Goal: Task Accomplishment & Management: Complete application form

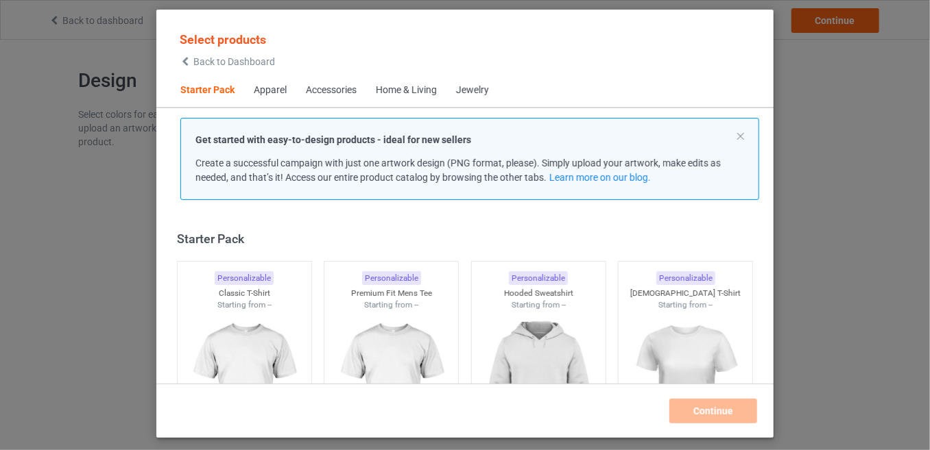
scroll to position [16, 0]
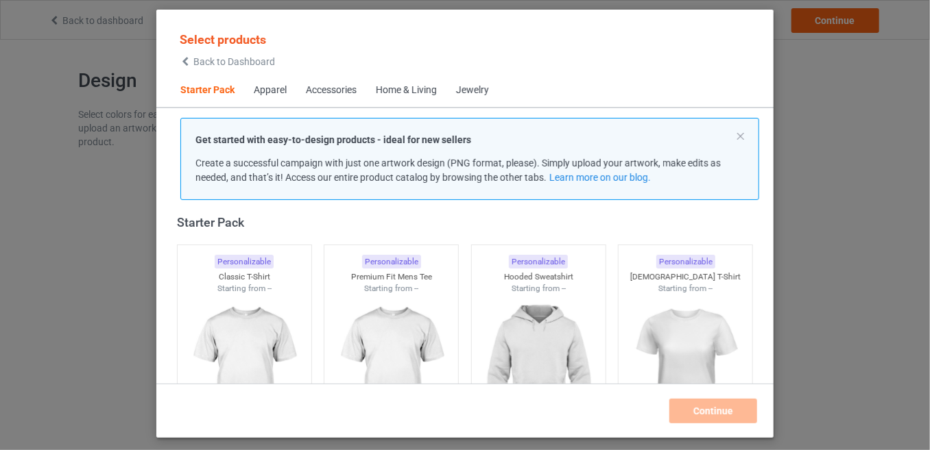
click at [215, 64] on span "Back to Dashboard" at bounding box center [234, 61] width 82 height 11
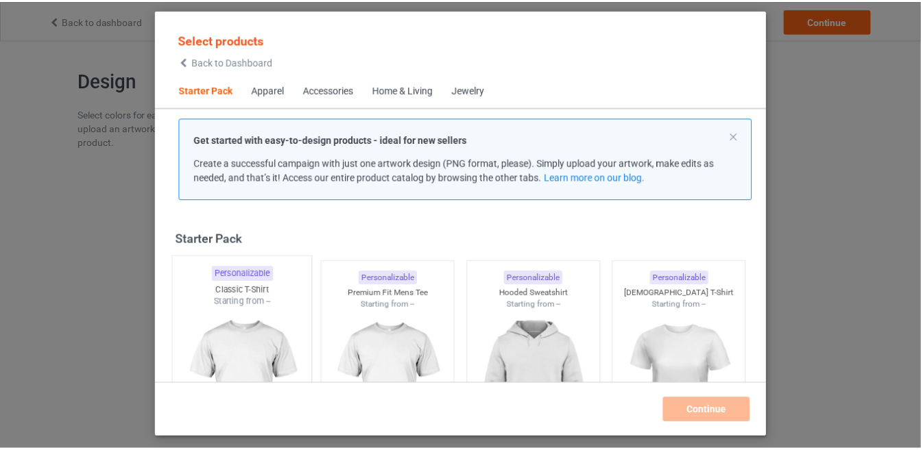
scroll to position [16, 0]
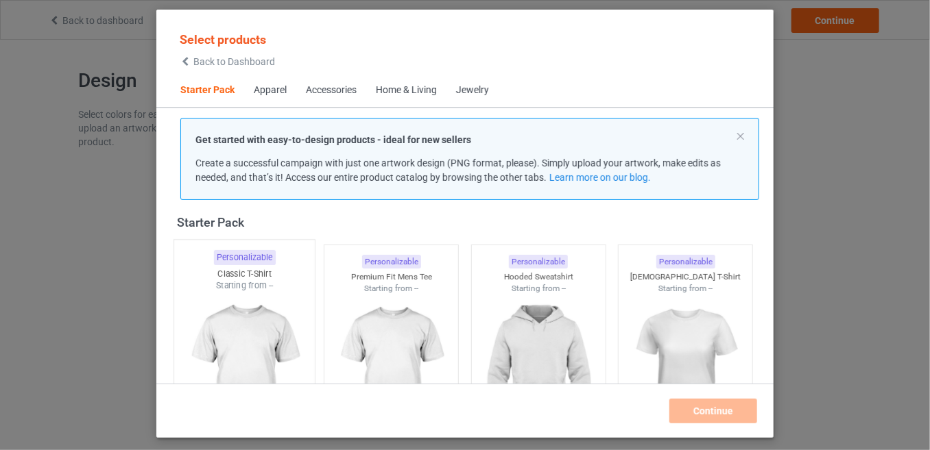
click at [257, 299] on img at bounding box center [244, 372] width 129 height 161
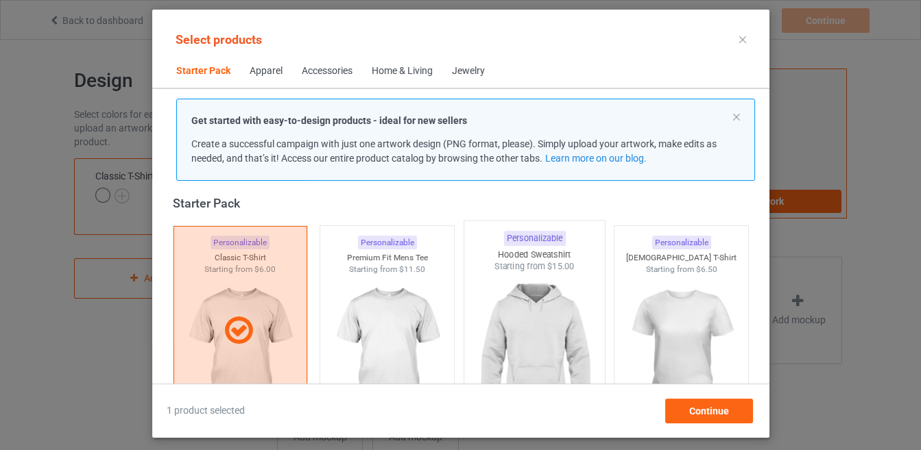
click at [505, 324] on img at bounding box center [534, 353] width 129 height 161
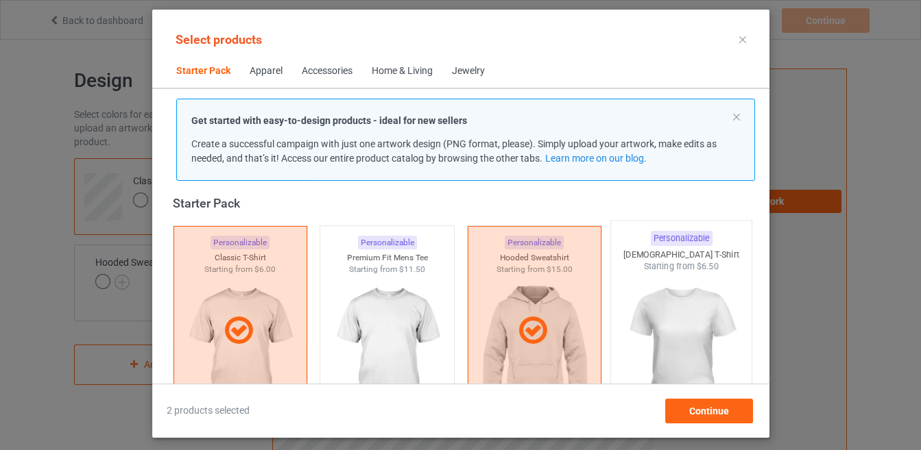
click at [701, 317] on img at bounding box center [680, 353] width 129 height 161
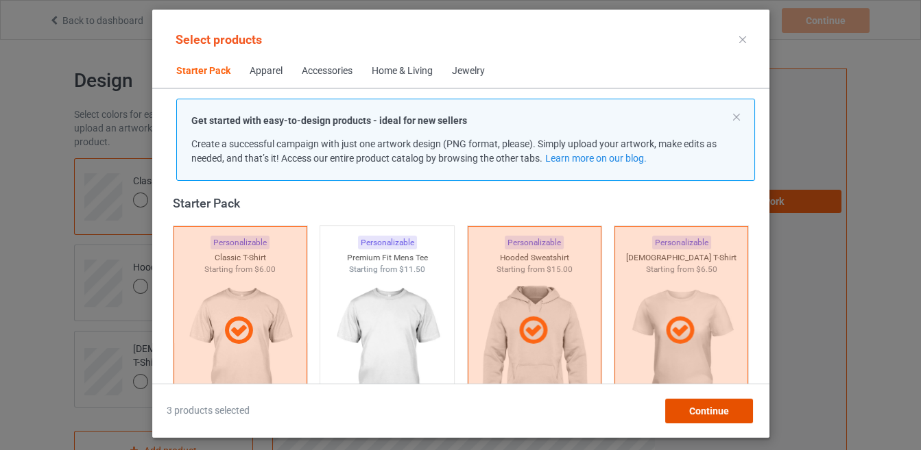
click at [701, 413] on span "Continue" at bounding box center [708, 411] width 40 height 11
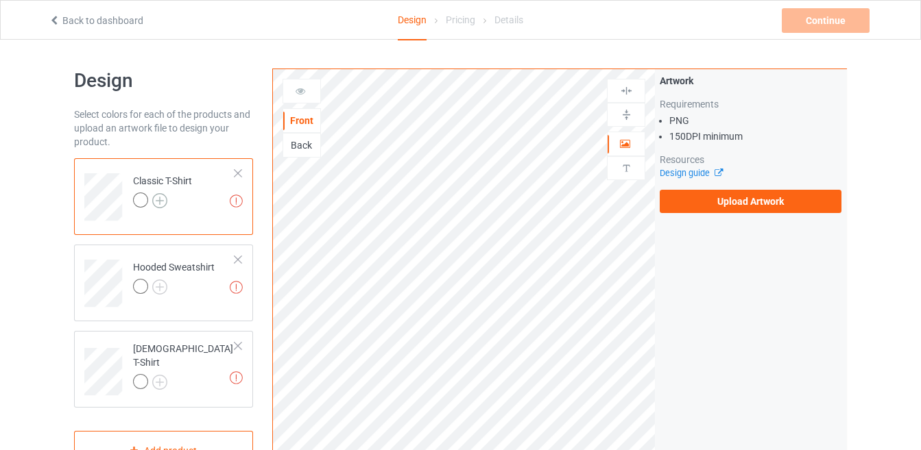
click at [161, 194] on img at bounding box center [159, 200] width 15 height 15
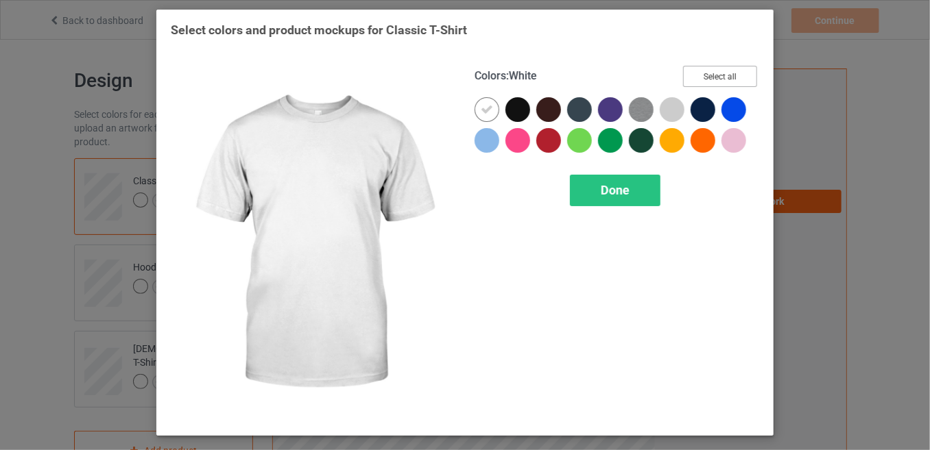
click at [714, 72] on button "Select all" at bounding box center [720, 76] width 74 height 21
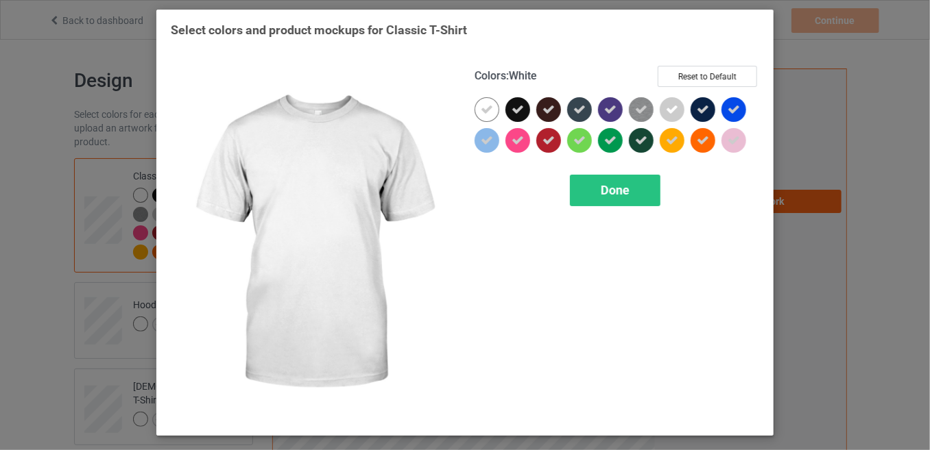
click at [486, 115] on div at bounding box center [486, 109] width 25 height 25
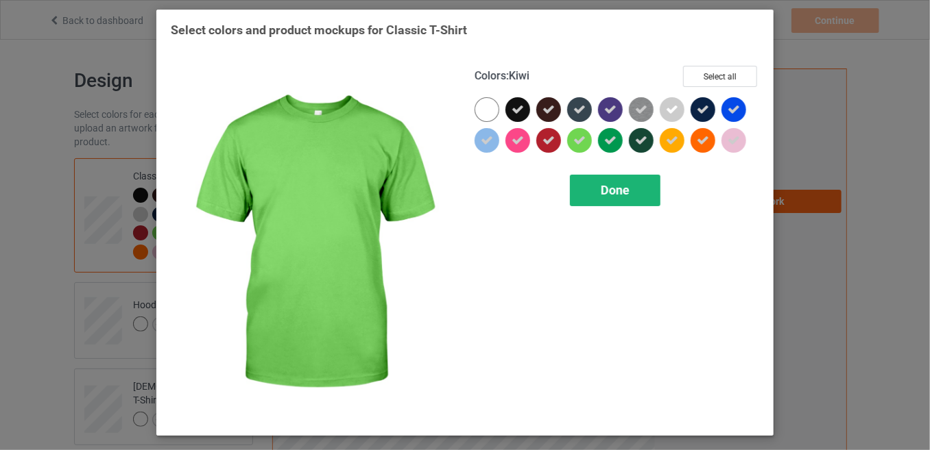
click at [601, 184] on span "Done" at bounding box center [615, 190] width 29 height 14
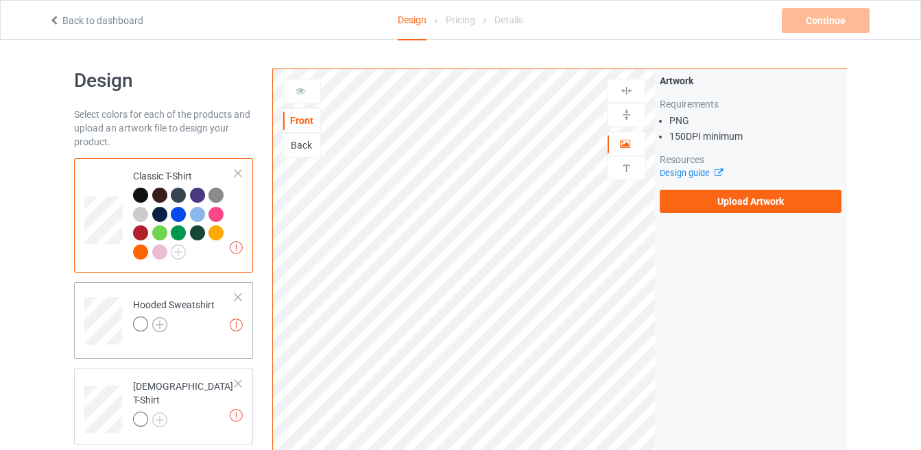
click at [160, 319] on img at bounding box center [159, 324] width 15 height 15
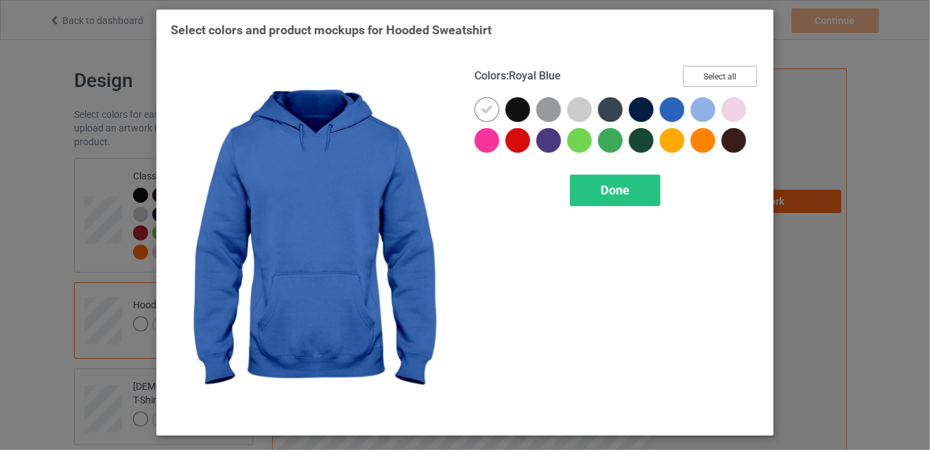
click at [690, 73] on button "Select all" at bounding box center [720, 76] width 74 height 21
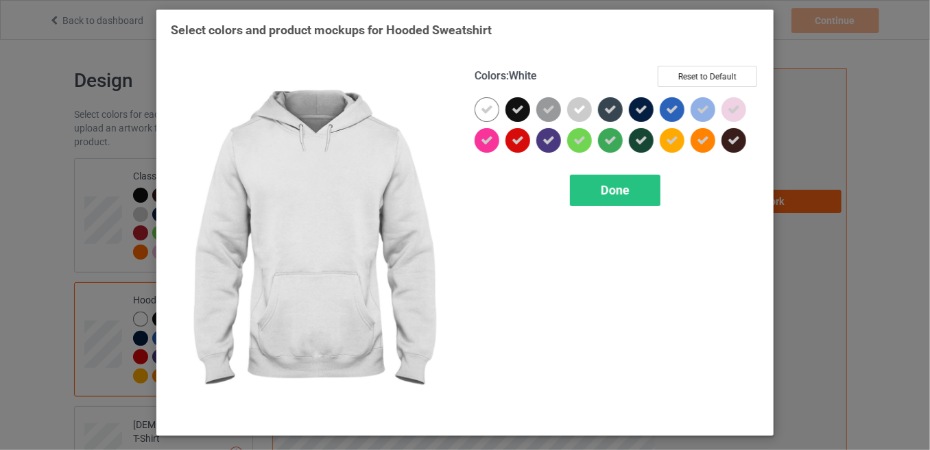
click at [482, 114] on icon at bounding box center [487, 110] width 12 height 12
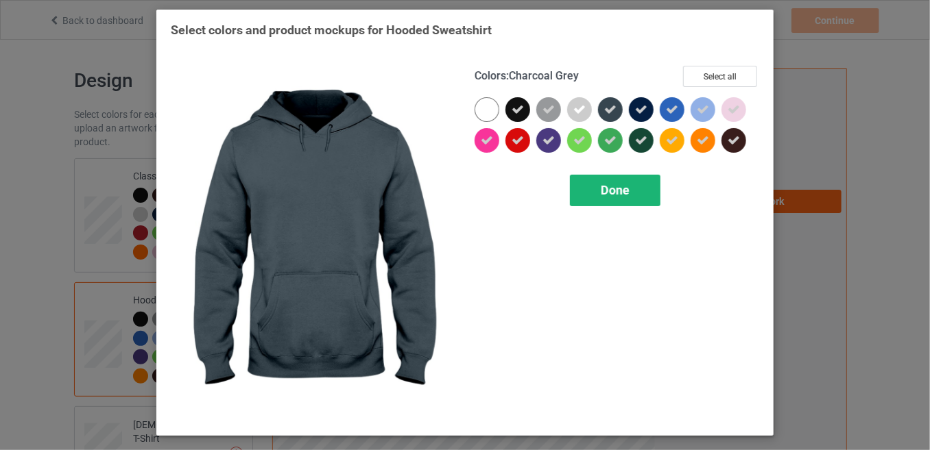
click at [612, 189] on span "Done" at bounding box center [615, 190] width 29 height 14
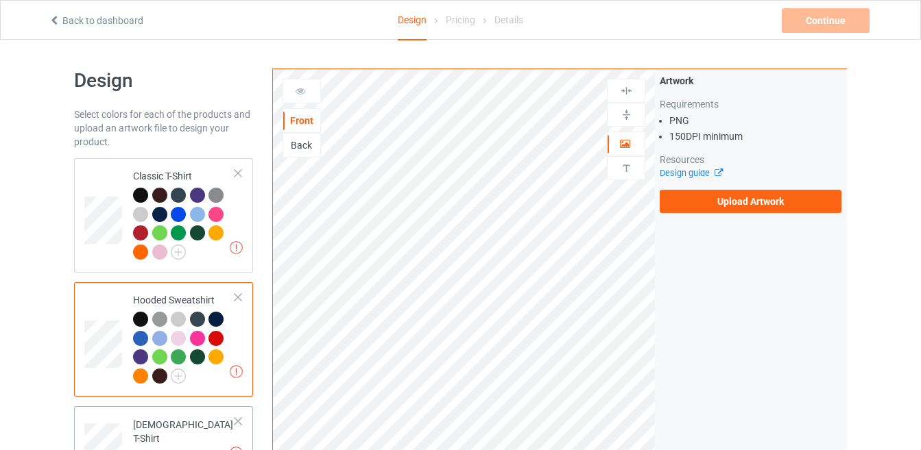
click at [158, 450] on img at bounding box center [159, 457] width 15 height 15
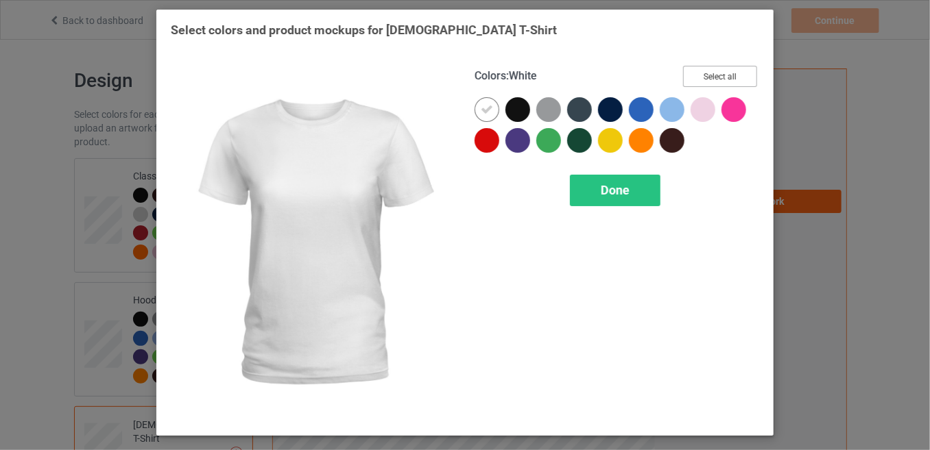
click at [698, 77] on button "Select all" at bounding box center [720, 76] width 74 height 21
click at [477, 112] on div at bounding box center [486, 109] width 25 height 25
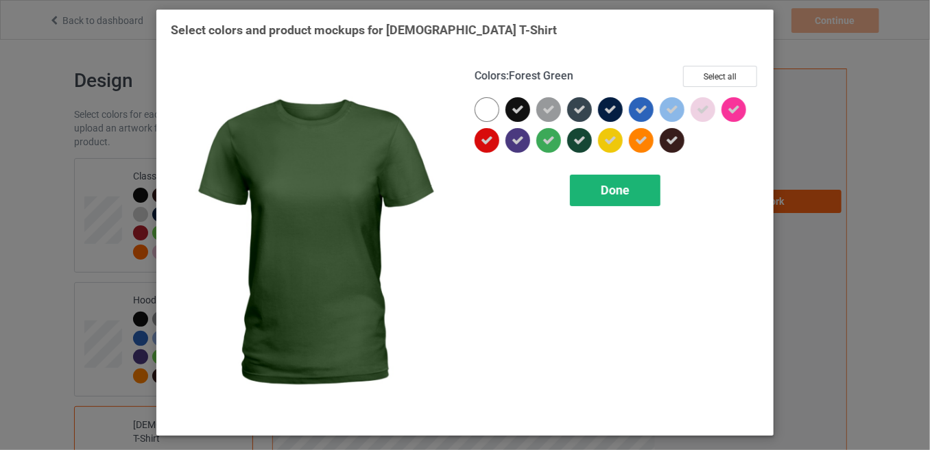
click at [607, 189] on span "Done" at bounding box center [615, 190] width 29 height 14
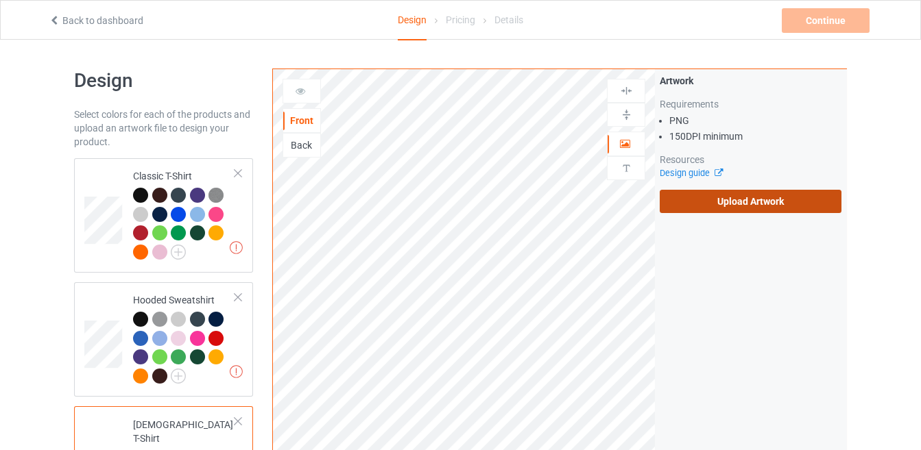
click at [690, 193] on label "Upload Artwork" at bounding box center [751, 201] width 182 height 23
click at [0, 0] on input "Upload Artwork" at bounding box center [0, 0] width 0 height 0
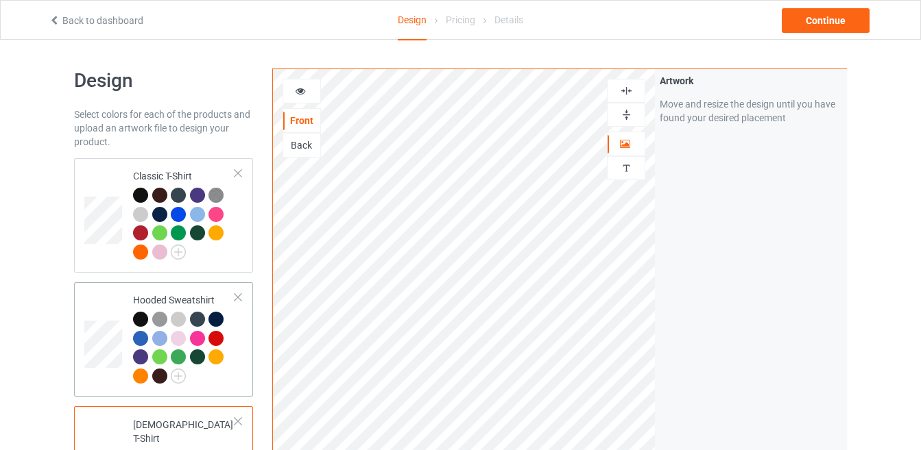
click at [97, 372] on td at bounding box center [104, 340] width 41 height 104
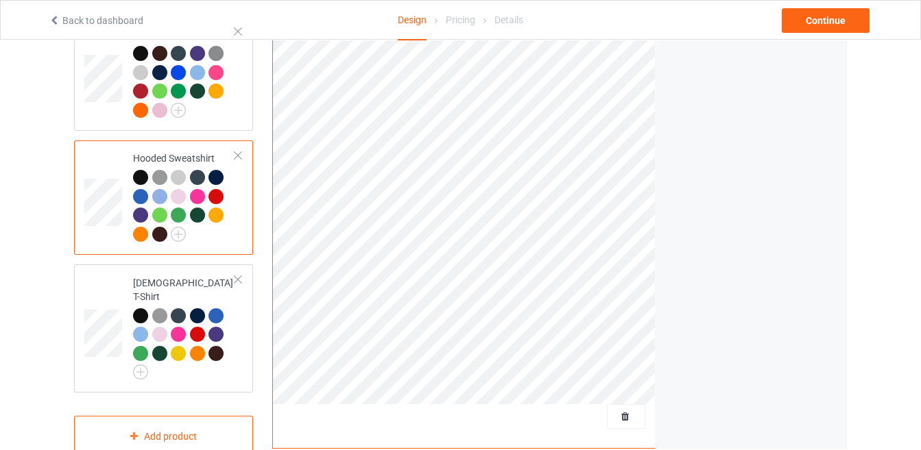
scroll to position [141, 0]
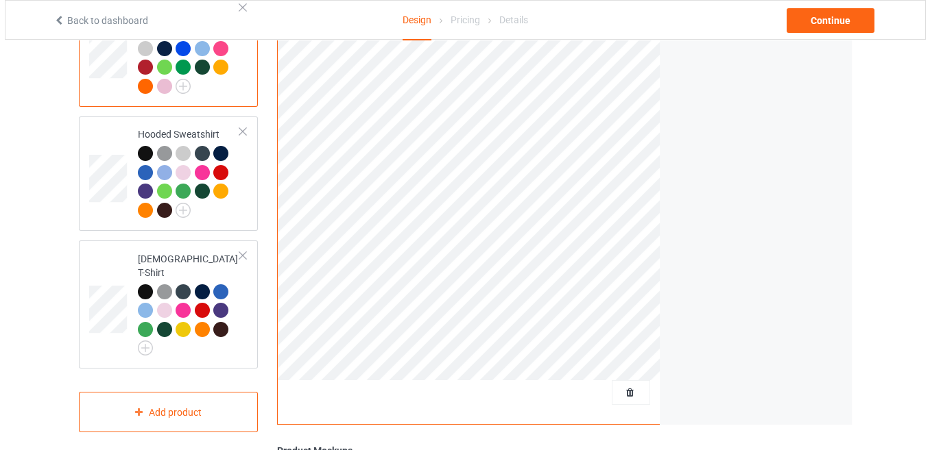
scroll to position [191, 0]
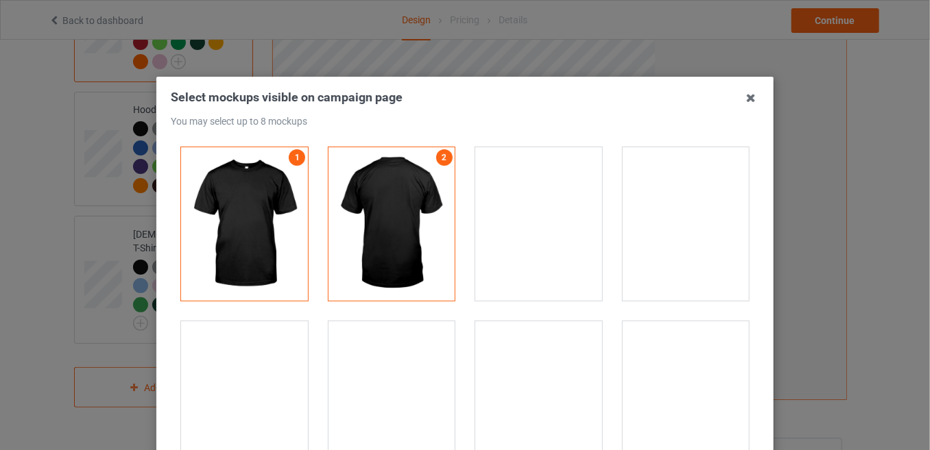
click at [525, 278] on div at bounding box center [538, 224] width 127 height 154
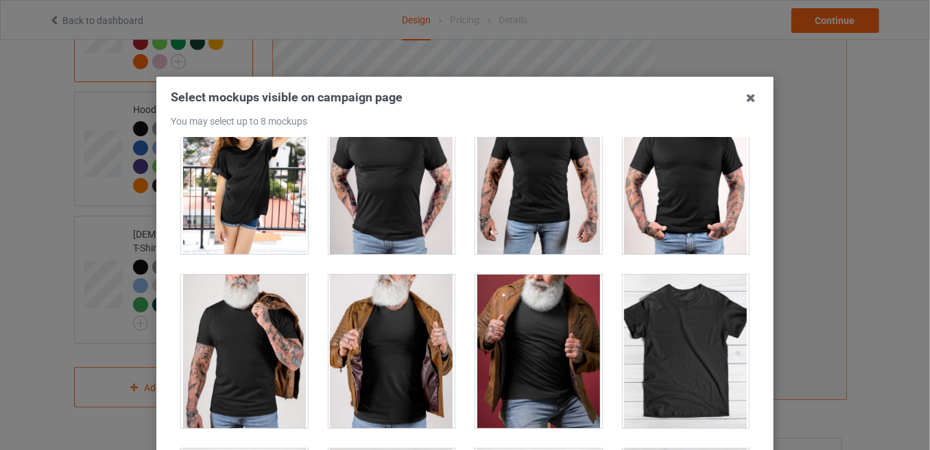
scroll to position [186, 0]
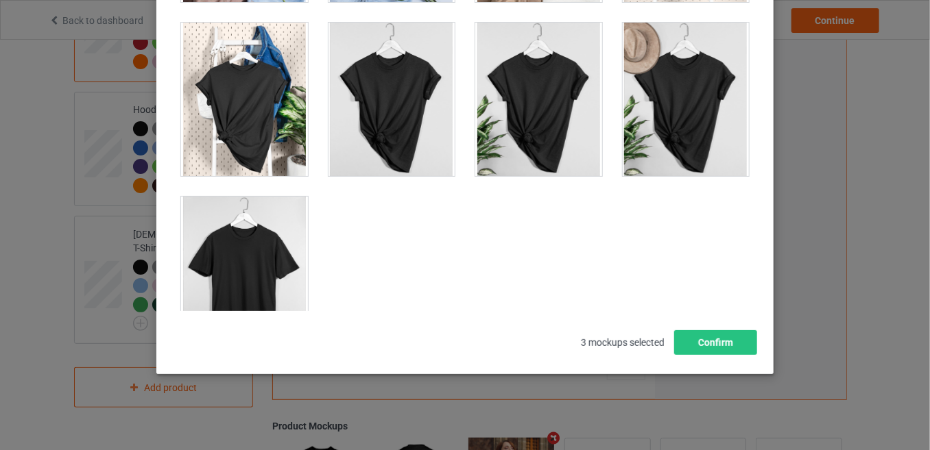
click at [235, 224] on div at bounding box center [244, 274] width 127 height 154
click at [706, 337] on button "Confirm" at bounding box center [715, 342] width 83 height 25
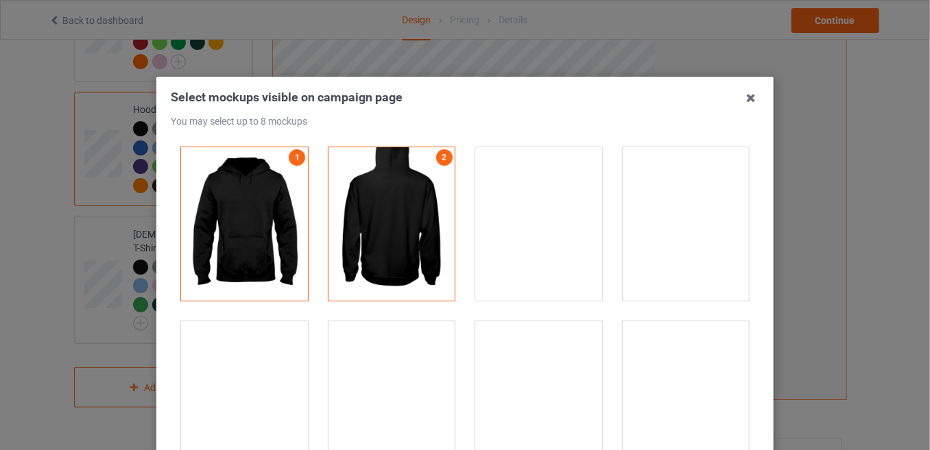
click at [265, 333] on div at bounding box center [244, 399] width 127 height 154
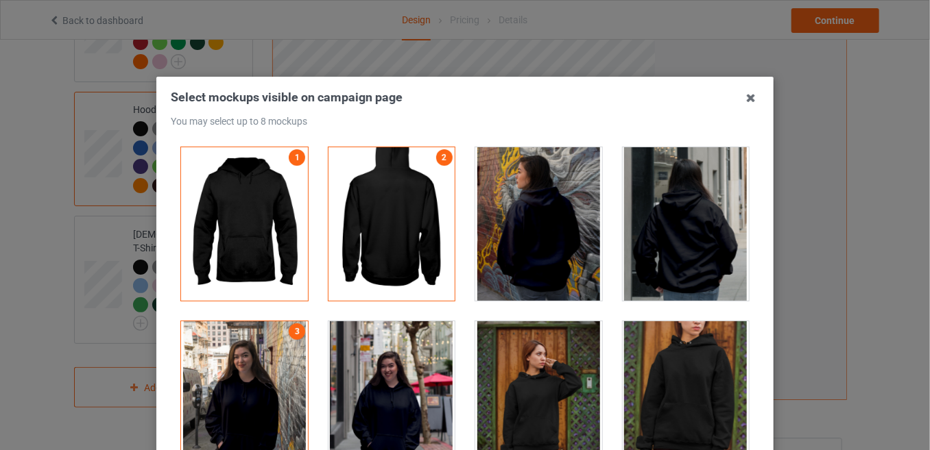
click at [354, 383] on div at bounding box center [391, 399] width 127 height 154
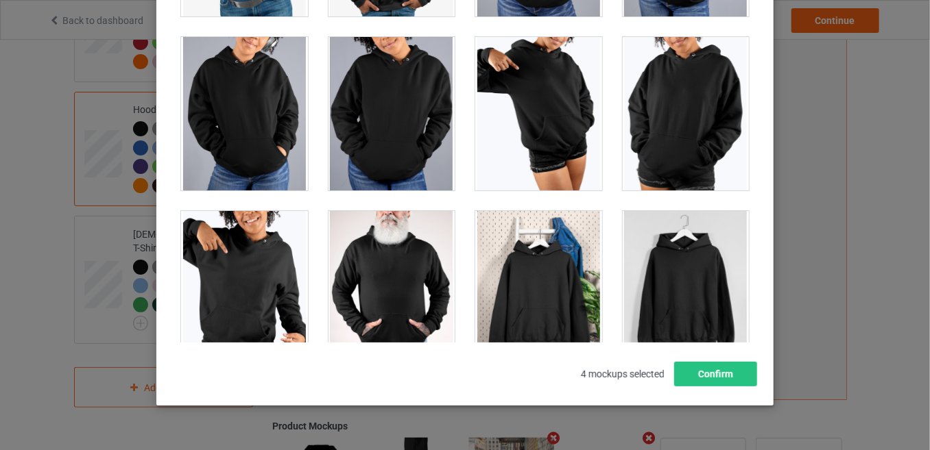
scroll to position [11799, 0]
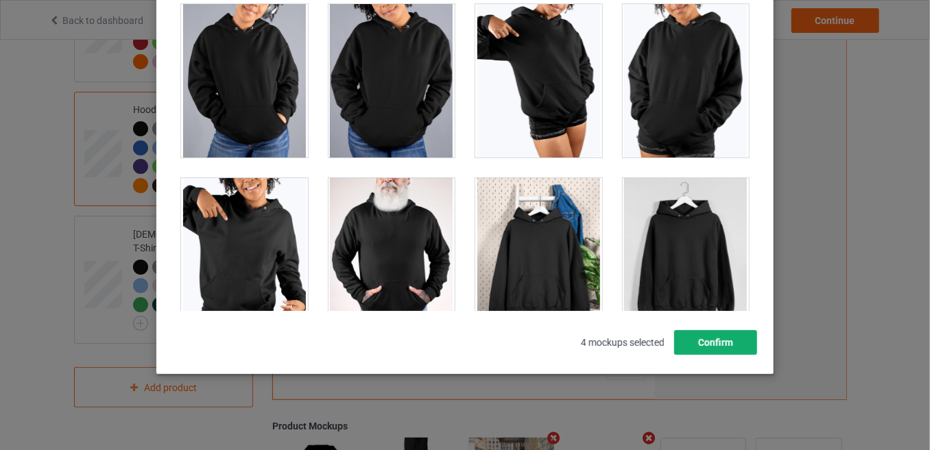
click at [675, 337] on button "Confirm" at bounding box center [715, 342] width 83 height 25
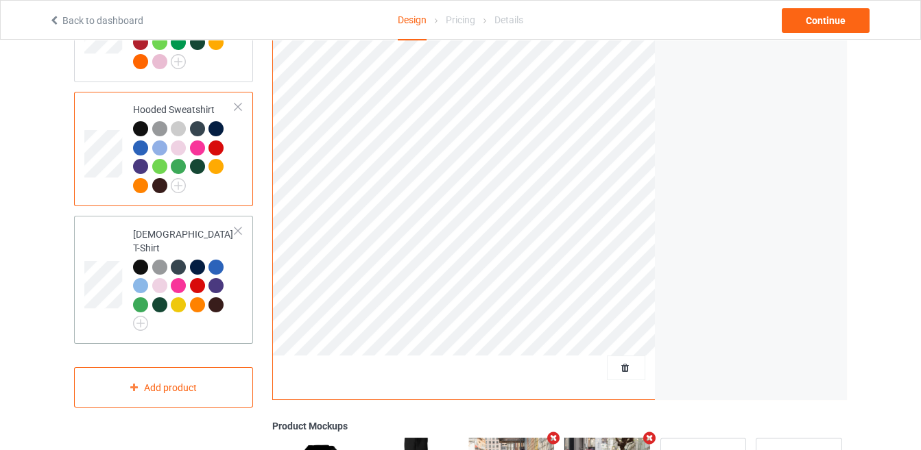
click at [125, 255] on td "[DEMOGRAPHIC_DATA] T-Shirt" at bounding box center [183, 279] width 117 height 117
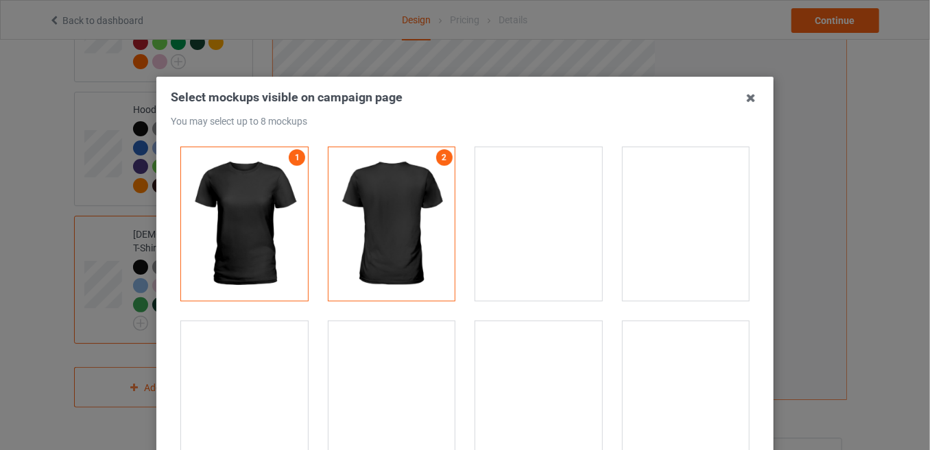
click at [239, 355] on div at bounding box center [244, 399] width 127 height 154
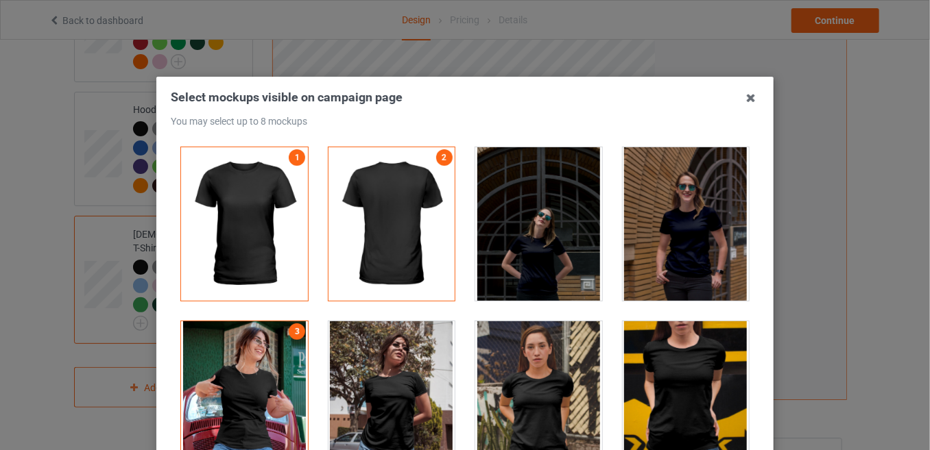
click at [355, 408] on div at bounding box center [391, 399] width 127 height 154
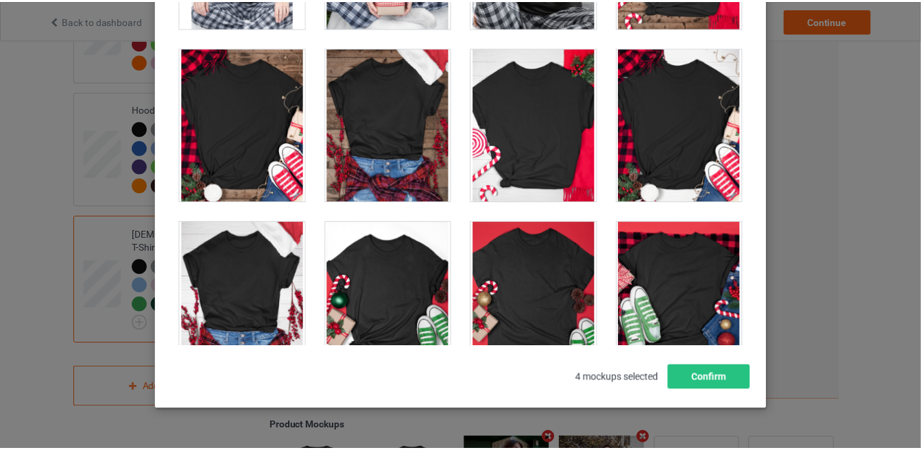
scroll to position [4677, 0]
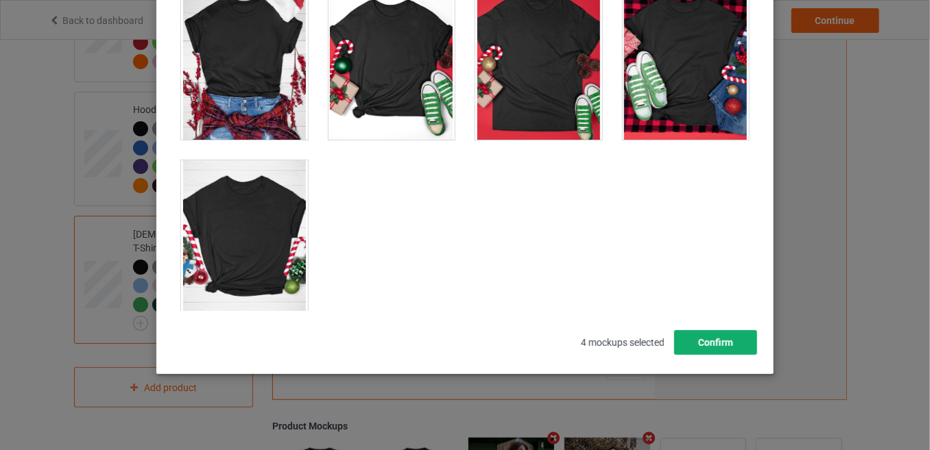
click at [727, 344] on button "Confirm" at bounding box center [715, 342] width 83 height 25
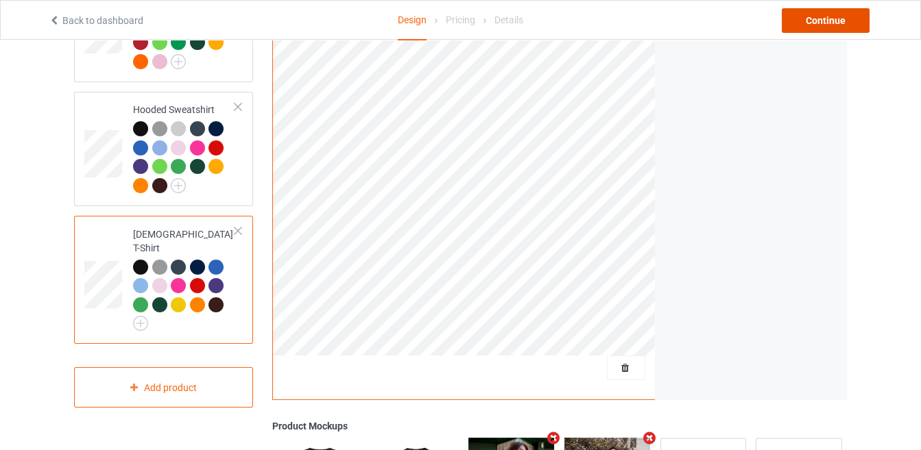
click at [815, 18] on div "Continue" at bounding box center [826, 20] width 88 height 25
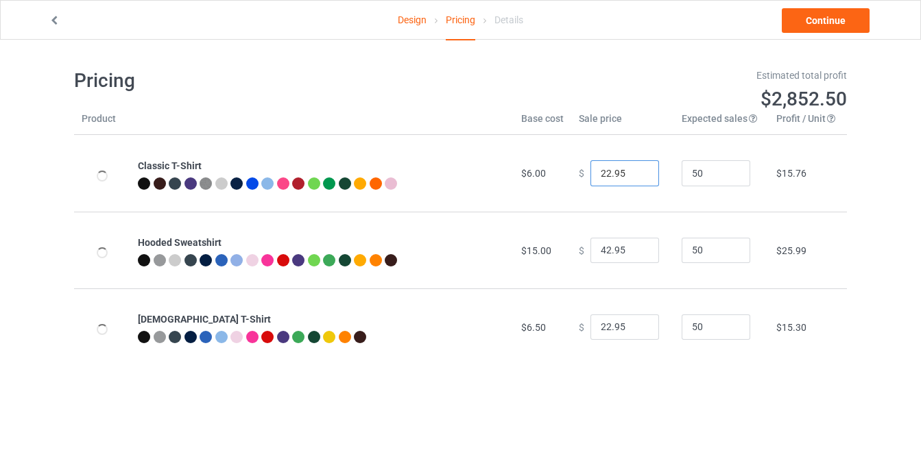
click at [602, 171] on input "22.95" at bounding box center [624, 173] width 69 height 26
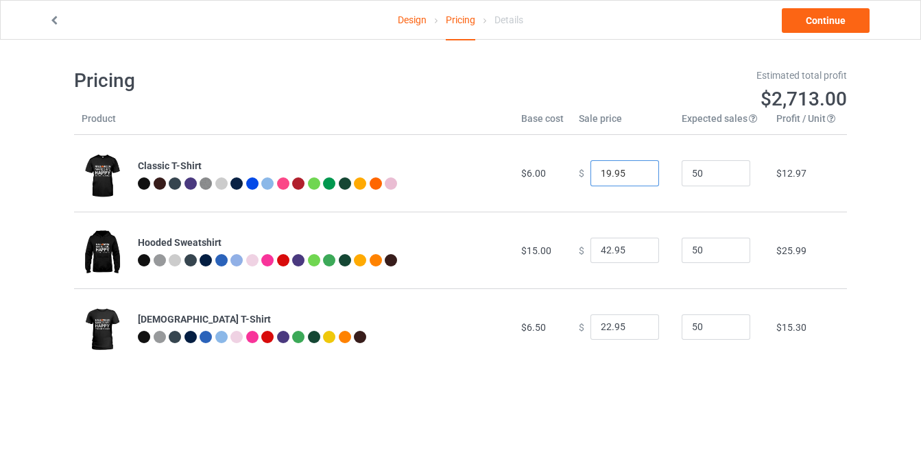
type input "19.95"
click at [603, 248] on input "42.95" at bounding box center [624, 251] width 69 height 26
type input "40.95"
click at [603, 326] on input "22.95" at bounding box center [624, 328] width 69 height 26
type input "19.95"
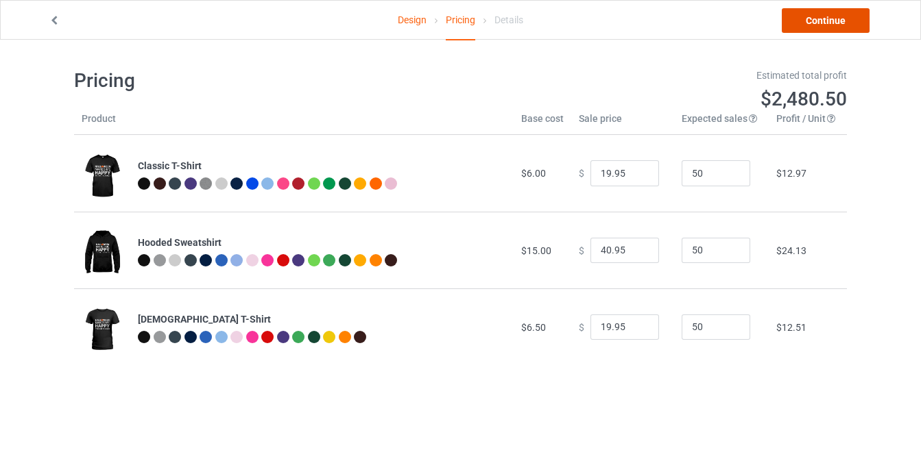
click at [836, 19] on link "Continue" at bounding box center [826, 20] width 88 height 25
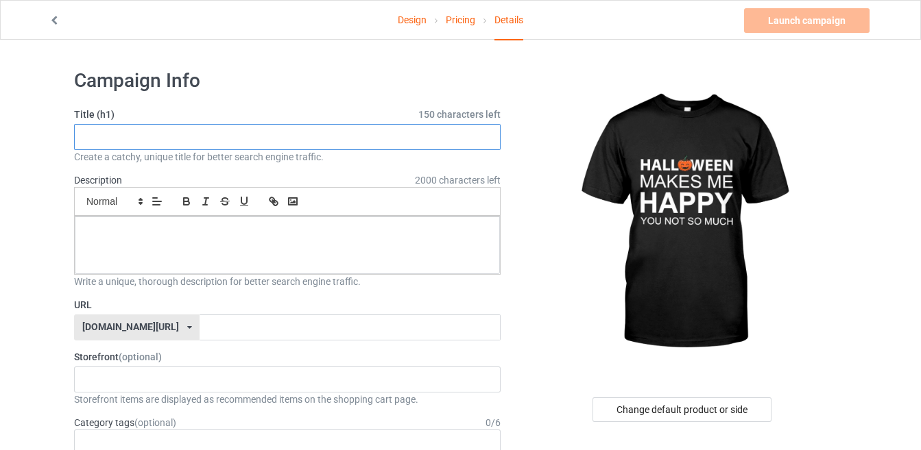
click at [365, 128] on input "text" at bounding box center [287, 137] width 426 height 26
type input "HALLOWEEN"
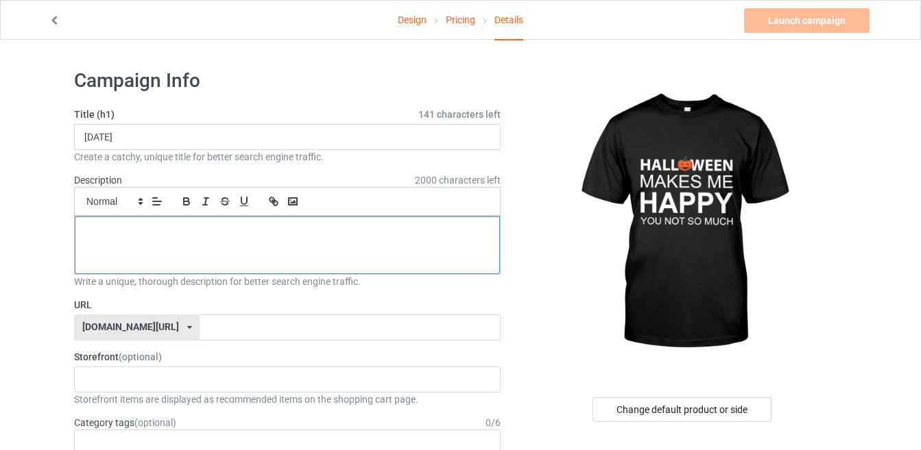
click at [352, 237] on div at bounding box center [287, 246] width 425 height 58
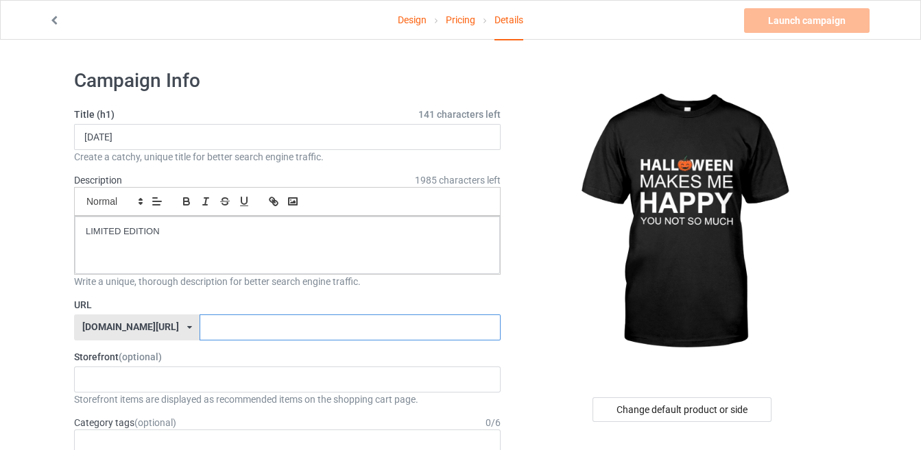
click at [354, 316] on input "text" at bounding box center [350, 328] width 300 height 26
drag, startPoint x: 149, startPoint y: 137, endPoint x: 71, endPoint y: 129, distance: 79.3
click at [200, 329] on input "text" at bounding box center [350, 328] width 300 height 26
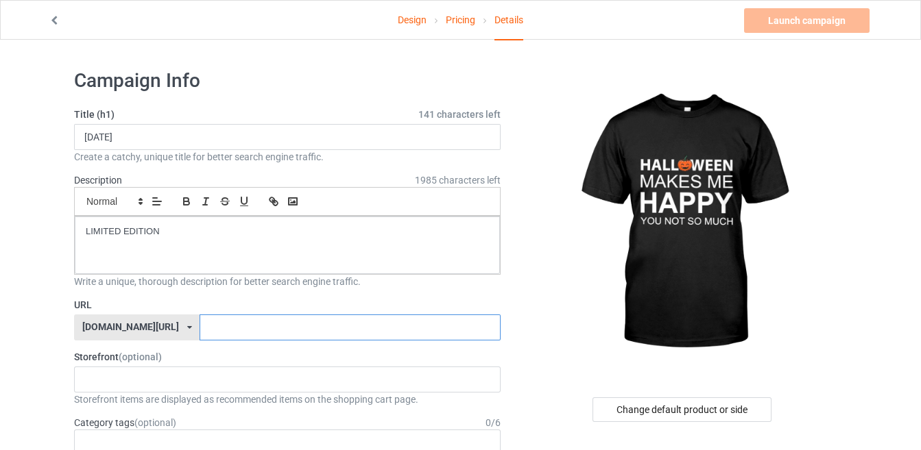
paste input "HALLOWEEN"
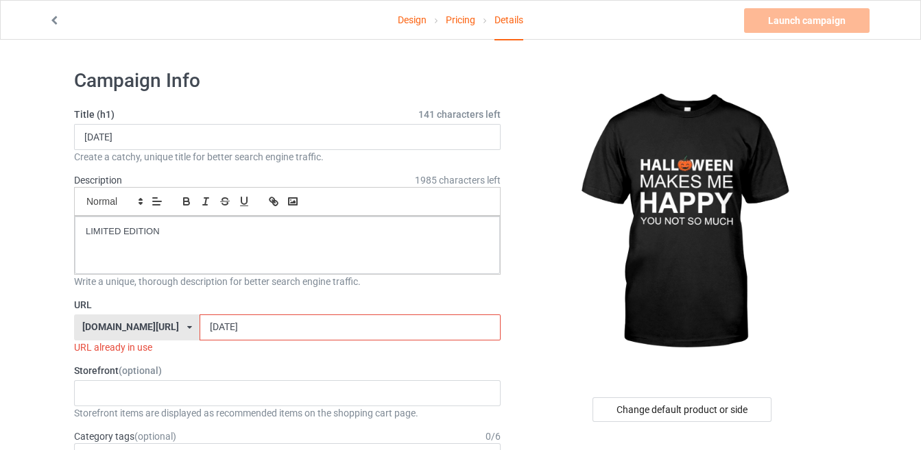
click at [791, 21] on div "Launch campaign Invalid campaign URL" at bounding box center [808, 20] width 128 height 25
click at [247, 329] on input "HALLOWEEN" at bounding box center [350, 328] width 300 height 26
click at [278, 322] on input "HALLOWEENMAKES ME HAPPY" at bounding box center [350, 328] width 300 height 26
type input "HALLOWEENMAKESMEHAPPY"
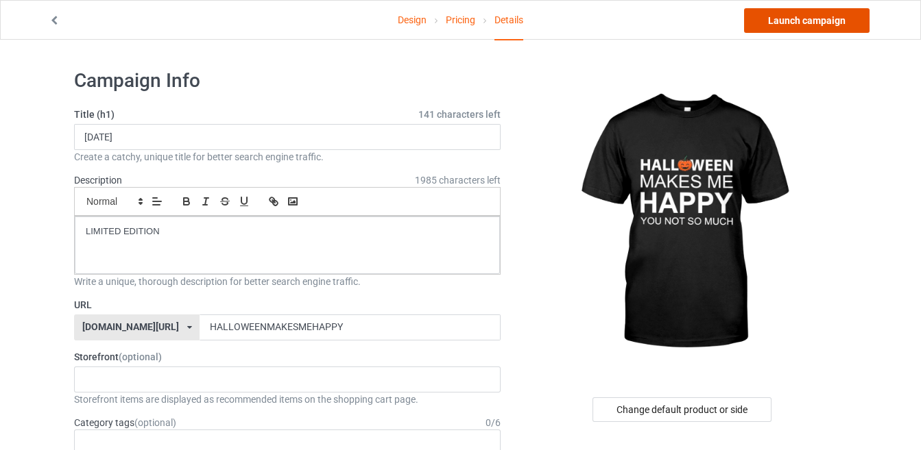
click at [780, 18] on link "Launch campaign" at bounding box center [806, 20] width 125 height 25
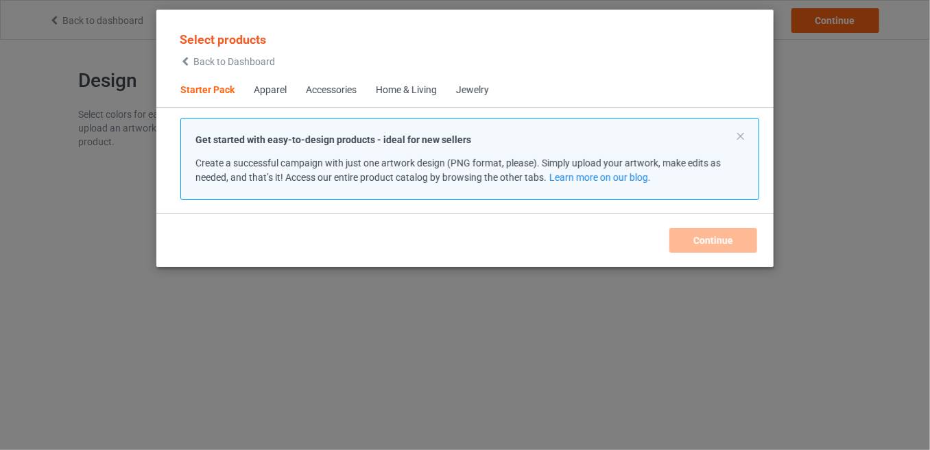
drag, startPoint x: 106, startPoint y: 20, endPoint x: 215, endPoint y: 52, distance: 114.3
click at [106, 20] on div "Select products Back to Dashboard Starter Pack Apparel Accessories Home & Livin…" at bounding box center [465, 225] width 930 height 450
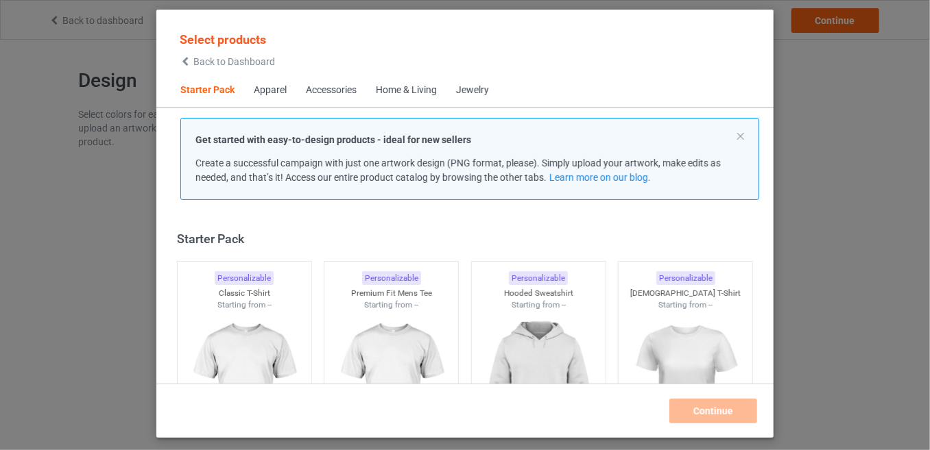
click at [215, 58] on span "Back to Dashboard" at bounding box center [234, 61] width 82 height 11
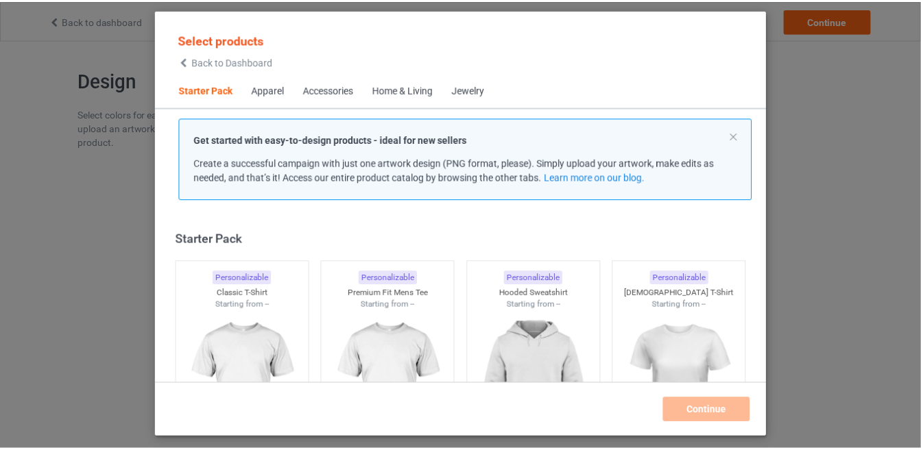
scroll to position [16, 0]
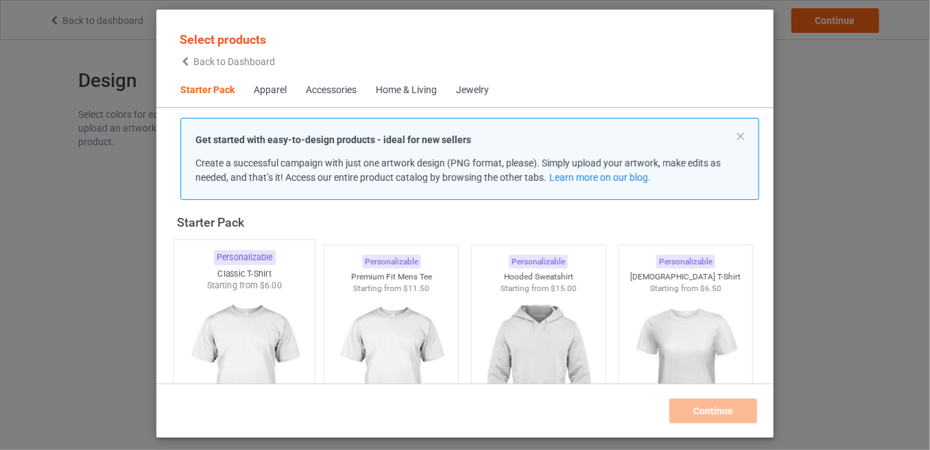
click at [287, 318] on img at bounding box center [244, 372] width 129 height 161
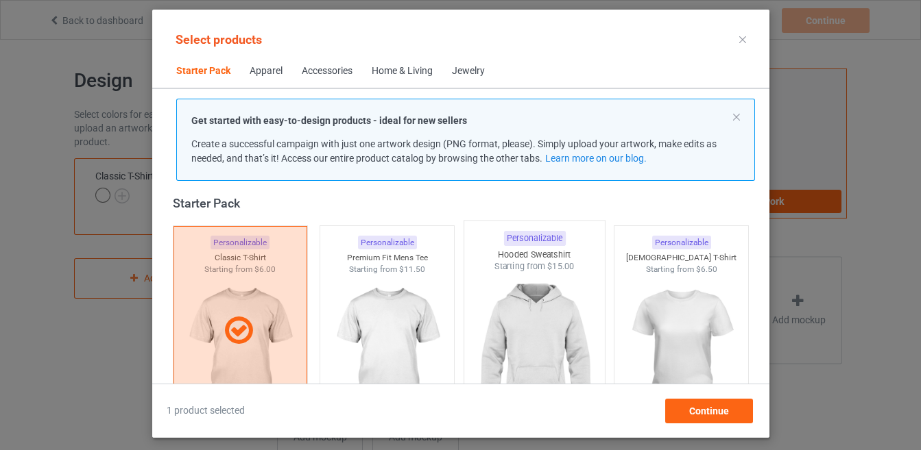
click at [529, 296] on img at bounding box center [534, 353] width 129 height 161
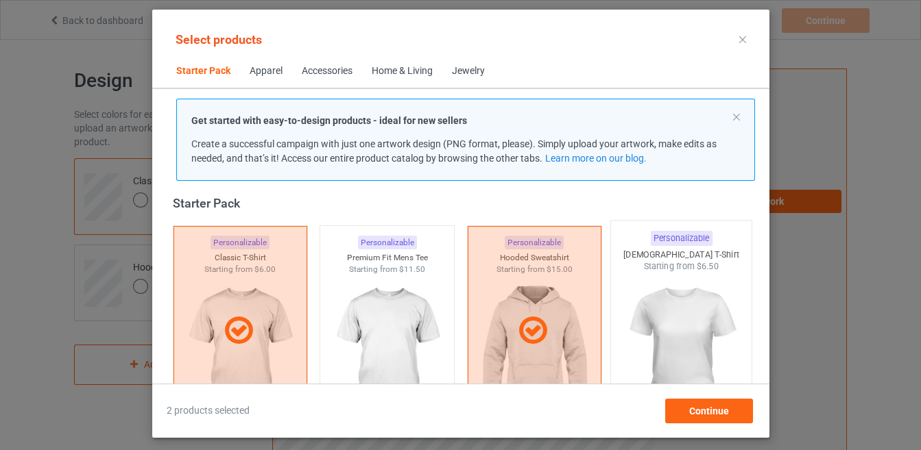
click at [697, 308] on img at bounding box center [680, 353] width 129 height 161
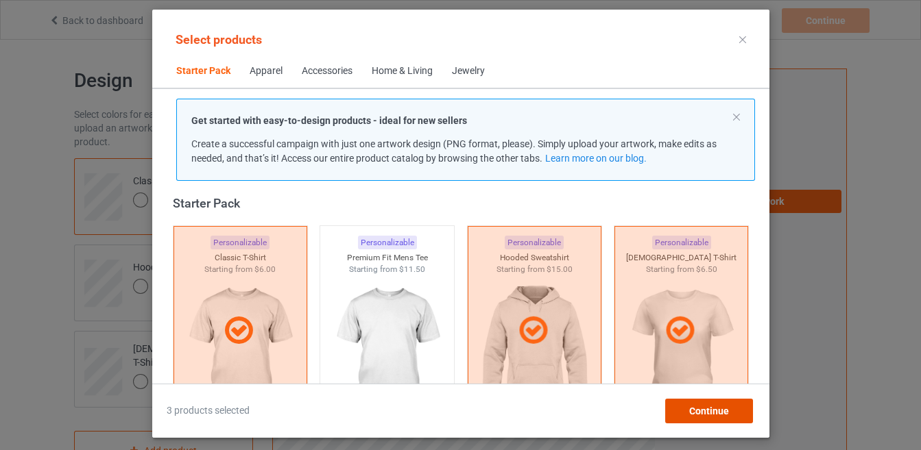
click at [703, 410] on span "Continue" at bounding box center [708, 411] width 40 height 11
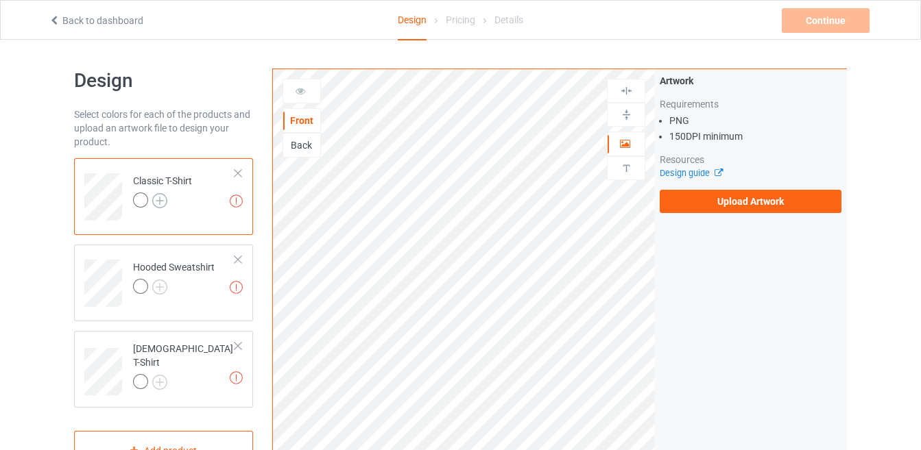
click at [158, 199] on img at bounding box center [159, 200] width 15 height 15
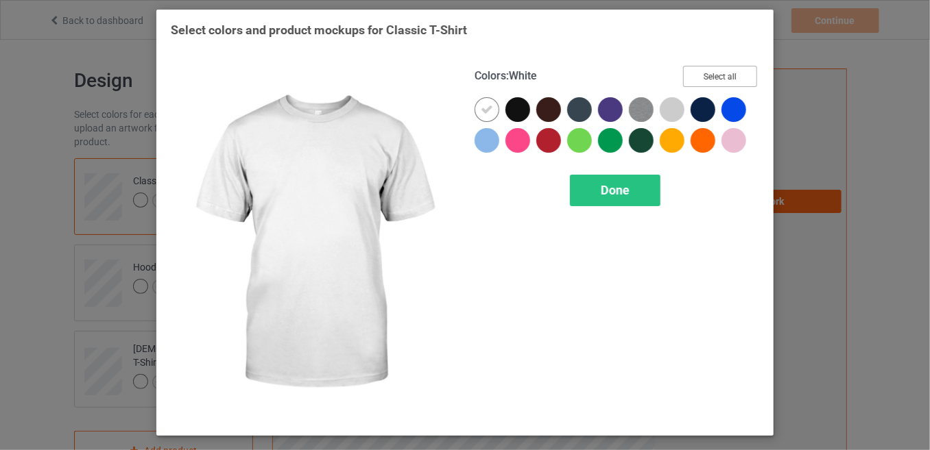
click at [693, 75] on button "Select all" at bounding box center [720, 76] width 74 height 21
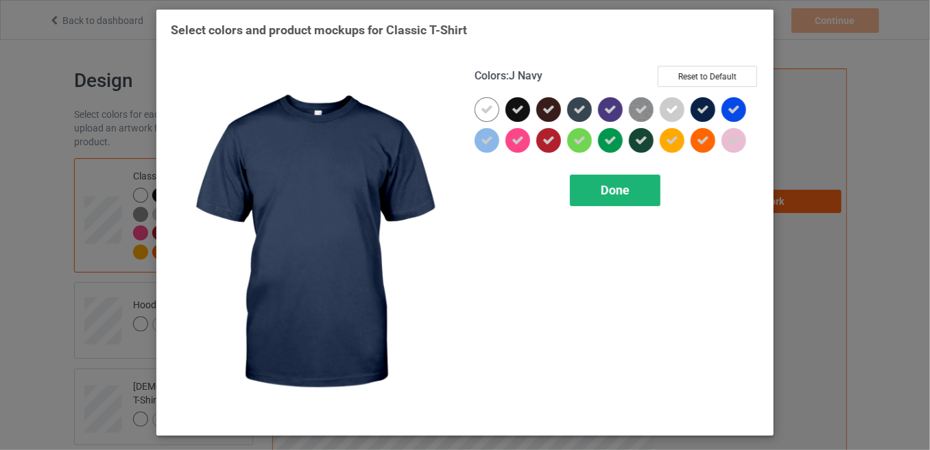
click at [620, 176] on div "Done" at bounding box center [615, 191] width 90 height 32
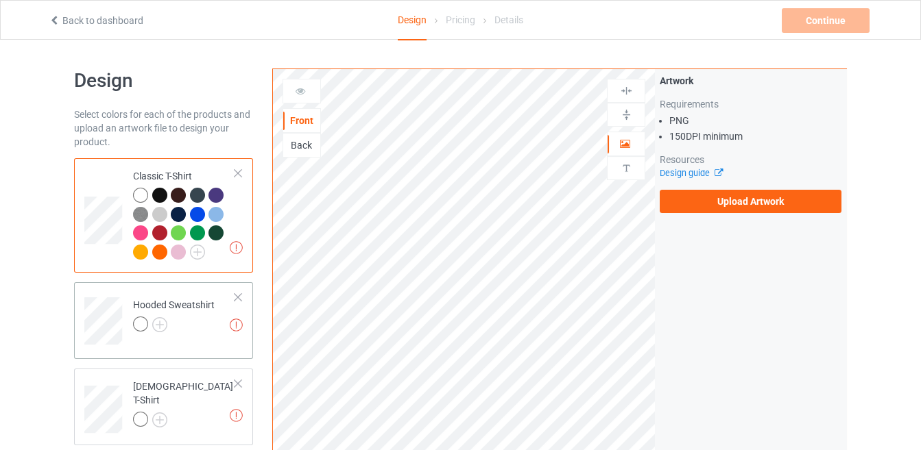
click at [157, 317] on div at bounding box center [174, 326] width 82 height 19
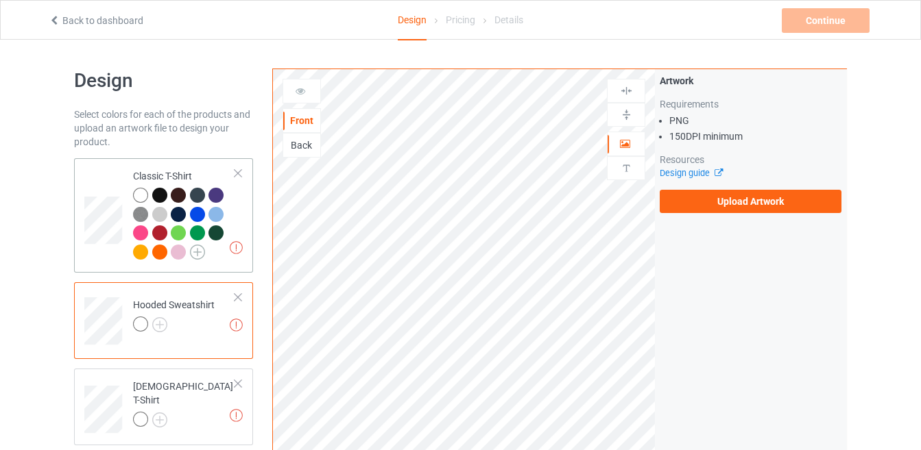
click at [200, 254] on img at bounding box center [197, 252] width 15 height 15
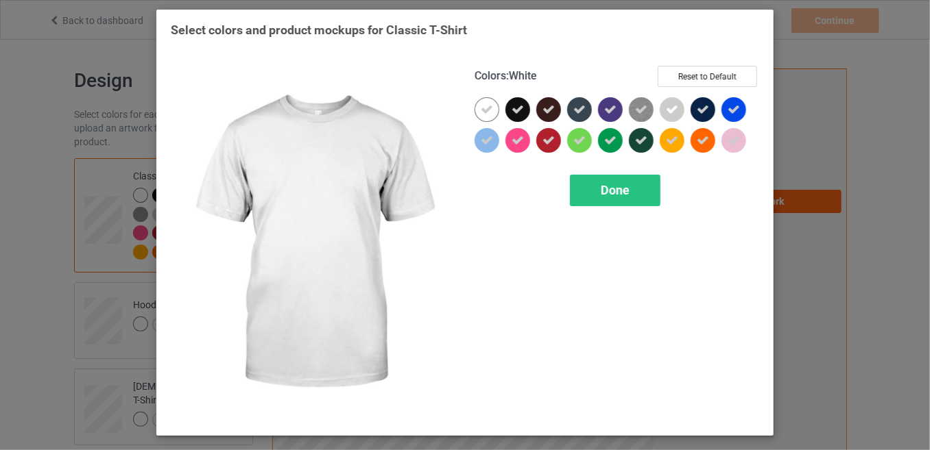
click at [482, 105] on icon at bounding box center [487, 110] width 12 height 12
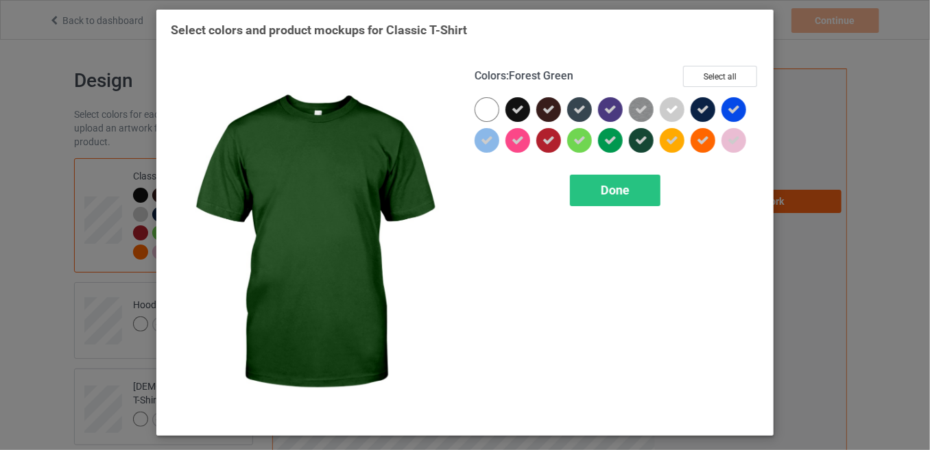
click at [641, 131] on div at bounding box center [641, 140] width 25 height 25
click at [641, 143] on div at bounding box center [641, 140] width 25 height 25
click at [631, 179] on div "Done" at bounding box center [615, 191] width 90 height 32
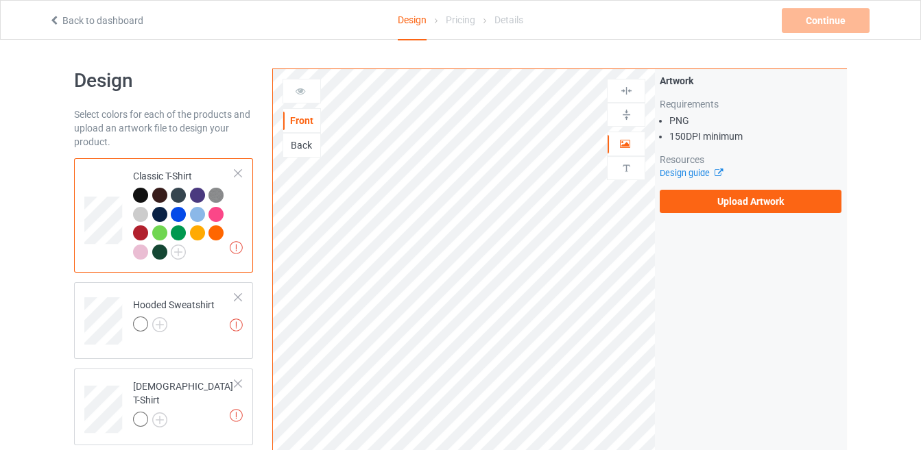
click at [162, 248] on div at bounding box center [159, 252] width 15 height 15
click at [158, 322] on img at bounding box center [159, 324] width 15 height 15
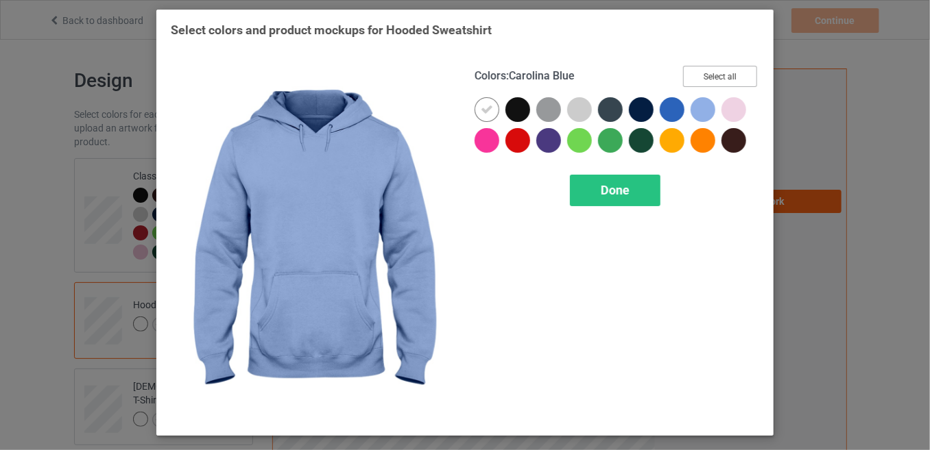
click at [733, 79] on button "Select all" at bounding box center [720, 76] width 74 height 21
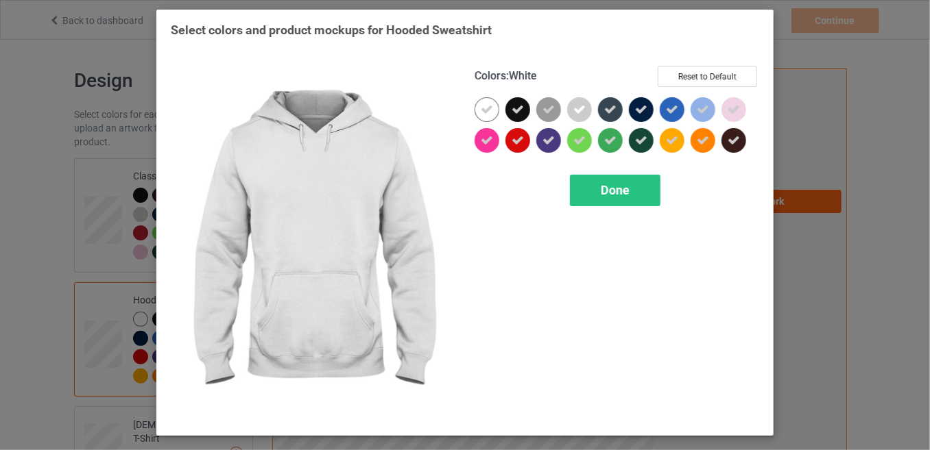
click at [487, 115] on icon at bounding box center [487, 110] width 12 height 12
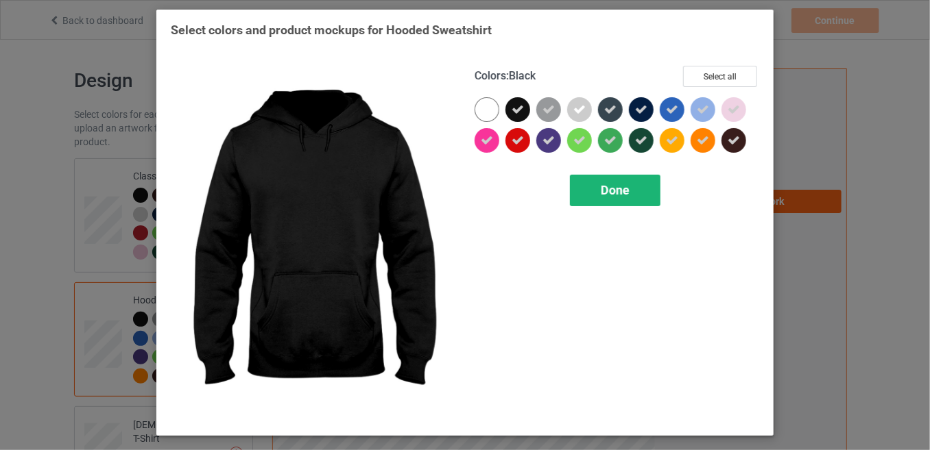
click at [620, 189] on span "Done" at bounding box center [615, 190] width 29 height 14
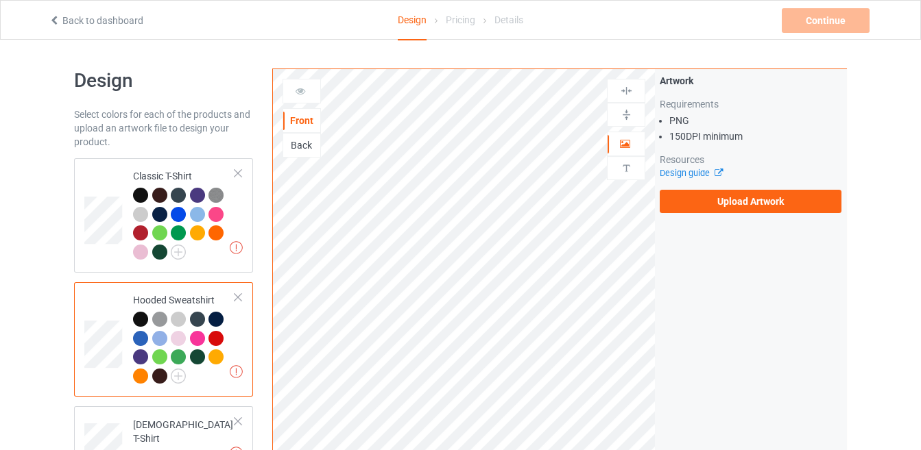
click at [195, 357] on div at bounding box center [197, 357] width 15 height 15
click at [164, 450] on img at bounding box center [159, 457] width 15 height 15
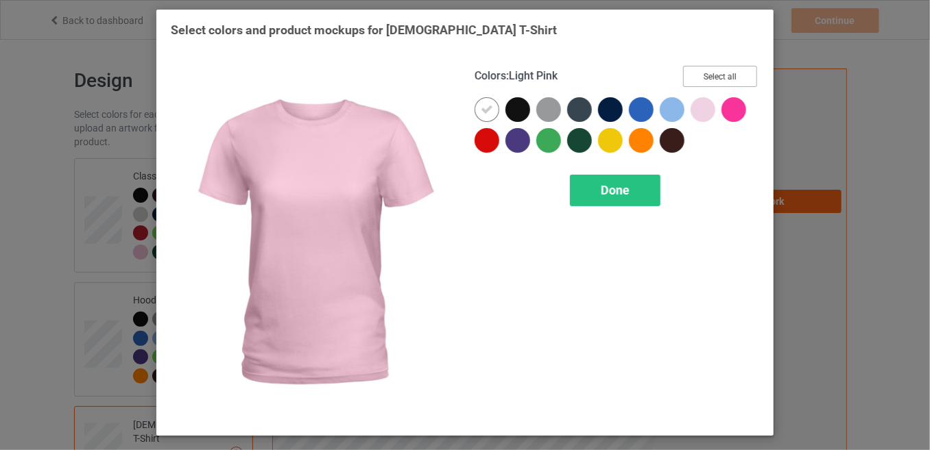
click at [699, 73] on button "Select all" at bounding box center [720, 76] width 74 height 21
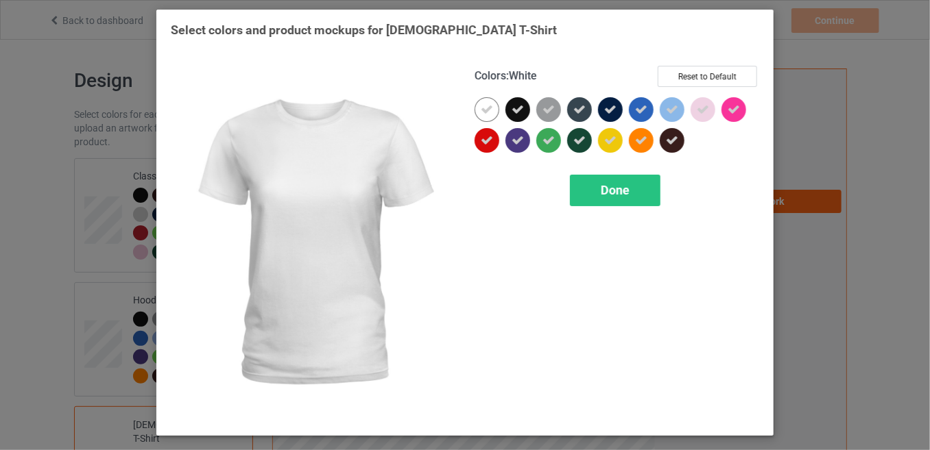
click at [500, 112] on div at bounding box center [489, 112] width 31 height 31
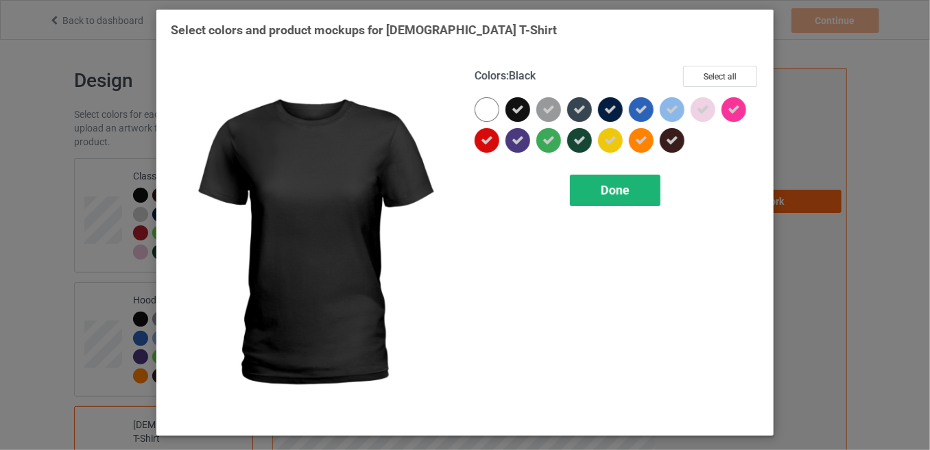
click at [604, 187] on span "Done" at bounding box center [615, 190] width 29 height 14
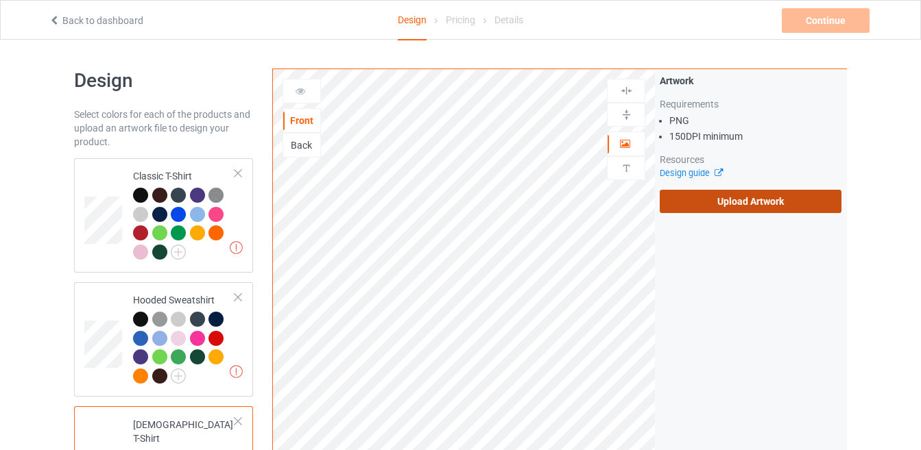
click at [771, 199] on label "Upload Artwork" at bounding box center [751, 201] width 182 height 23
click at [0, 0] on input "Upload Artwork" at bounding box center [0, 0] width 0 height 0
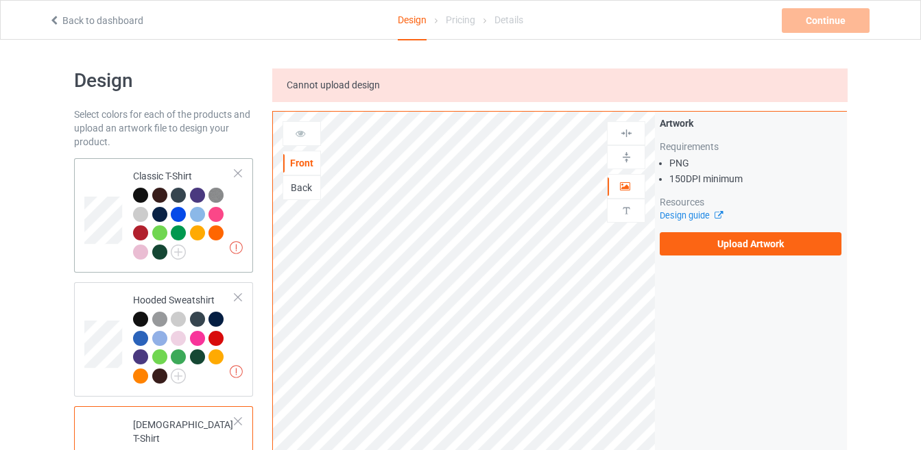
click at [112, 170] on td at bounding box center [104, 216] width 41 height 104
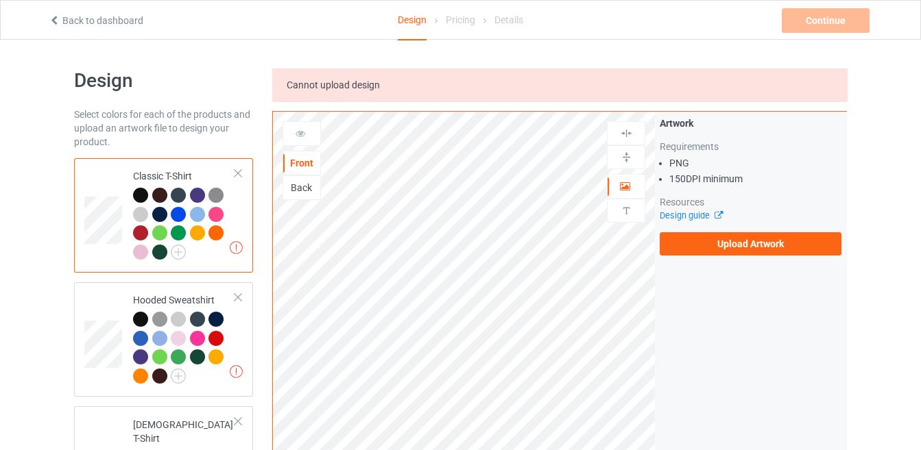
click at [159, 255] on div at bounding box center [159, 252] width 15 height 15
click at [680, 243] on label "Upload Artwork" at bounding box center [751, 243] width 182 height 23
click at [0, 0] on input "Upload Artwork" at bounding box center [0, 0] width 0 height 0
click at [669, 242] on label "Upload Artwork" at bounding box center [751, 243] width 182 height 23
click at [0, 0] on input "Upload Artwork" at bounding box center [0, 0] width 0 height 0
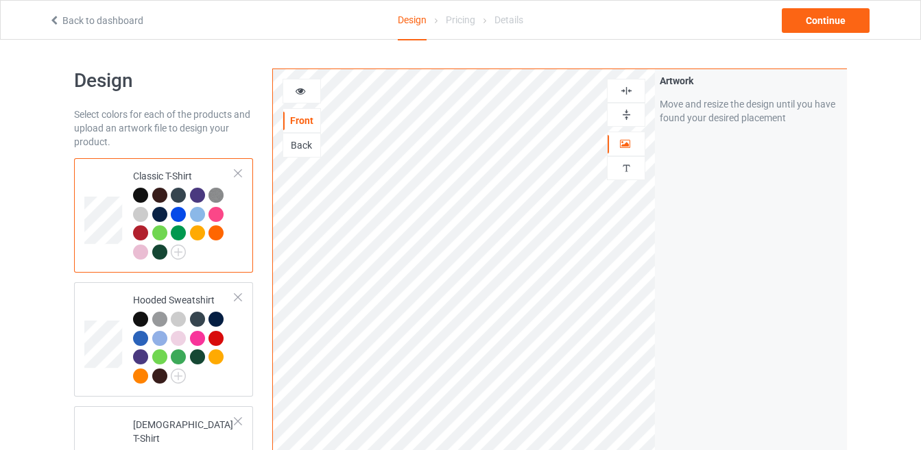
click at [180, 228] on div at bounding box center [178, 233] width 15 height 15
click at [160, 248] on div at bounding box center [159, 252] width 15 height 15
click at [192, 361] on div at bounding box center [197, 357] width 15 height 15
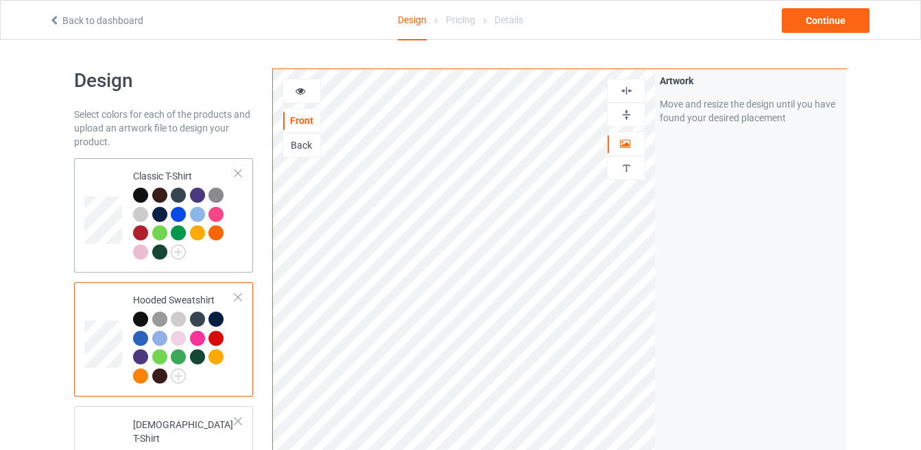
click at [101, 186] on td at bounding box center [104, 216] width 41 height 104
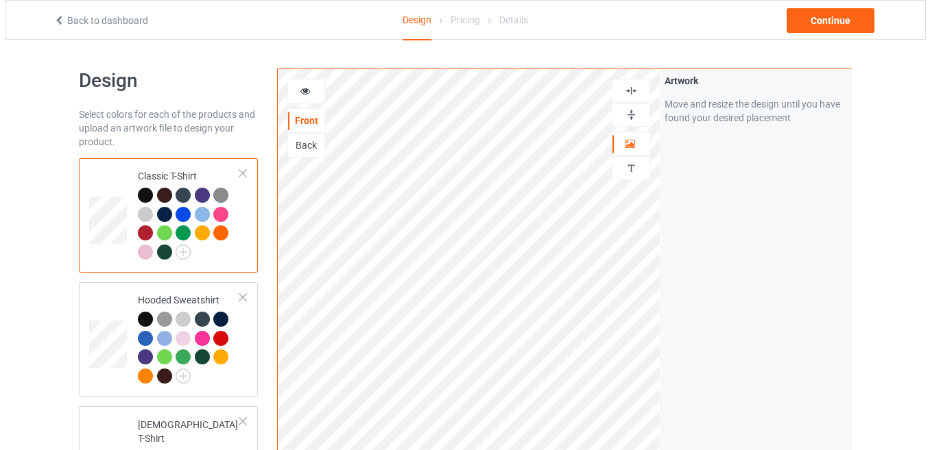
scroll to position [394, 0]
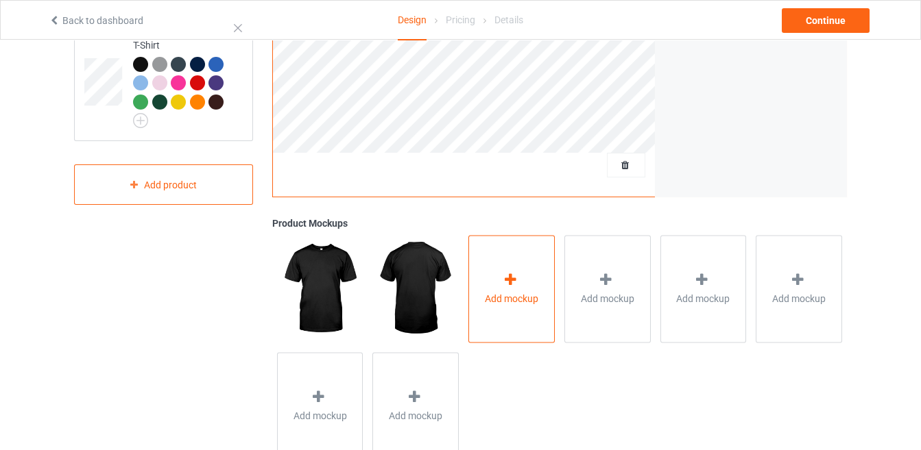
click at [510, 284] on icon at bounding box center [510, 280] width 17 height 14
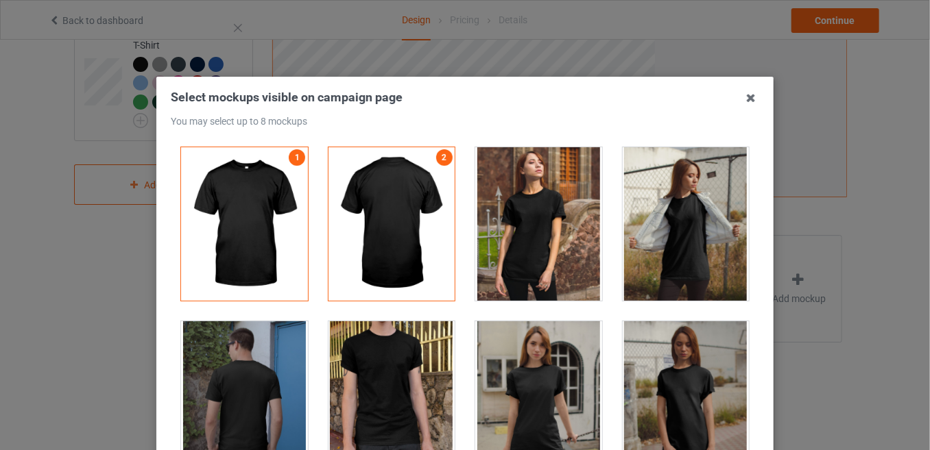
click at [535, 247] on div at bounding box center [538, 224] width 127 height 154
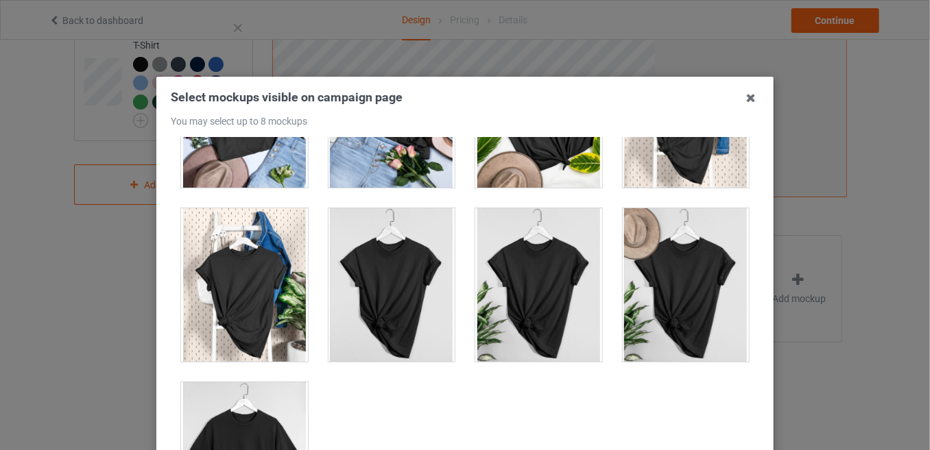
scroll to position [186, 0]
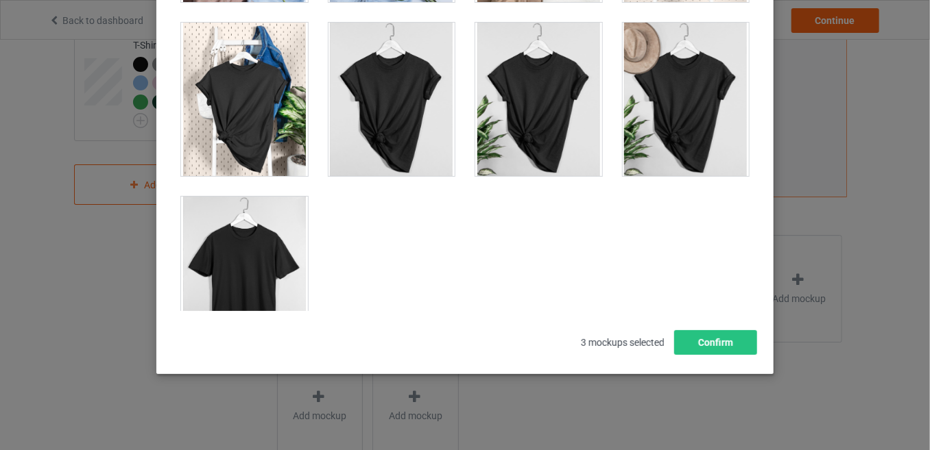
click at [235, 197] on div at bounding box center [244, 274] width 127 height 154
click at [684, 347] on button "Confirm" at bounding box center [715, 342] width 83 height 25
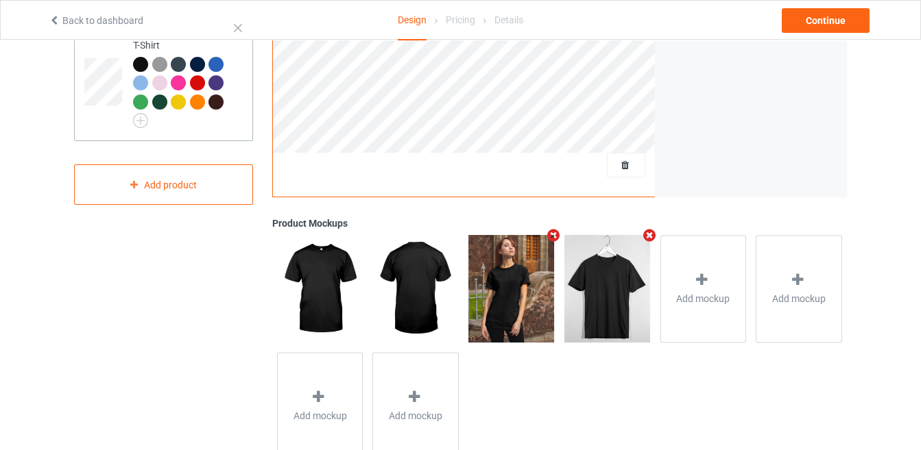
click at [92, 49] on td at bounding box center [104, 77] width 41 height 117
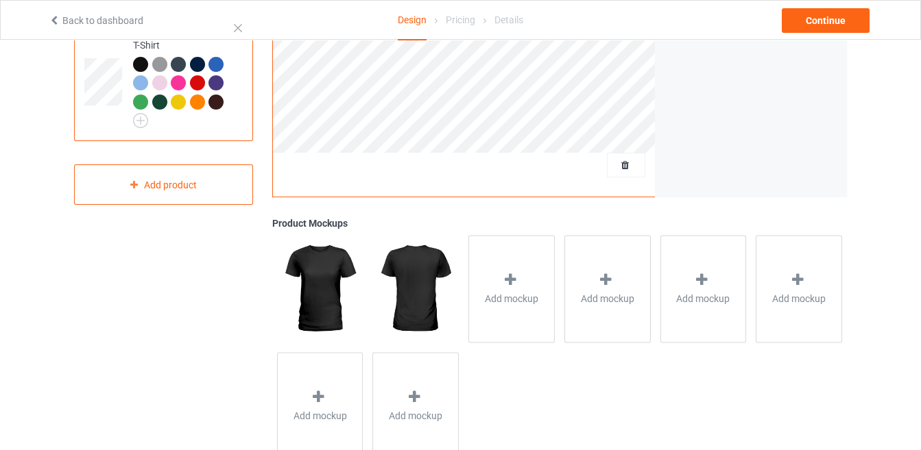
click at [461, 271] on div at bounding box center [415, 288] width 96 height 117
click at [492, 278] on div "Add mockup" at bounding box center [511, 289] width 86 height 108
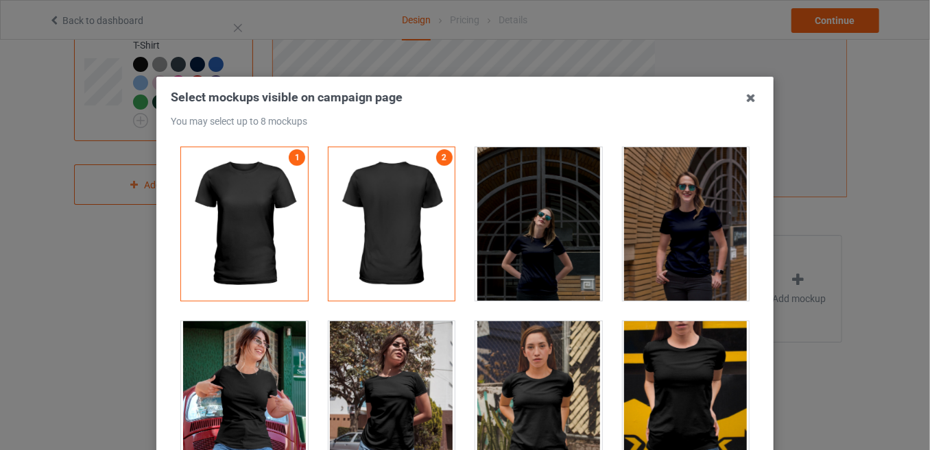
click at [247, 352] on div at bounding box center [244, 399] width 127 height 154
click at [372, 388] on div at bounding box center [391, 399] width 127 height 154
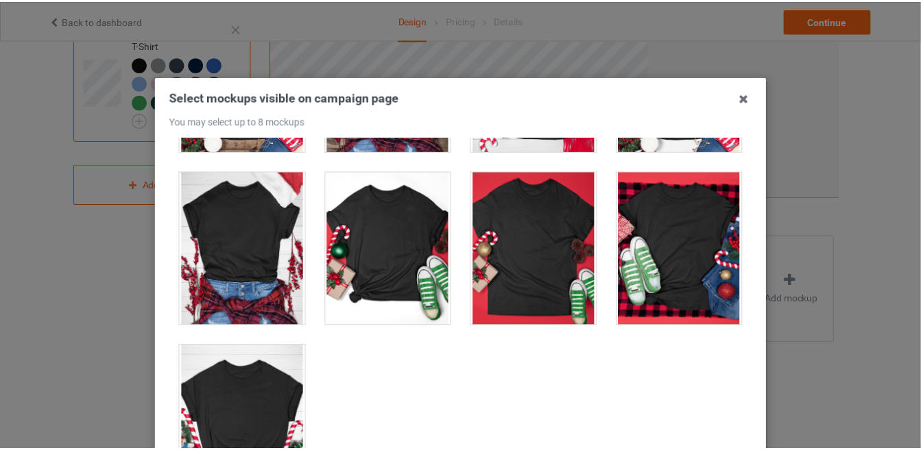
scroll to position [186, 0]
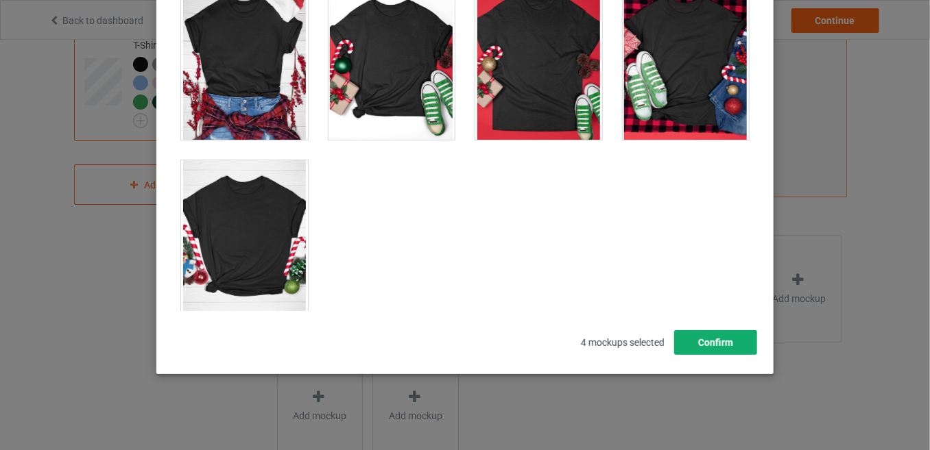
click at [719, 349] on button "Confirm" at bounding box center [715, 342] width 83 height 25
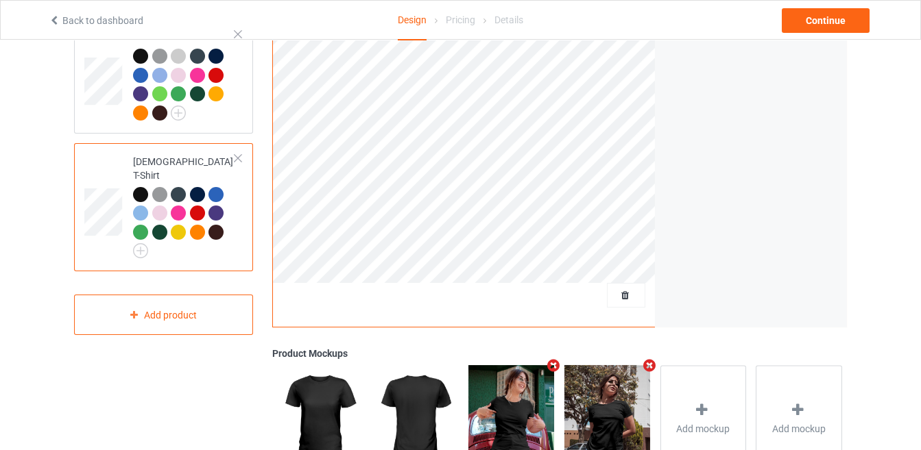
scroll to position [97, 0]
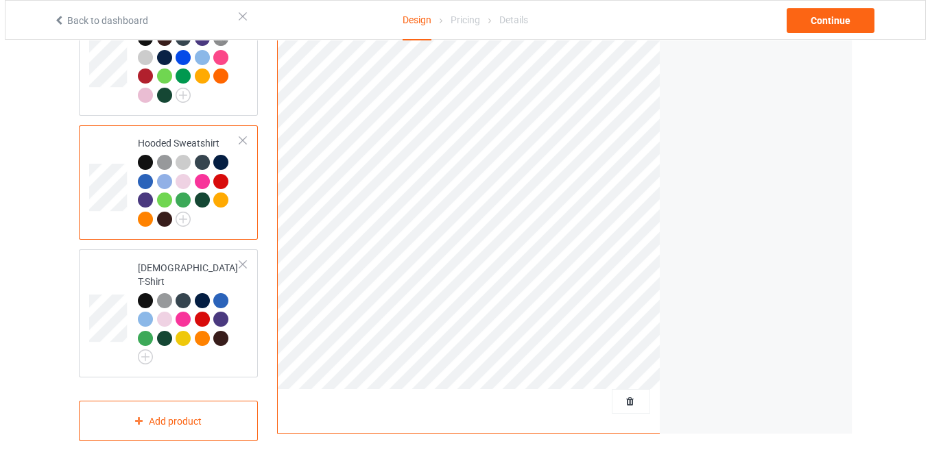
scroll to position [196, 0]
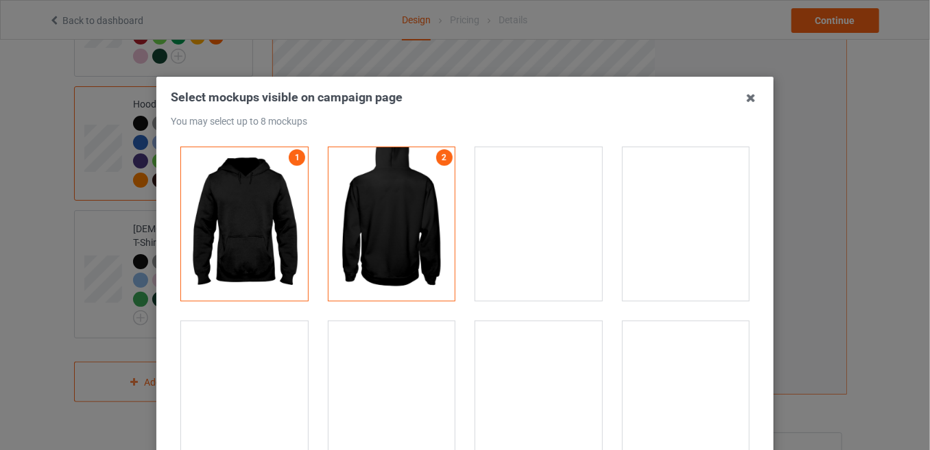
click at [259, 397] on div at bounding box center [244, 399] width 127 height 154
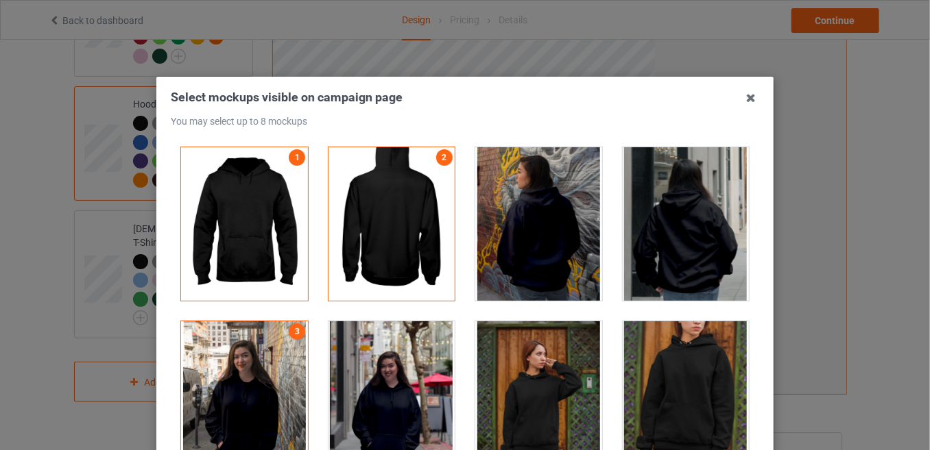
click at [390, 418] on div at bounding box center [391, 399] width 127 height 154
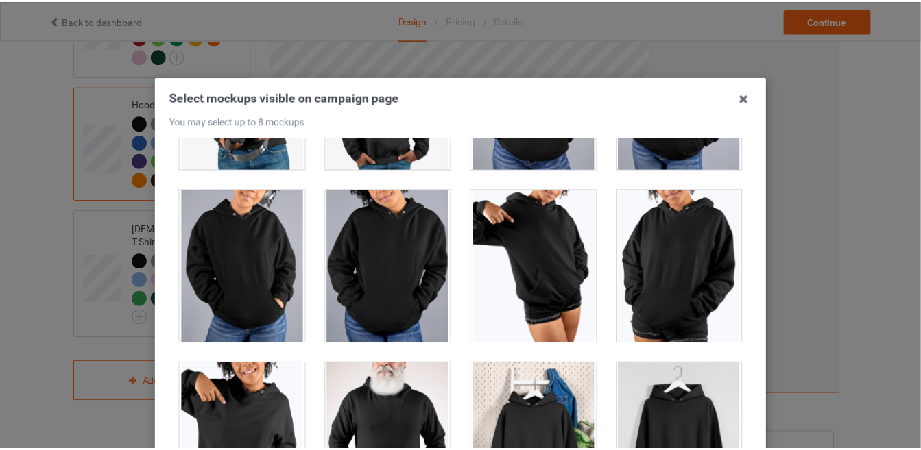
scroll to position [186, 0]
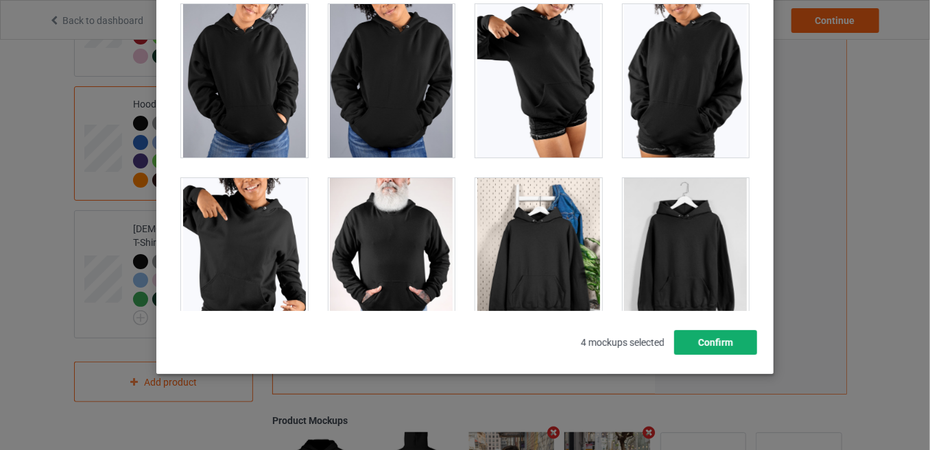
click at [726, 342] on button "Confirm" at bounding box center [715, 342] width 83 height 25
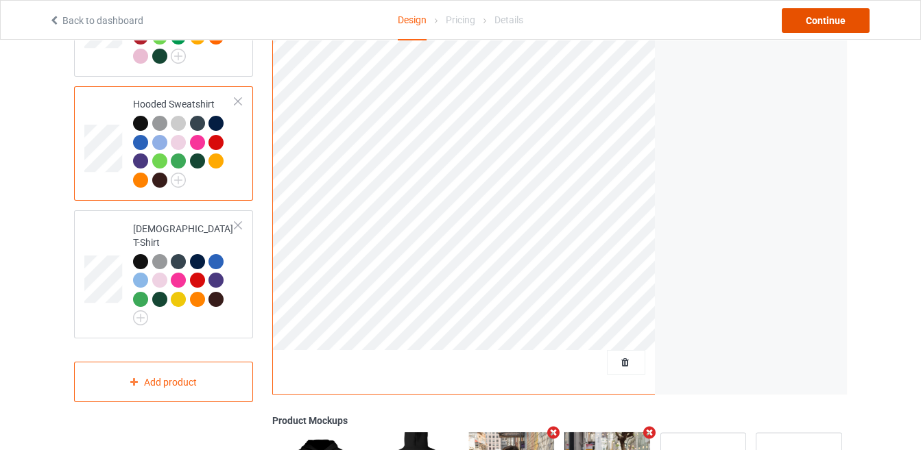
click at [808, 22] on div "Continue" at bounding box center [826, 20] width 88 height 25
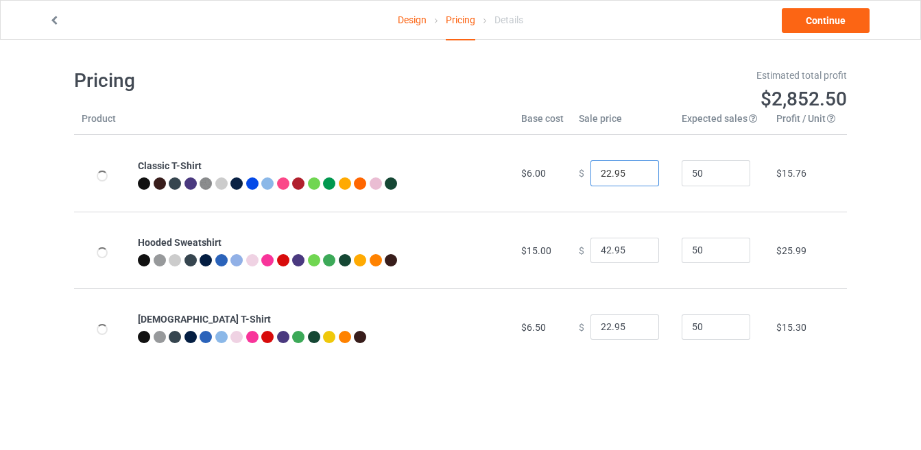
click at [603, 171] on input "22.95" at bounding box center [624, 173] width 69 height 26
type input "19.95"
click at [603, 248] on input "42.95" at bounding box center [624, 251] width 69 height 26
type input "40.95"
click at [603, 326] on input "22.95" at bounding box center [624, 328] width 69 height 26
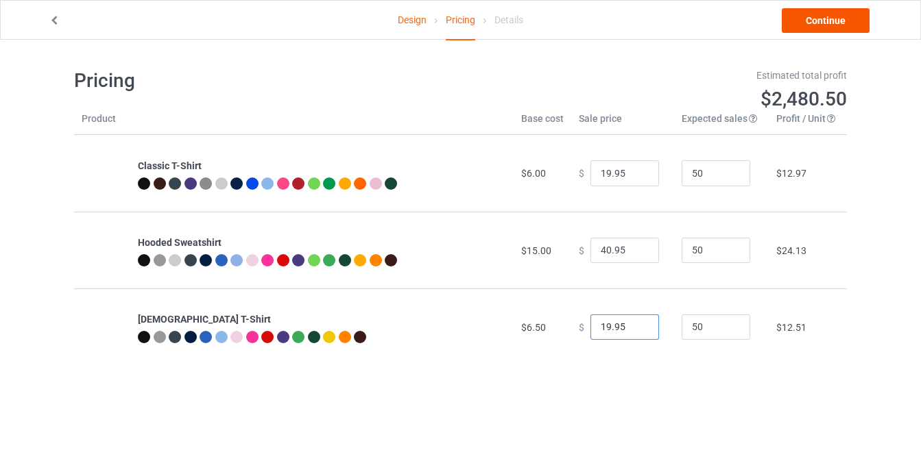
type input "19.95"
click at [830, 9] on link "Continue" at bounding box center [826, 20] width 88 height 25
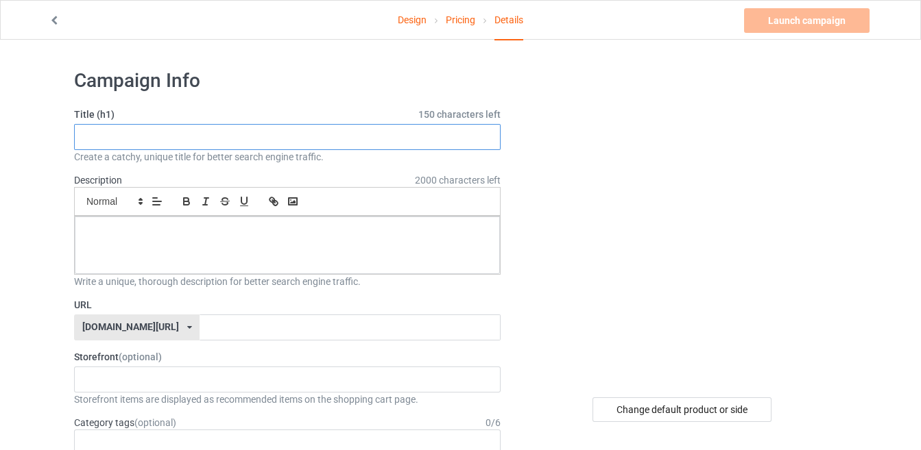
click at [179, 132] on input "text" at bounding box center [287, 137] width 426 height 26
paste input "Sometimes Fancy Always Schmancy"
drag, startPoint x: 255, startPoint y: 133, endPoint x: 64, endPoint y: 128, distance: 191.4
type input "Sometimes Fancy Always Schmancy"
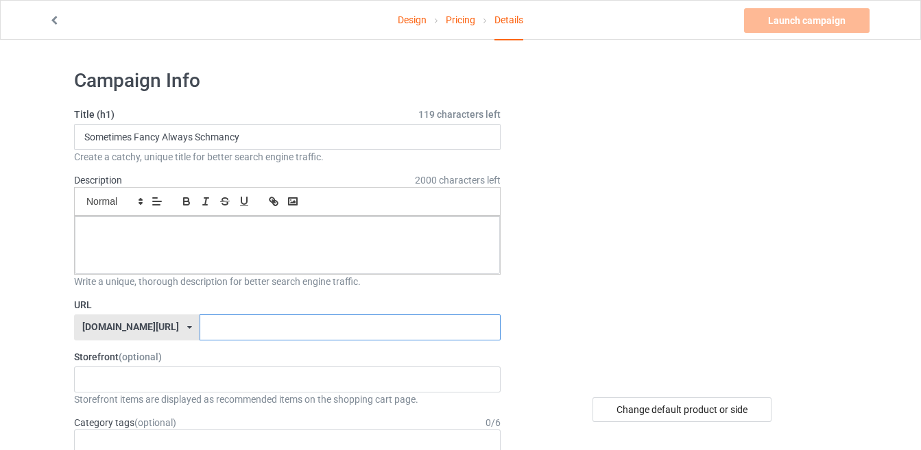
click at [248, 326] on input "text" at bounding box center [350, 328] width 300 height 26
paste input "Sometimes Fancy Always Schmancy"
type input "SometimesFancyAlwaysSchmancy"
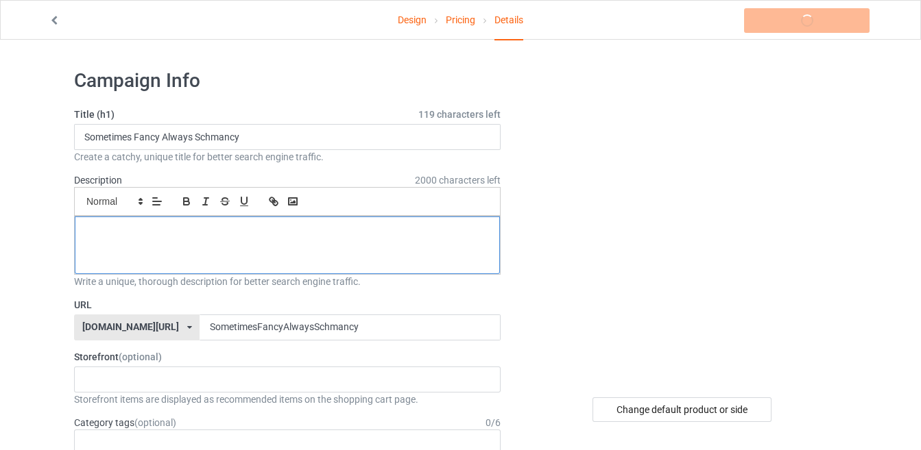
click at [226, 250] on div at bounding box center [287, 246] width 425 height 58
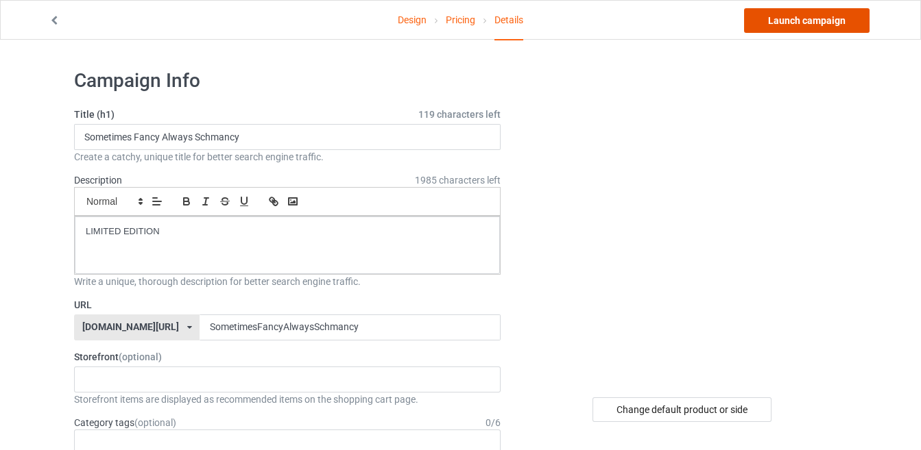
click at [821, 18] on link "Launch campaign" at bounding box center [806, 20] width 125 height 25
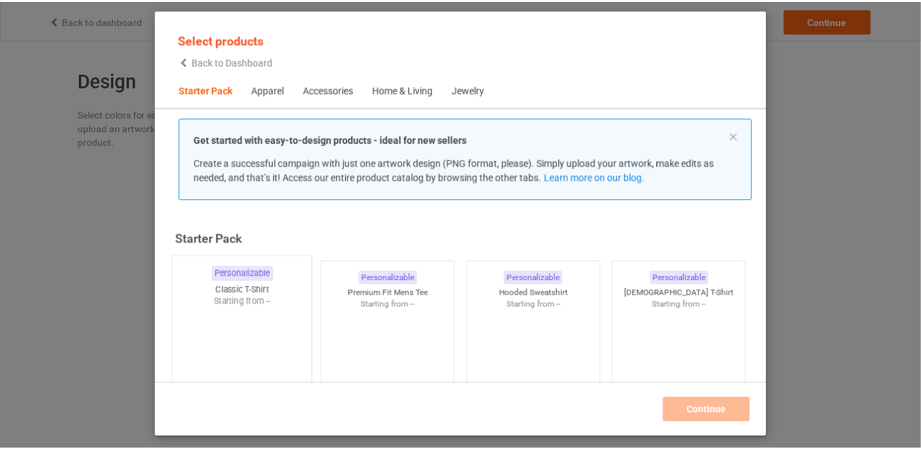
scroll to position [16, 0]
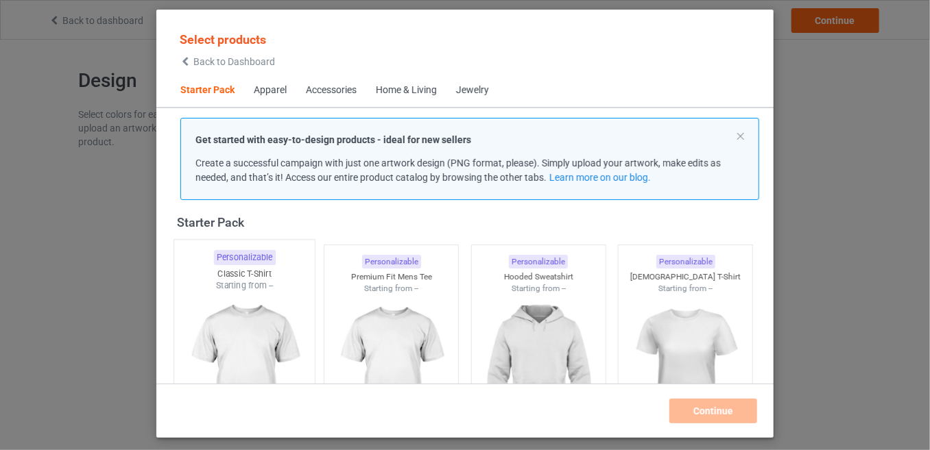
click at [248, 296] on img at bounding box center [244, 372] width 129 height 161
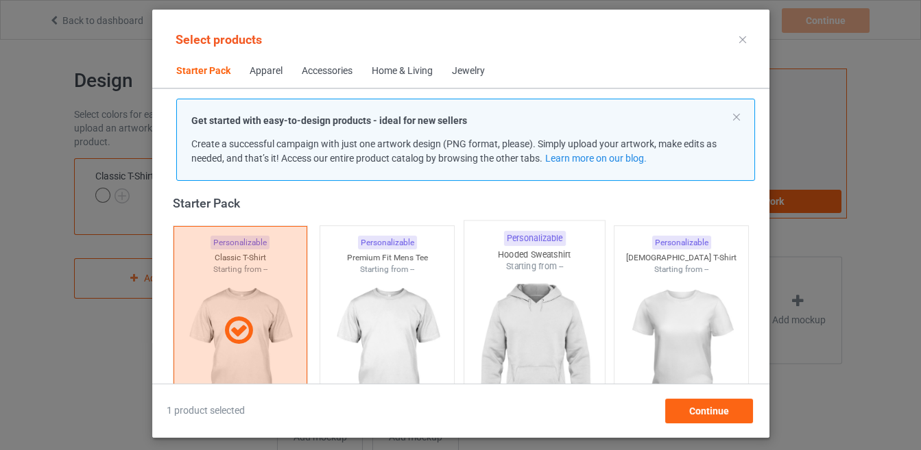
click at [538, 319] on img at bounding box center [534, 353] width 129 height 161
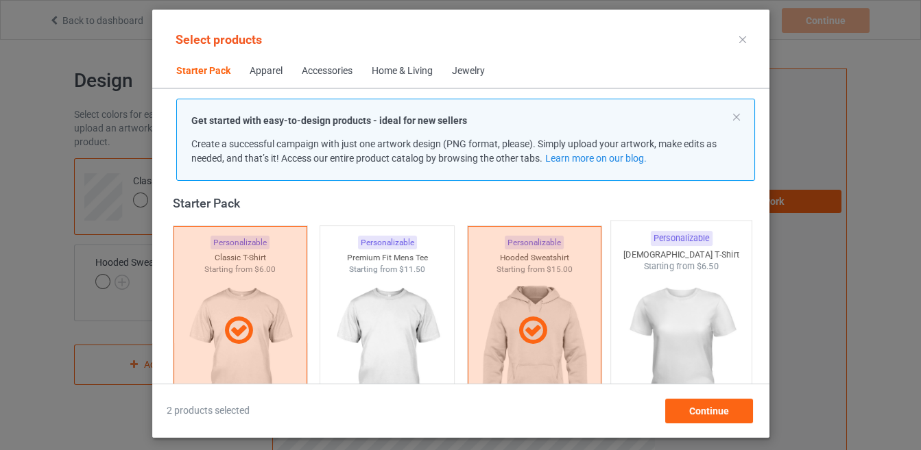
click at [627, 337] on img at bounding box center [680, 353] width 129 height 161
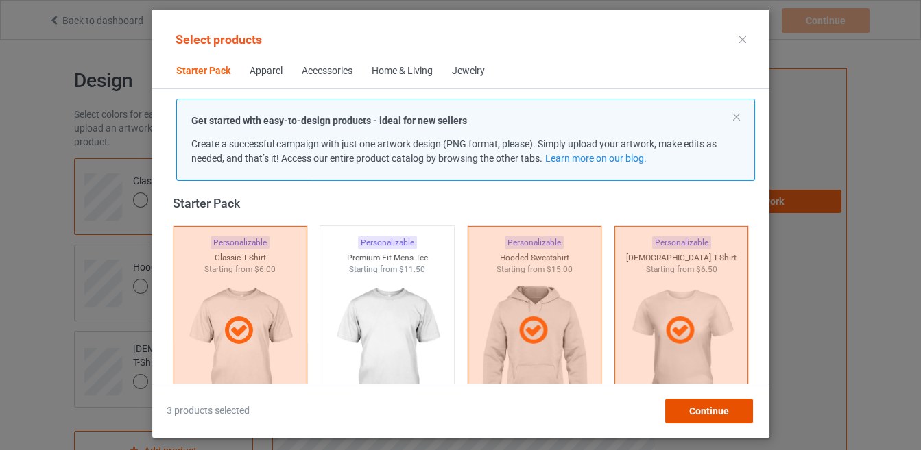
click at [712, 418] on div "Continue" at bounding box center [708, 411] width 88 height 25
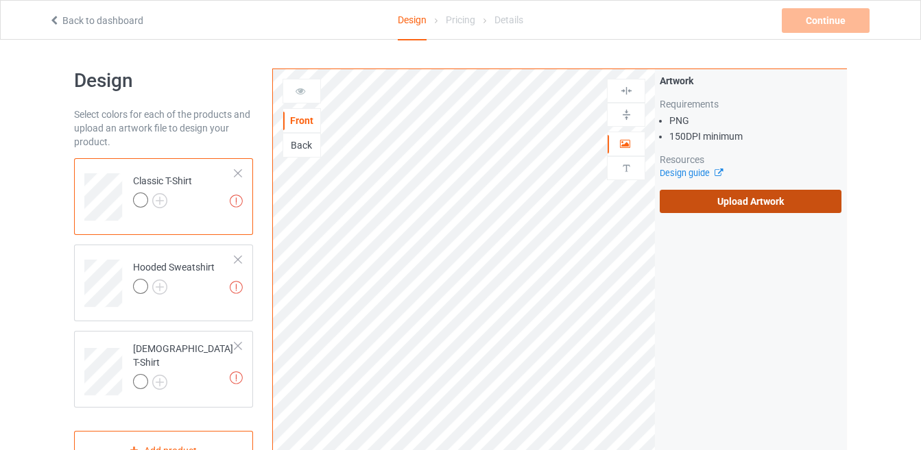
click at [701, 206] on label "Upload Artwork" at bounding box center [751, 201] width 182 height 23
click at [0, 0] on input "Upload Artwork" at bounding box center [0, 0] width 0 height 0
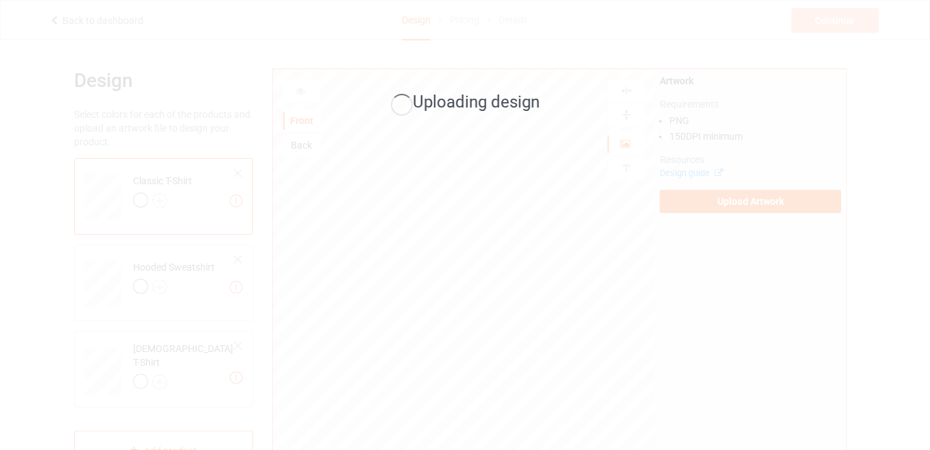
click at [161, 201] on div "Uploading design" at bounding box center [465, 225] width 930 height 450
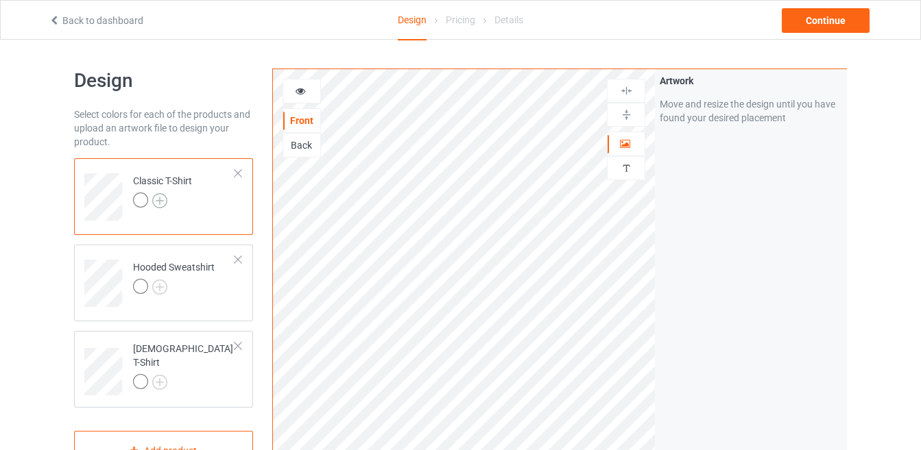
click at [162, 202] on img at bounding box center [159, 200] width 15 height 15
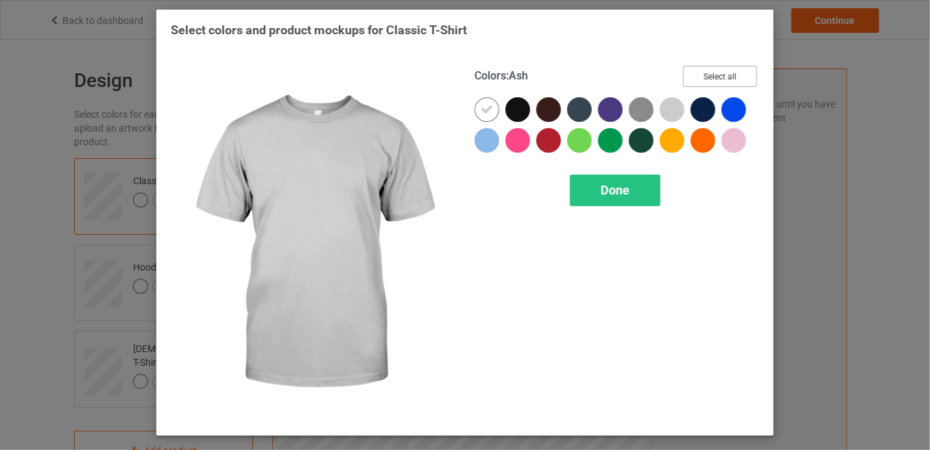
click at [726, 72] on button "Select all" at bounding box center [720, 76] width 74 height 21
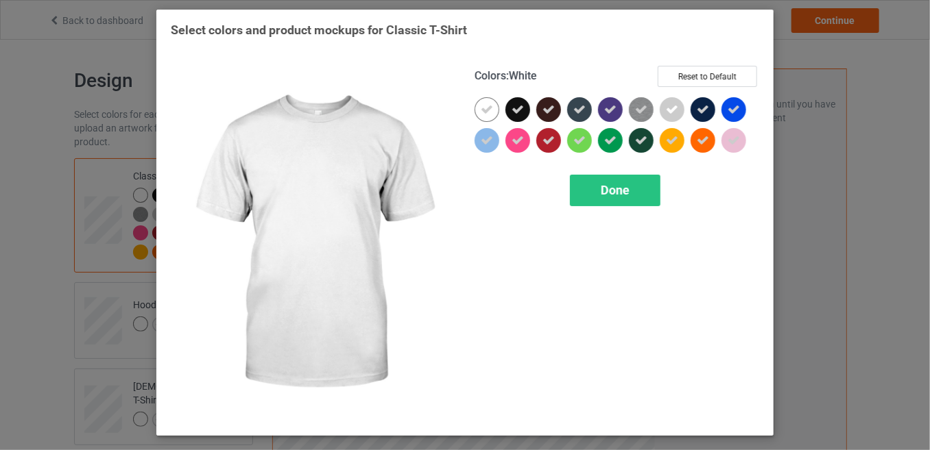
click at [484, 105] on icon at bounding box center [487, 110] width 12 height 12
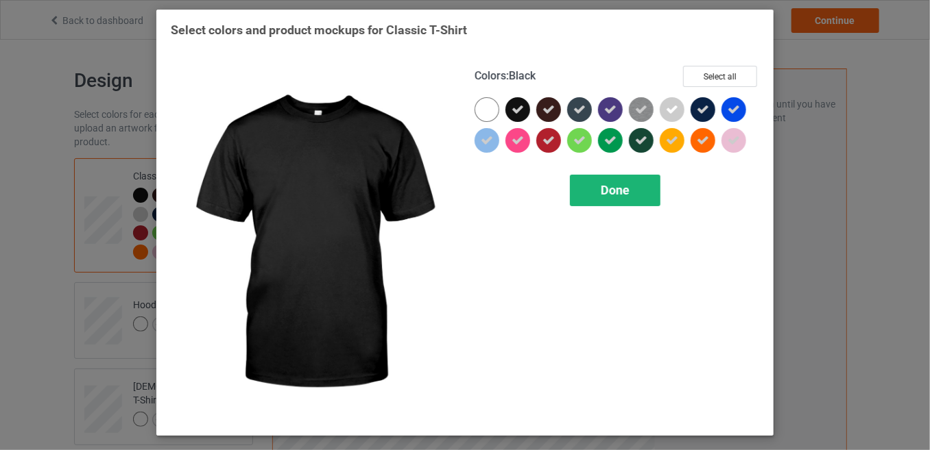
click at [575, 190] on div "Done" at bounding box center [615, 191] width 90 height 32
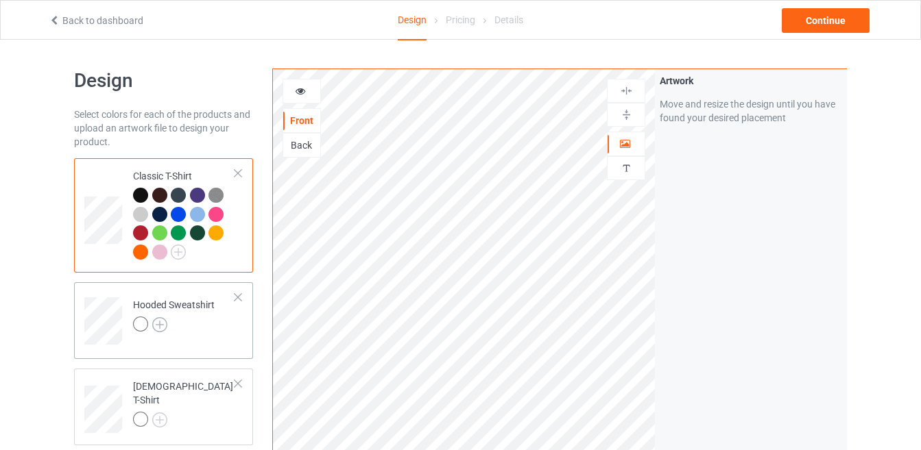
click at [162, 322] on img at bounding box center [159, 324] width 15 height 15
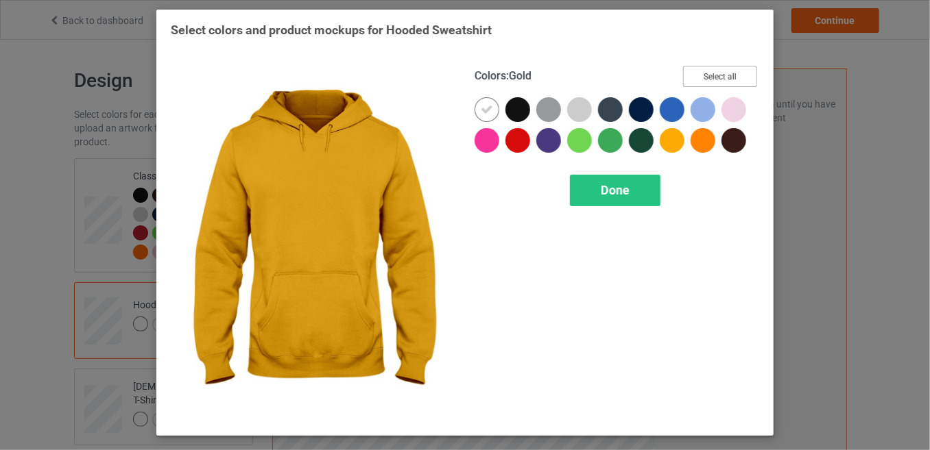
click at [707, 69] on button "Select all" at bounding box center [720, 76] width 74 height 21
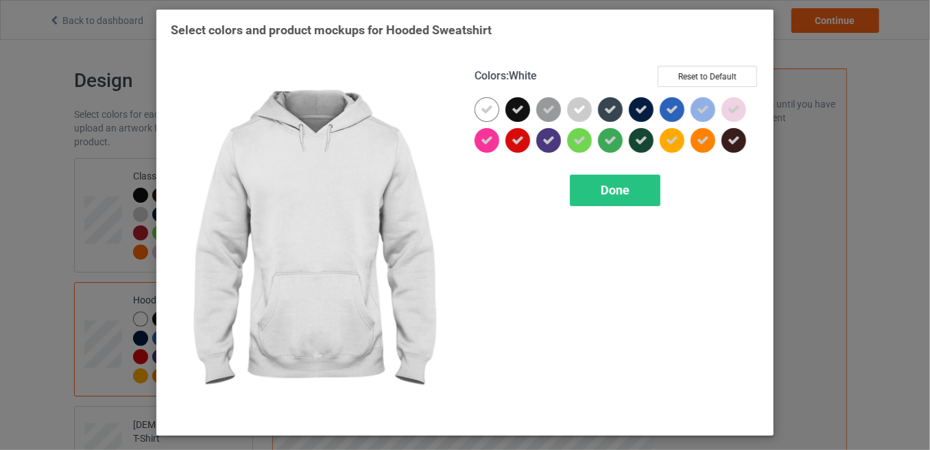
click at [484, 109] on icon at bounding box center [487, 110] width 12 height 12
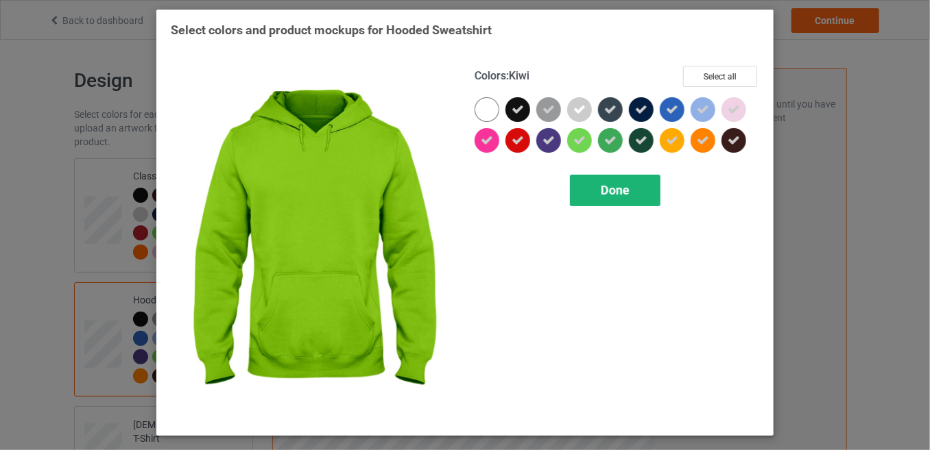
click at [608, 192] on span "Done" at bounding box center [615, 190] width 29 height 14
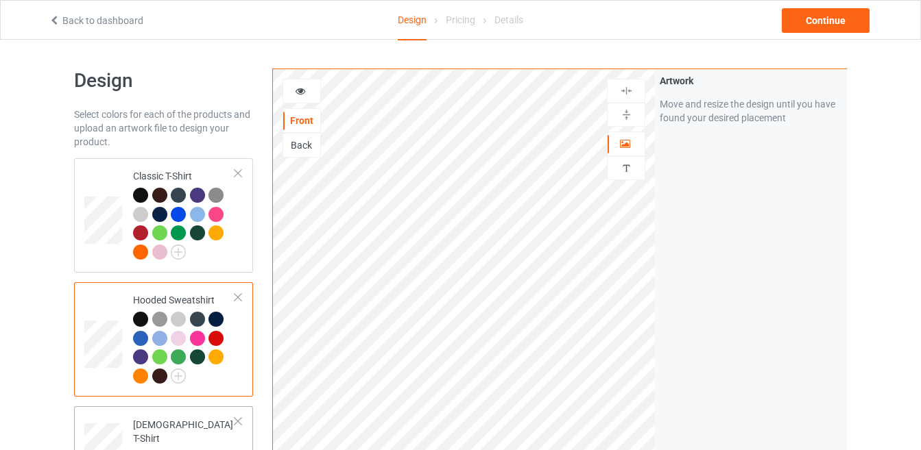
click at [153, 450] on img at bounding box center [159, 457] width 15 height 15
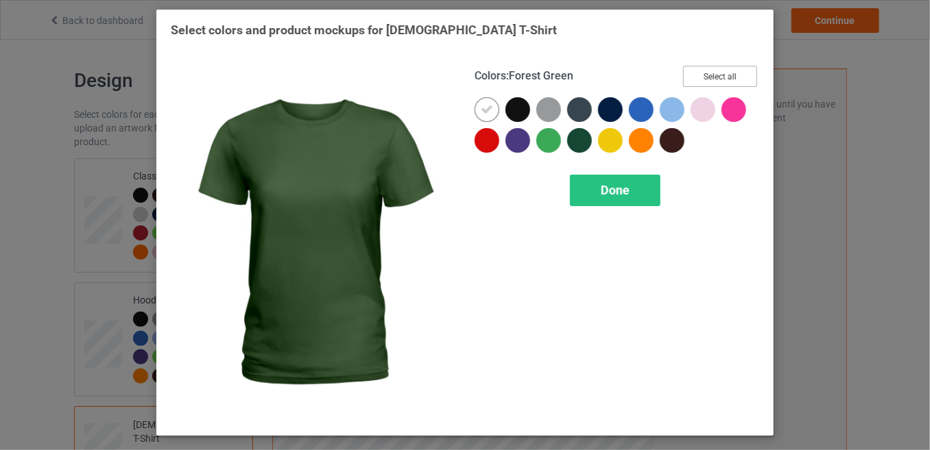
click at [697, 75] on button "Select all" at bounding box center [720, 76] width 74 height 21
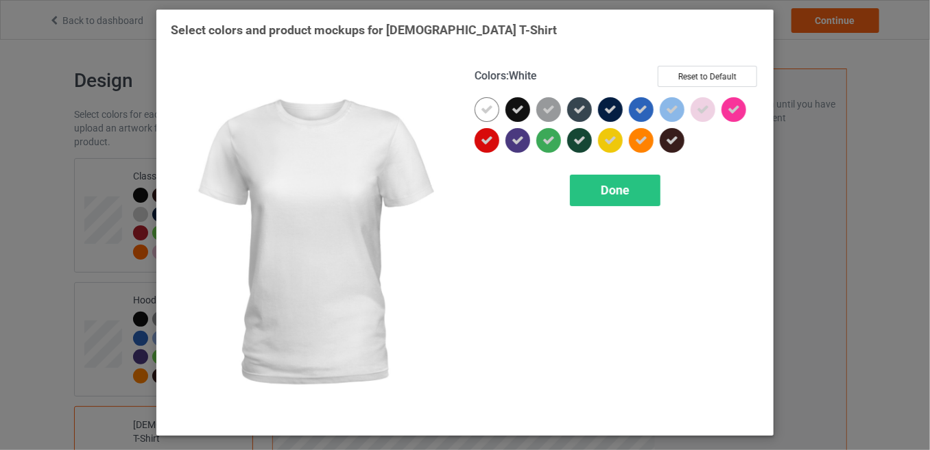
click at [479, 110] on div at bounding box center [486, 109] width 25 height 25
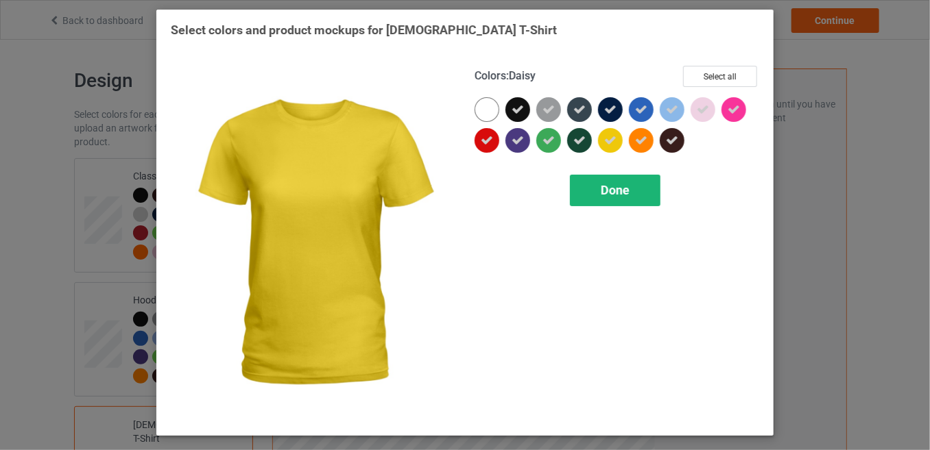
click at [627, 191] on span "Done" at bounding box center [615, 190] width 29 height 14
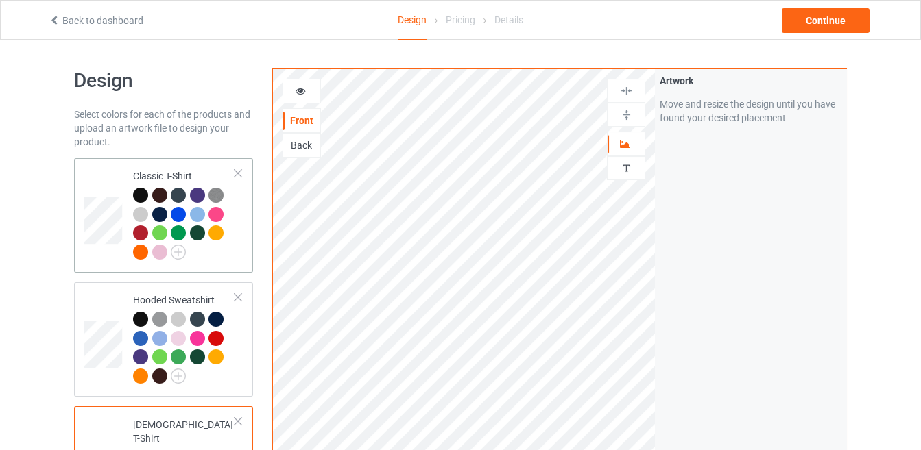
click at [239, 239] on td "Classic T-Shirt" at bounding box center [183, 216] width 117 height 104
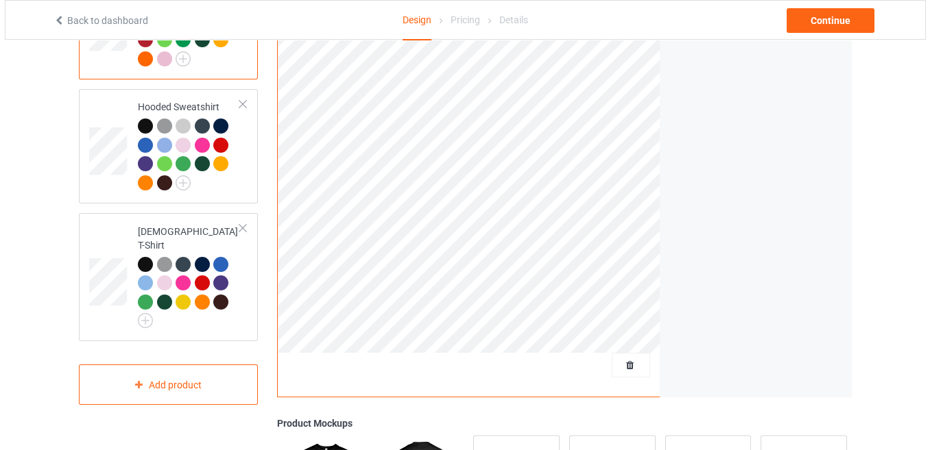
scroll to position [199, 0]
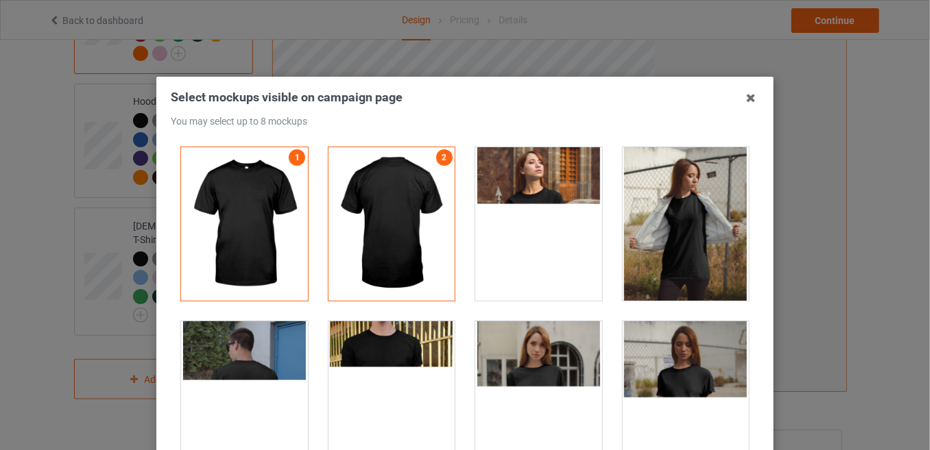
click at [531, 224] on div at bounding box center [538, 224] width 127 height 154
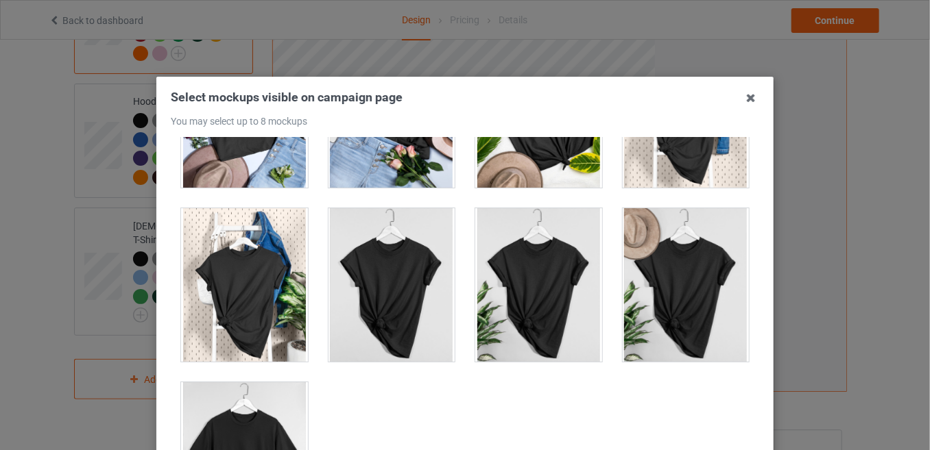
scroll to position [186, 0]
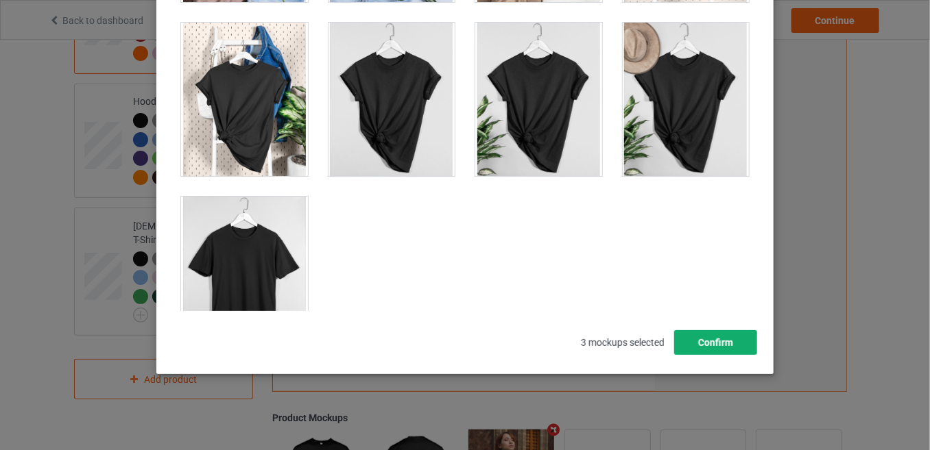
click at [699, 342] on button "Confirm" at bounding box center [715, 342] width 83 height 25
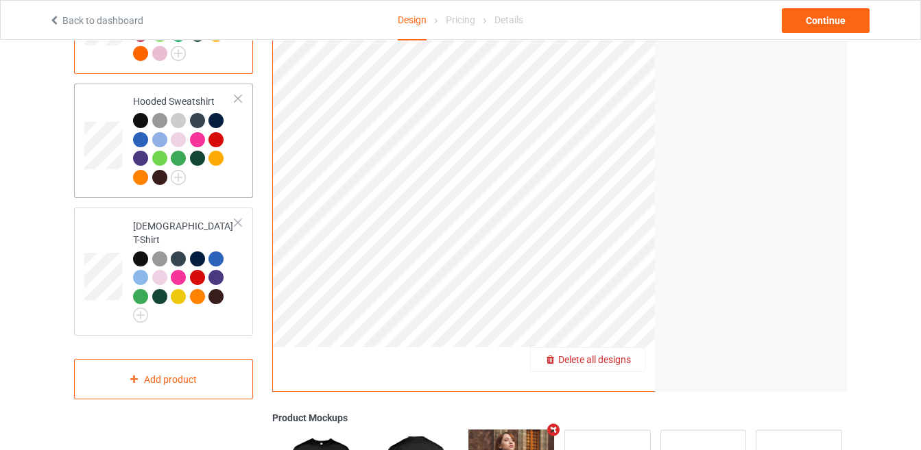
click at [80, 146] on div "Hooded Sweatshirt" at bounding box center [163, 141] width 179 height 114
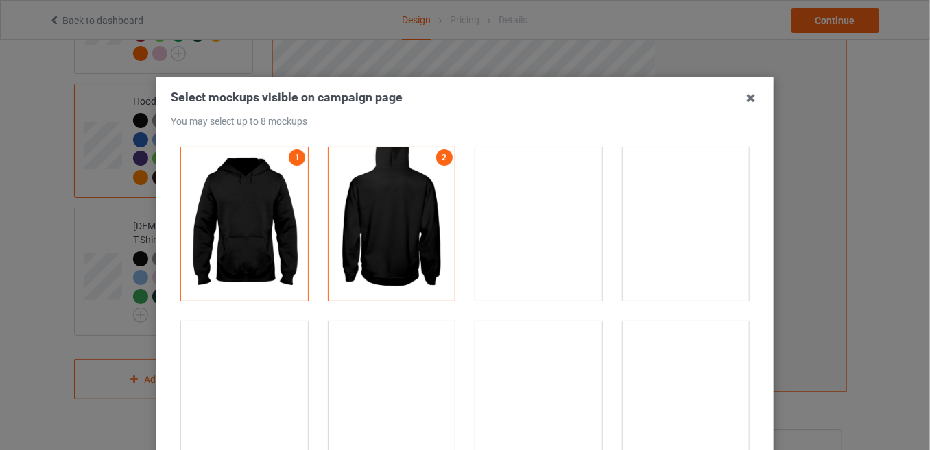
click at [248, 402] on div at bounding box center [244, 399] width 127 height 154
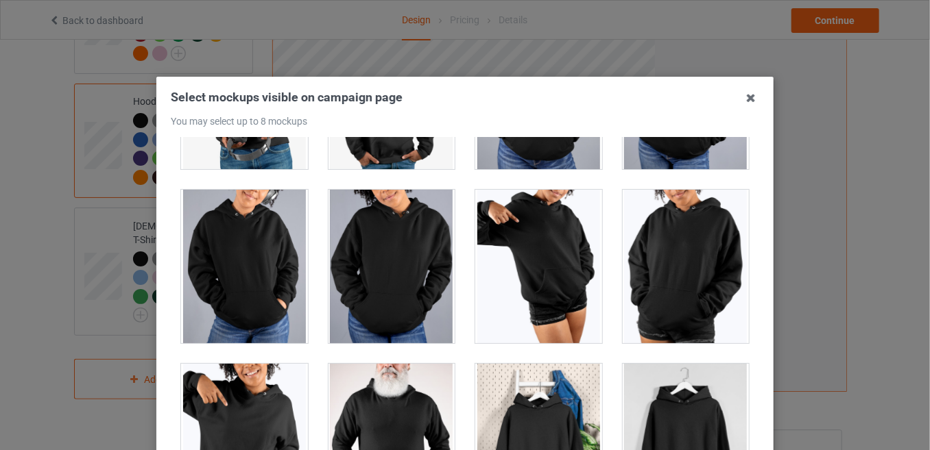
scroll to position [186, 0]
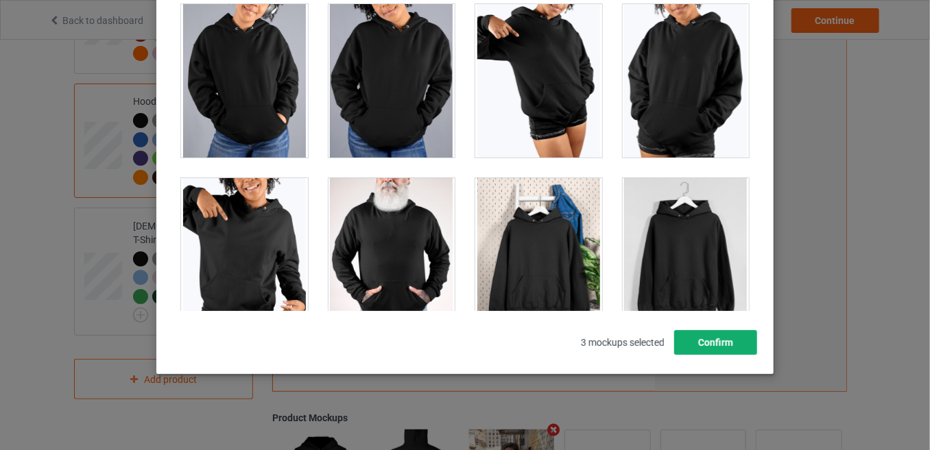
click at [703, 343] on button "Confirm" at bounding box center [715, 342] width 83 height 25
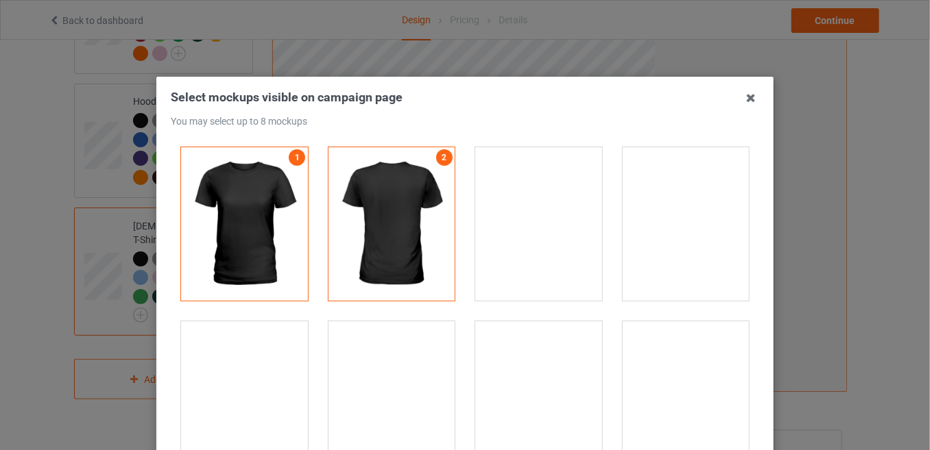
click at [240, 434] on div at bounding box center [244, 399] width 127 height 154
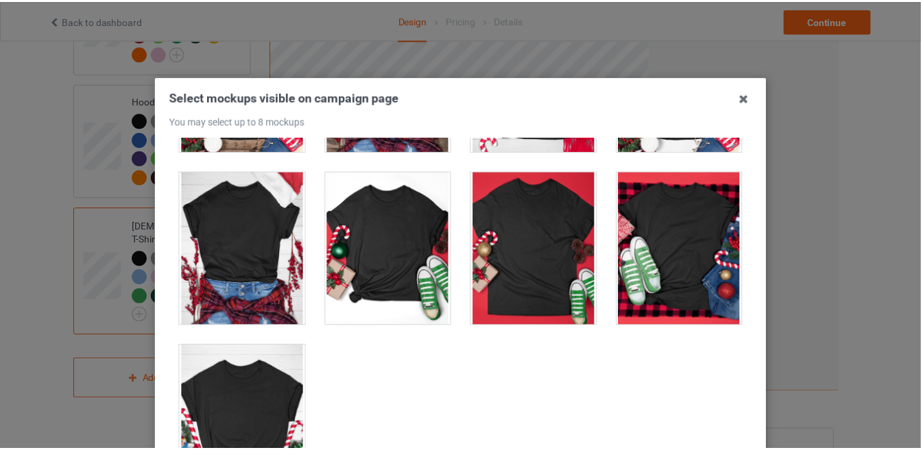
scroll to position [186, 0]
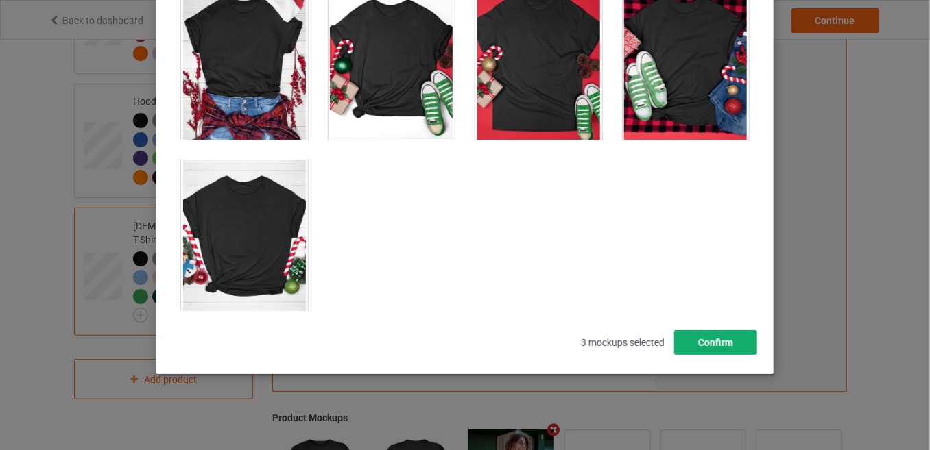
click at [710, 341] on button "Confirm" at bounding box center [715, 342] width 83 height 25
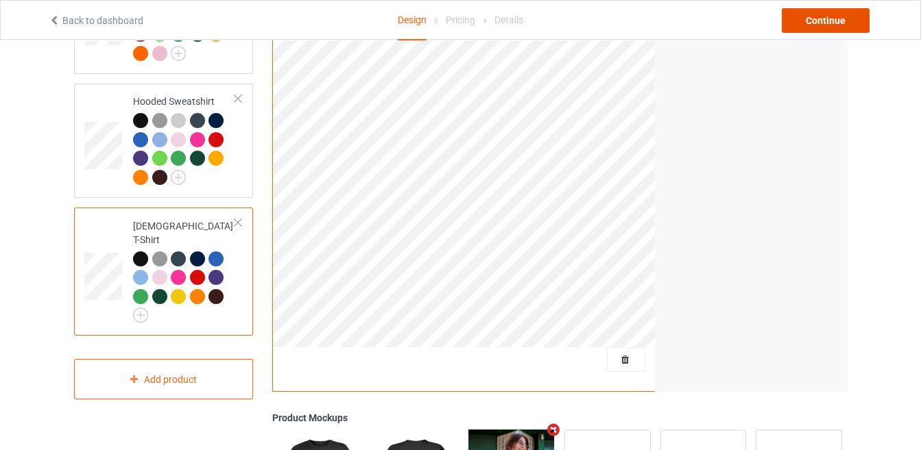
click at [801, 14] on div "Continue" at bounding box center [826, 20] width 88 height 25
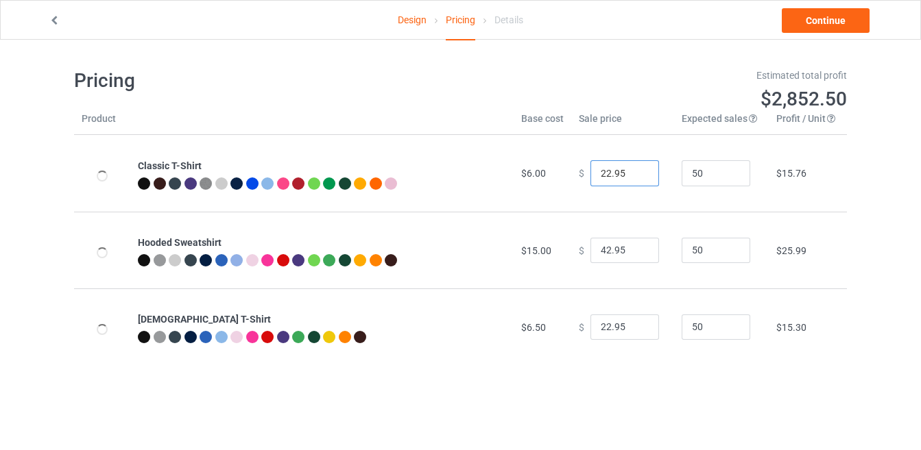
click at [602, 167] on input "22.95" at bounding box center [624, 173] width 69 height 26
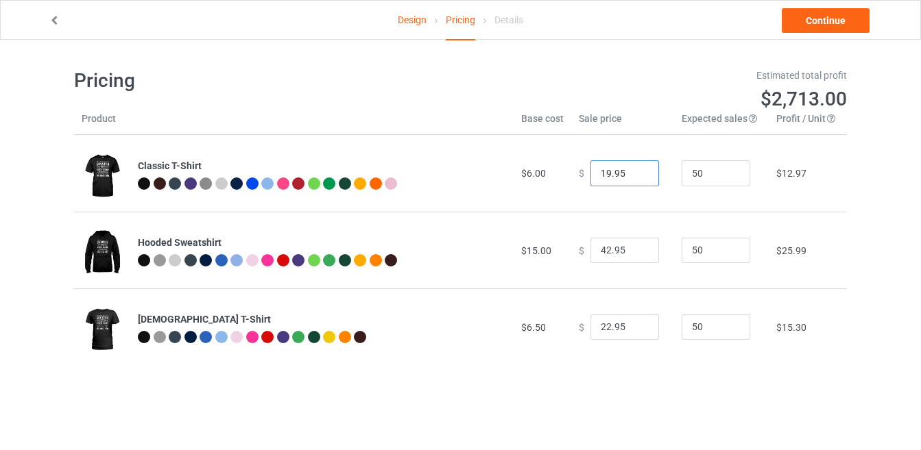
type input "19.95"
click at [601, 252] on input "42.95" at bounding box center [624, 251] width 69 height 26
click at [605, 250] on input "42.95" at bounding box center [624, 251] width 69 height 26
type input "40.95"
click at [601, 322] on input "22.95" at bounding box center [624, 328] width 69 height 26
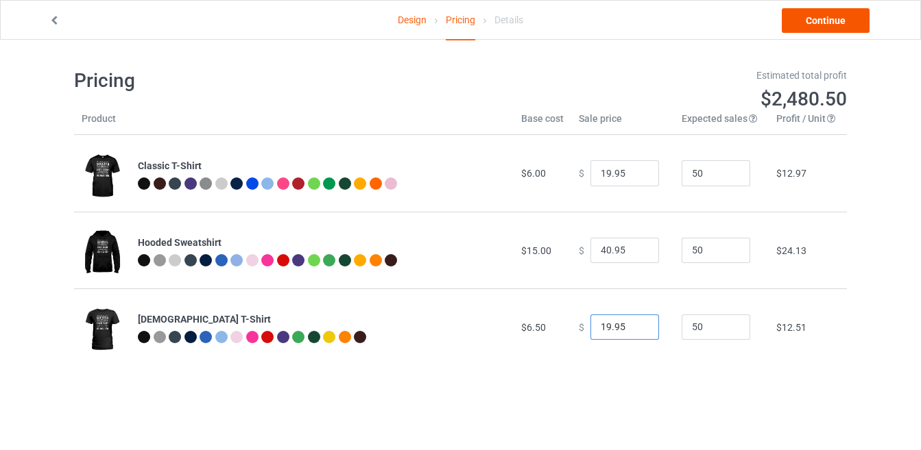
type input "19.95"
click at [827, 10] on link "Continue" at bounding box center [826, 20] width 88 height 25
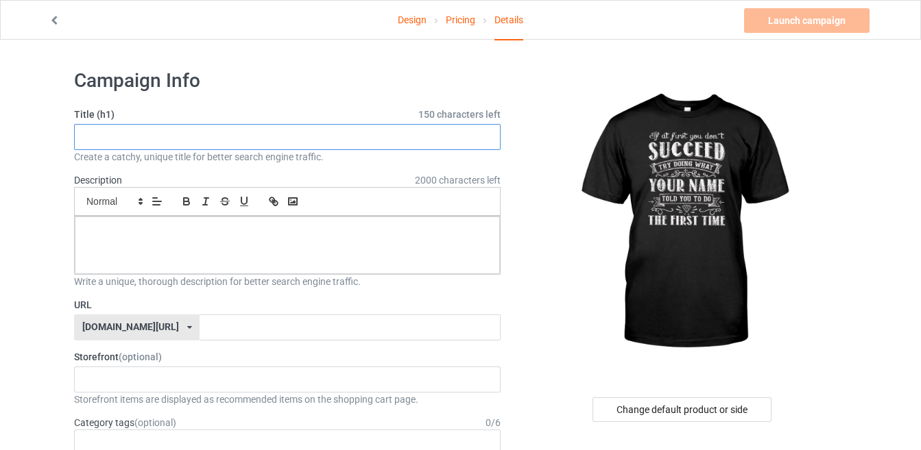
click at [449, 138] on input "text" at bounding box center [287, 137] width 426 height 26
paste input "If At First You Don’t Succeed Try Doing What Told You To Do The First Time"
drag, startPoint x: 431, startPoint y: 132, endPoint x: 7, endPoint y: 141, distance: 424.5
type input "If At First You Don’t Succeed Try Doing What Told You To Do The First Time"
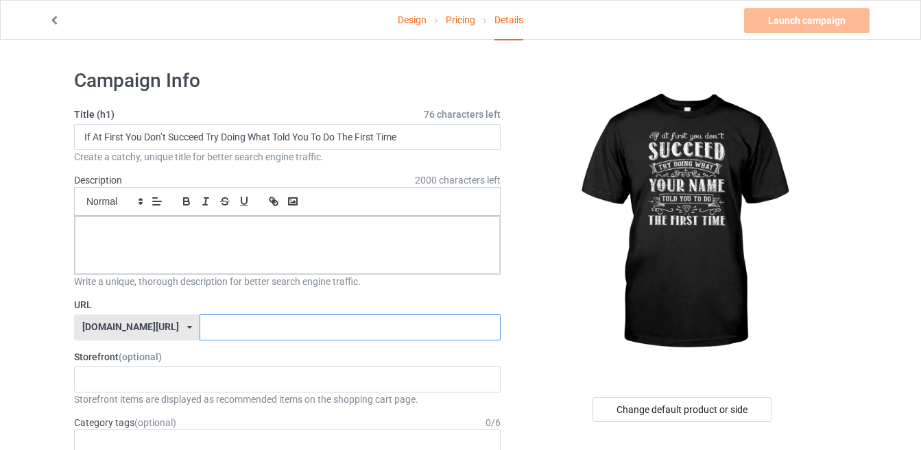
click at [202, 317] on input "text" at bounding box center [350, 328] width 300 height 26
paste input "If At First You Don’t Succeed Try Doing What Told"
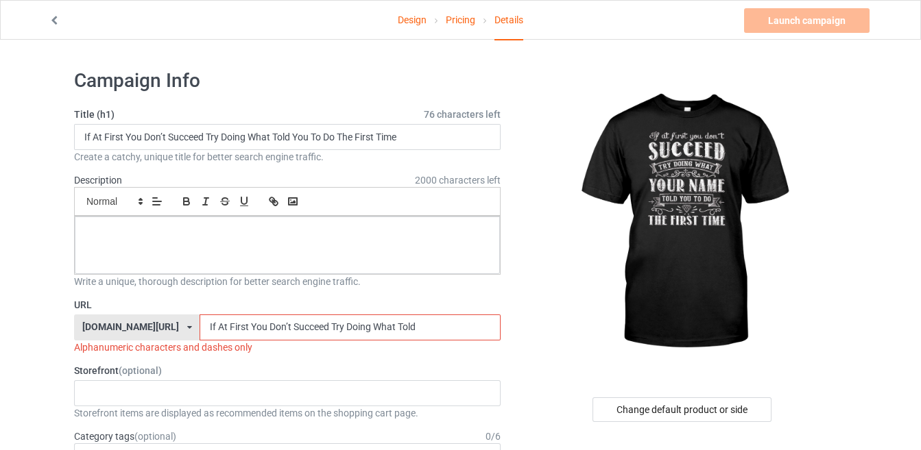
click at [361, 324] on input "If At First You Don’t Succeed Try Doing What Told" at bounding box center [350, 328] width 300 height 26
type input "IfAtFirstYouDontSucceedTryDoingWhatTold"
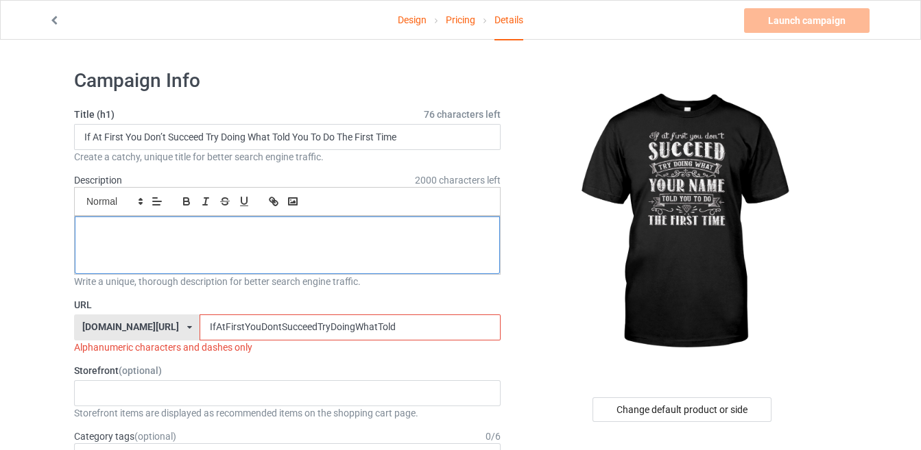
click at [426, 248] on div at bounding box center [287, 246] width 425 height 58
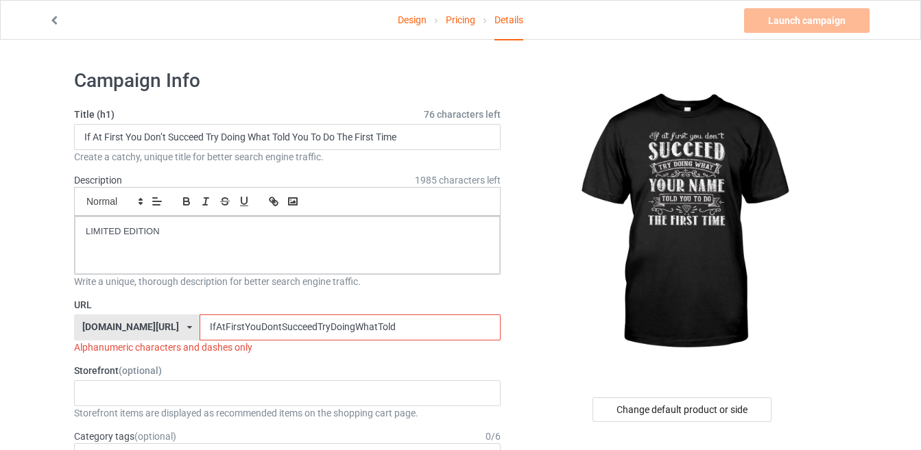
click at [418, 322] on input "IfAtFirstYouDontSucceedTryDoingWhatTold" at bounding box center [350, 328] width 300 height 26
drag, startPoint x: 362, startPoint y: 331, endPoint x: 222, endPoint y: 317, distance: 140.5
click at [222, 317] on input "IfAtFirstYouDontSucceedTryDoingWhatTold" at bounding box center [350, 328] width 300 height 26
click at [227, 324] on input "IfAtFirstYou" at bounding box center [350, 328] width 300 height 26
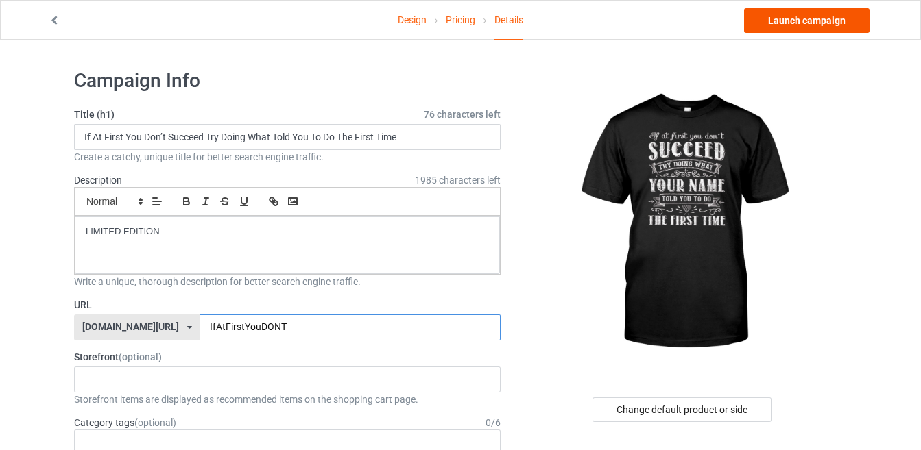
type input "IfAtFirstYouDONT"
click at [836, 23] on link "Launch campaign" at bounding box center [806, 20] width 125 height 25
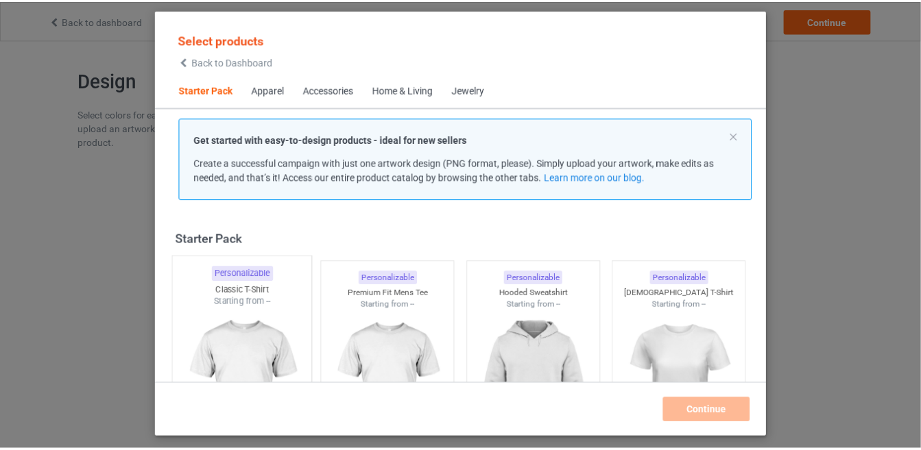
scroll to position [16, 0]
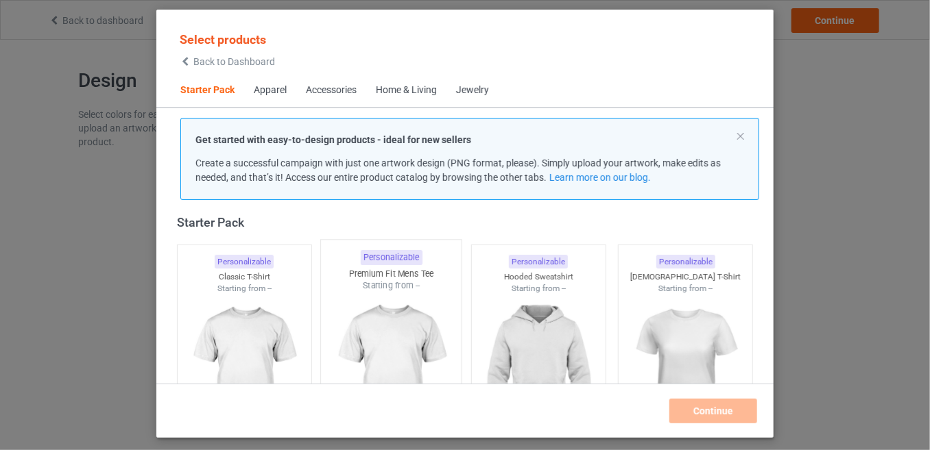
click at [288, 295] on img at bounding box center [244, 372] width 123 height 154
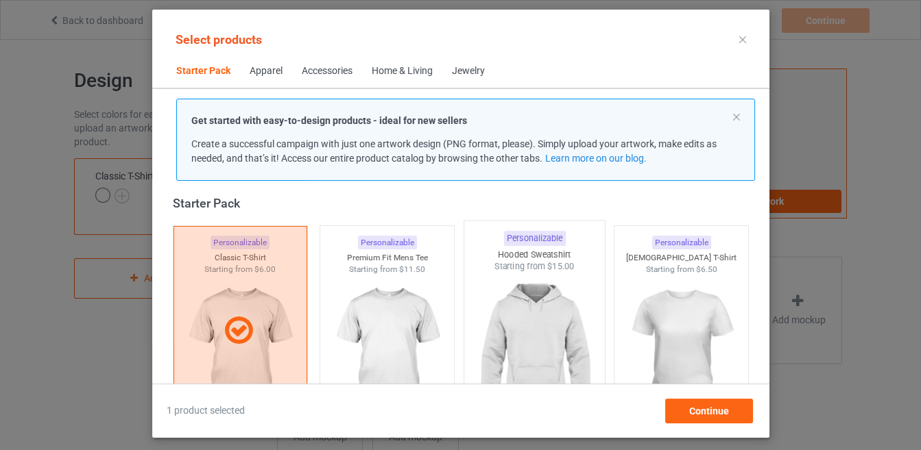
click at [513, 321] on img at bounding box center [534, 353] width 129 height 161
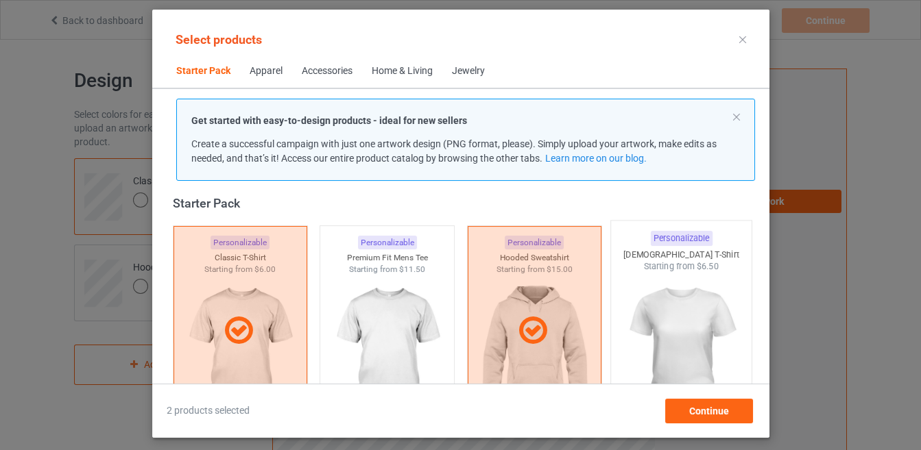
click at [649, 339] on img at bounding box center [680, 353] width 129 height 161
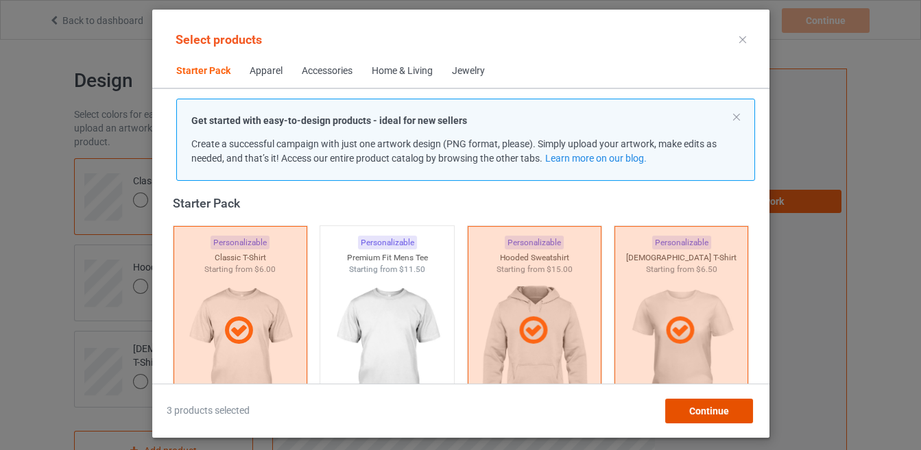
click at [716, 403] on div "Continue" at bounding box center [708, 411] width 88 height 25
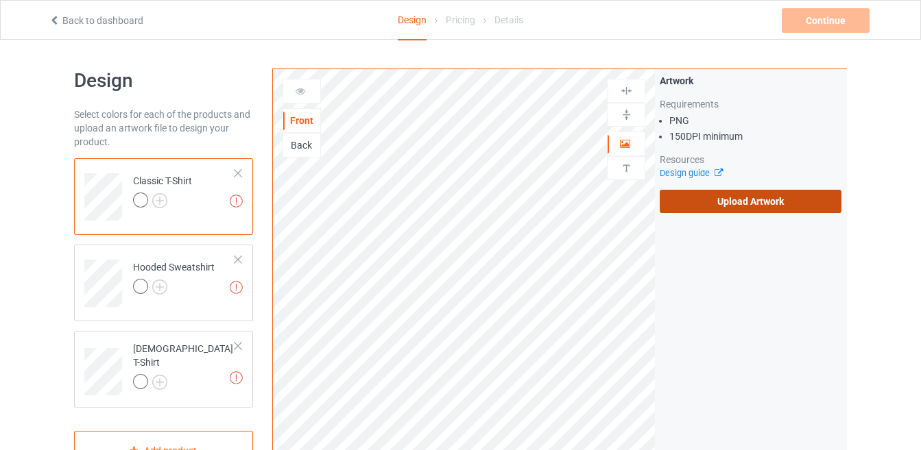
click at [688, 195] on label "Upload Artwork" at bounding box center [751, 201] width 182 height 23
click at [0, 0] on input "Upload Artwork" at bounding box center [0, 0] width 0 height 0
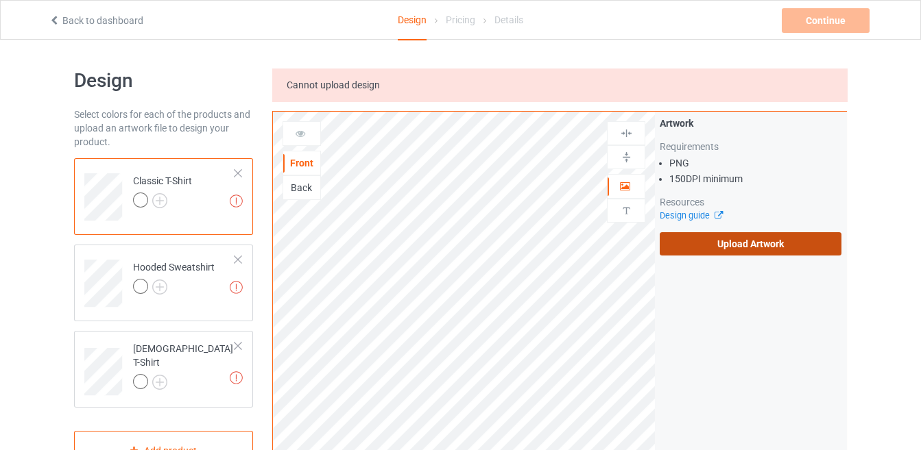
click at [733, 252] on label "Upload Artwork" at bounding box center [751, 243] width 182 height 23
click at [0, 0] on input "Upload Artwork" at bounding box center [0, 0] width 0 height 0
click at [707, 254] on label "Upload Artwork" at bounding box center [751, 243] width 182 height 23
click at [0, 0] on input "Upload Artwork" at bounding box center [0, 0] width 0 height 0
click at [688, 237] on label "Upload Artwork" at bounding box center [751, 243] width 182 height 23
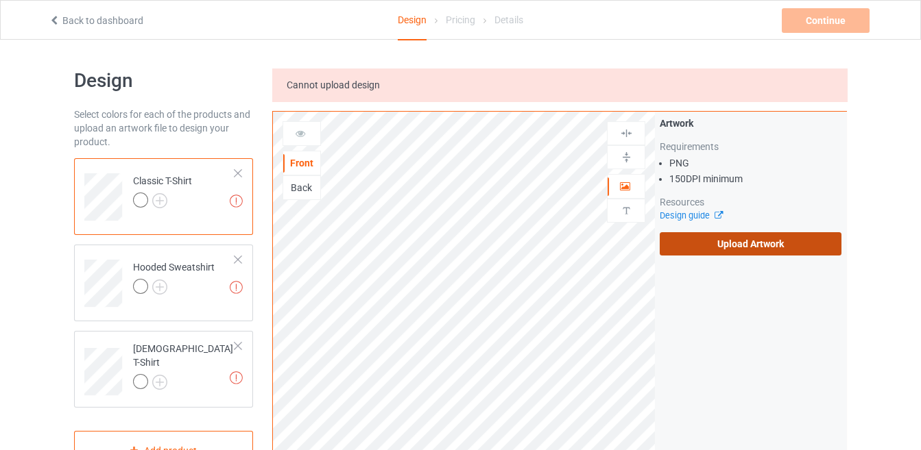
click at [0, 0] on input "Upload Artwork" at bounding box center [0, 0] width 0 height 0
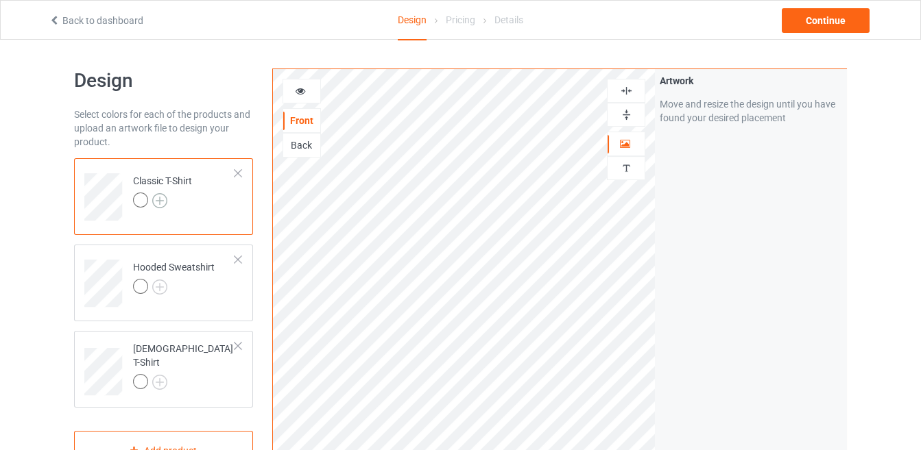
click at [161, 197] on img at bounding box center [159, 200] width 15 height 15
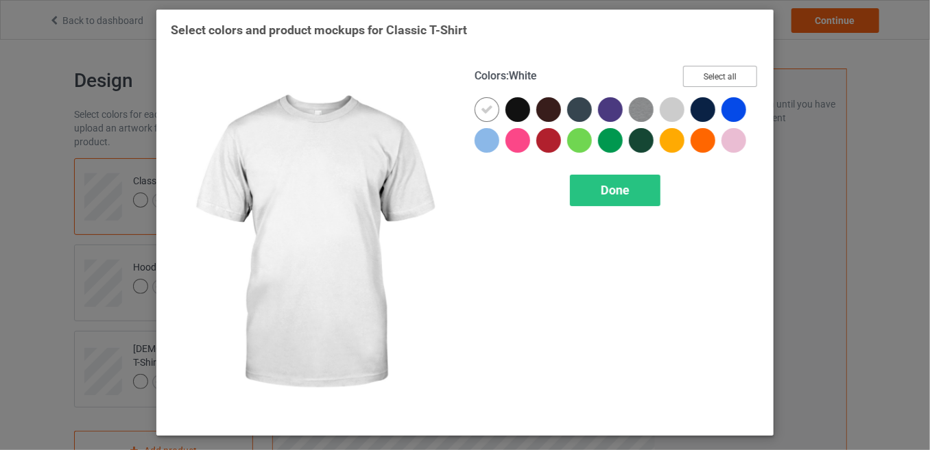
click at [703, 71] on button "Select all" at bounding box center [720, 76] width 74 height 21
click at [611, 201] on div "Done" at bounding box center [615, 191] width 90 height 32
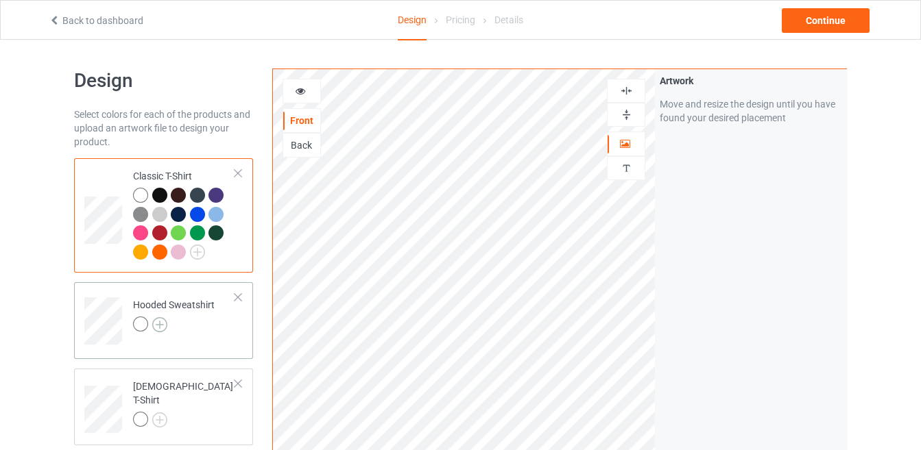
click at [160, 324] on img at bounding box center [159, 324] width 15 height 15
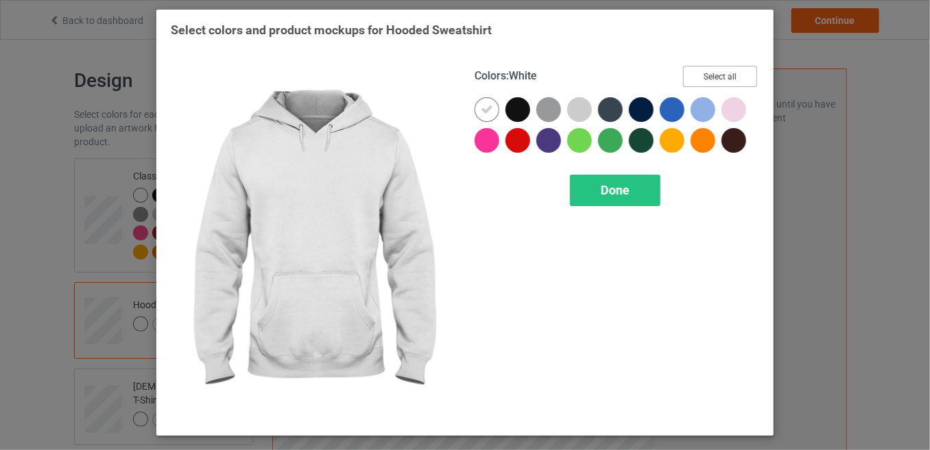
click at [714, 77] on button "Select all" at bounding box center [720, 76] width 74 height 21
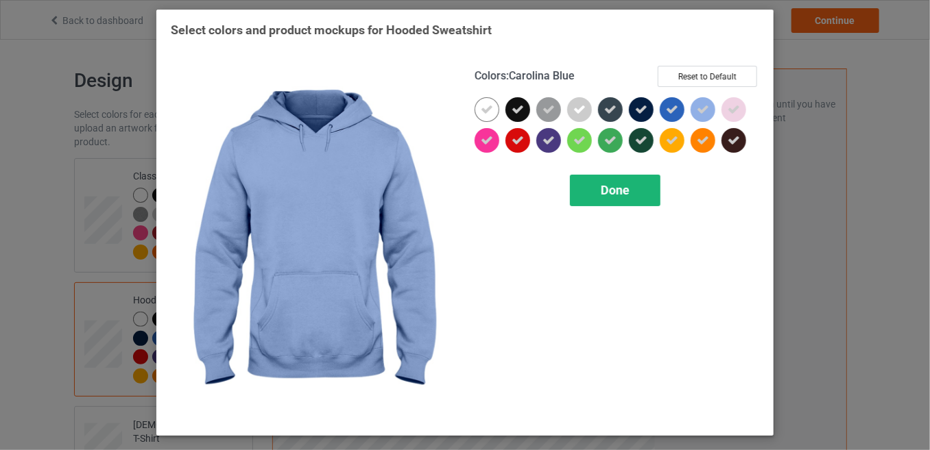
click at [592, 182] on div "Done" at bounding box center [615, 191] width 90 height 32
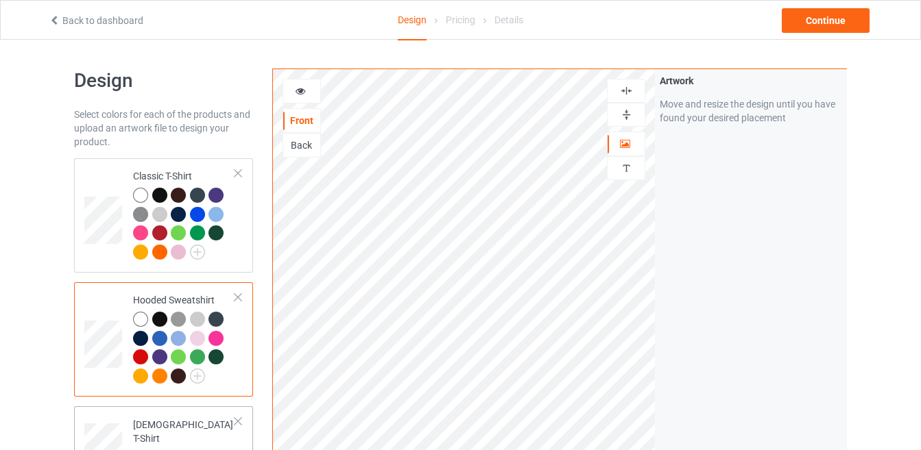
click at [161, 450] on img at bounding box center [159, 457] width 15 height 15
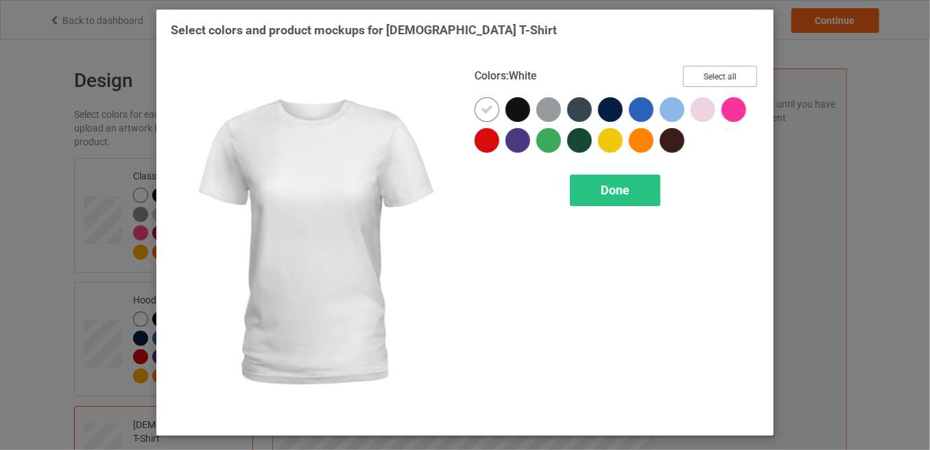
click at [725, 81] on button "Select all" at bounding box center [720, 76] width 74 height 21
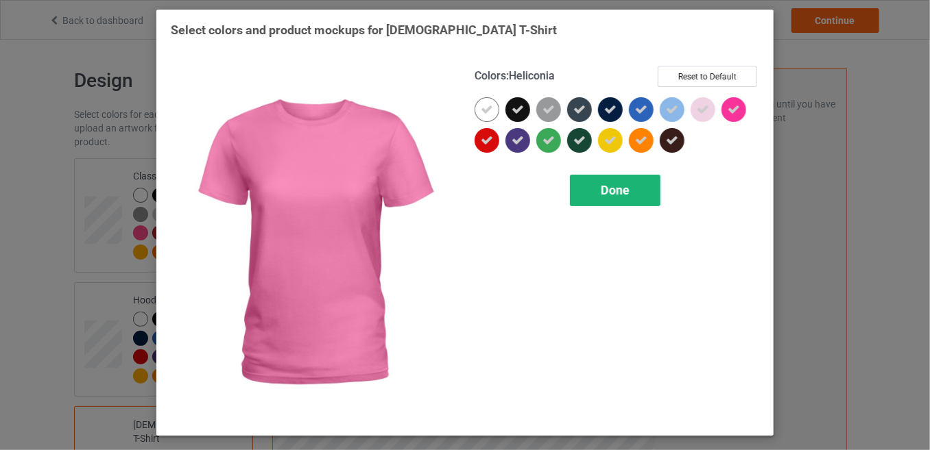
click at [614, 187] on span "Done" at bounding box center [615, 190] width 29 height 14
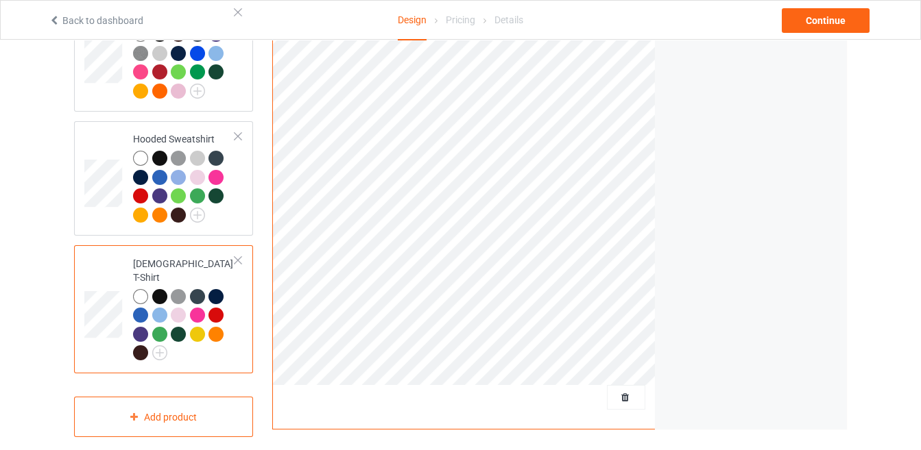
scroll to position [130, 0]
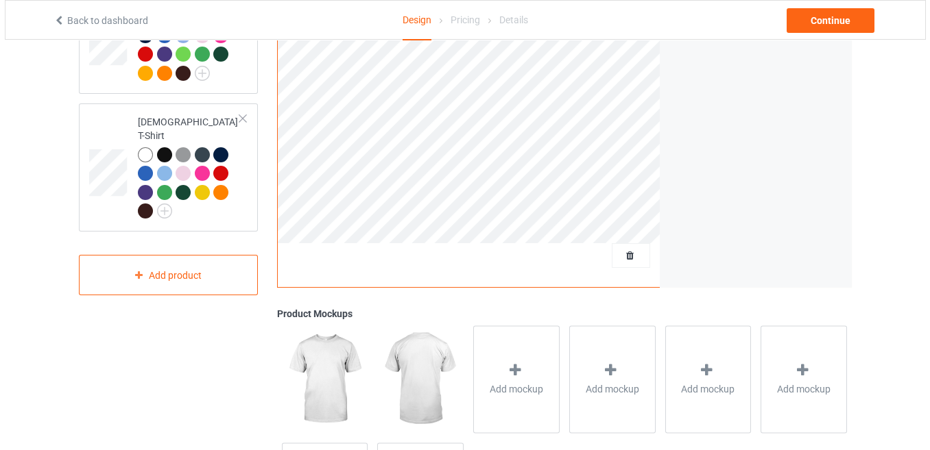
scroll to position [314, 0]
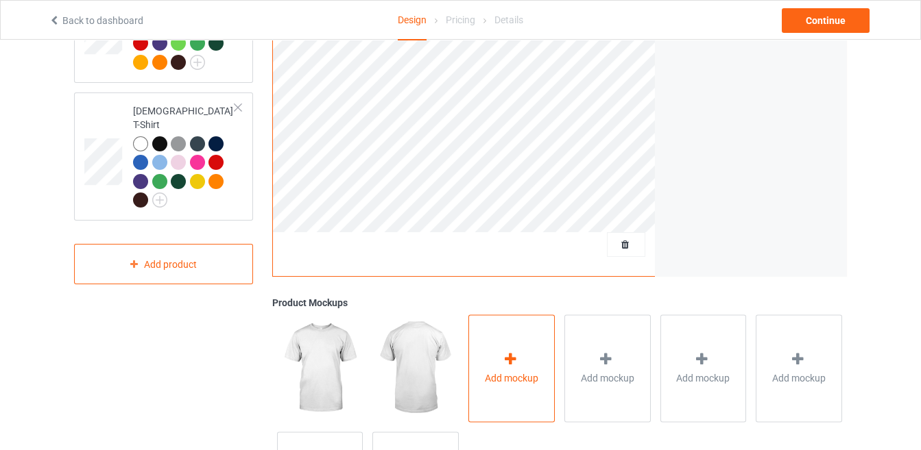
click at [513, 344] on div "Add mockup" at bounding box center [511, 369] width 86 height 108
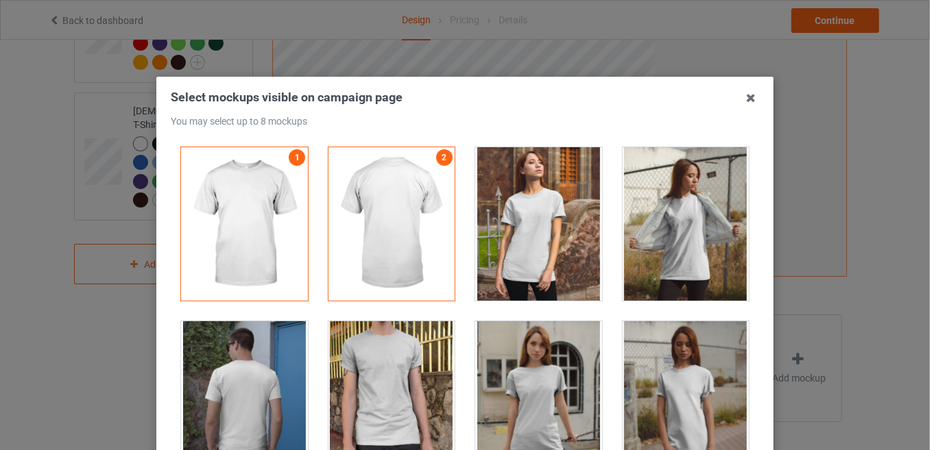
click at [498, 257] on div at bounding box center [538, 224] width 127 height 154
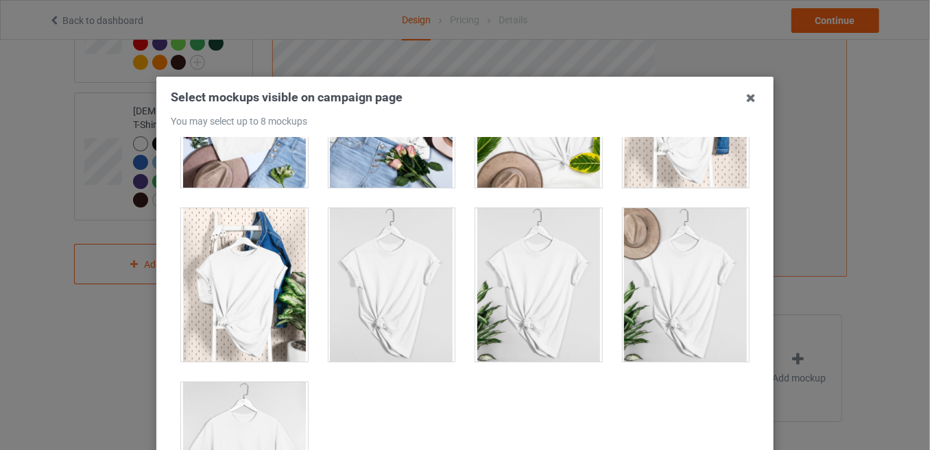
scroll to position [186, 0]
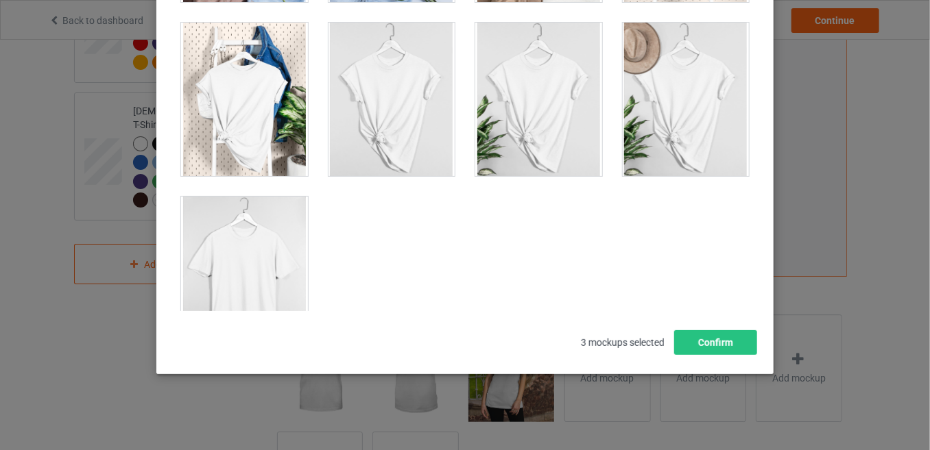
click at [259, 243] on div at bounding box center [244, 274] width 127 height 154
click at [681, 350] on button "Confirm" at bounding box center [715, 342] width 83 height 25
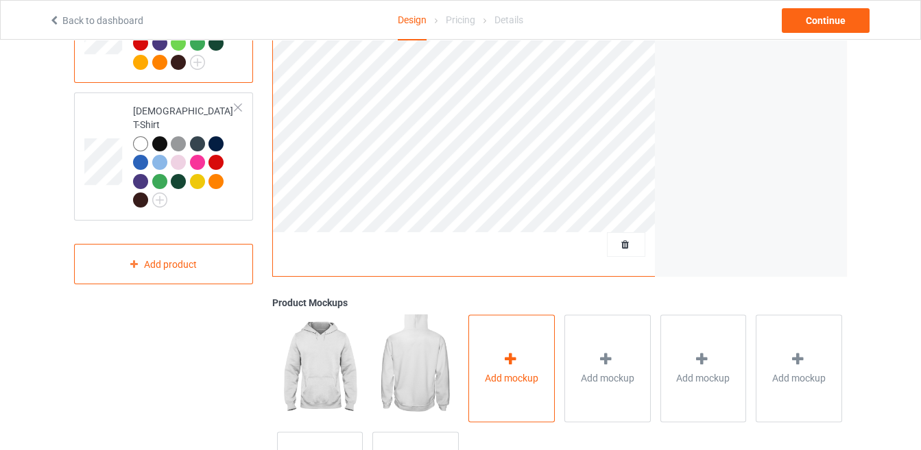
click at [525, 376] on span "Add mockup" at bounding box center [511, 379] width 53 height 14
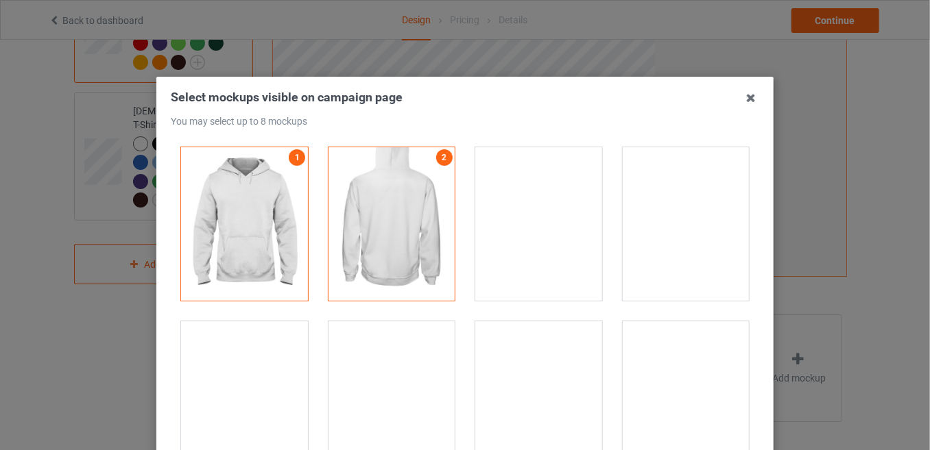
click at [251, 365] on div at bounding box center [244, 399] width 127 height 154
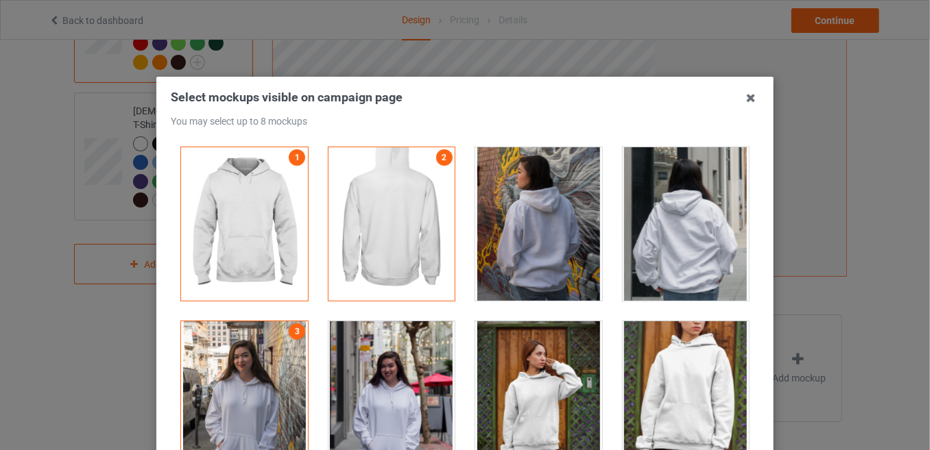
click at [404, 403] on div at bounding box center [391, 399] width 127 height 154
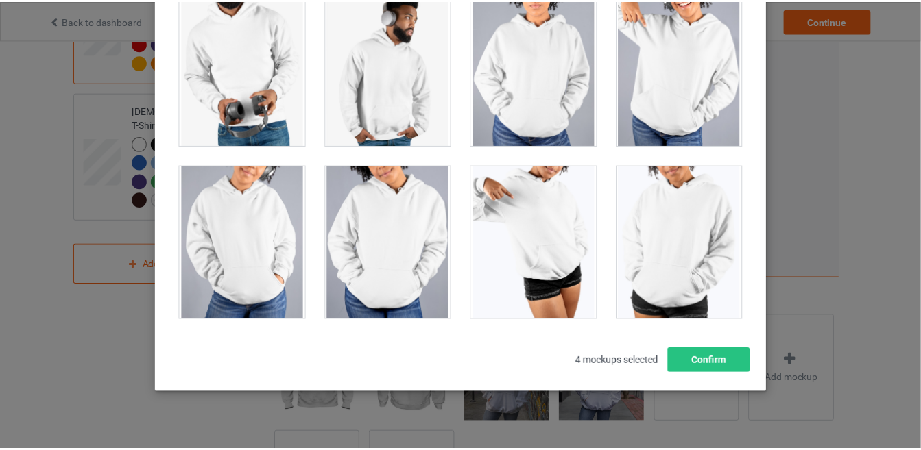
scroll to position [11799, 0]
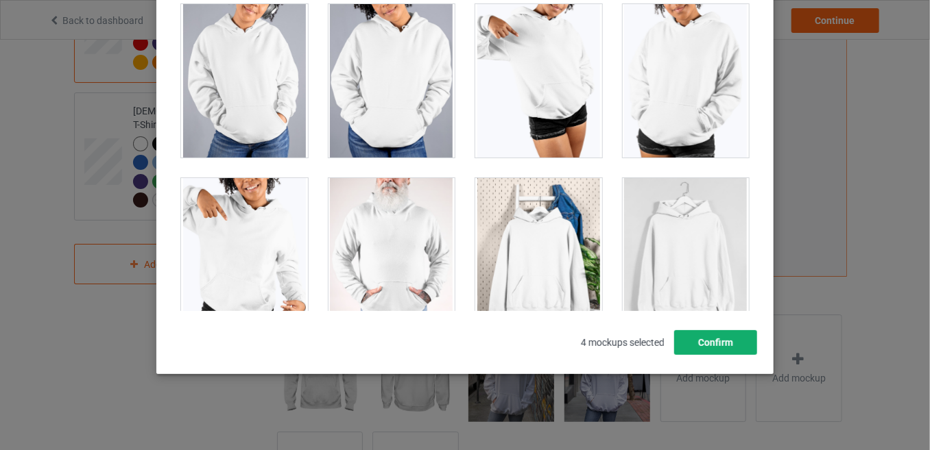
click at [705, 344] on button "Confirm" at bounding box center [715, 342] width 83 height 25
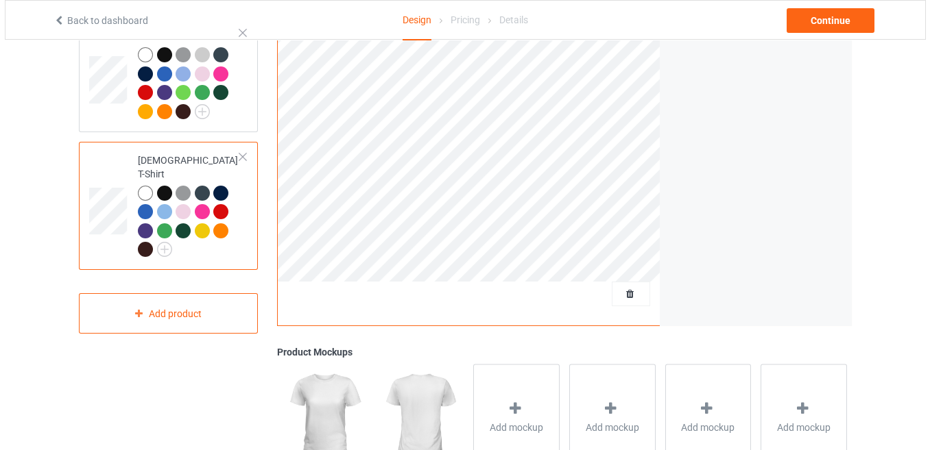
scroll to position [268, 0]
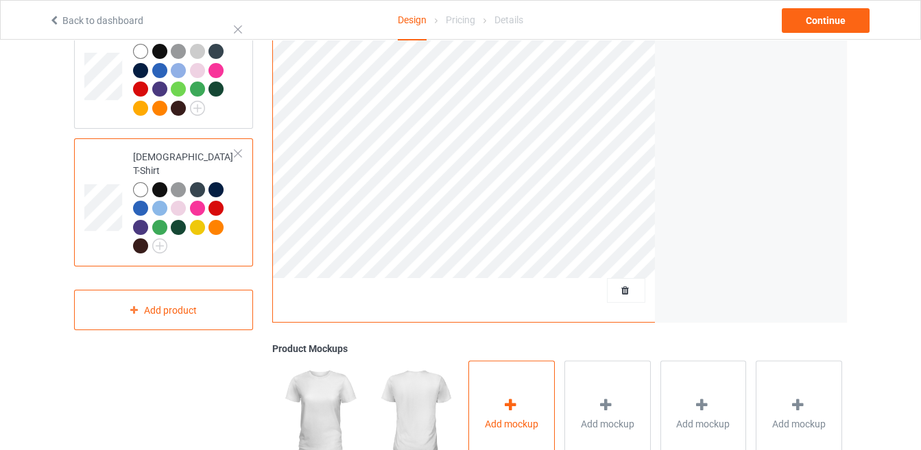
click at [480, 386] on div "Add mockup" at bounding box center [511, 415] width 86 height 108
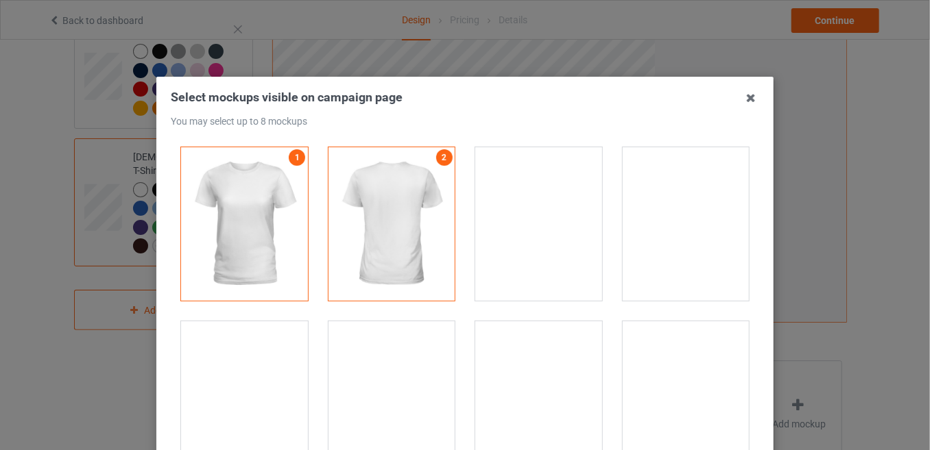
click at [237, 364] on div at bounding box center [244, 399] width 127 height 154
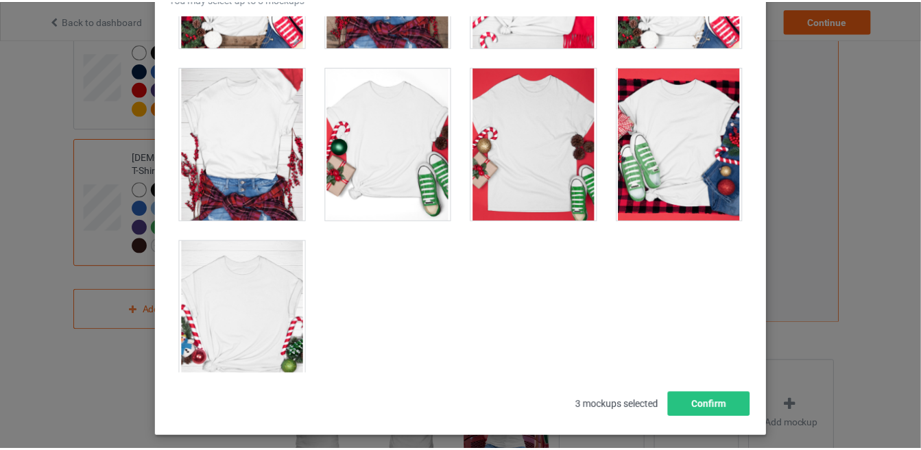
scroll to position [4677, 0]
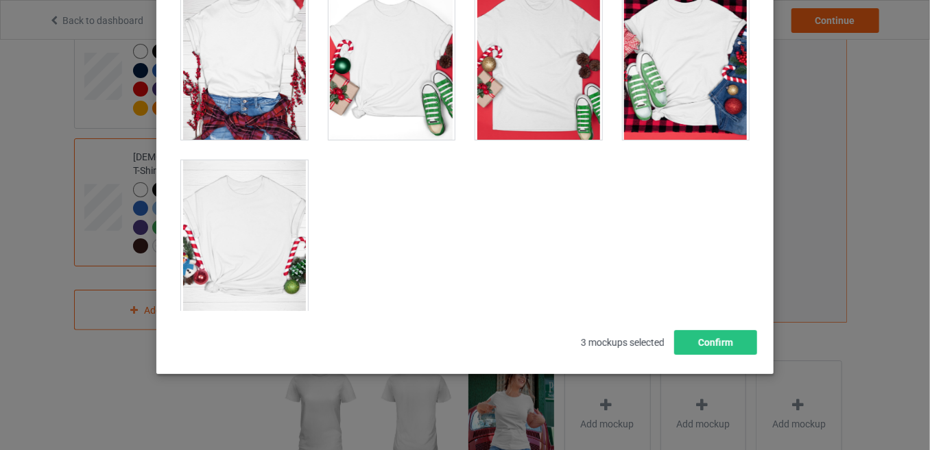
click at [727, 328] on div "Select mockups visible on campaign page You may select up to 8 mockups 1 2 3 3 …" at bounding box center [465, 129] width 588 height 452
click at [727, 342] on button "Confirm" at bounding box center [715, 342] width 83 height 25
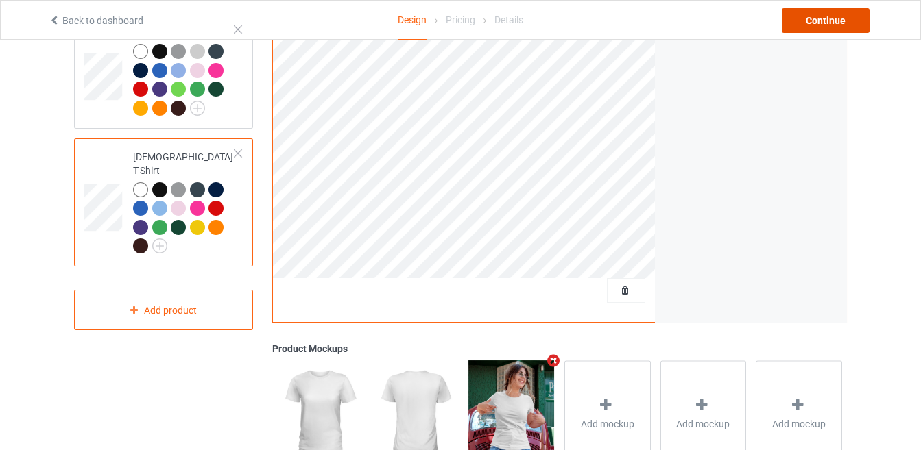
click at [797, 18] on div "Continue" at bounding box center [826, 20] width 88 height 25
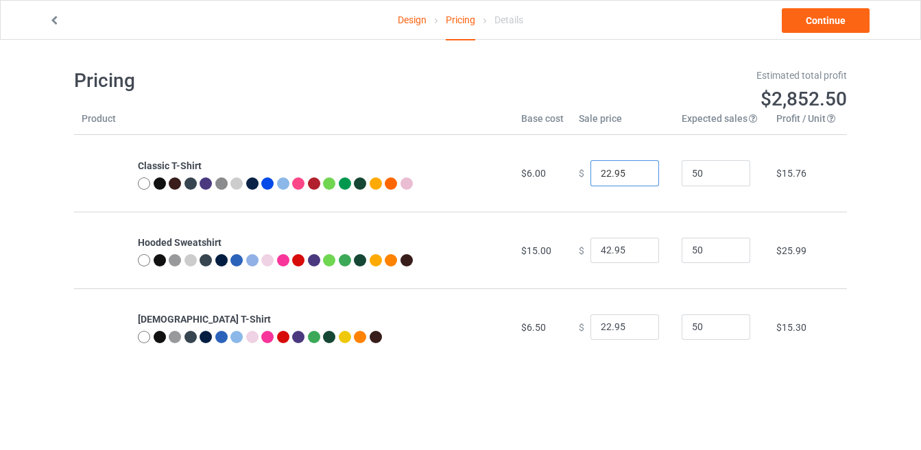
click at [603, 173] on input "22.95" at bounding box center [624, 173] width 69 height 26
type input "19.95"
click at [604, 243] on input "42.95" at bounding box center [624, 251] width 69 height 26
type input "38.95"
click at [603, 326] on input "22.95" at bounding box center [624, 328] width 69 height 26
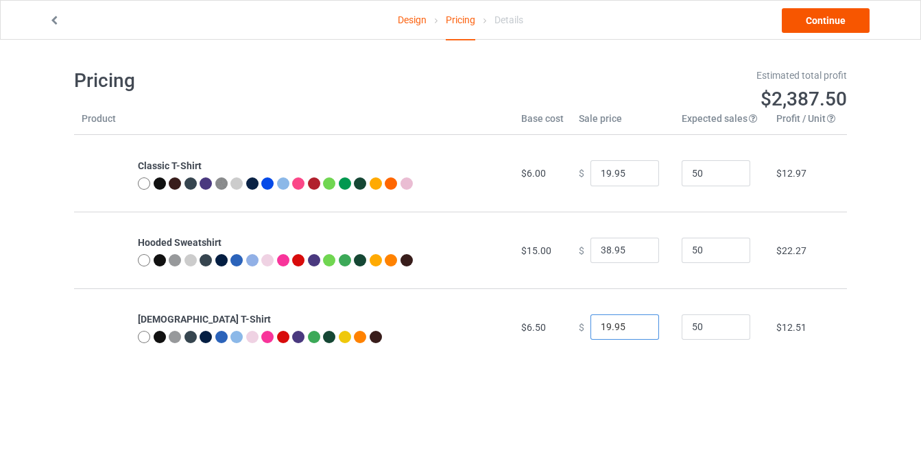
type input "19.95"
click at [807, 18] on link "Continue" at bounding box center [826, 20] width 88 height 25
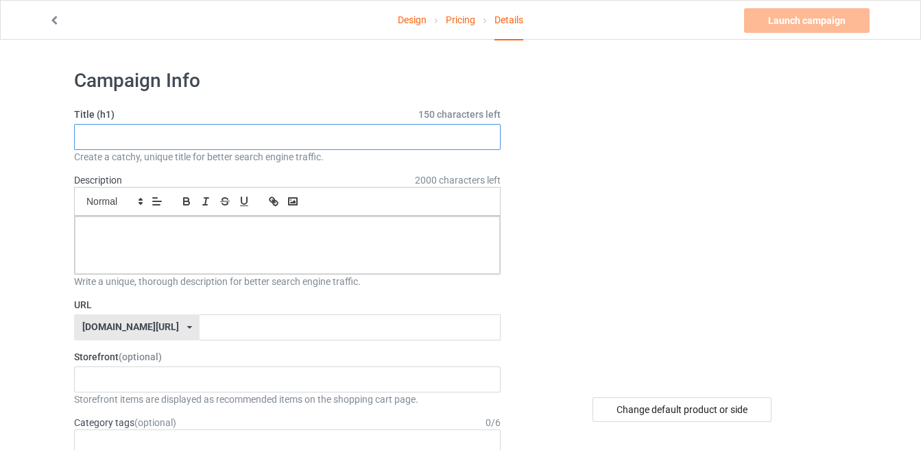
click at [199, 138] on input "text" at bounding box center [287, 137] width 426 height 26
click at [52, 21] on icon at bounding box center [55, 19] width 12 height 10
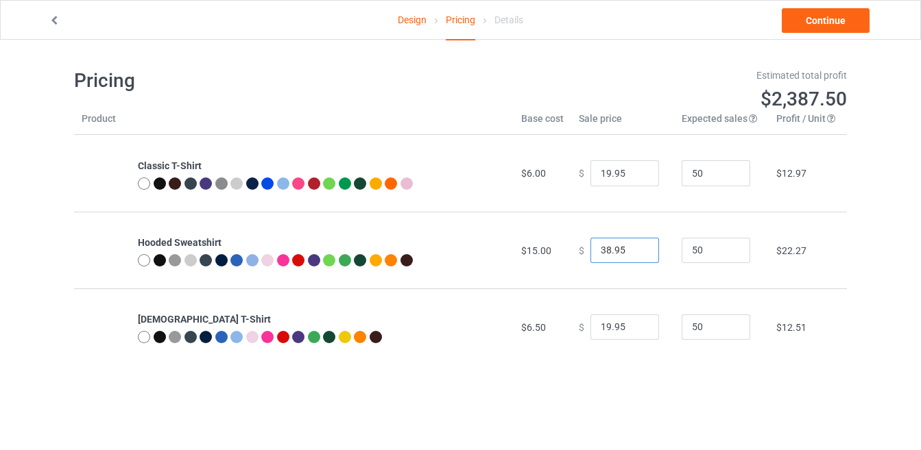
click at [622, 252] on input "38.95" at bounding box center [624, 251] width 69 height 26
click at [605, 247] on input "38.95" at bounding box center [624, 251] width 69 height 26
click at [604, 245] on input "38.95" at bounding box center [624, 251] width 69 height 26
type input "36.95"
click at [823, 12] on link "Continue" at bounding box center [826, 20] width 88 height 25
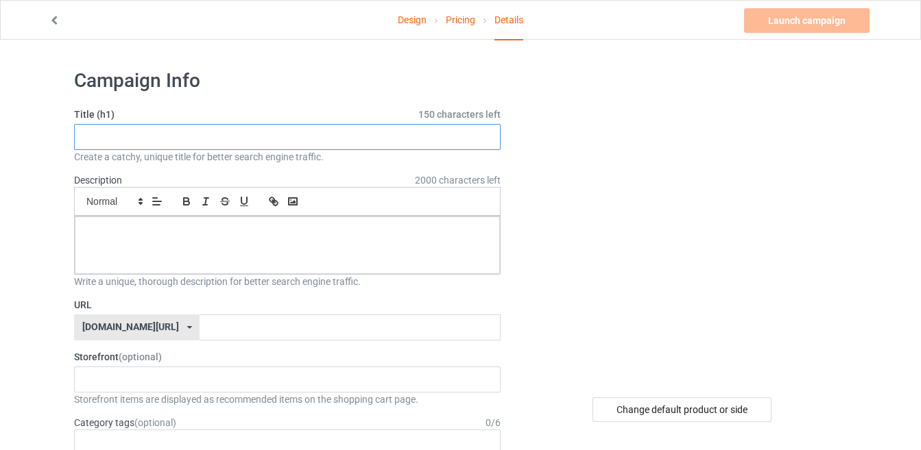
click at [271, 128] on input "text" at bounding box center [287, 137] width 426 height 26
paste input "Bear Hoodie"
type input "Bear Hoodie"
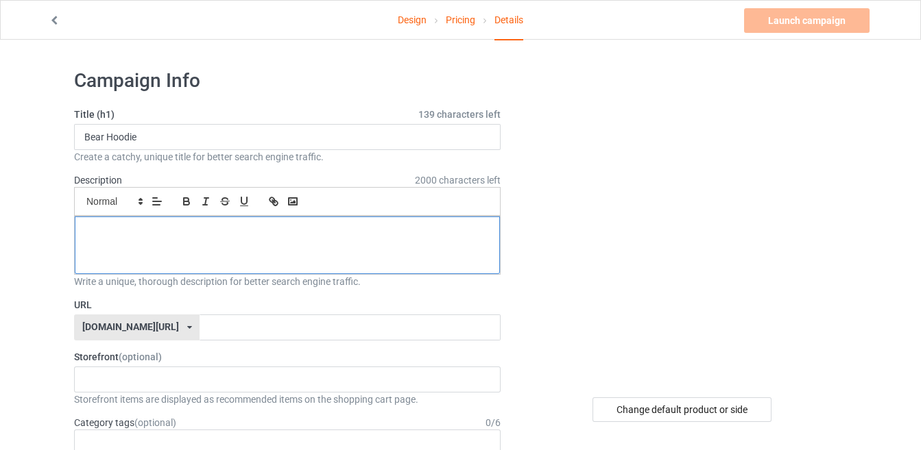
click at [302, 246] on div at bounding box center [287, 246] width 425 height 58
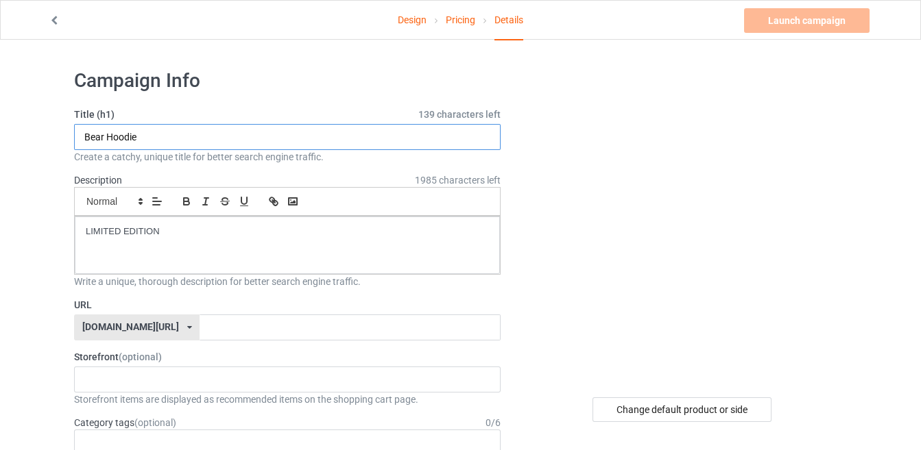
drag, startPoint x: 232, startPoint y: 136, endPoint x: 66, endPoint y: 160, distance: 167.6
click at [214, 329] on input "text" at bounding box center [350, 328] width 300 height 26
paste input "Bear Hoodie"
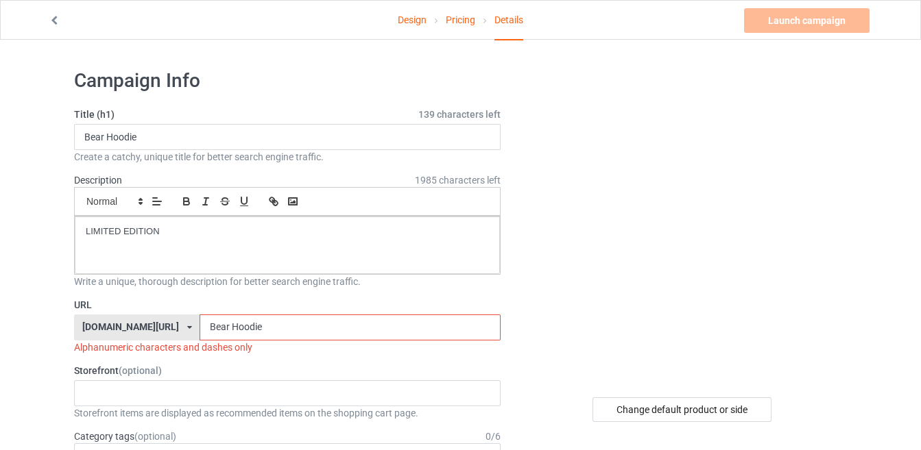
click at [200, 321] on input "Bear Hoodie" at bounding box center [350, 328] width 300 height 26
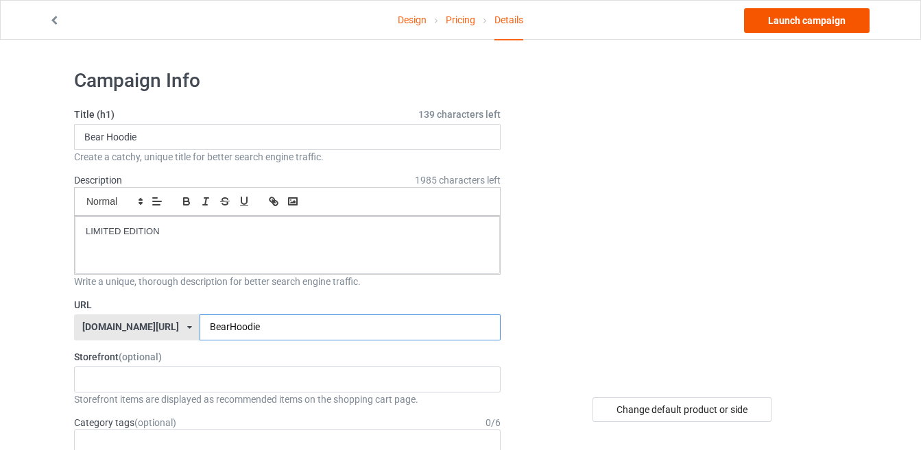
type input "BearHoodie"
click at [762, 23] on link "Launch campaign" at bounding box center [806, 20] width 125 height 25
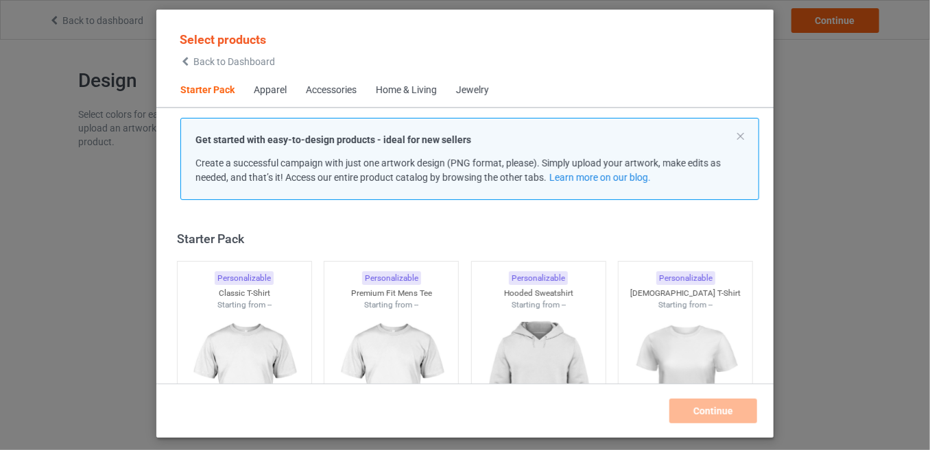
scroll to position [16, 0]
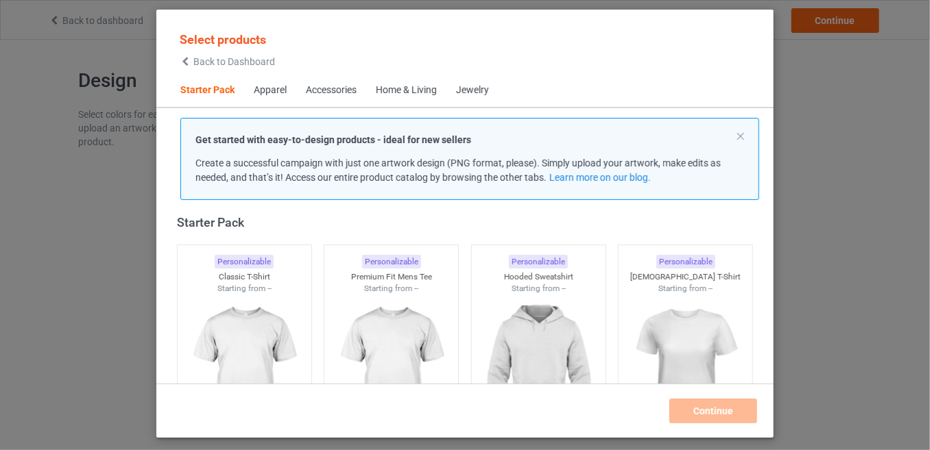
click at [241, 58] on span "Back to Dashboard" at bounding box center [234, 61] width 82 height 11
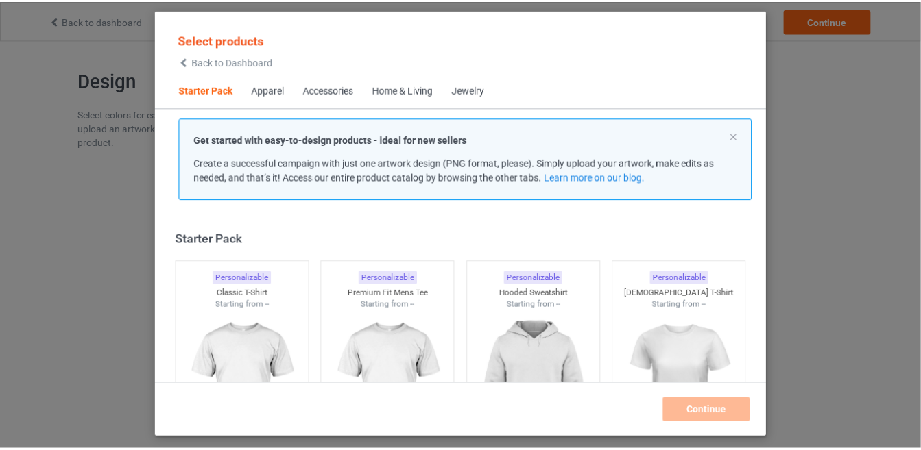
scroll to position [16, 0]
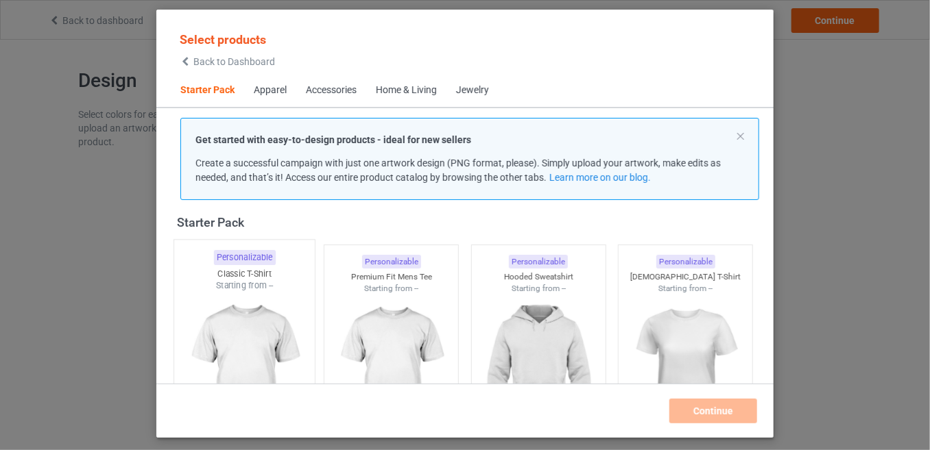
click at [260, 324] on img at bounding box center [244, 372] width 129 height 161
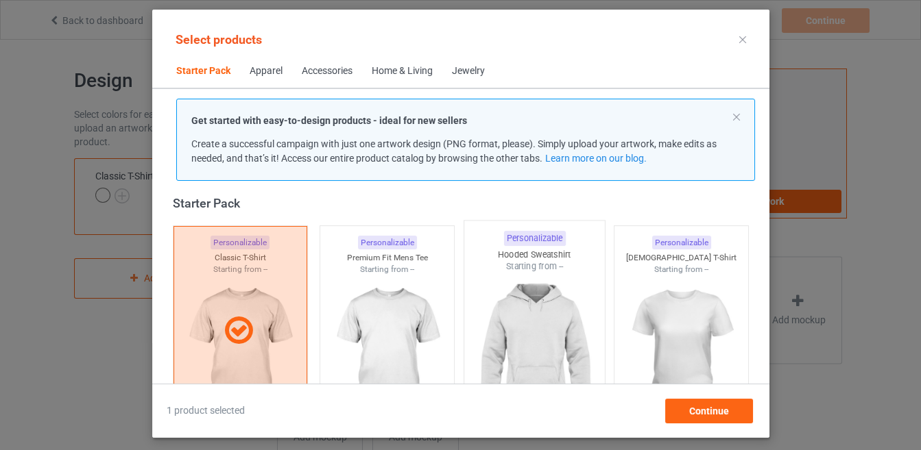
click at [520, 340] on img at bounding box center [534, 353] width 129 height 161
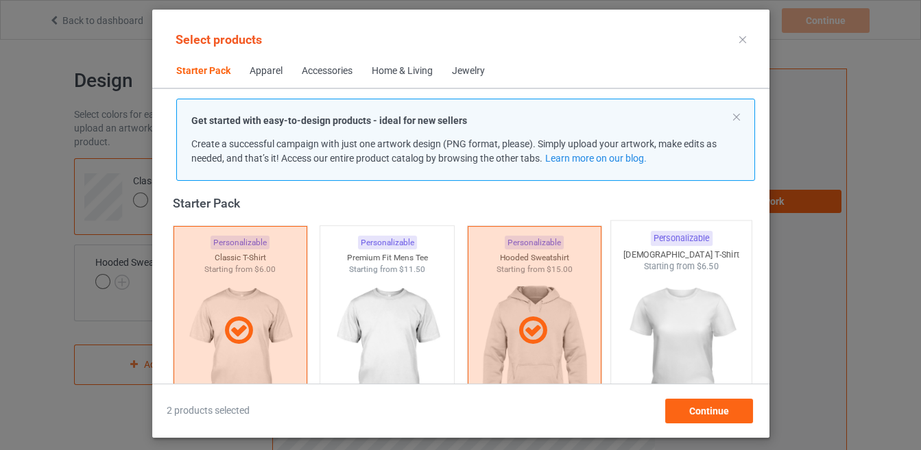
click at [696, 344] on img at bounding box center [680, 353] width 129 height 161
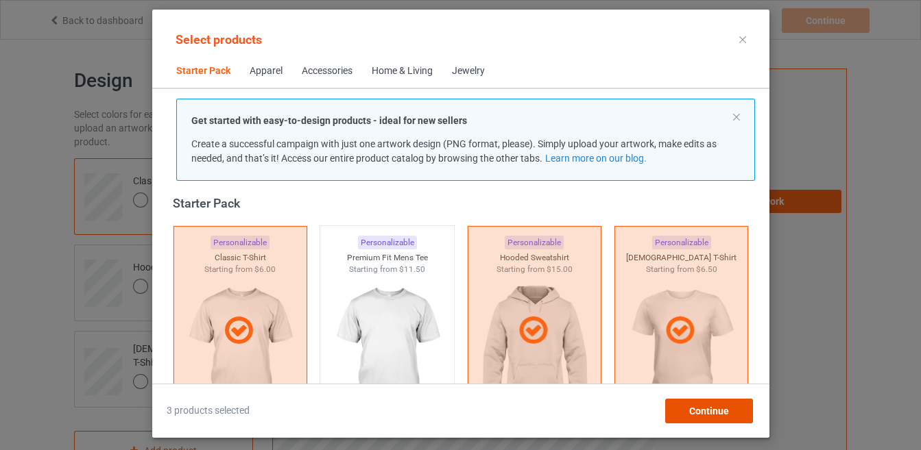
click at [715, 413] on span "Continue" at bounding box center [708, 411] width 40 height 11
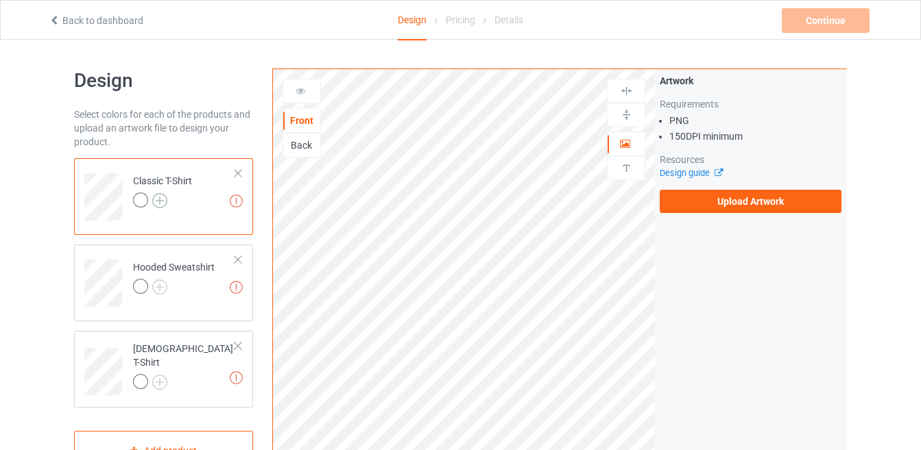
click at [158, 198] on img at bounding box center [159, 200] width 15 height 15
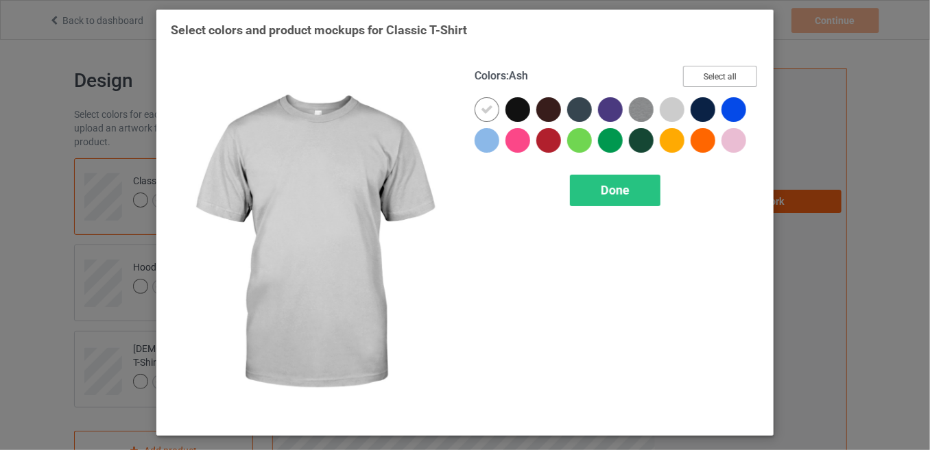
click at [692, 82] on button "Select all" at bounding box center [720, 76] width 74 height 21
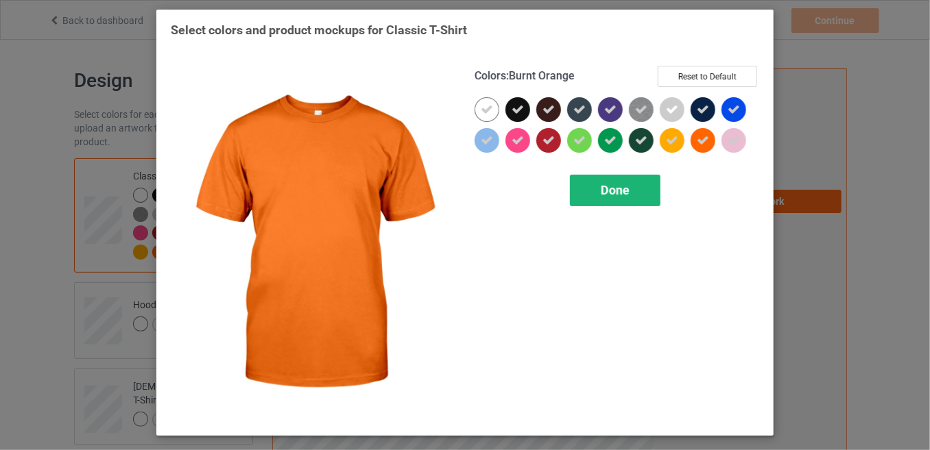
click at [627, 192] on span "Done" at bounding box center [615, 190] width 29 height 14
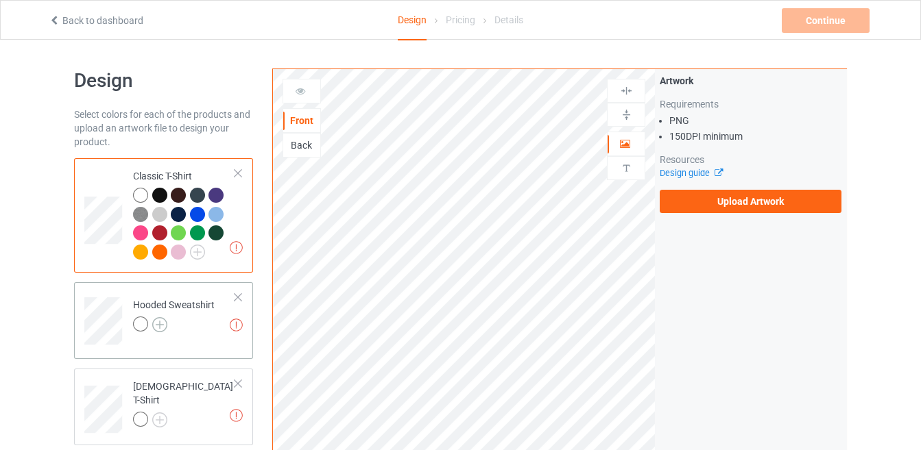
click at [166, 319] on img at bounding box center [159, 324] width 15 height 15
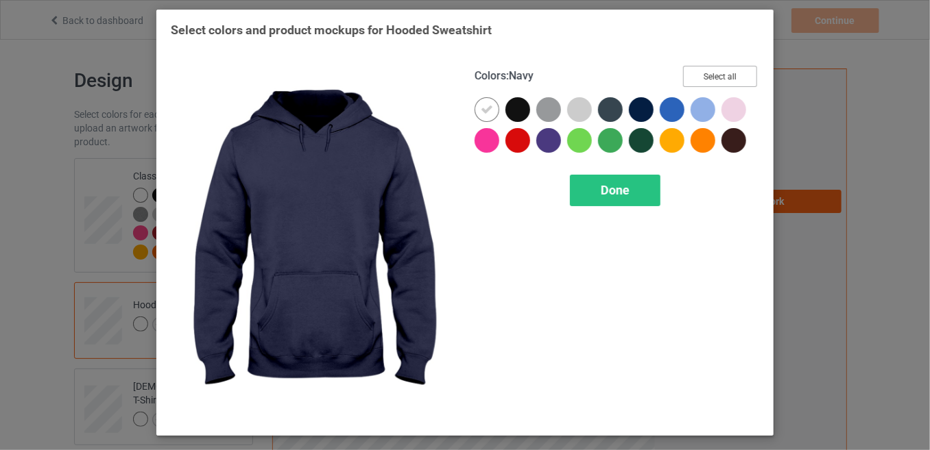
click at [690, 75] on button "Select all" at bounding box center [720, 76] width 74 height 21
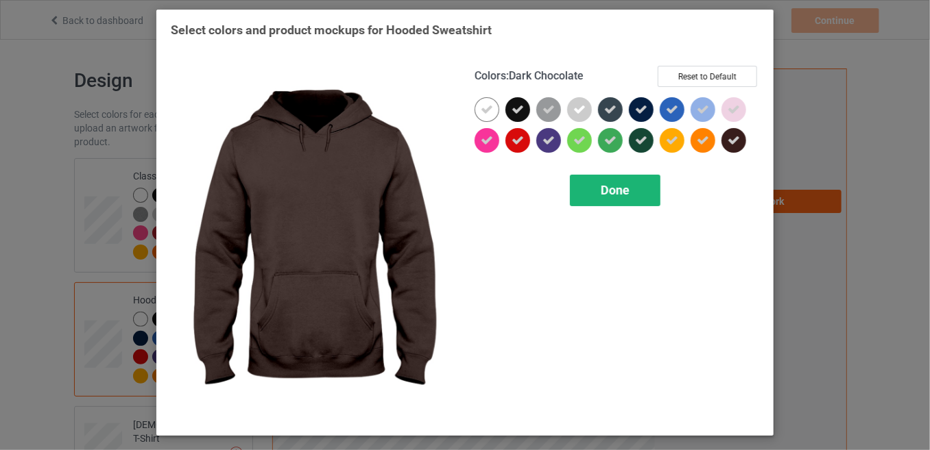
drag, startPoint x: 601, startPoint y: 201, endPoint x: 591, endPoint y: 189, distance: 15.1
click at [591, 189] on div "Done" at bounding box center [615, 191] width 90 height 32
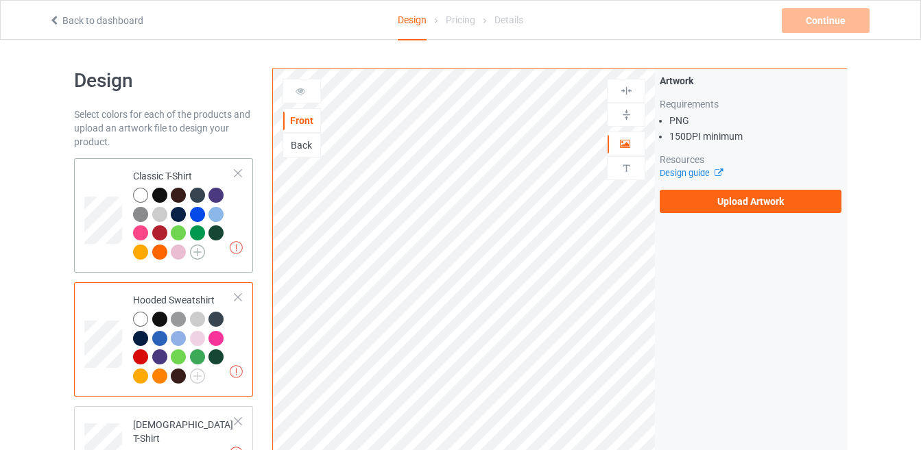
click at [197, 252] on img at bounding box center [197, 252] width 15 height 15
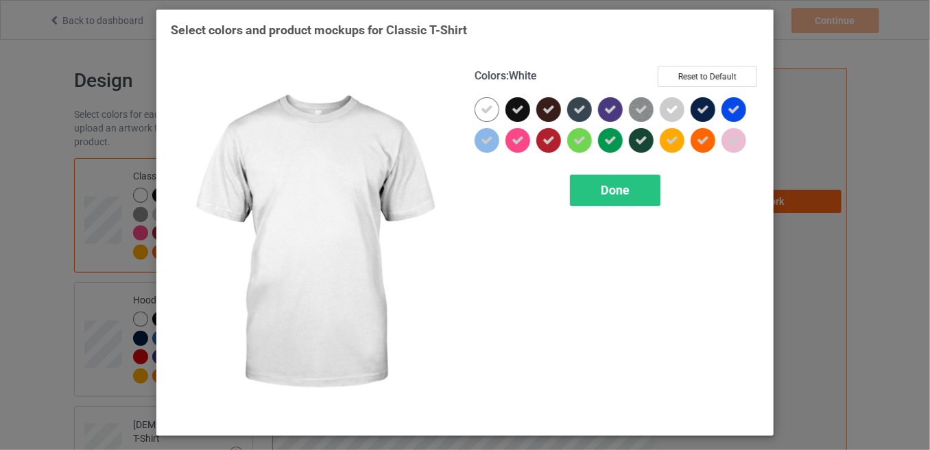
click at [481, 107] on icon at bounding box center [487, 110] width 12 height 12
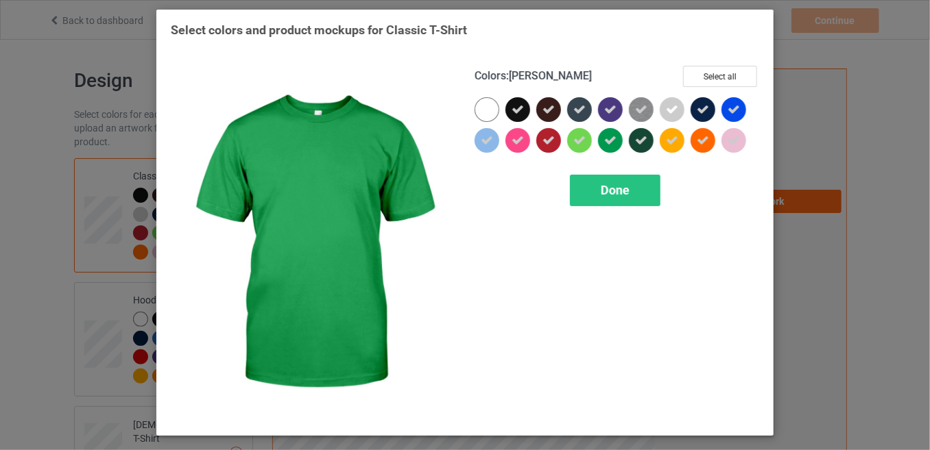
click at [612, 172] on div "Colors : Kelly Select all Done" at bounding box center [617, 243] width 304 height 375
click at [624, 189] on span "Done" at bounding box center [615, 190] width 29 height 14
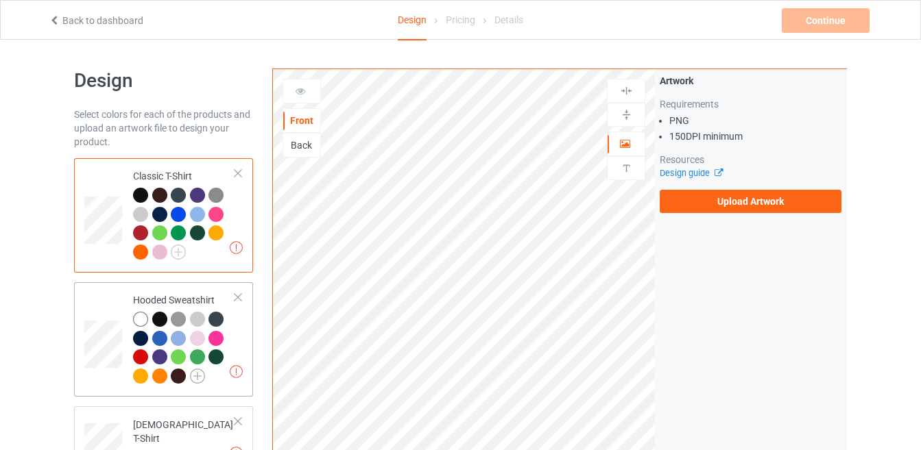
click at [201, 376] on img at bounding box center [197, 376] width 15 height 15
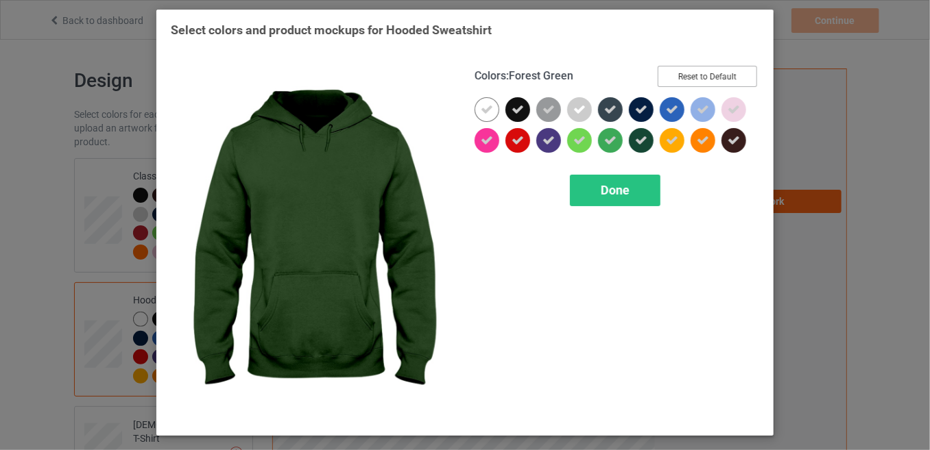
click at [692, 87] on div "Colors : Forest Green Reset to Default" at bounding box center [616, 82] width 285 height 32
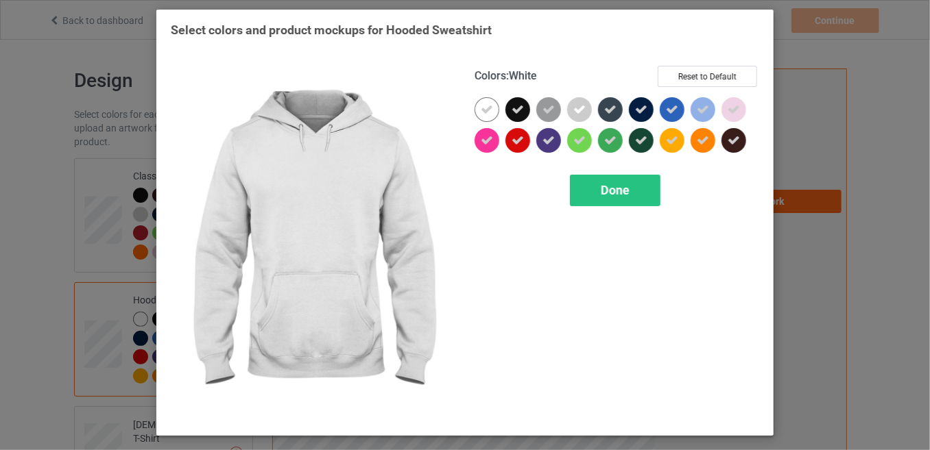
click at [487, 110] on icon at bounding box center [487, 110] width 12 height 12
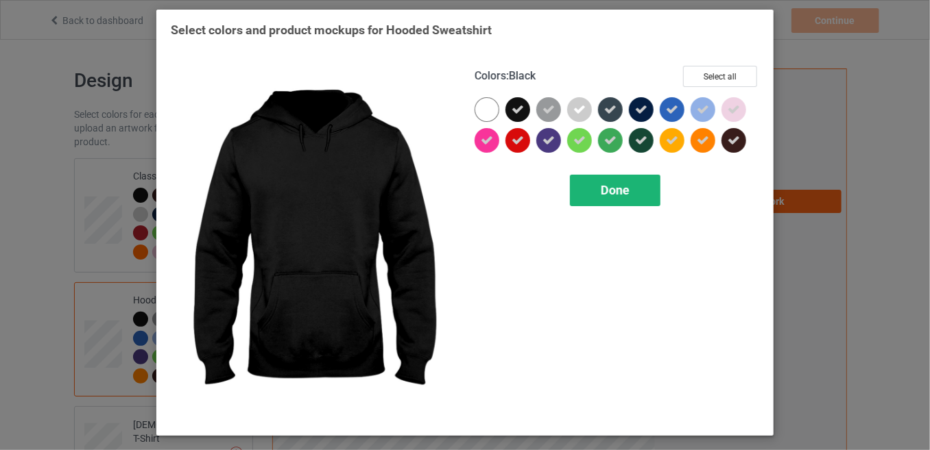
click at [596, 186] on div "Done" at bounding box center [615, 191] width 90 height 32
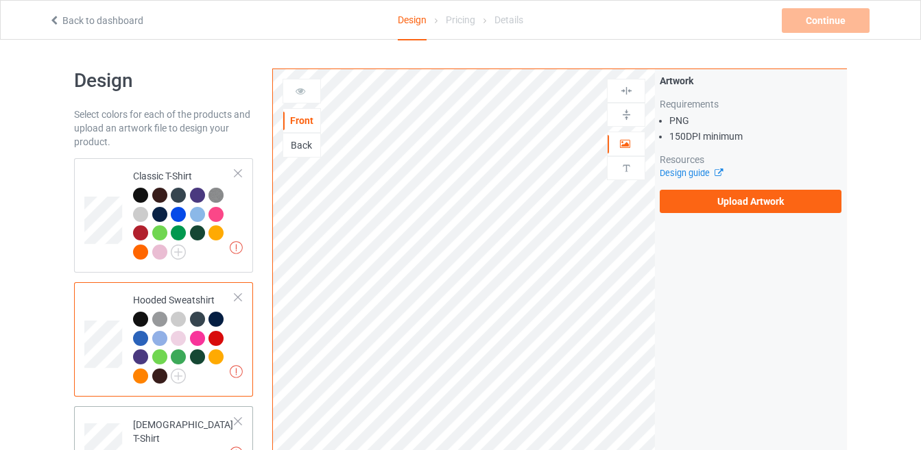
click at [194, 430] on td "Missing artworks [DEMOGRAPHIC_DATA] T-Shirt" at bounding box center [183, 442] width 117 height 61
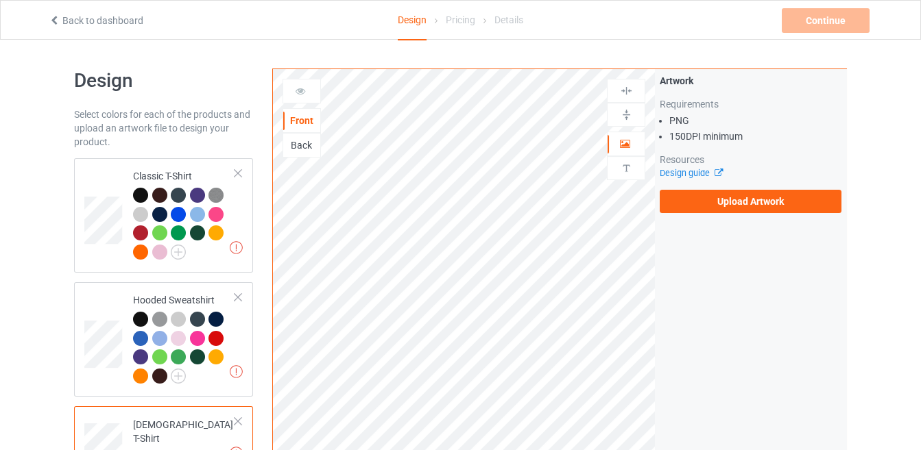
click at [164, 450] on img at bounding box center [159, 457] width 15 height 15
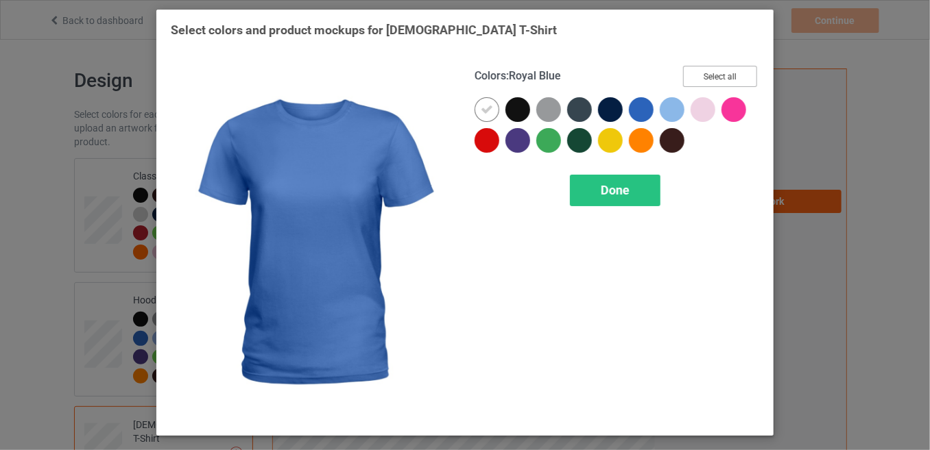
click at [692, 72] on button "Select all" at bounding box center [720, 76] width 74 height 21
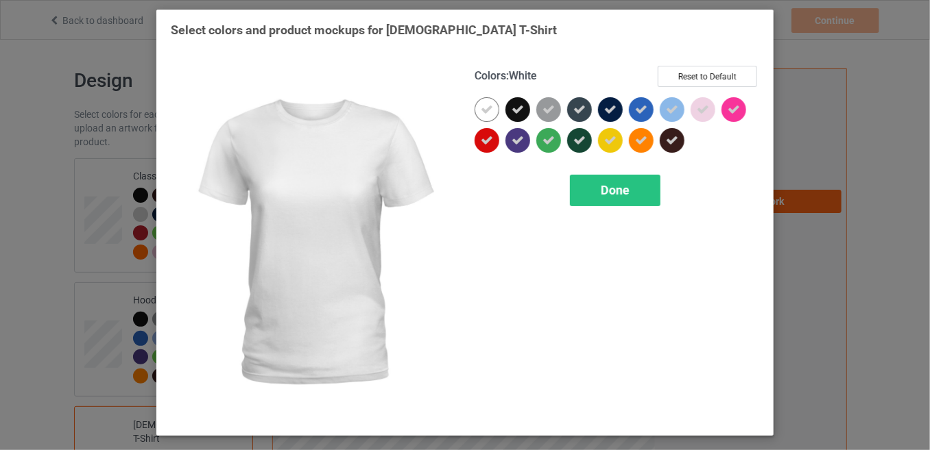
click at [492, 115] on div at bounding box center [486, 109] width 25 height 25
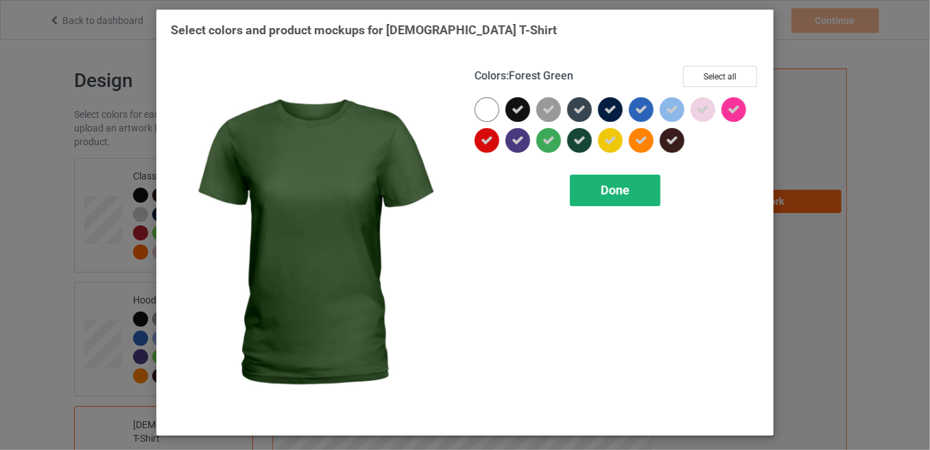
click at [599, 177] on div "Done" at bounding box center [615, 191] width 90 height 32
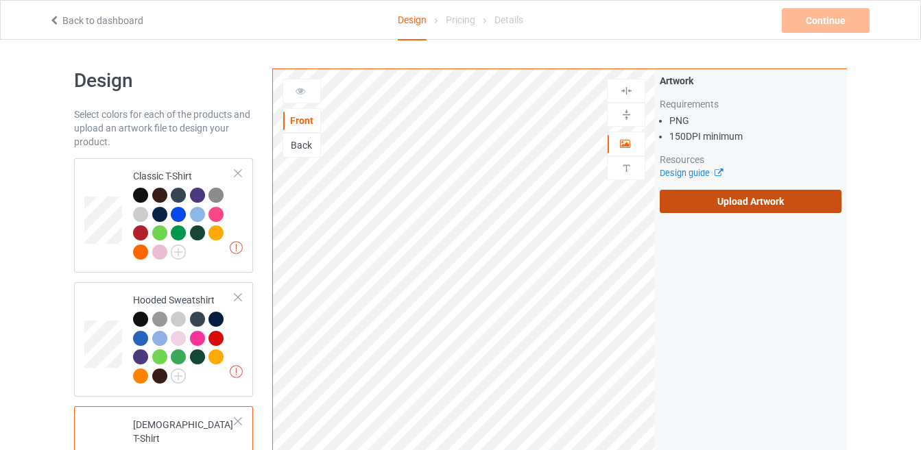
click at [675, 199] on label "Upload Artwork" at bounding box center [751, 201] width 182 height 23
click at [0, 0] on input "Upload Artwork" at bounding box center [0, 0] width 0 height 0
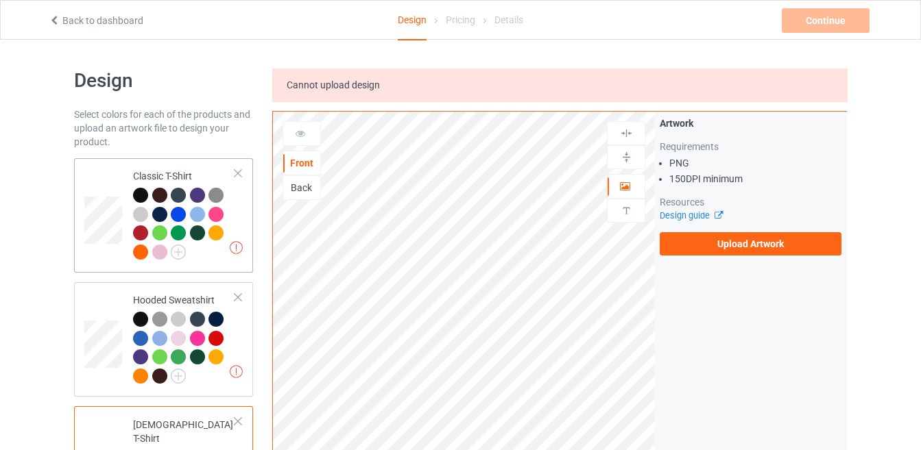
click at [169, 250] on div at bounding box center [161, 254] width 19 height 19
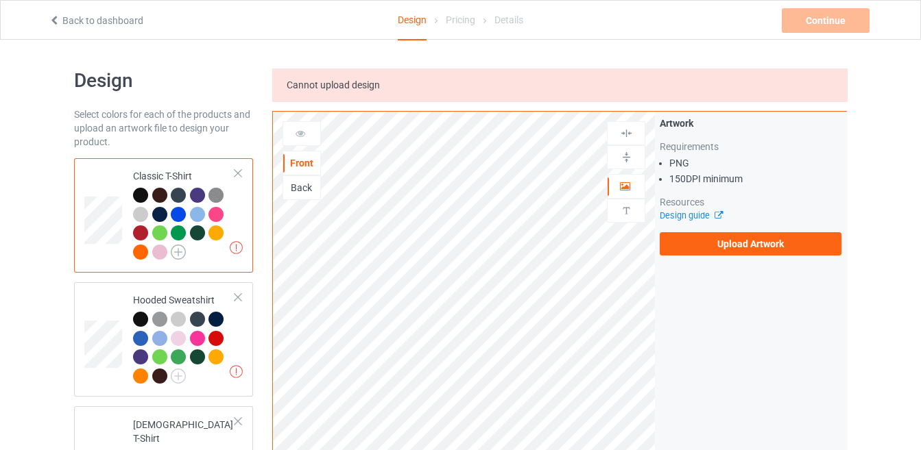
click at [179, 245] on img at bounding box center [178, 252] width 15 height 15
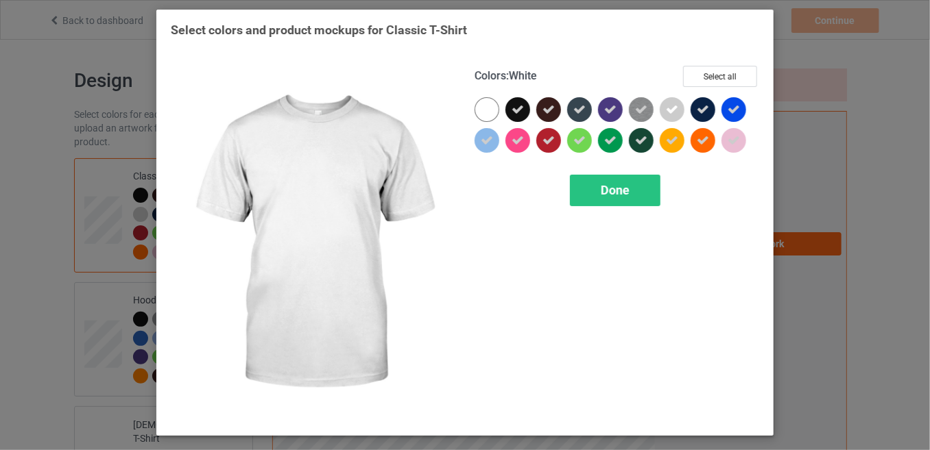
click at [485, 106] on div at bounding box center [486, 109] width 25 height 25
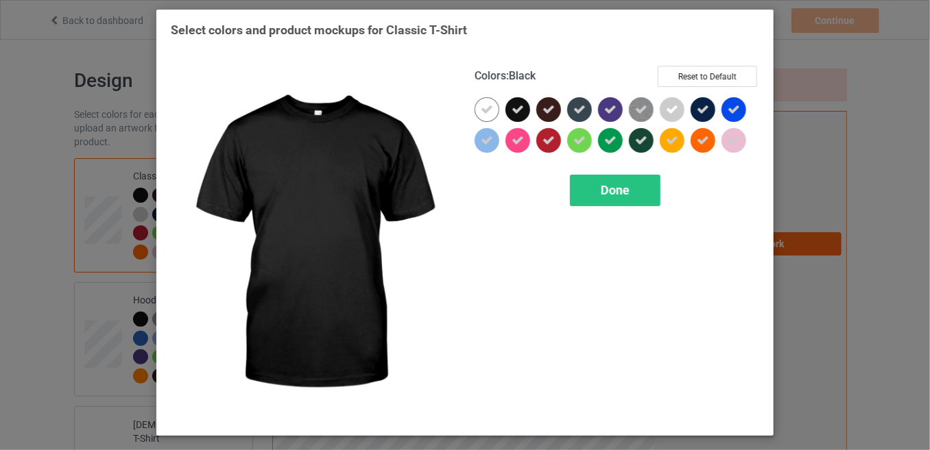
click at [514, 110] on icon at bounding box center [517, 110] width 12 height 12
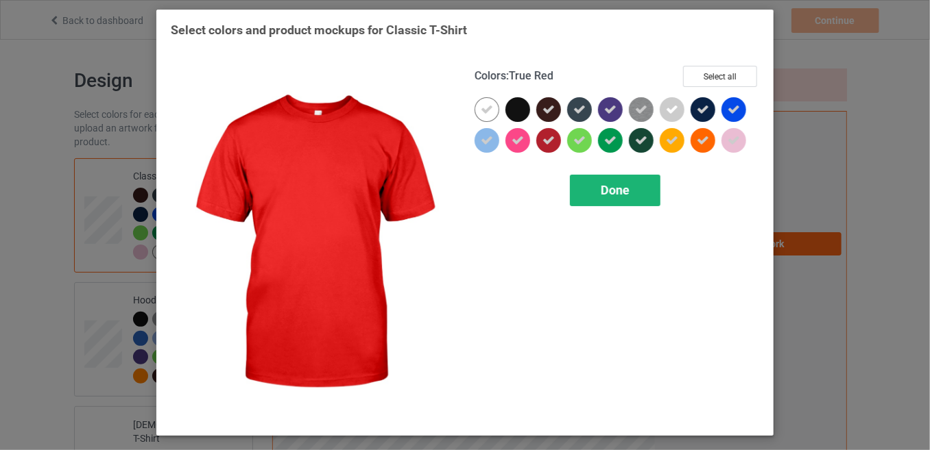
click at [609, 184] on span "Done" at bounding box center [615, 190] width 29 height 14
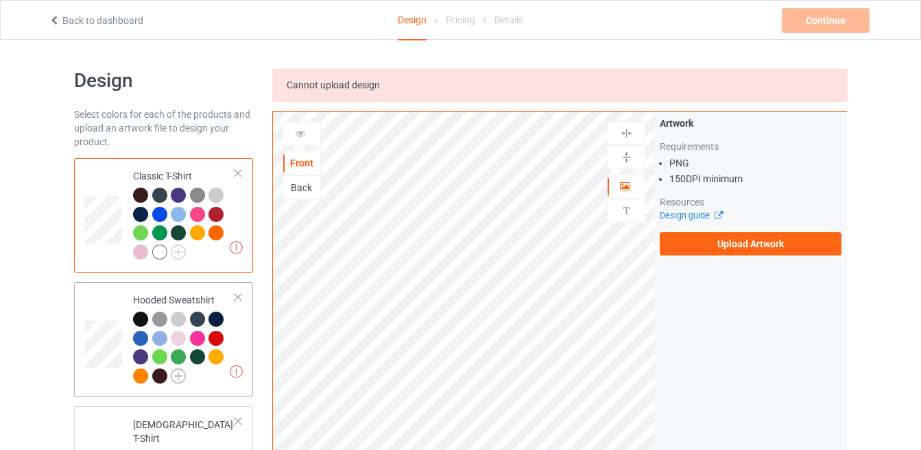
click at [177, 378] on img at bounding box center [178, 376] width 15 height 15
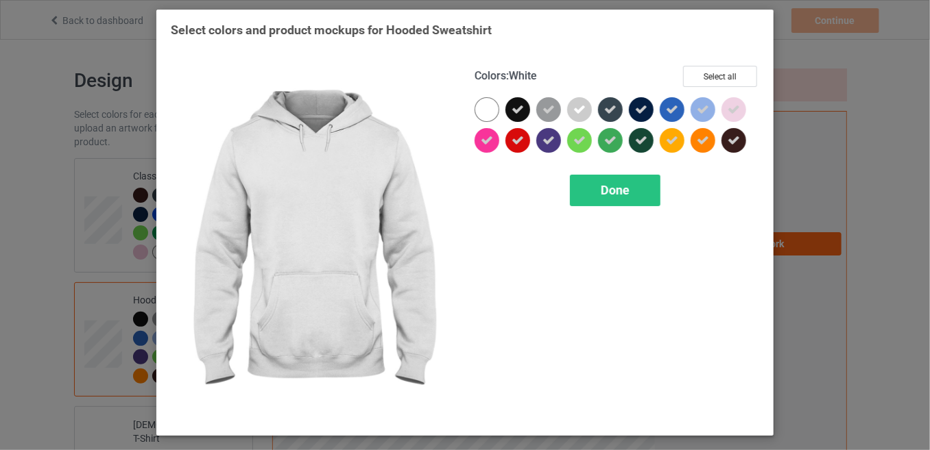
click at [494, 108] on div at bounding box center [486, 109] width 25 height 25
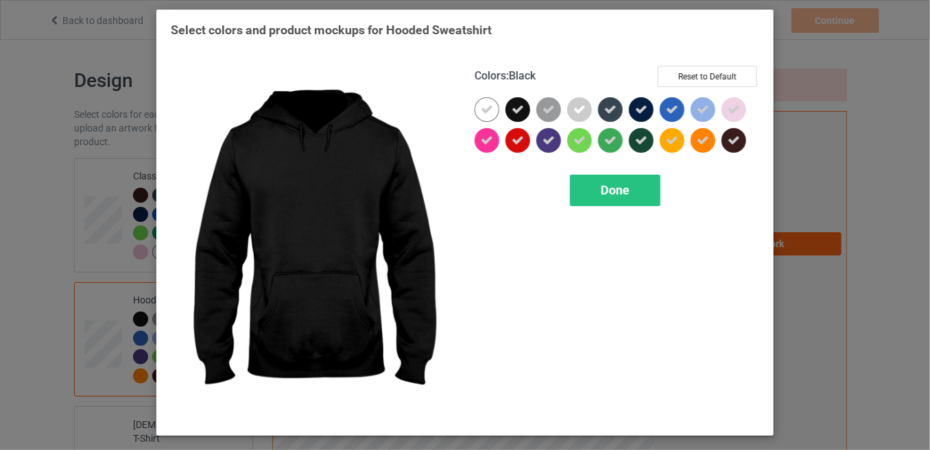
click at [522, 113] on icon at bounding box center [517, 110] width 12 height 12
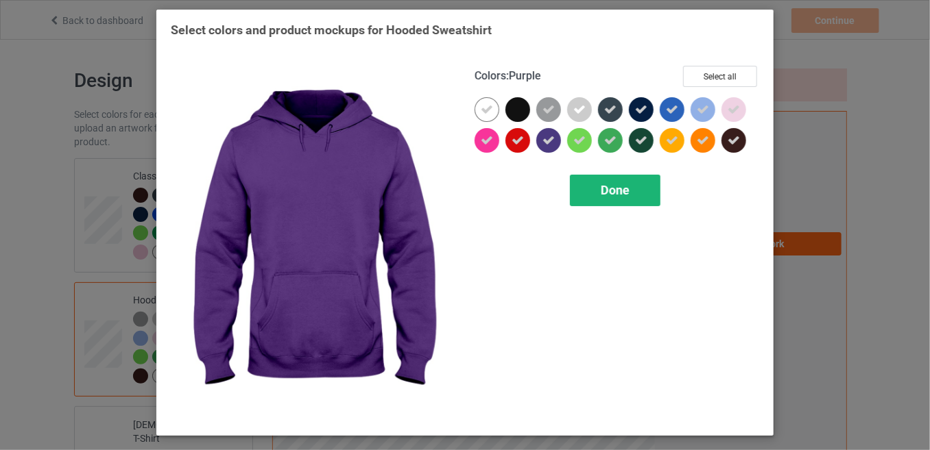
click at [591, 187] on div "Done" at bounding box center [615, 191] width 90 height 32
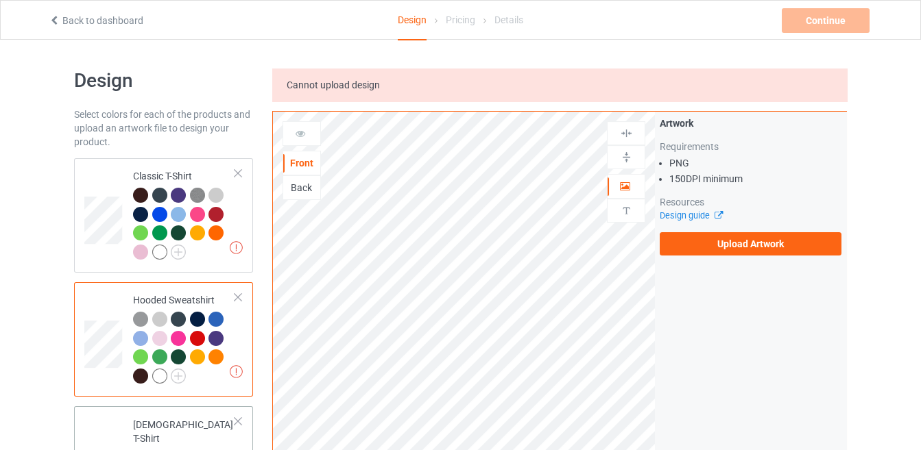
click at [142, 450] on div at bounding box center [140, 457] width 15 height 15
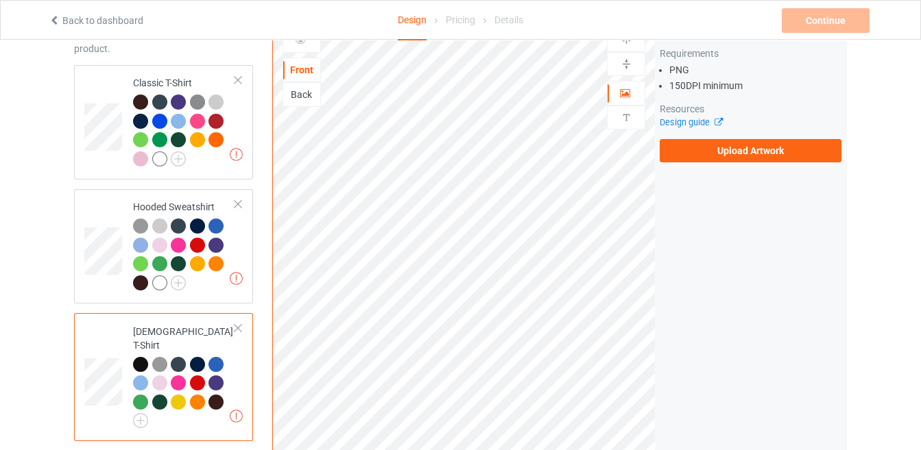
scroll to position [169, 0]
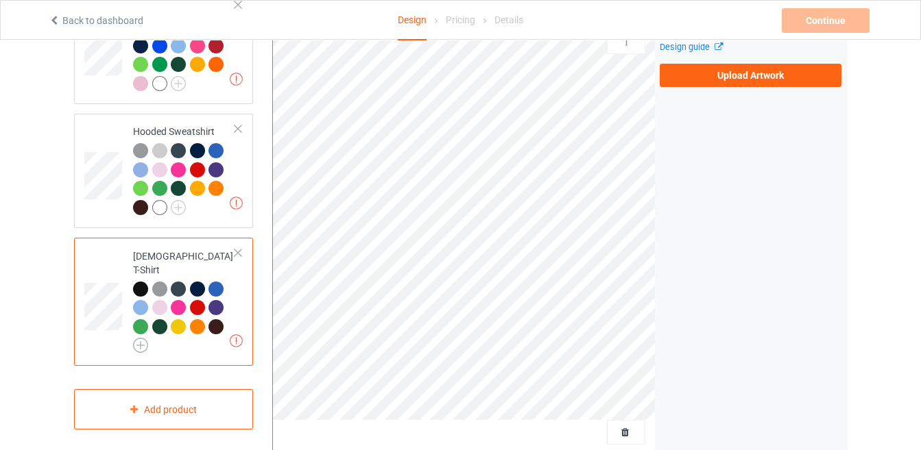
click at [136, 338] on img at bounding box center [140, 345] width 15 height 15
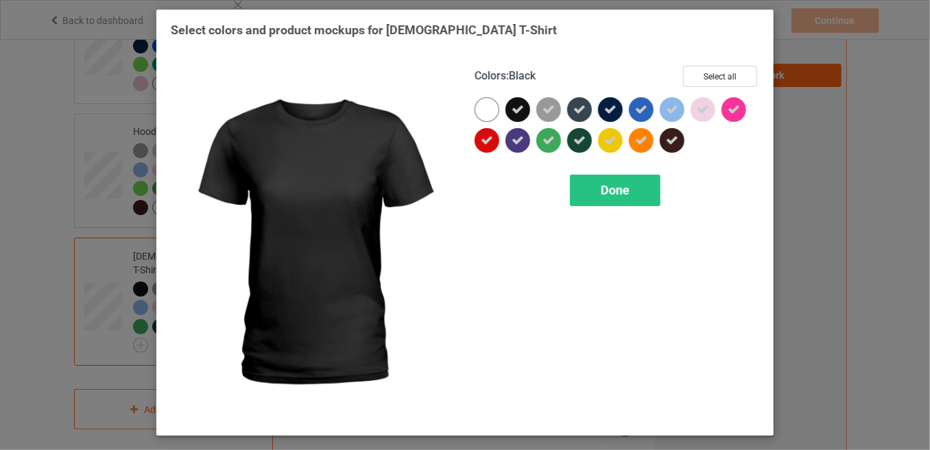
click at [522, 106] on icon at bounding box center [517, 110] width 12 height 12
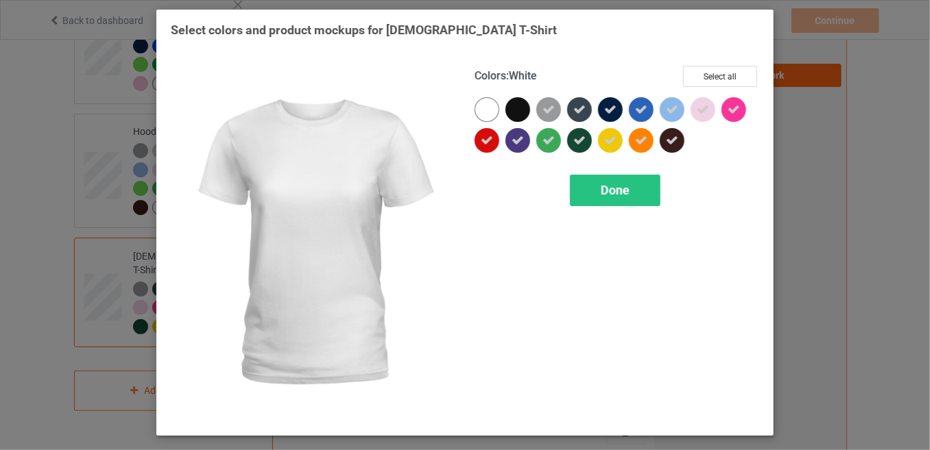
click at [497, 107] on div at bounding box center [486, 109] width 25 height 25
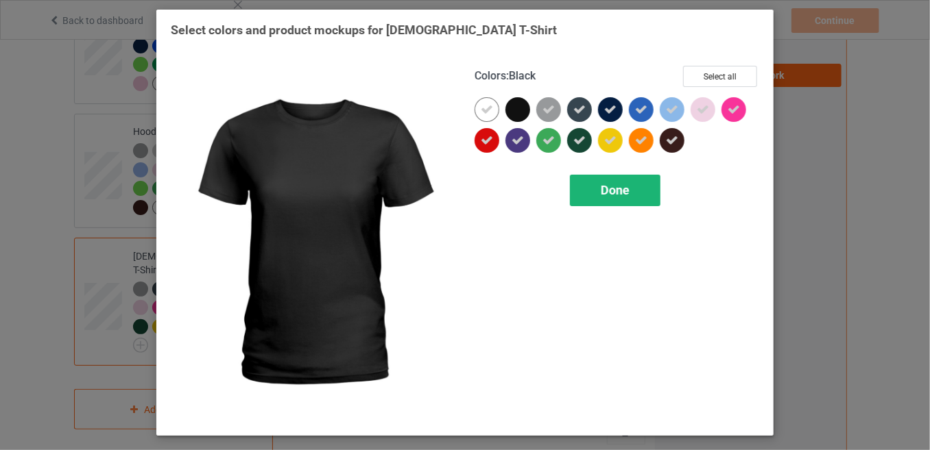
click at [609, 195] on span "Done" at bounding box center [615, 190] width 29 height 14
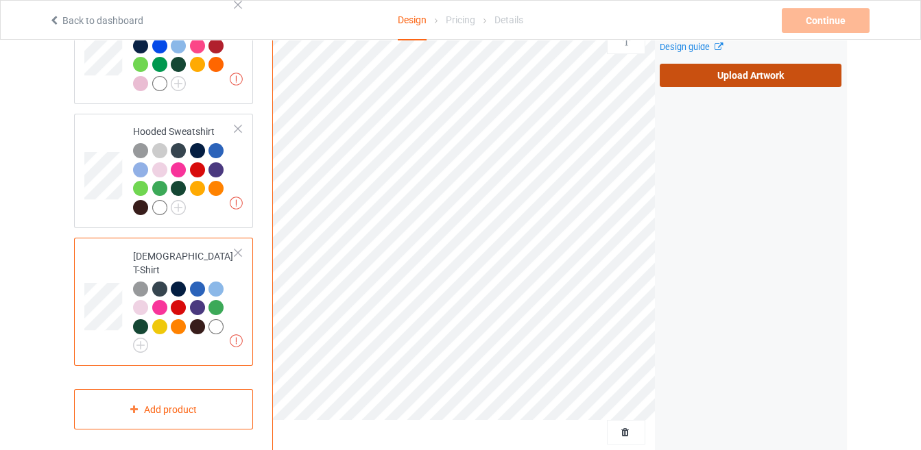
click at [692, 79] on label "Upload Artwork" at bounding box center [751, 75] width 182 height 23
click at [0, 0] on input "Upload Artwork" at bounding box center [0, 0] width 0 height 0
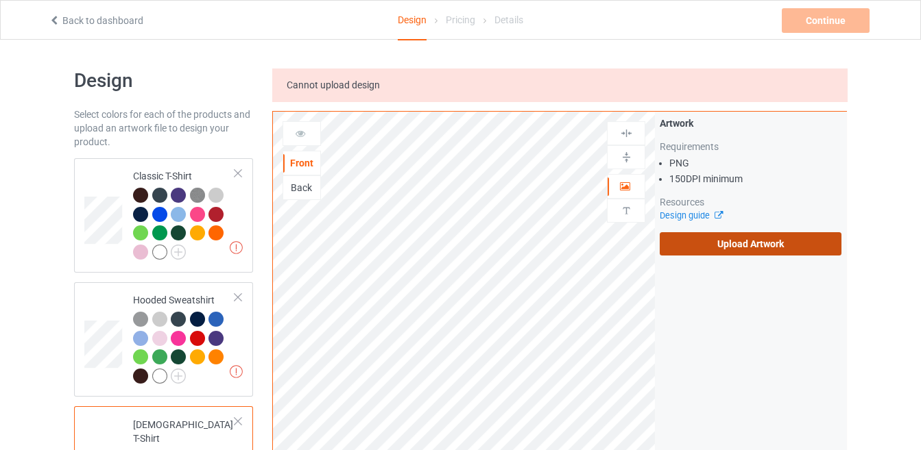
click at [766, 242] on label "Upload Artwork" at bounding box center [751, 243] width 182 height 23
click at [0, 0] on input "Upload Artwork" at bounding box center [0, 0] width 0 height 0
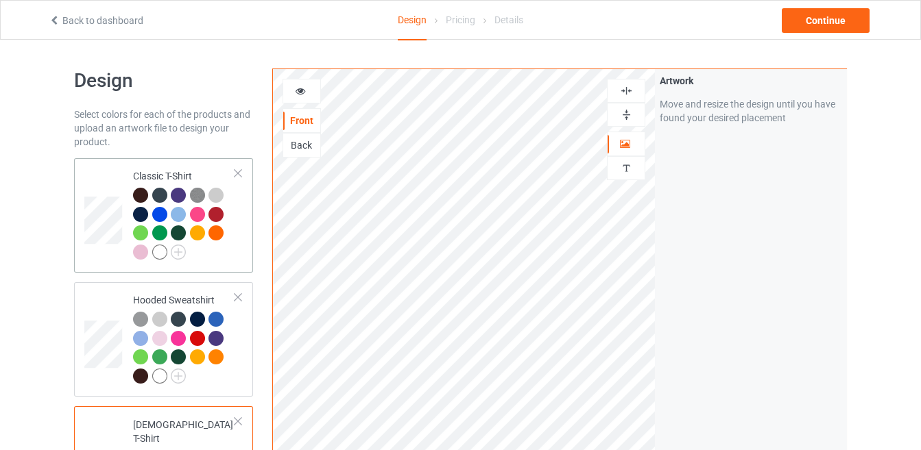
click at [156, 254] on div at bounding box center [159, 252] width 15 height 15
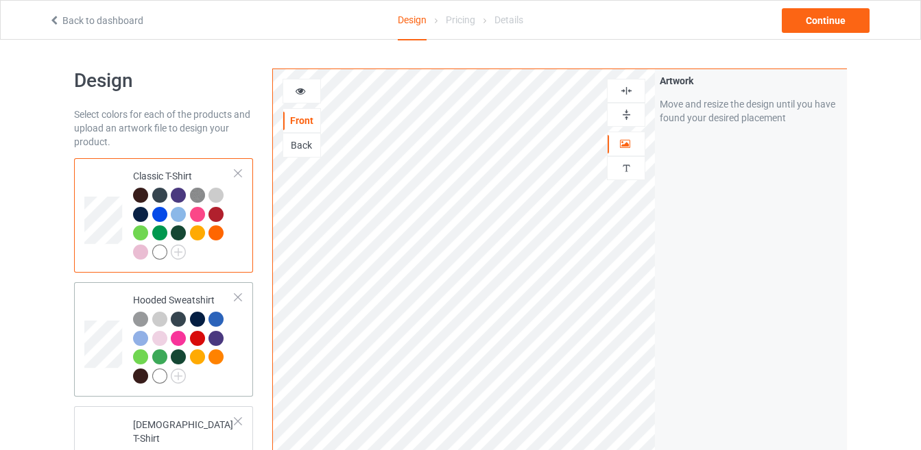
click at [161, 370] on div at bounding box center [159, 376] width 15 height 15
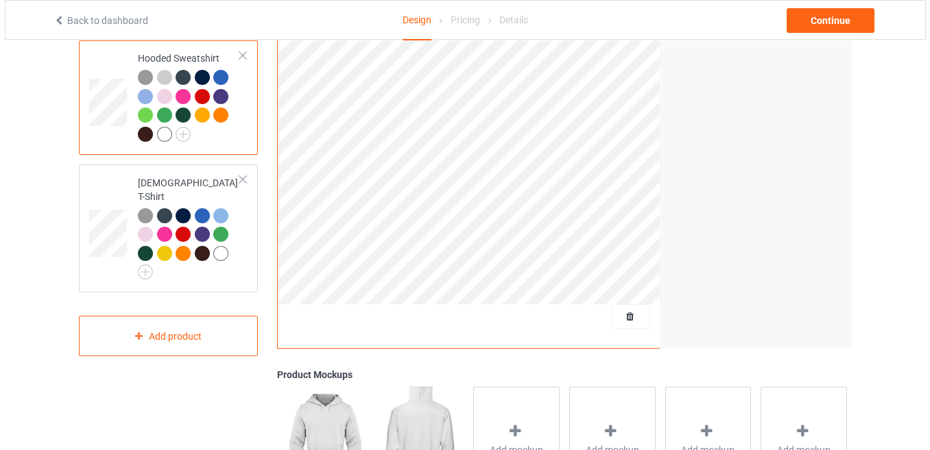
scroll to position [293, 0]
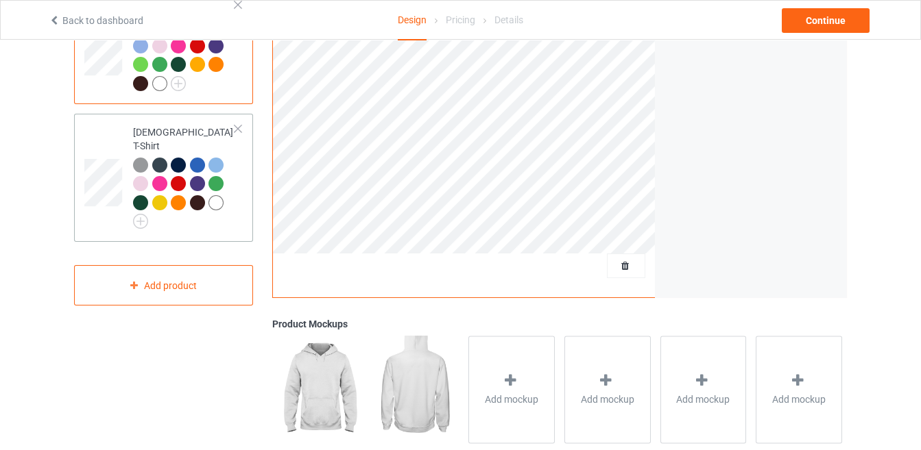
click at [213, 195] on div at bounding box center [215, 202] width 15 height 15
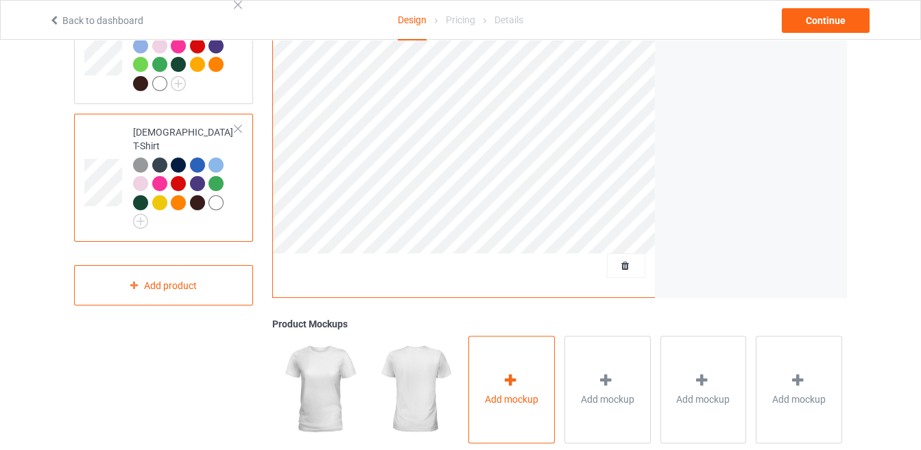
click at [500, 411] on div "Add mockup" at bounding box center [511, 390] width 86 height 108
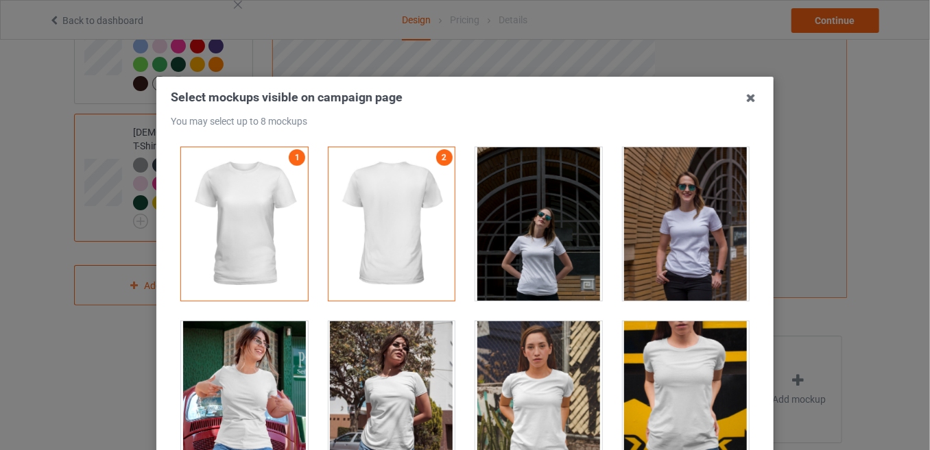
click at [250, 359] on div at bounding box center [244, 399] width 127 height 154
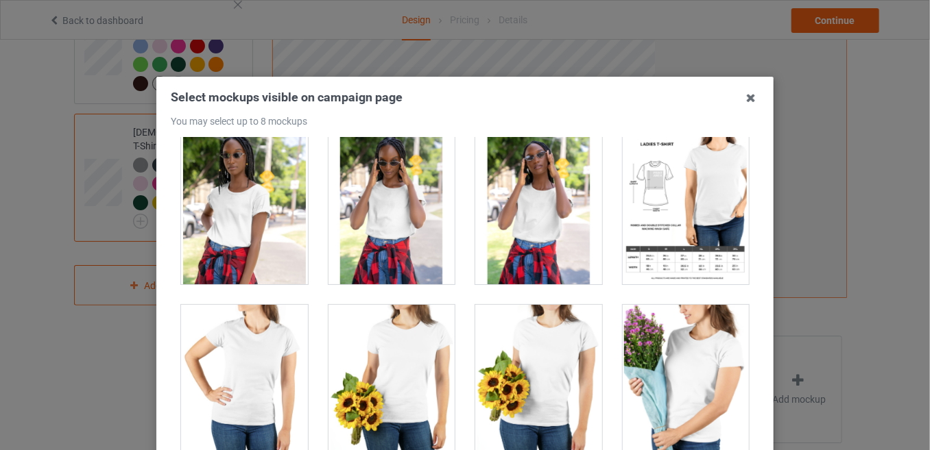
scroll to position [186, 0]
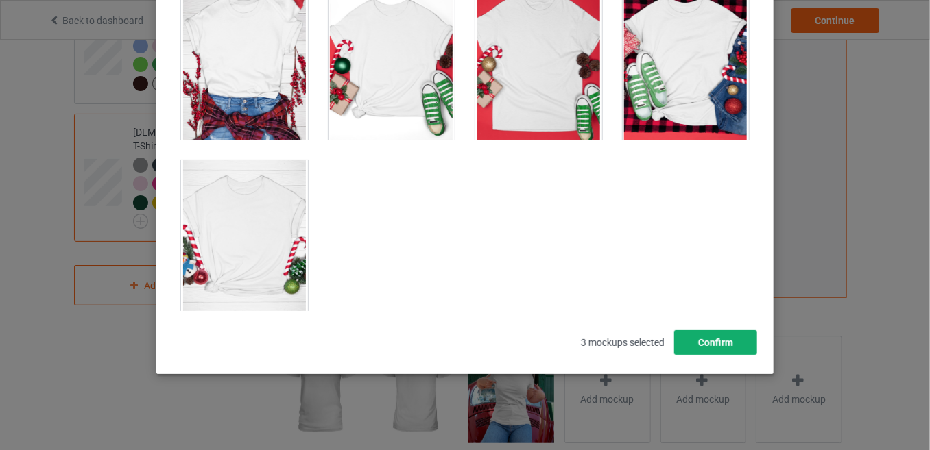
click at [716, 334] on button "Confirm" at bounding box center [715, 342] width 83 height 25
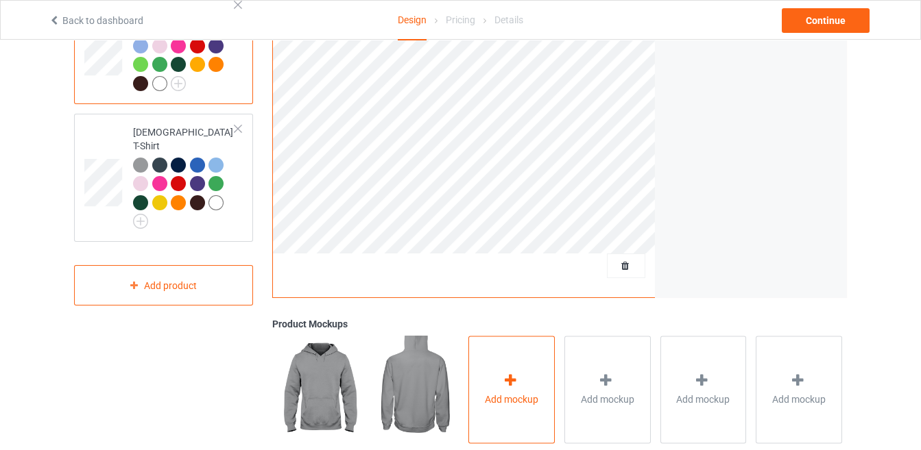
click at [519, 359] on div "Add mockup" at bounding box center [511, 390] width 86 height 108
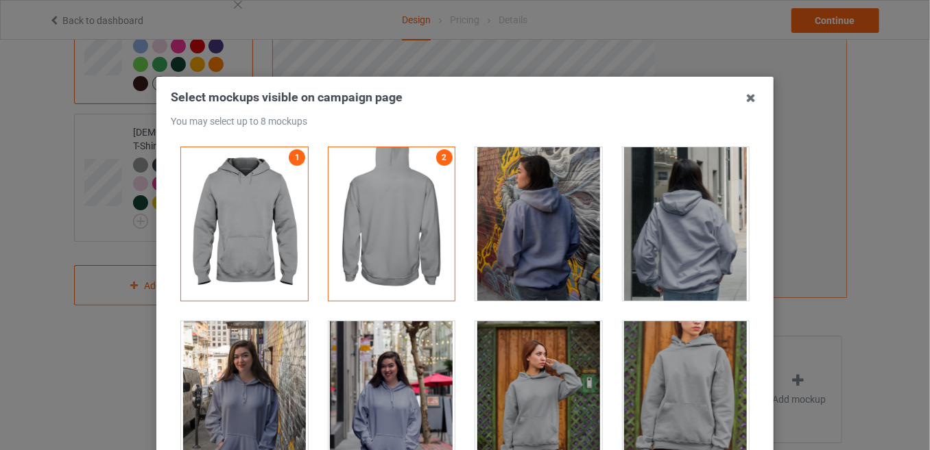
click at [242, 361] on div at bounding box center [244, 399] width 127 height 154
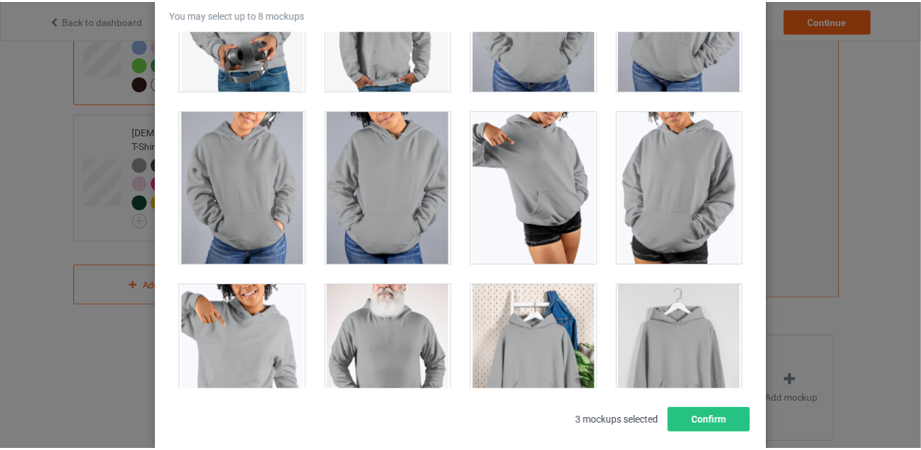
scroll to position [11799, 0]
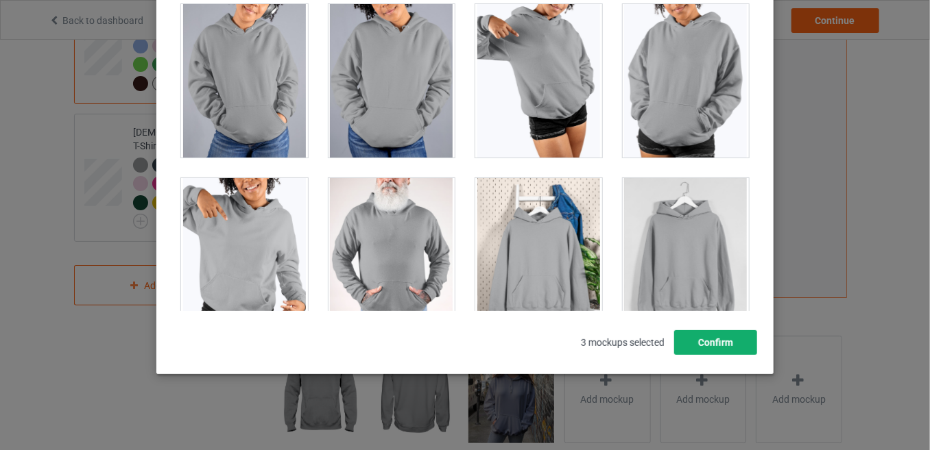
click at [703, 352] on button "Confirm" at bounding box center [715, 342] width 83 height 25
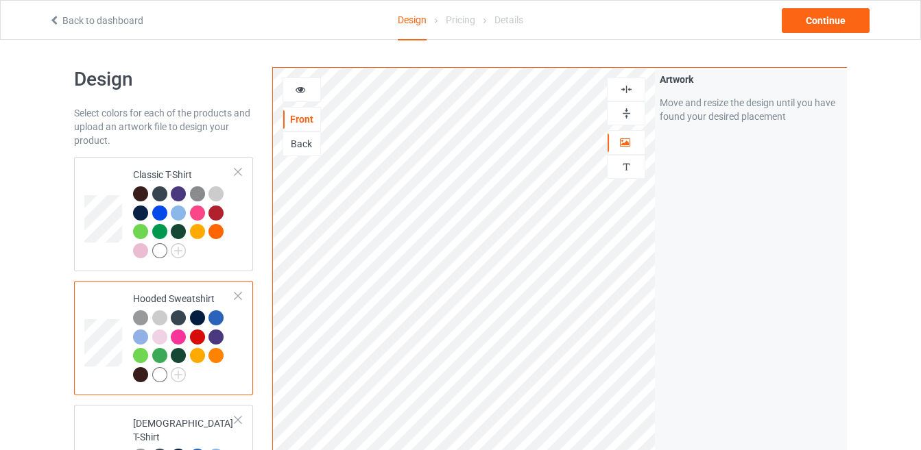
scroll to position [0, 0]
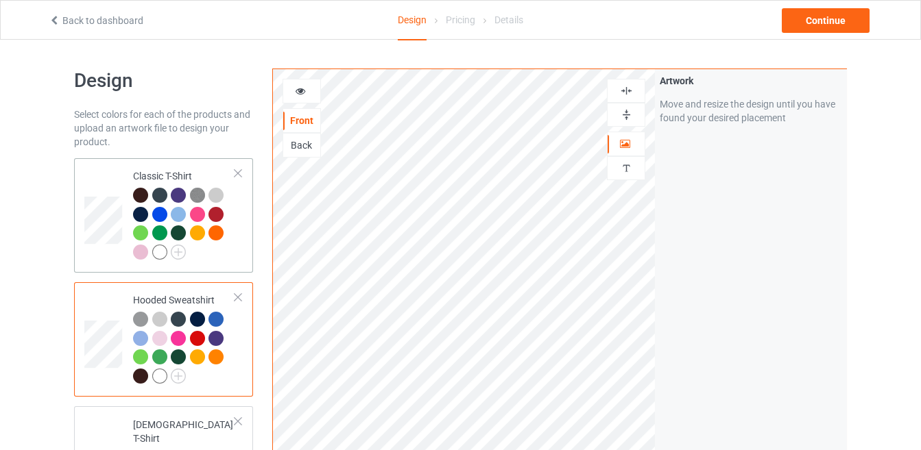
click at [90, 247] on td at bounding box center [104, 216] width 41 height 104
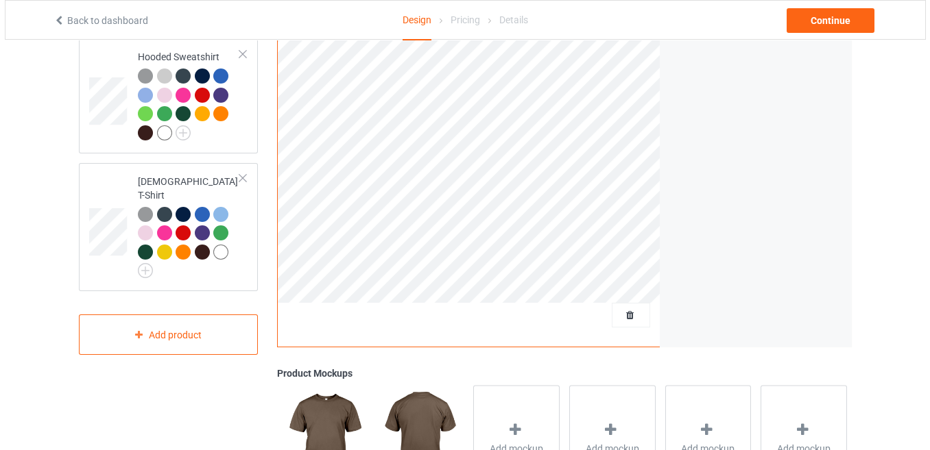
scroll to position [244, 0]
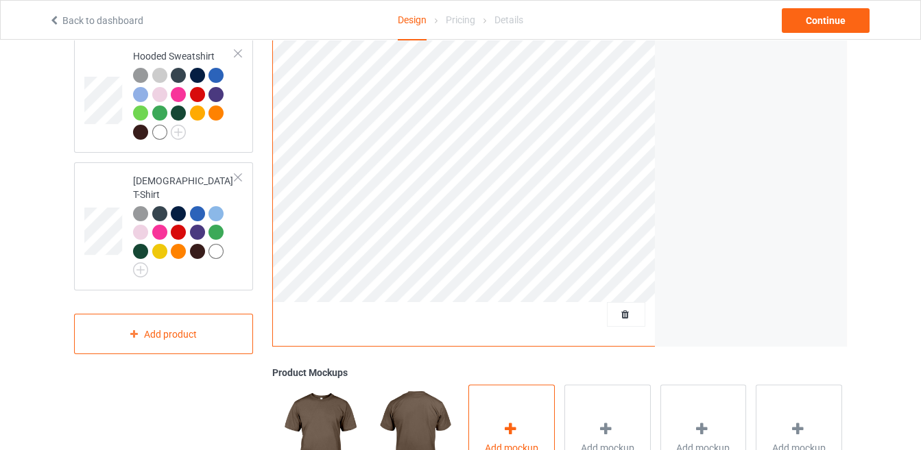
click at [481, 414] on div "Add mockup" at bounding box center [511, 439] width 86 height 108
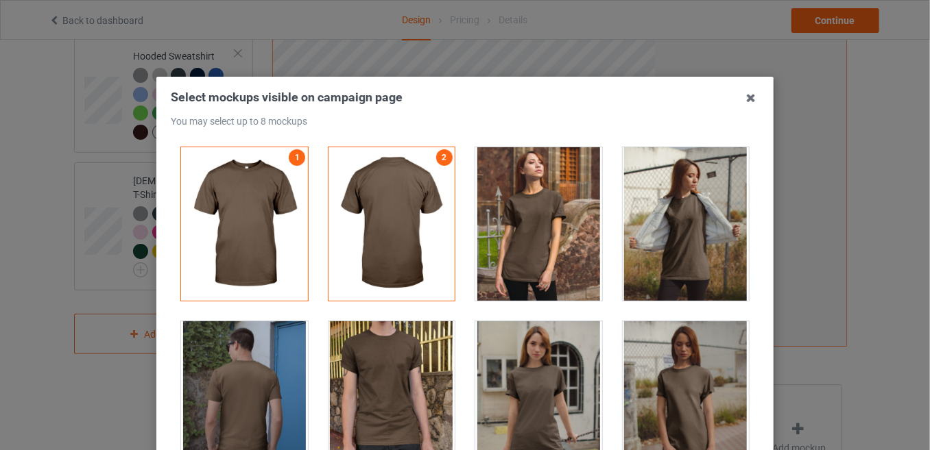
click at [524, 257] on div at bounding box center [538, 224] width 127 height 154
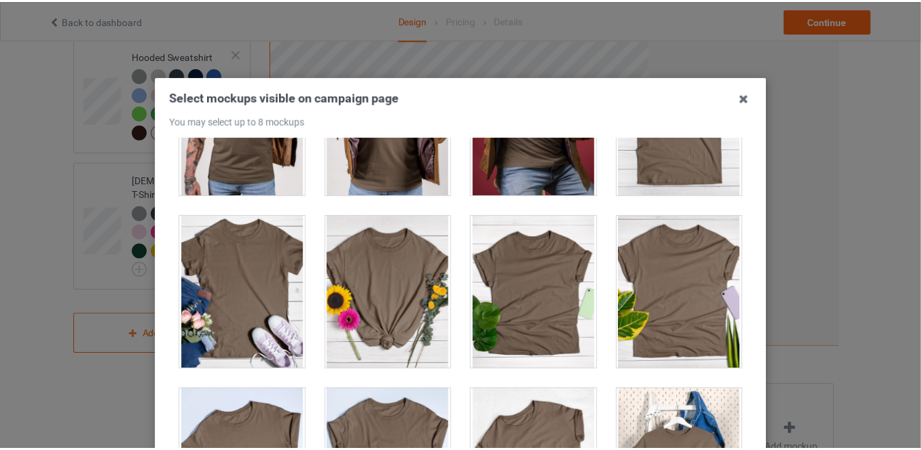
scroll to position [19617, 0]
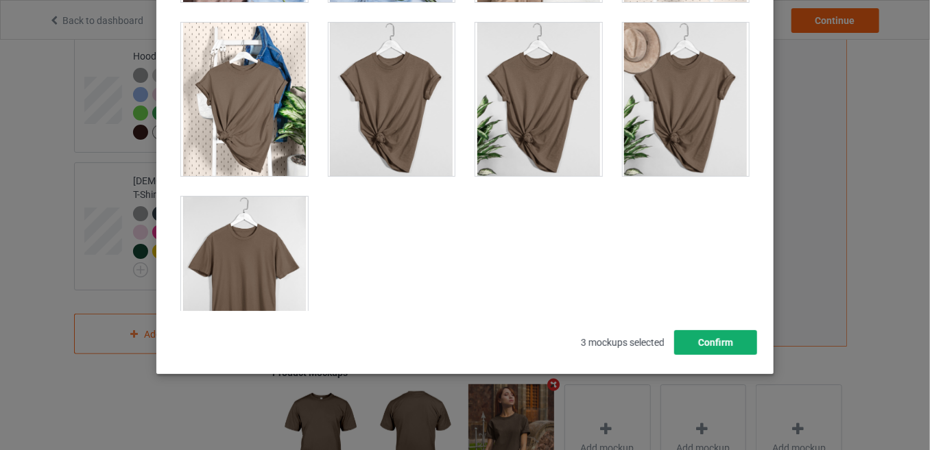
click at [705, 330] on button "Confirm" at bounding box center [715, 342] width 83 height 25
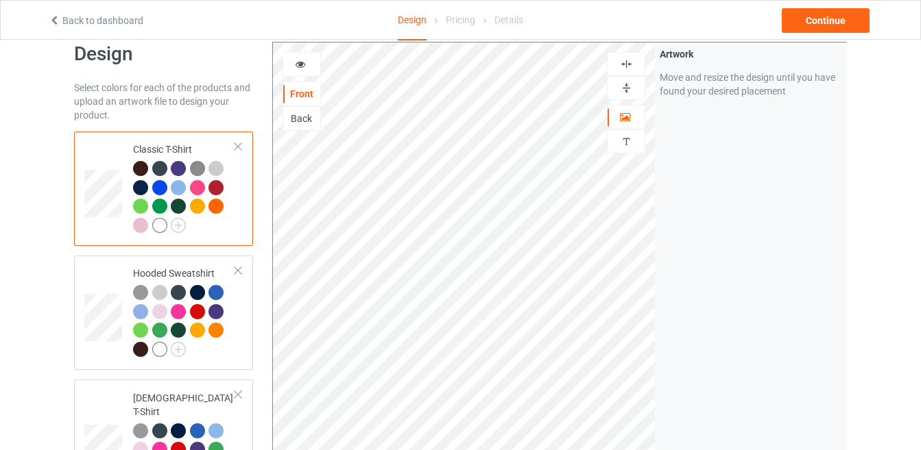
scroll to position [0, 0]
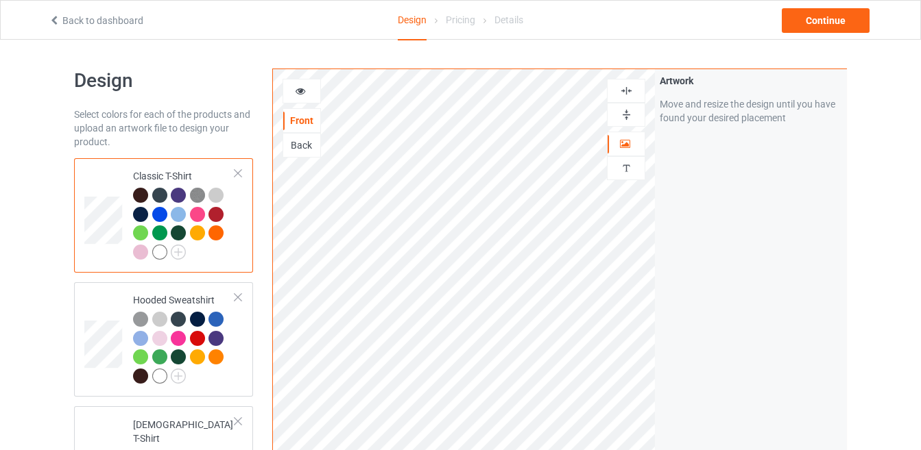
click at [160, 250] on div at bounding box center [159, 252] width 15 height 15
click at [156, 375] on div at bounding box center [159, 376] width 15 height 15
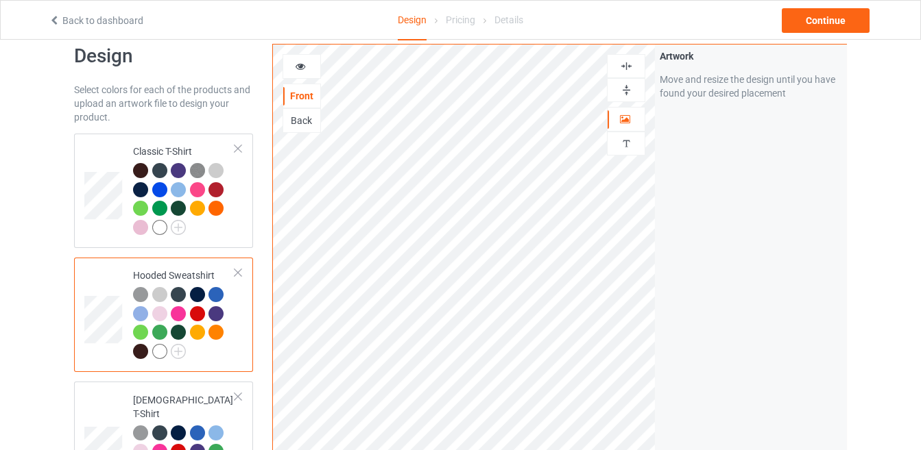
scroll to position [99, 0]
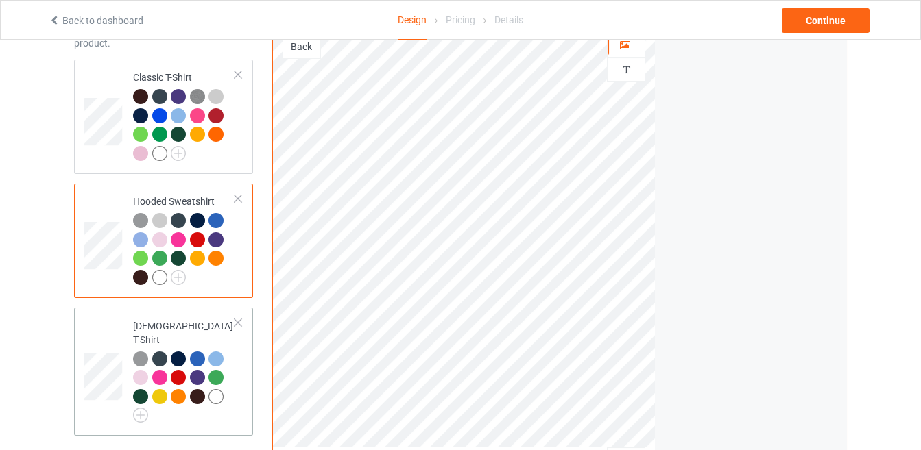
click at [217, 389] on div at bounding box center [215, 396] width 15 height 15
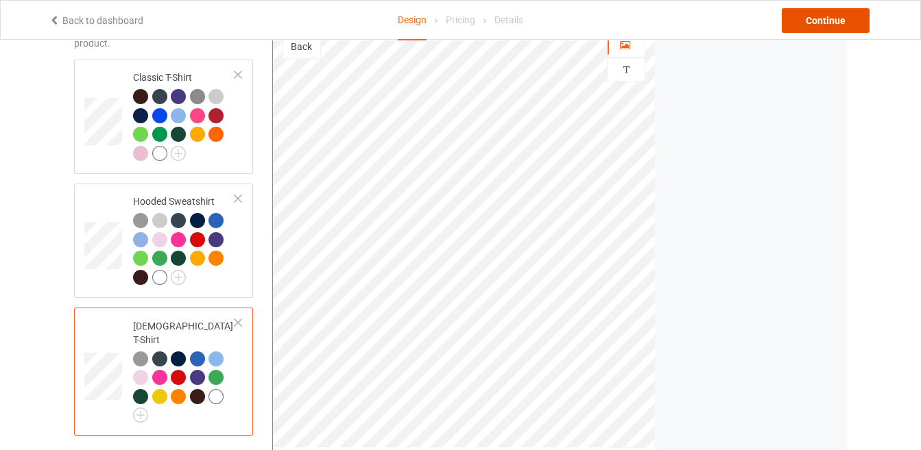
click at [835, 11] on div "Continue" at bounding box center [826, 20] width 88 height 25
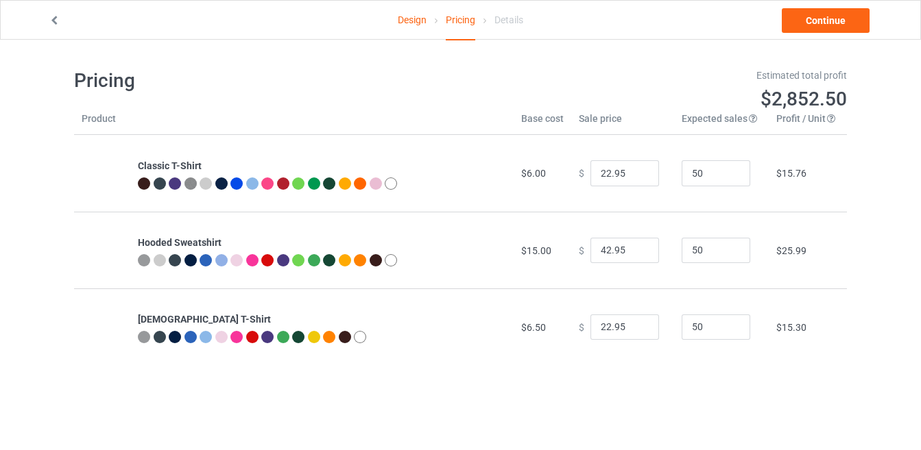
click at [53, 18] on icon at bounding box center [55, 19] width 12 height 10
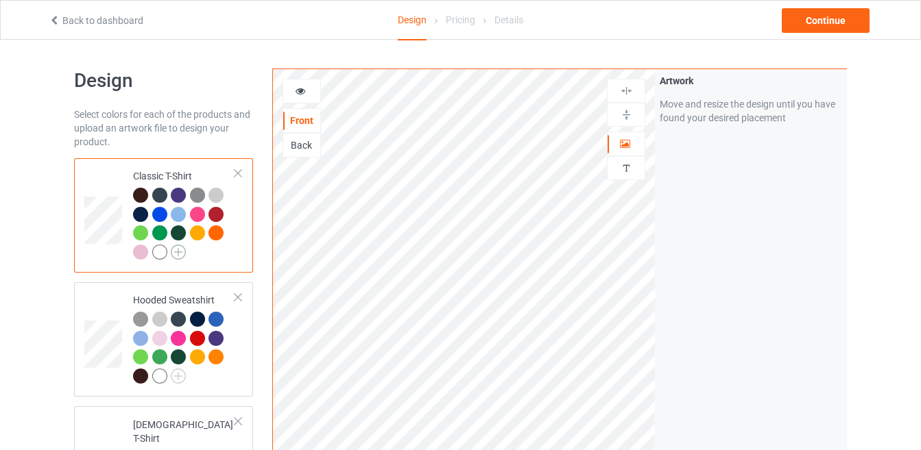
click at [183, 248] on img at bounding box center [178, 252] width 15 height 15
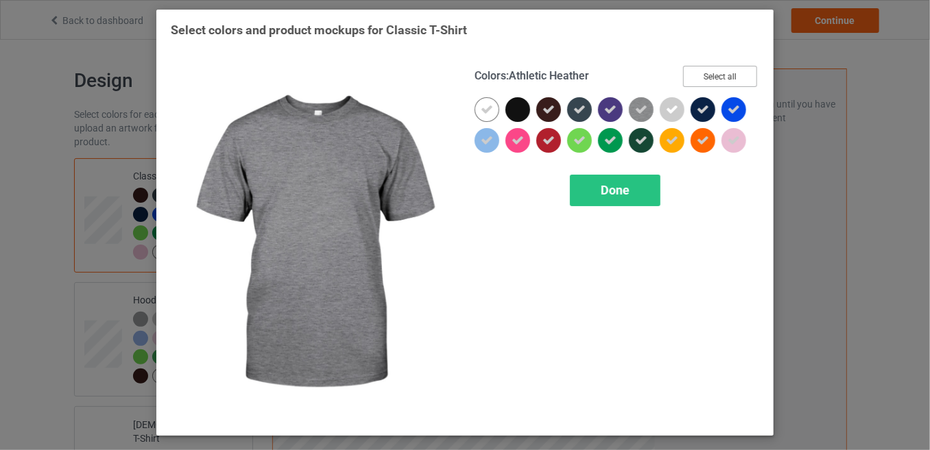
click at [697, 78] on button "Select all" at bounding box center [720, 76] width 74 height 21
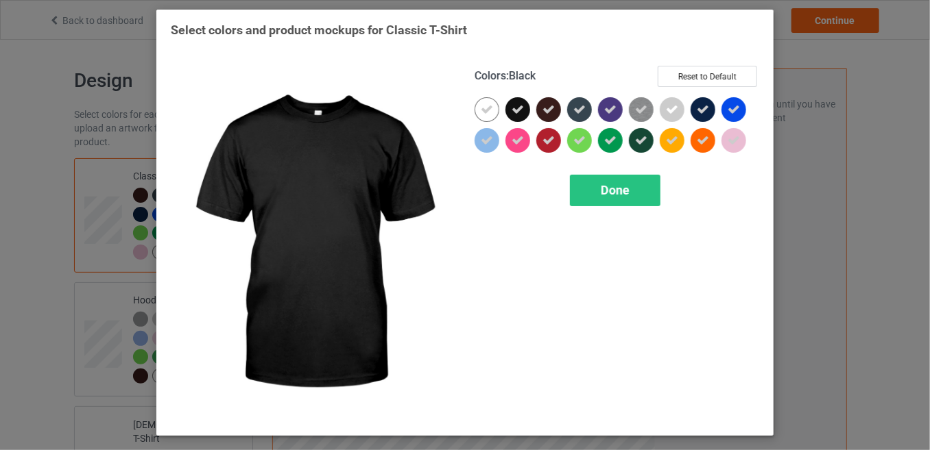
click at [524, 105] on div at bounding box center [517, 109] width 25 height 25
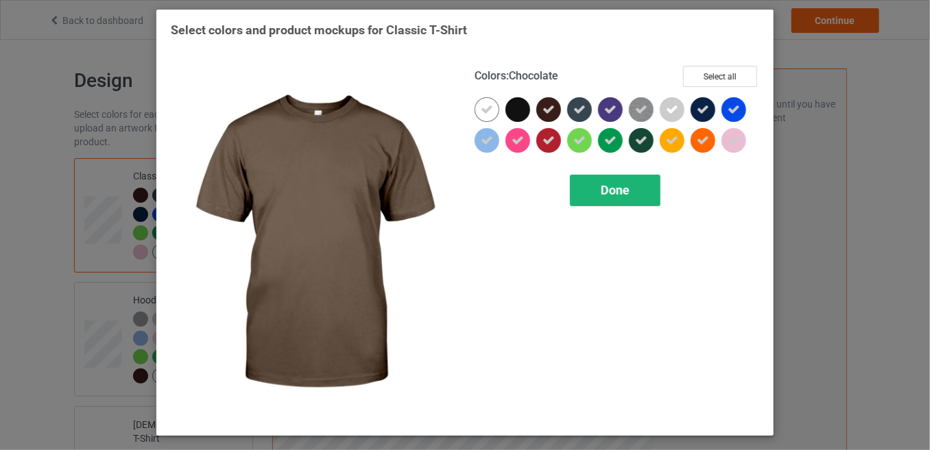
click at [605, 191] on span "Done" at bounding box center [615, 190] width 29 height 14
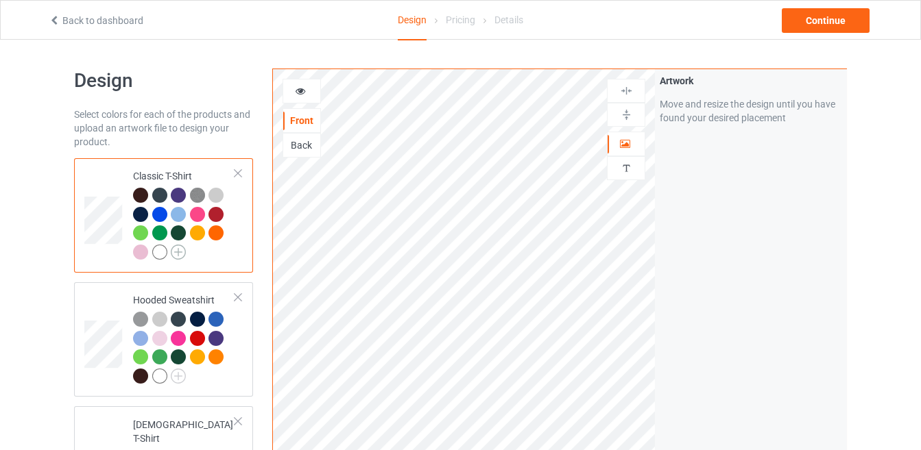
click at [175, 249] on img at bounding box center [178, 252] width 15 height 15
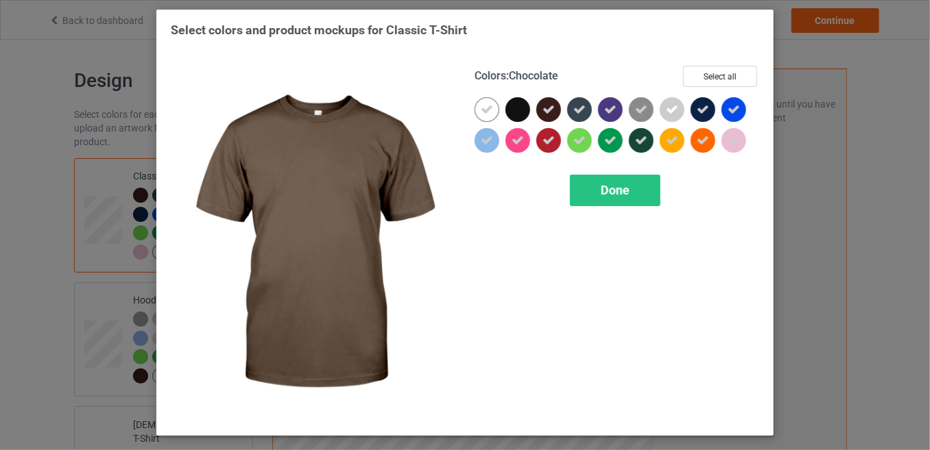
click at [549, 104] on icon at bounding box center [548, 110] width 12 height 12
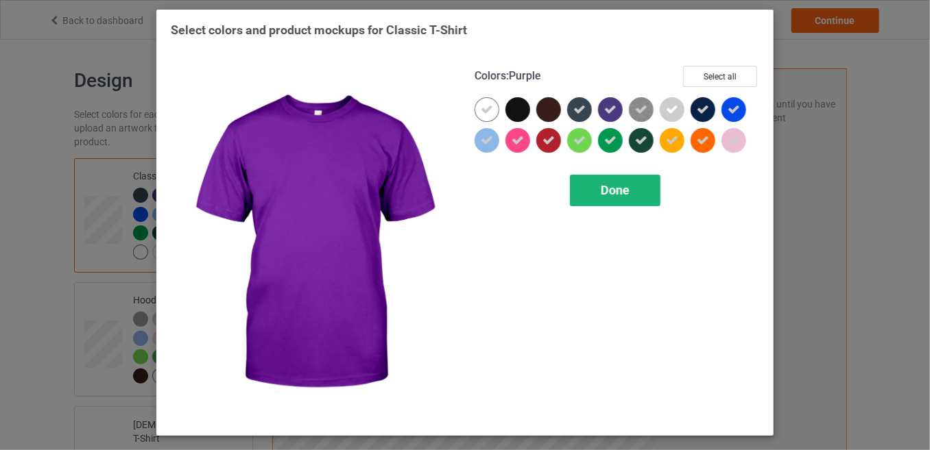
click at [633, 183] on div "Done" at bounding box center [615, 191] width 90 height 32
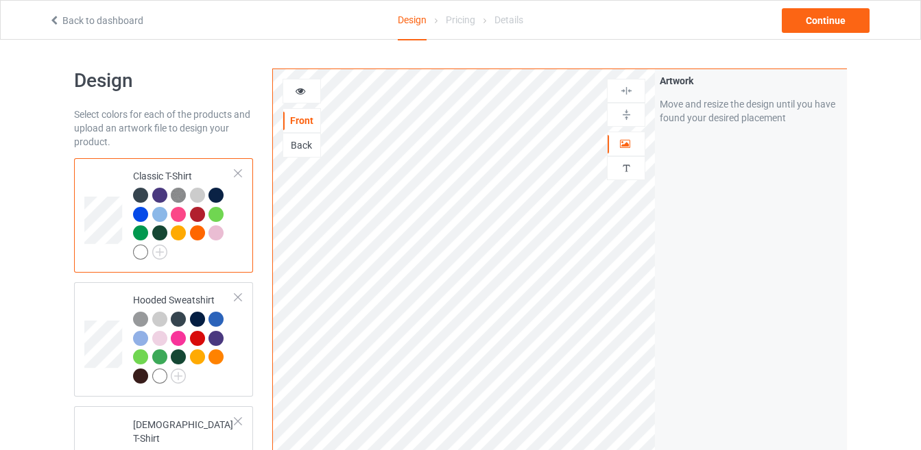
click at [142, 247] on div at bounding box center [140, 252] width 15 height 15
click at [159, 252] on img at bounding box center [159, 252] width 15 height 15
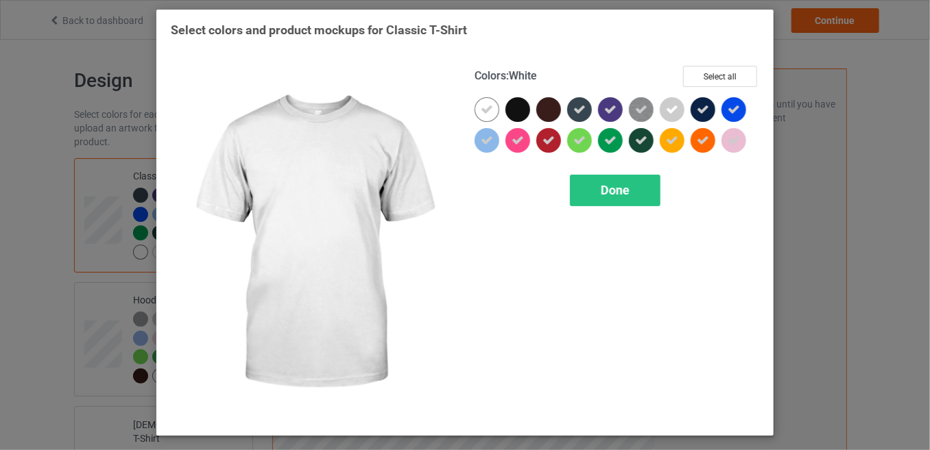
click at [482, 107] on icon at bounding box center [487, 110] width 12 height 12
click at [482, 107] on div at bounding box center [486, 109] width 25 height 25
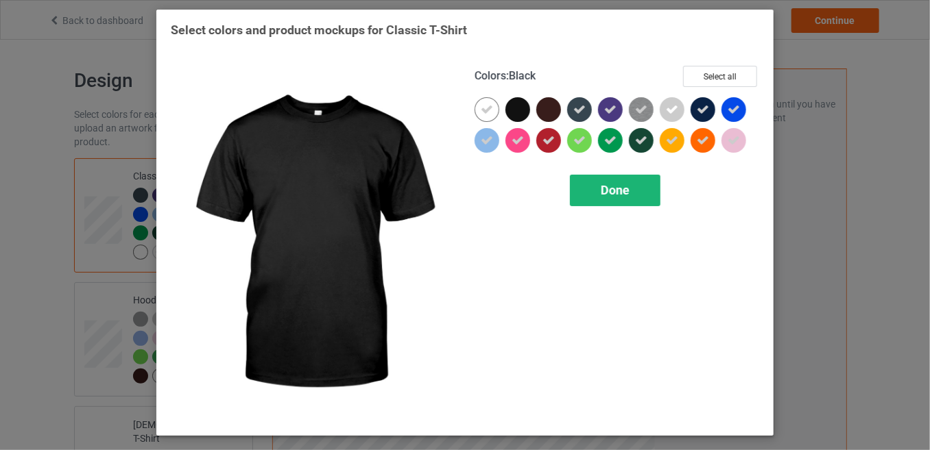
click at [603, 187] on span "Done" at bounding box center [615, 190] width 29 height 14
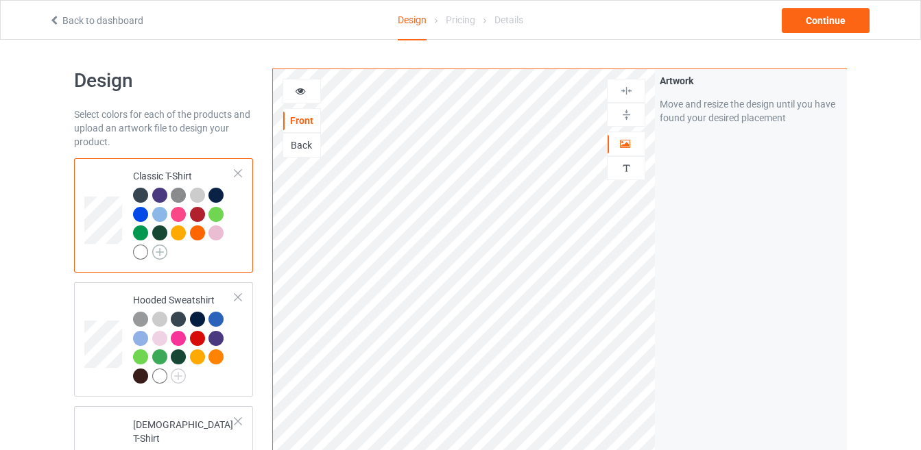
click at [162, 248] on img at bounding box center [159, 252] width 15 height 15
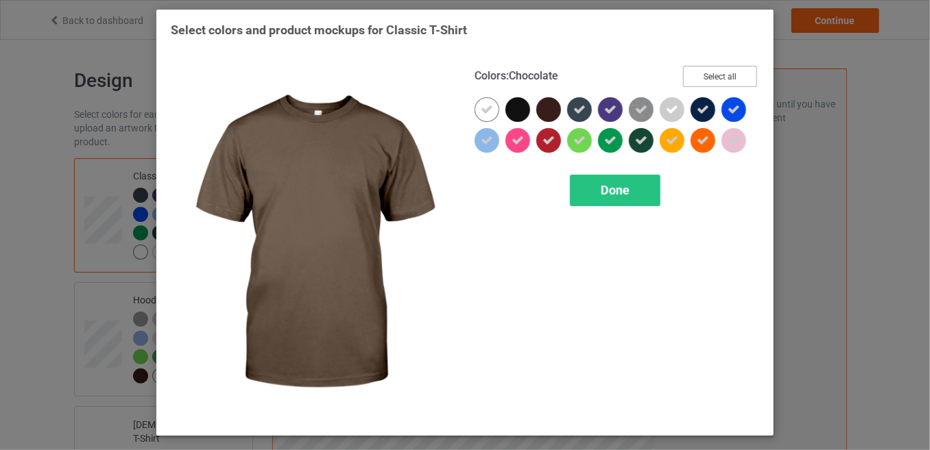
click at [727, 77] on button "Select all" at bounding box center [720, 76] width 74 height 21
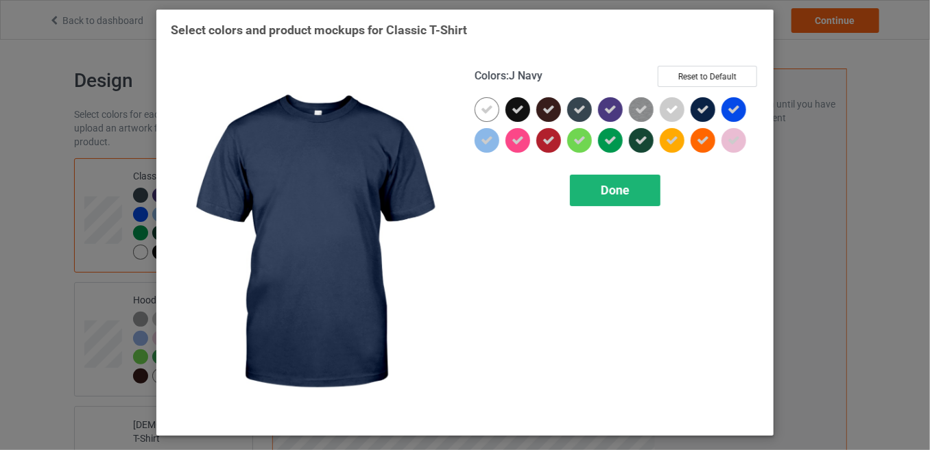
click at [634, 193] on div "Done" at bounding box center [615, 191] width 90 height 32
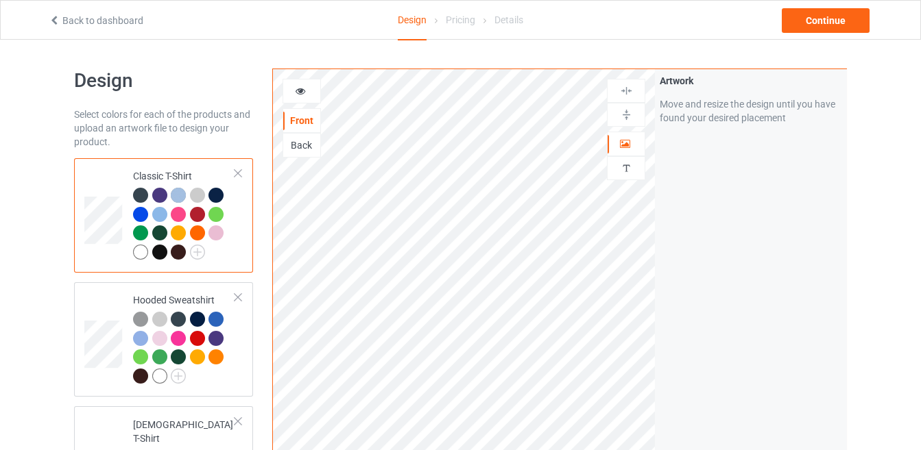
drag, startPoint x: 136, startPoint y: 247, endPoint x: 138, endPoint y: 187, distance: 60.4
click at [138, 188] on div at bounding box center [184, 225] width 102 height 75
click at [141, 248] on div at bounding box center [140, 252] width 15 height 15
click at [796, 27] on div "Continue" at bounding box center [826, 20] width 88 height 25
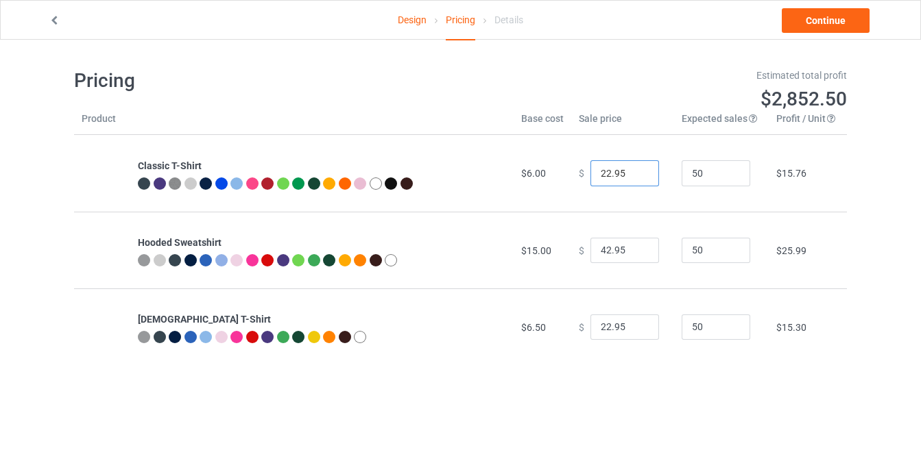
click at [601, 173] on input "22.95" at bounding box center [624, 173] width 69 height 26
type input "19.95"
drag, startPoint x: 602, startPoint y: 250, endPoint x: 593, endPoint y: 249, distance: 8.9
click at [593, 249] on input "42.95" at bounding box center [624, 251] width 69 height 26
type input "38.95"
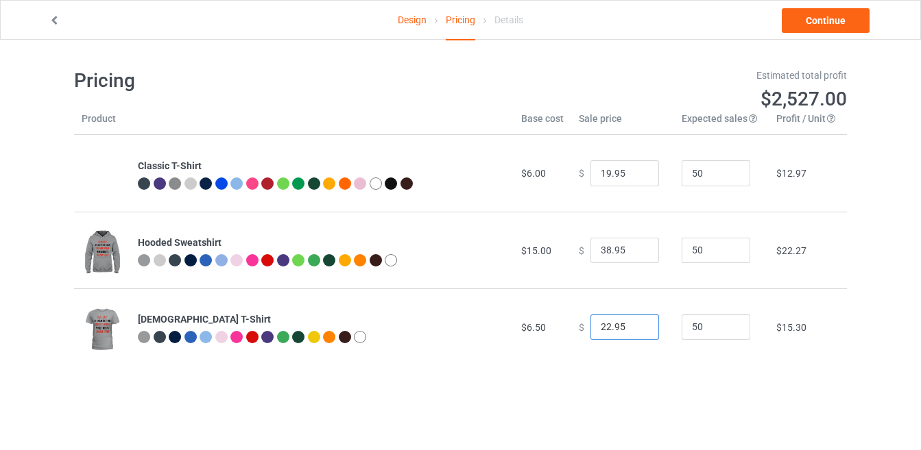
click at [601, 327] on input "22.95" at bounding box center [624, 328] width 69 height 26
click at [603, 325] on input "22.95" at bounding box center [624, 328] width 69 height 26
drag, startPoint x: 603, startPoint y: 325, endPoint x: 595, endPoint y: 325, distance: 8.2
click at [595, 325] on input "22.95" at bounding box center [624, 328] width 69 height 26
type input "19.95"
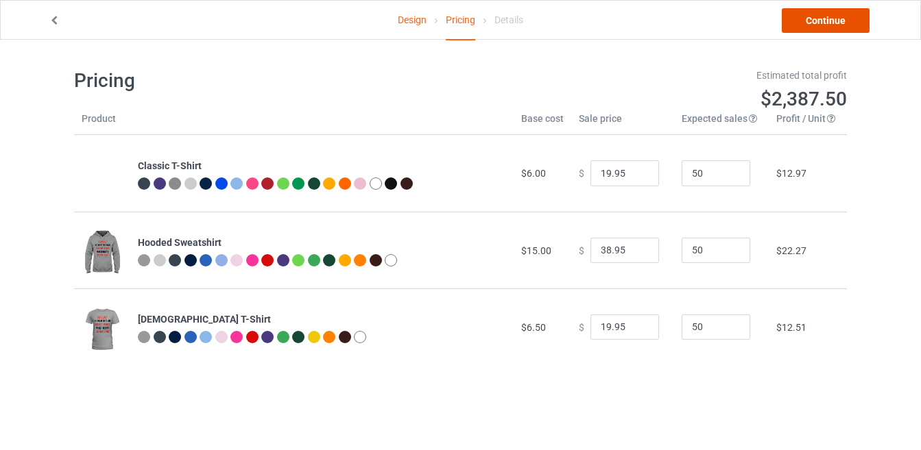
click at [828, 26] on link "Continue" at bounding box center [826, 20] width 88 height 25
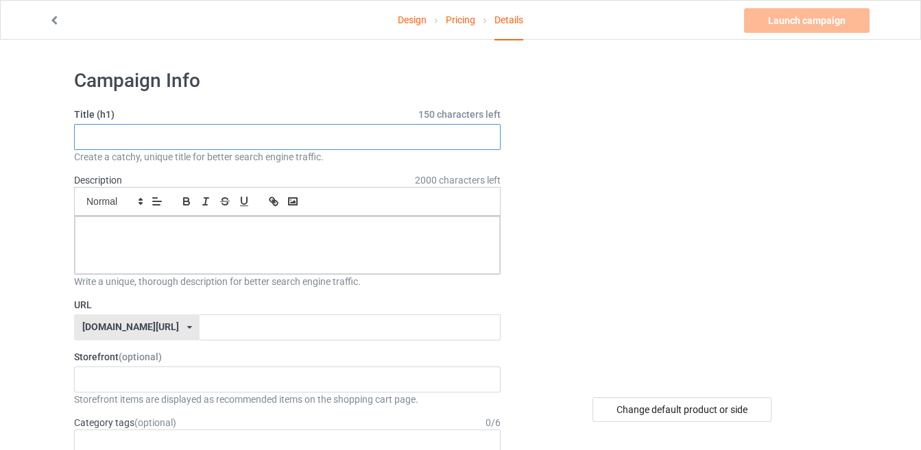
click at [361, 134] on input "text" at bounding box center [287, 137] width 426 height 26
drag, startPoint x: 269, startPoint y: 147, endPoint x: 75, endPoint y: 135, distance: 195.1
click at [75, 135] on input "DEAD LAST" at bounding box center [287, 137] width 426 height 26
type input "DEAD LAST"
click at [200, 331] on input "text" at bounding box center [350, 328] width 300 height 26
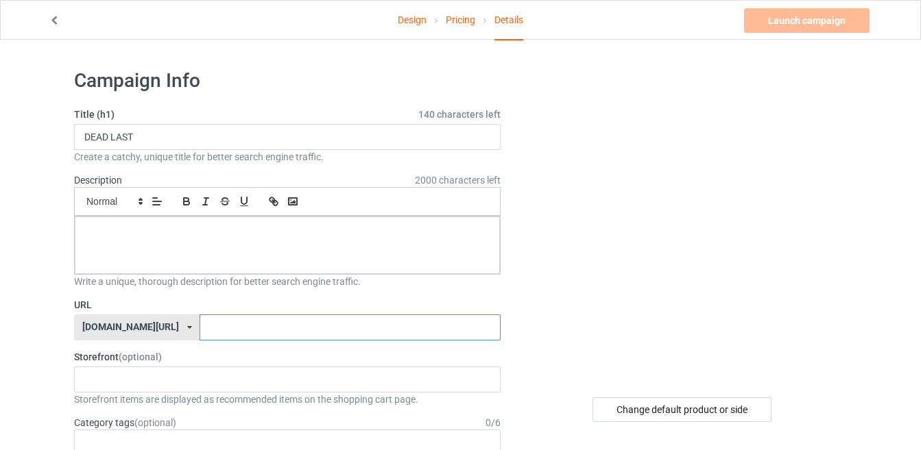
paste input "DEAD LAST"
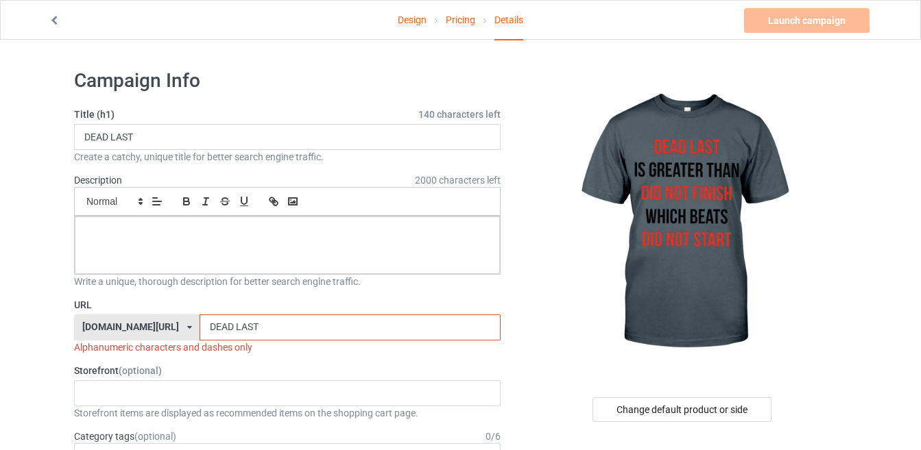
click at [200, 323] on input "DEAD LAST" at bounding box center [350, 328] width 300 height 26
type input "DEADLAST"
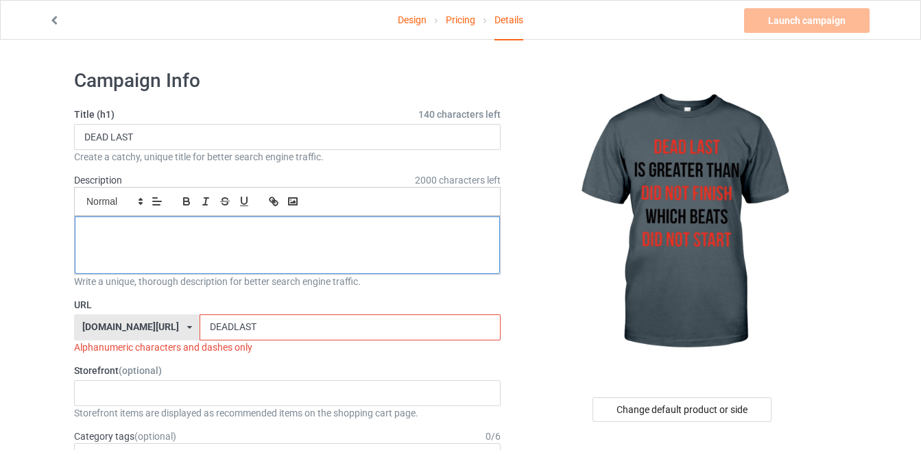
click at [195, 246] on div at bounding box center [287, 246] width 425 height 58
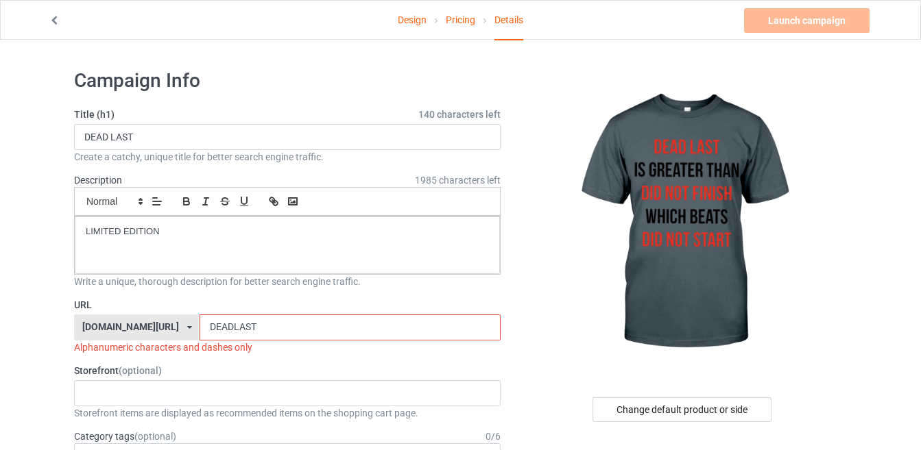
click at [237, 333] on input "DEADLAST" at bounding box center [350, 328] width 300 height 26
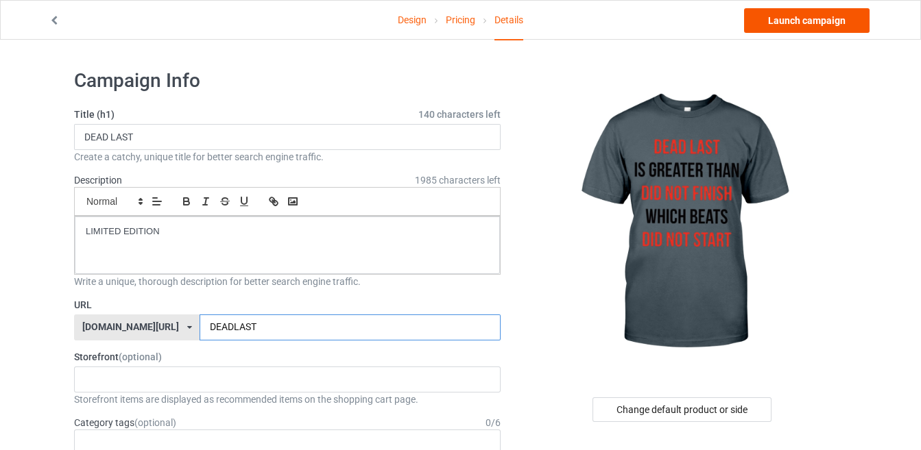
type input "DEADLAST"
click at [790, 20] on link "Launch campaign" at bounding box center [806, 20] width 125 height 25
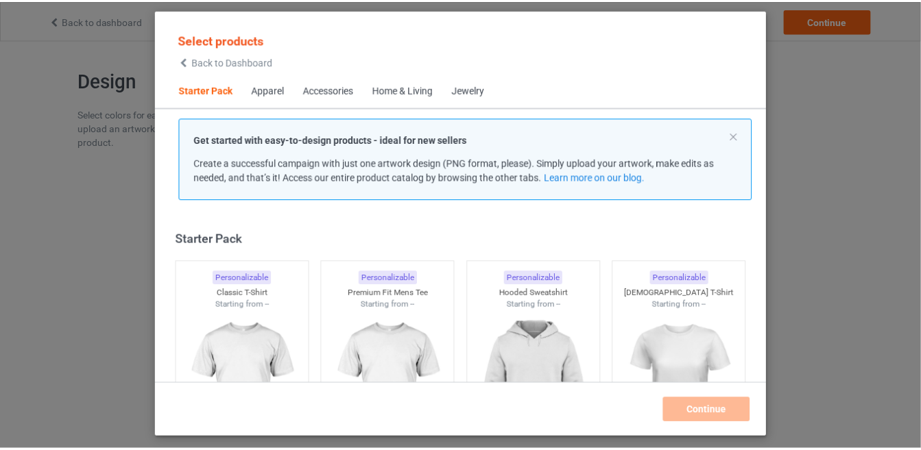
scroll to position [16, 0]
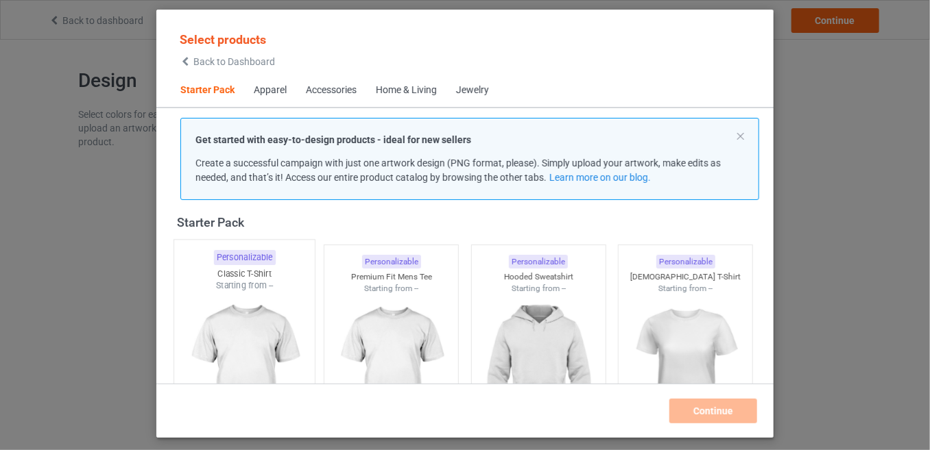
click at [266, 315] on img at bounding box center [244, 372] width 129 height 161
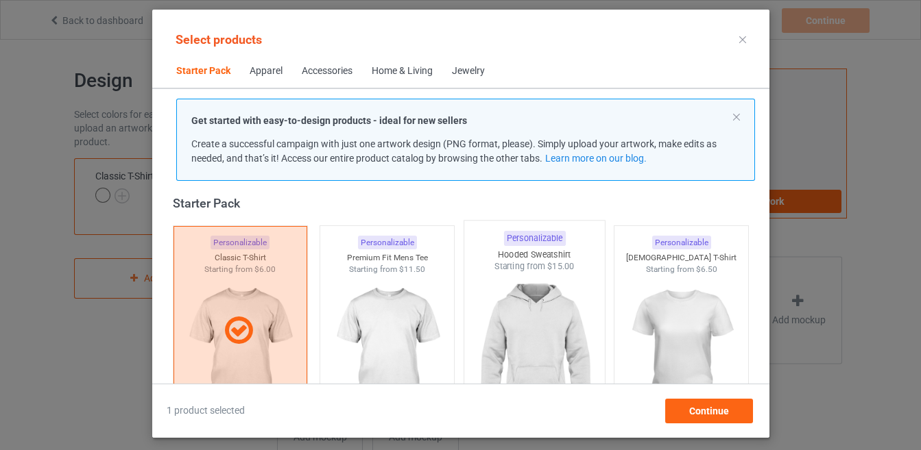
click at [553, 309] on img at bounding box center [534, 353] width 129 height 161
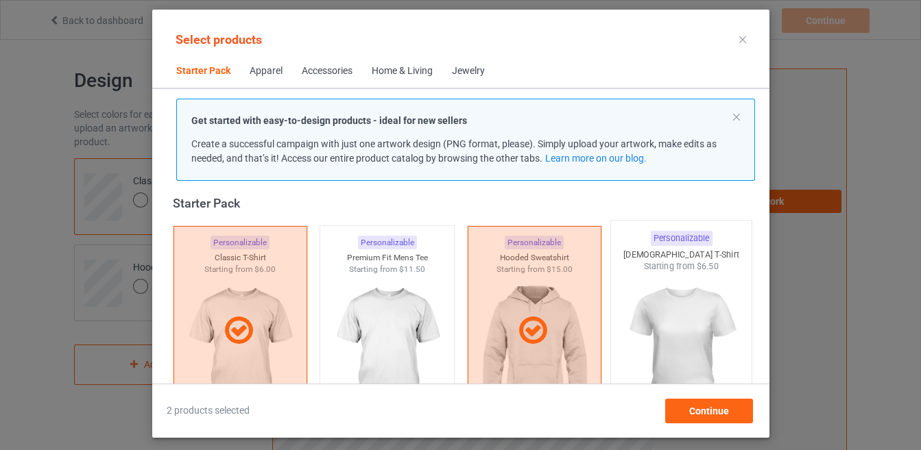
click at [688, 322] on img at bounding box center [680, 353] width 129 height 161
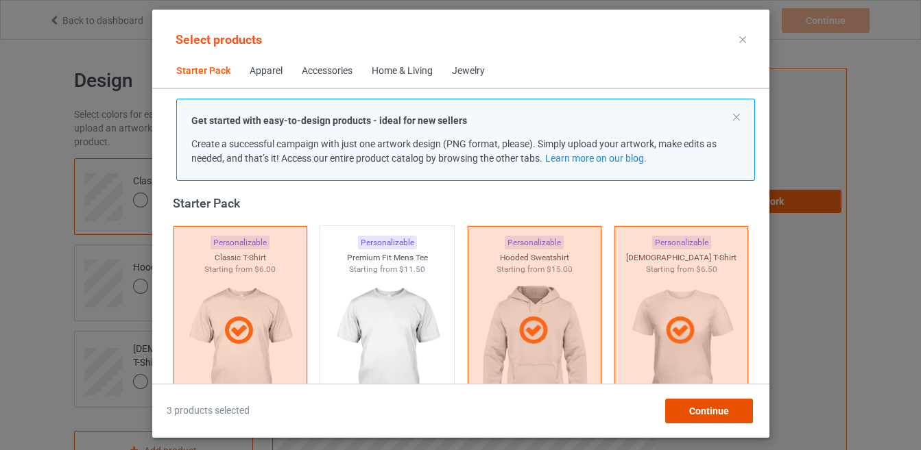
click at [707, 409] on span "Continue" at bounding box center [708, 411] width 40 height 11
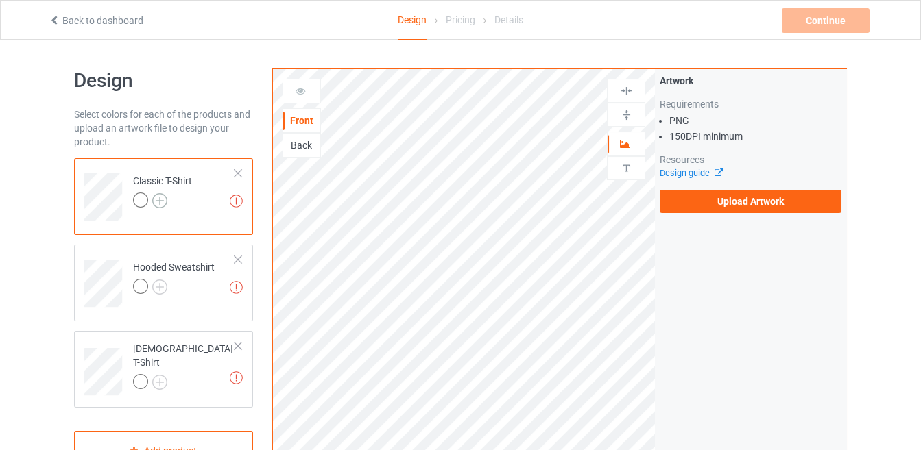
click at [163, 202] on img at bounding box center [159, 200] width 15 height 15
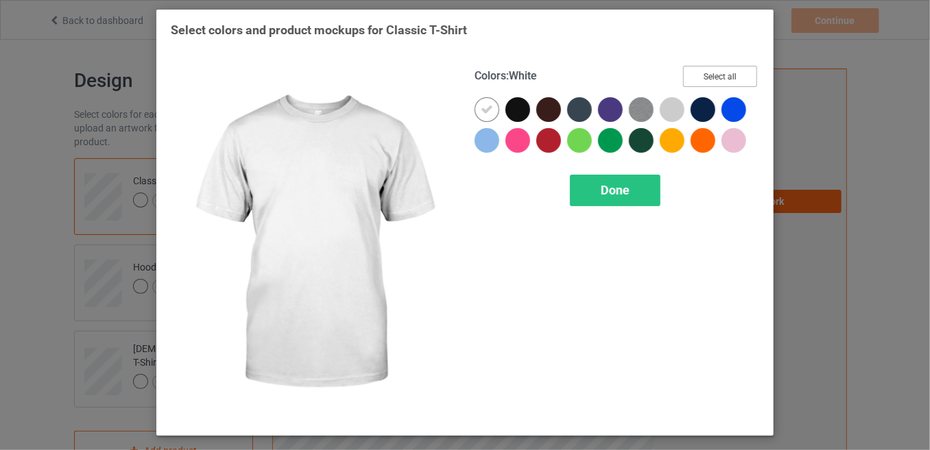
click at [695, 78] on button "Select all" at bounding box center [720, 76] width 74 height 21
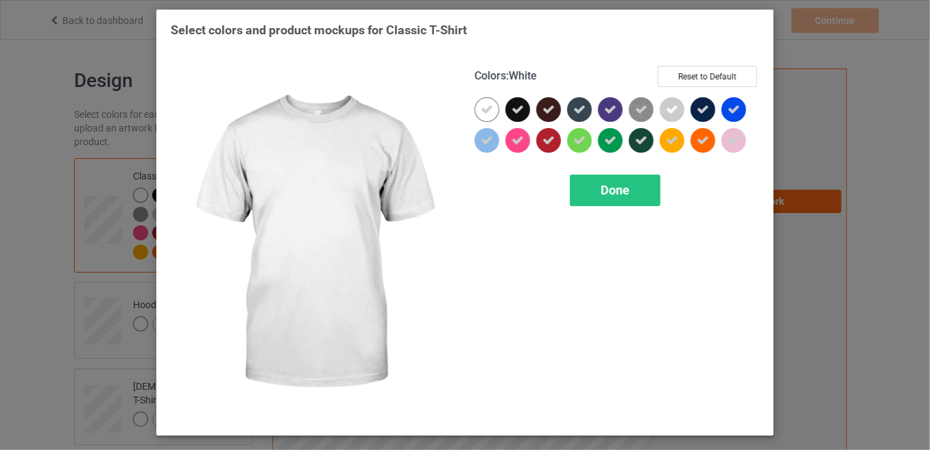
click at [487, 108] on icon at bounding box center [487, 110] width 12 height 12
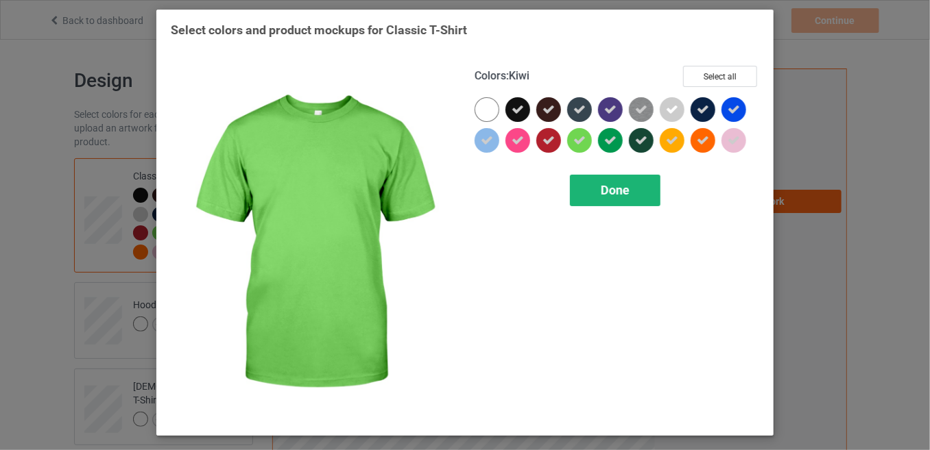
click at [605, 186] on span "Done" at bounding box center [615, 190] width 29 height 14
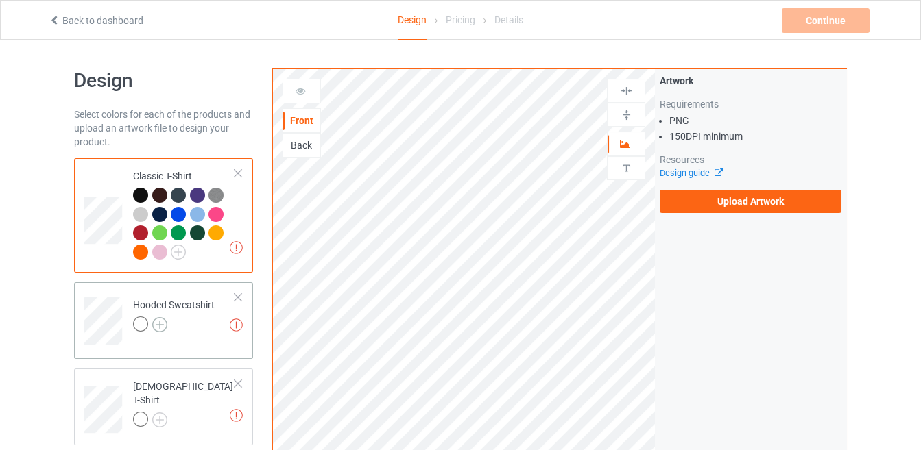
click at [160, 328] on img at bounding box center [159, 324] width 15 height 15
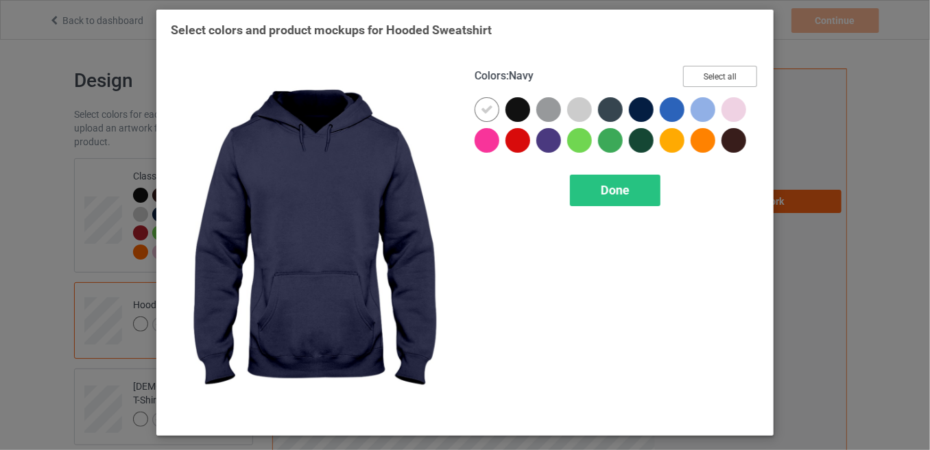
click at [708, 79] on button "Select all" at bounding box center [720, 76] width 74 height 21
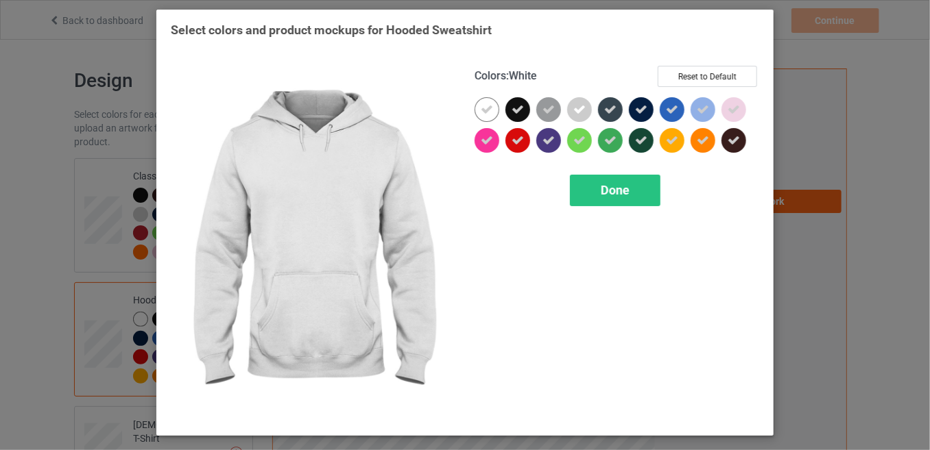
click at [491, 115] on div at bounding box center [486, 109] width 25 height 25
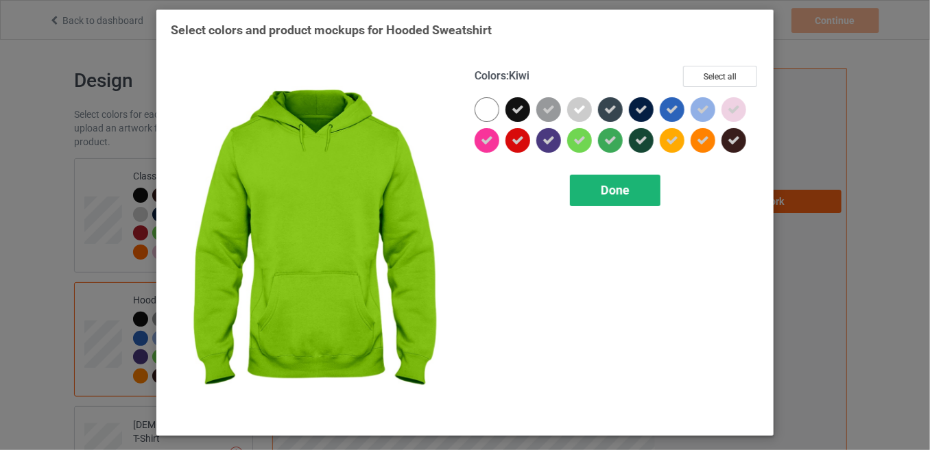
click at [618, 187] on span "Done" at bounding box center [615, 190] width 29 height 14
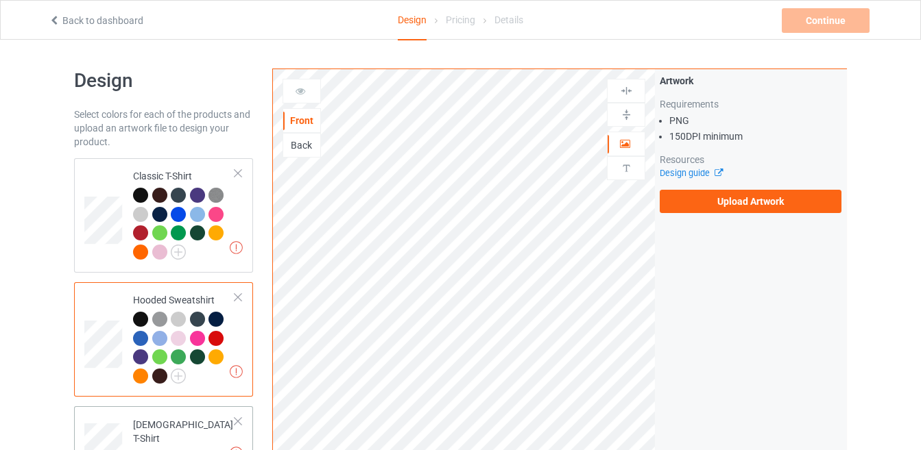
click at [156, 450] on img at bounding box center [159, 457] width 15 height 15
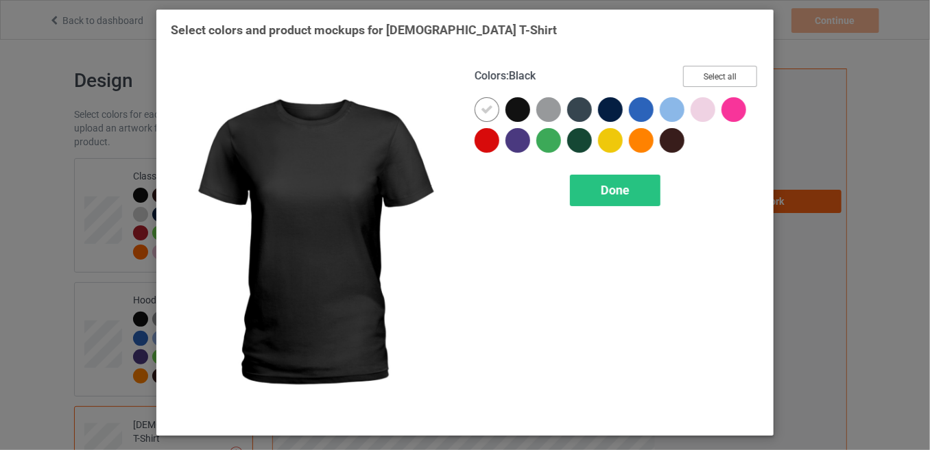
click at [741, 69] on button "Select all" at bounding box center [720, 76] width 74 height 21
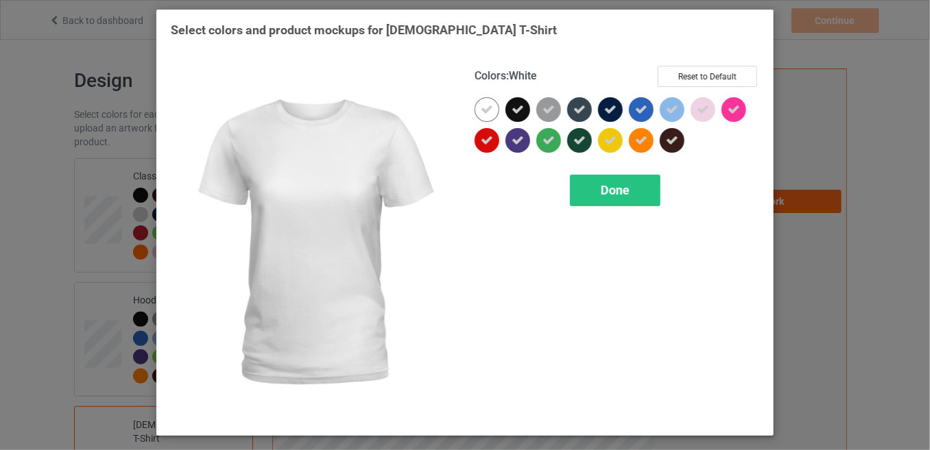
click at [497, 112] on div at bounding box center [486, 109] width 25 height 25
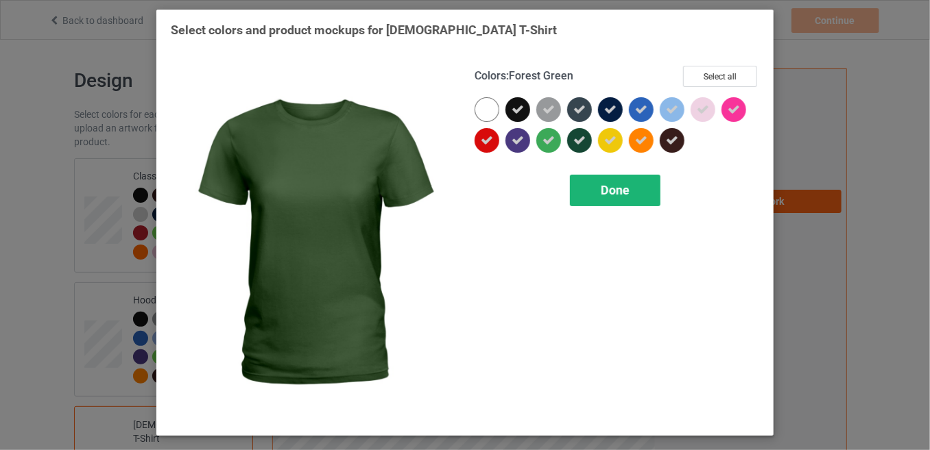
click at [596, 178] on div "Done" at bounding box center [615, 191] width 90 height 32
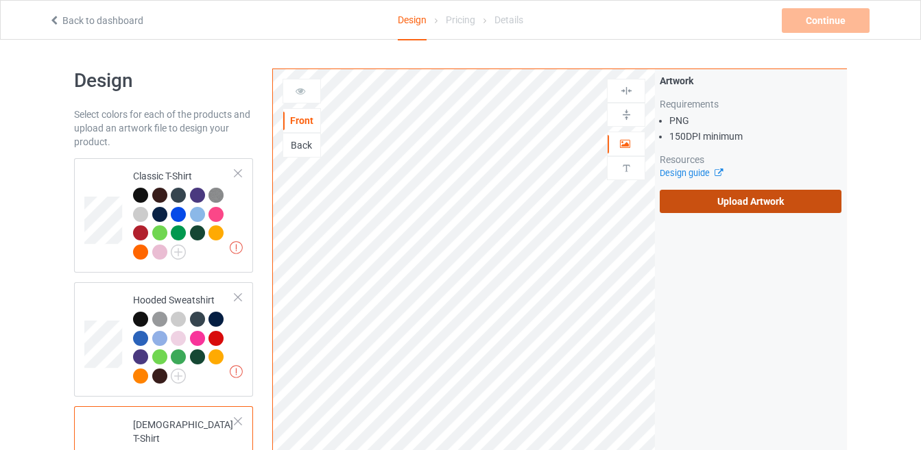
click at [756, 193] on label "Upload Artwork" at bounding box center [751, 201] width 182 height 23
click at [0, 0] on input "Upload Artwork" at bounding box center [0, 0] width 0 height 0
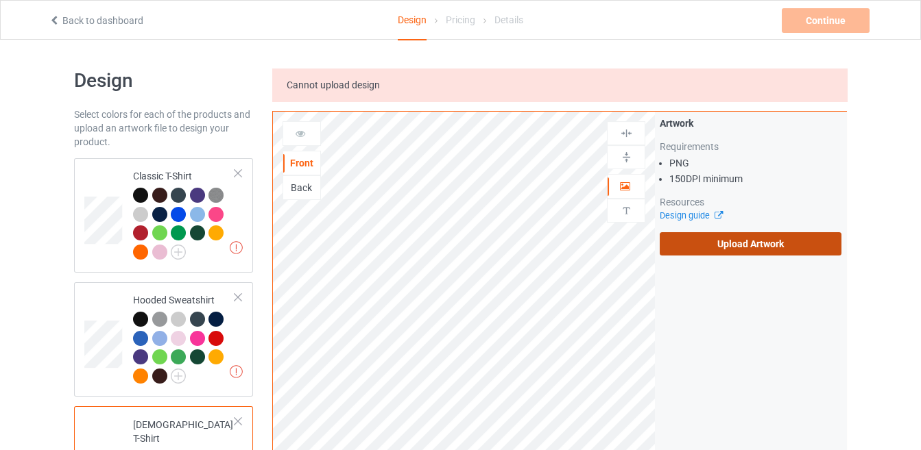
click at [738, 239] on label "Upload Artwork" at bounding box center [751, 243] width 182 height 23
click at [0, 0] on input "Upload Artwork" at bounding box center [0, 0] width 0 height 0
click at [675, 242] on label "Upload Artwork" at bounding box center [751, 243] width 182 height 23
click at [0, 0] on input "Upload Artwork" at bounding box center [0, 0] width 0 height 0
click at [673, 243] on label "Upload Artwork" at bounding box center [751, 243] width 182 height 23
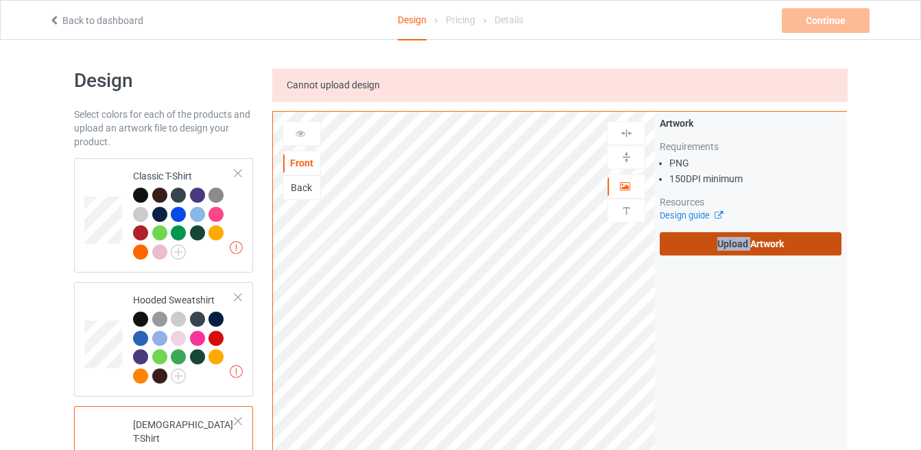
click at [0, 0] on input "Upload Artwork" at bounding box center [0, 0] width 0 height 0
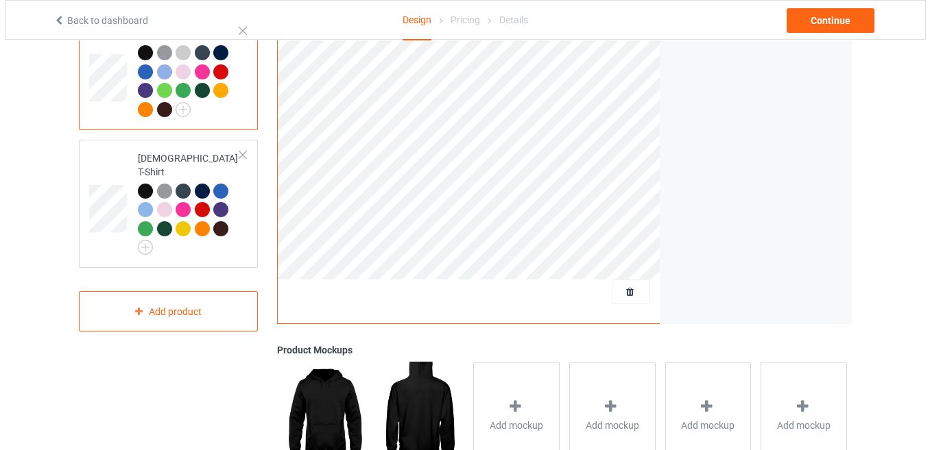
scroll to position [265, 0]
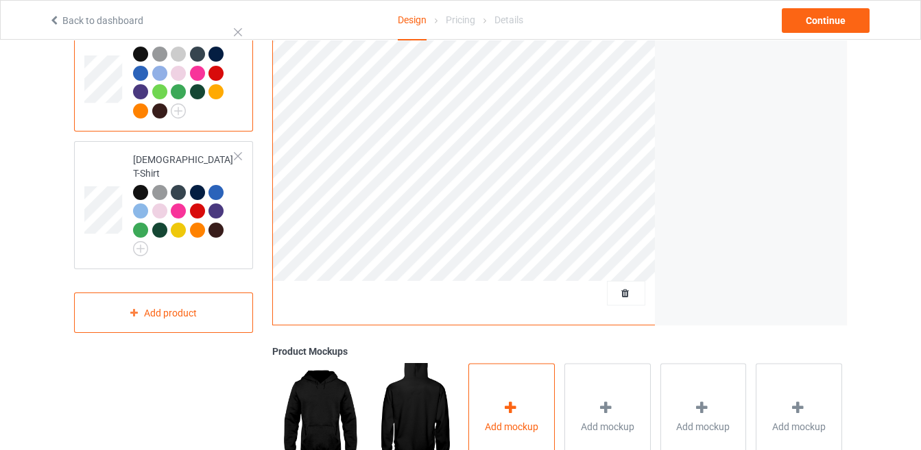
click at [551, 379] on div "Add mockup" at bounding box center [511, 417] width 86 height 108
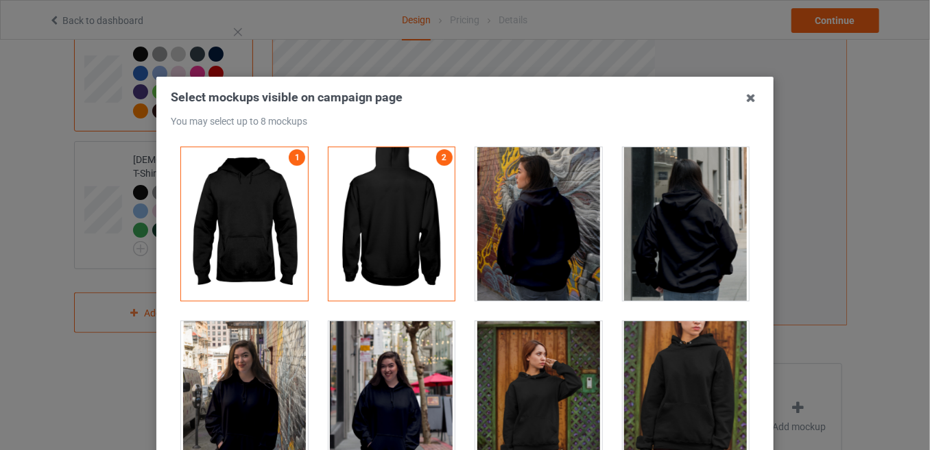
click at [263, 332] on div at bounding box center [244, 399] width 127 height 154
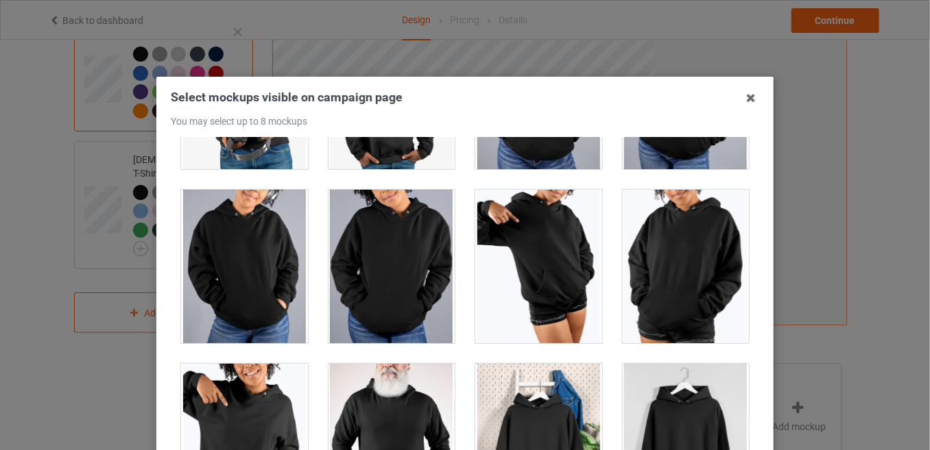
scroll to position [186, 0]
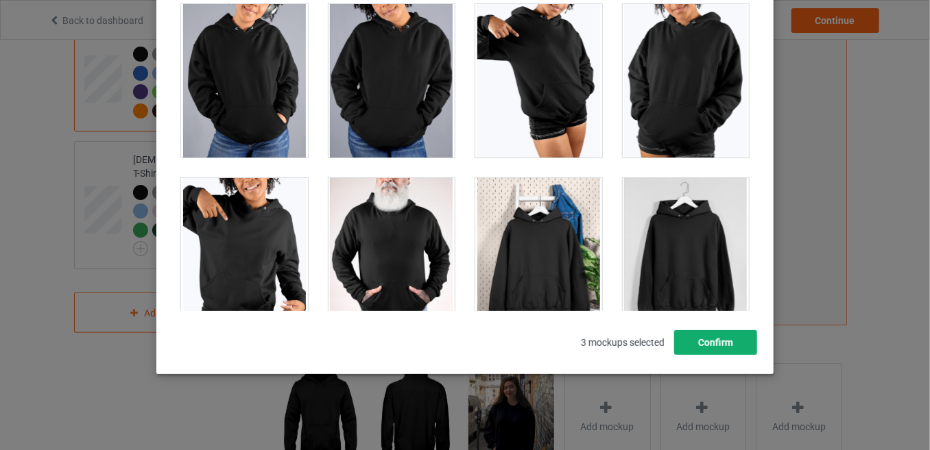
click at [719, 352] on button "Confirm" at bounding box center [715, 342] width 83 height 25
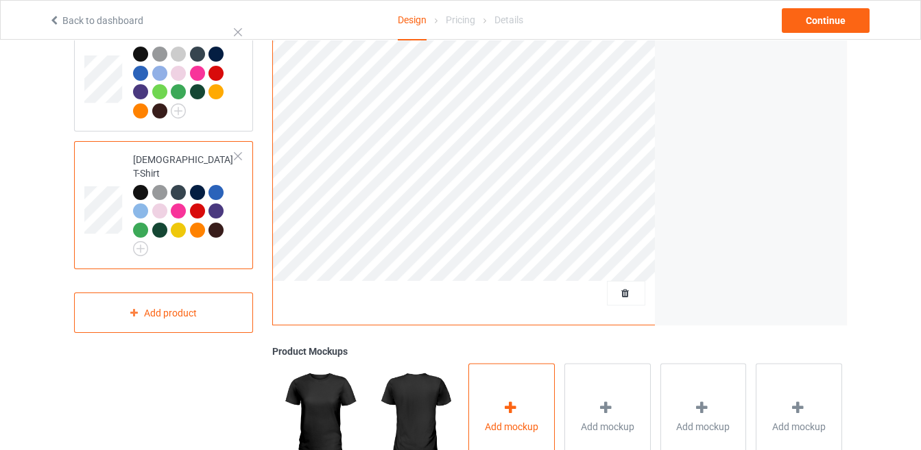
click at [529, 395] on div "Add mockup" at bounding box center [511, 417] width 86 height 108
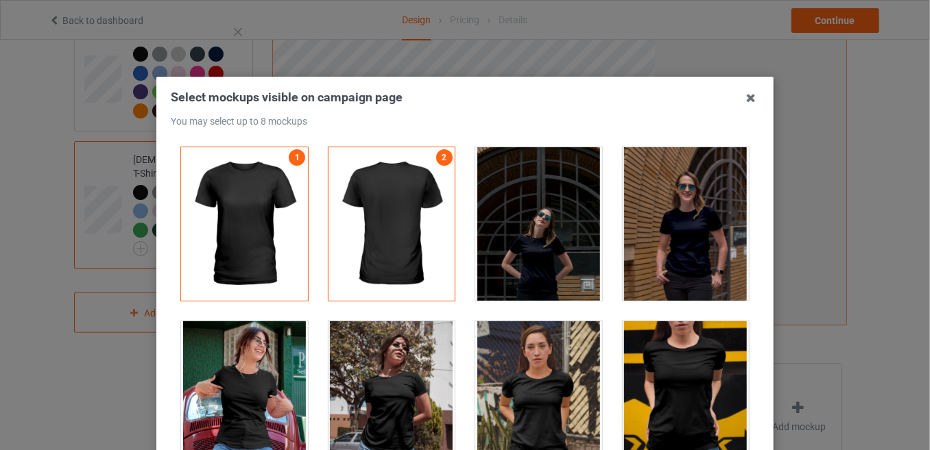
click at [247, 403] on div at bounding box center [244, 399] width 127 height 154
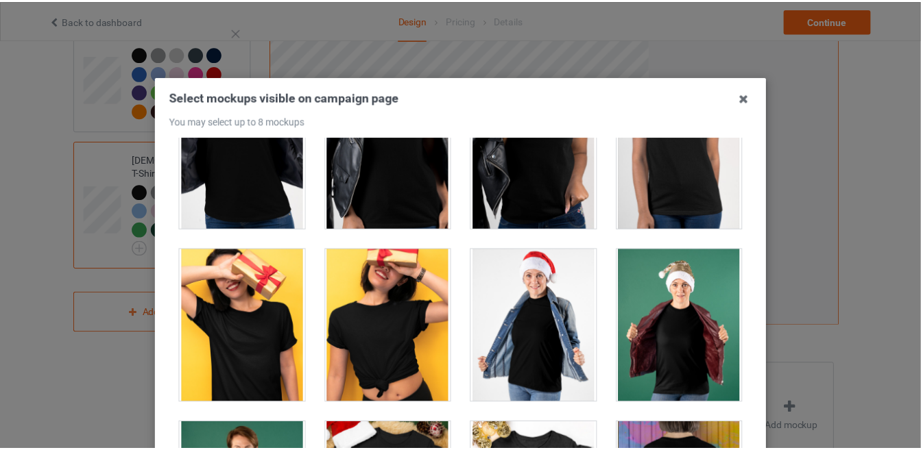
scroll to position [186, 0]
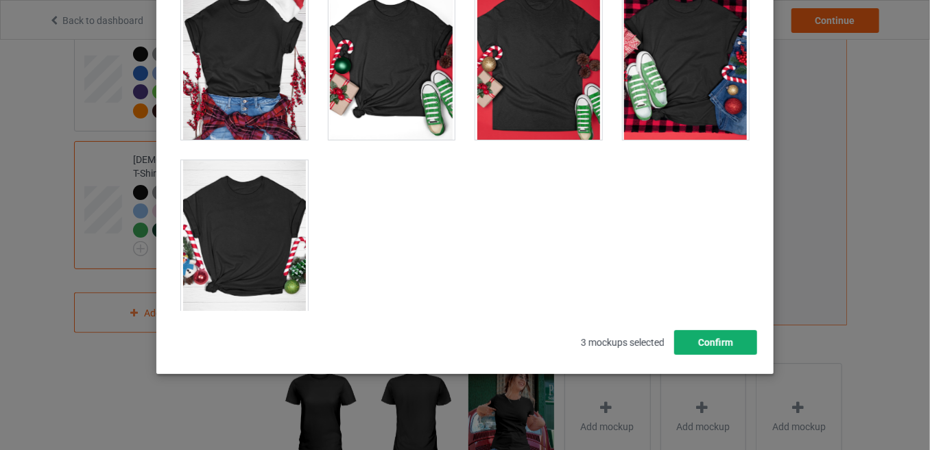
click at [732, 336] on button "Confirm" at bounding box center [715, 342] width 83 height 25
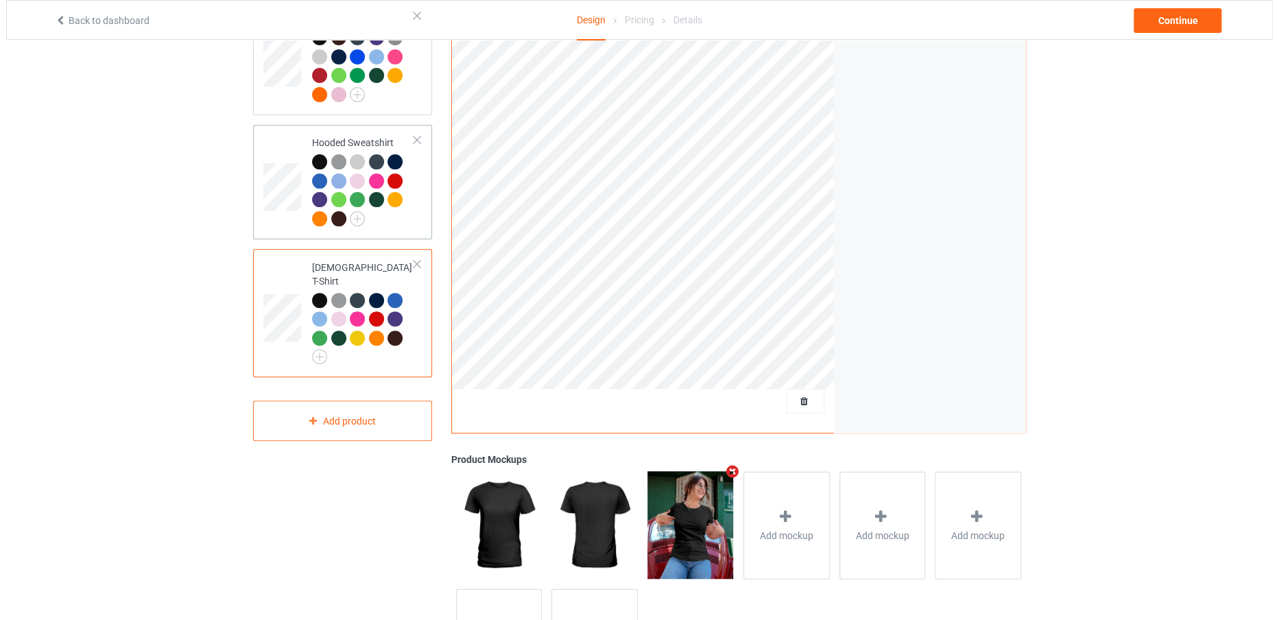
scroll to position [123, 0]
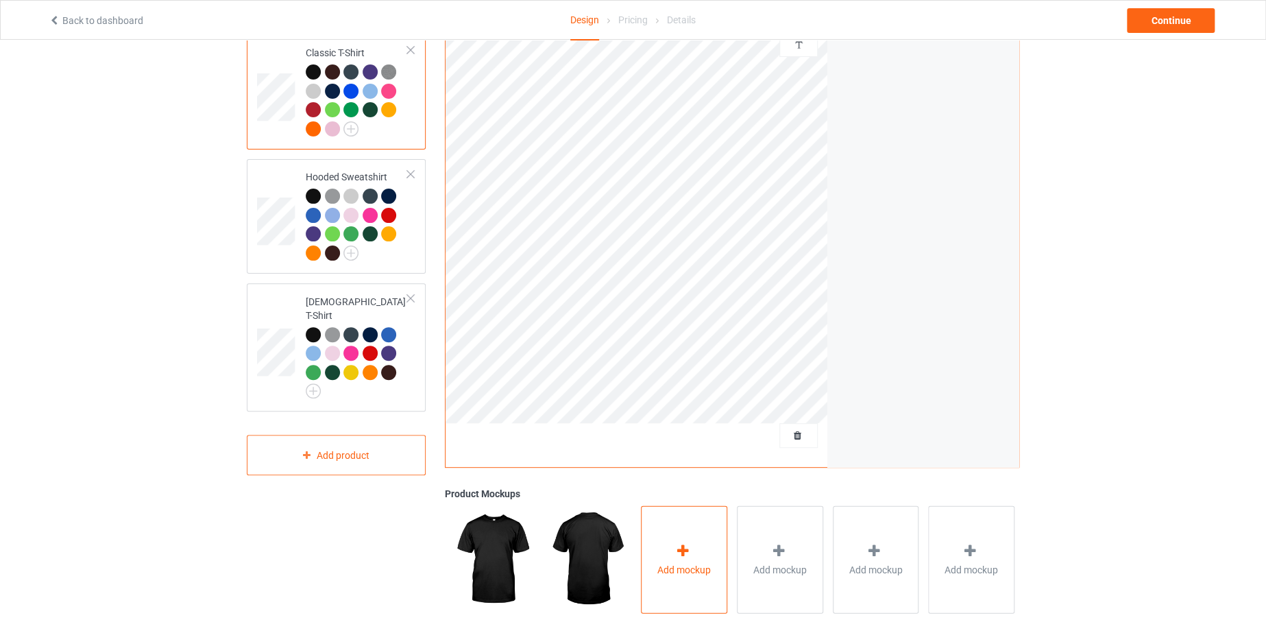
click at [690, 450] on icon at bounding box center [683, 550] width 17 height 14
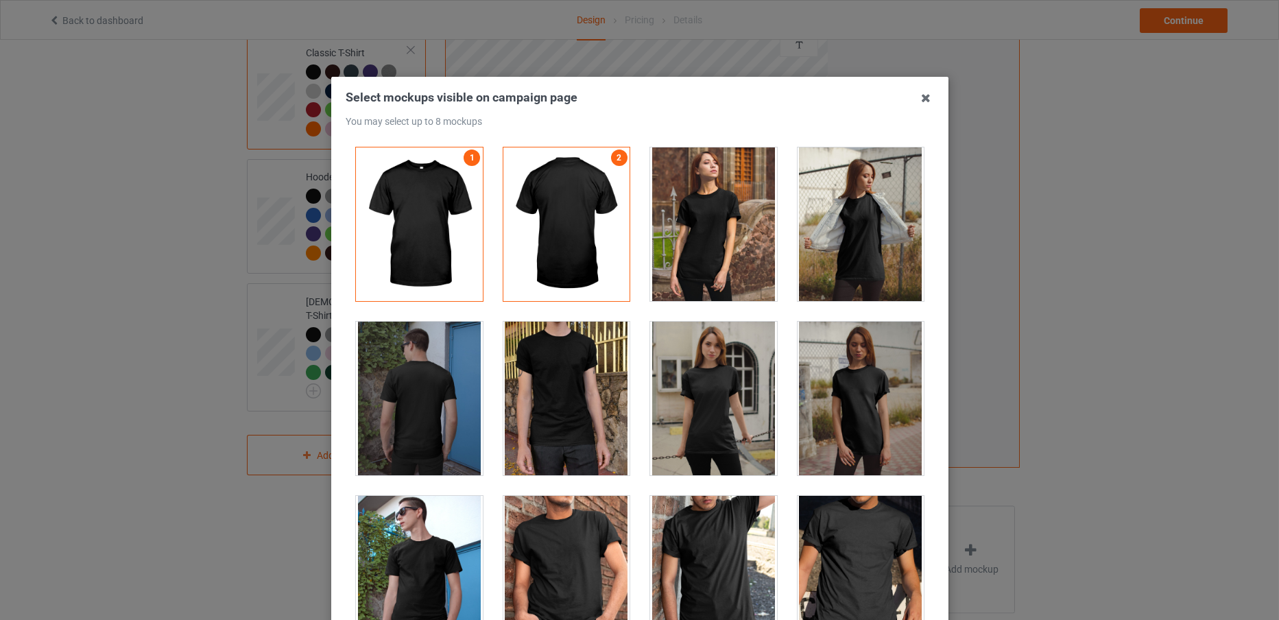
click at [696, 213] on div at bounding box center [713, 224] width 127 height 154
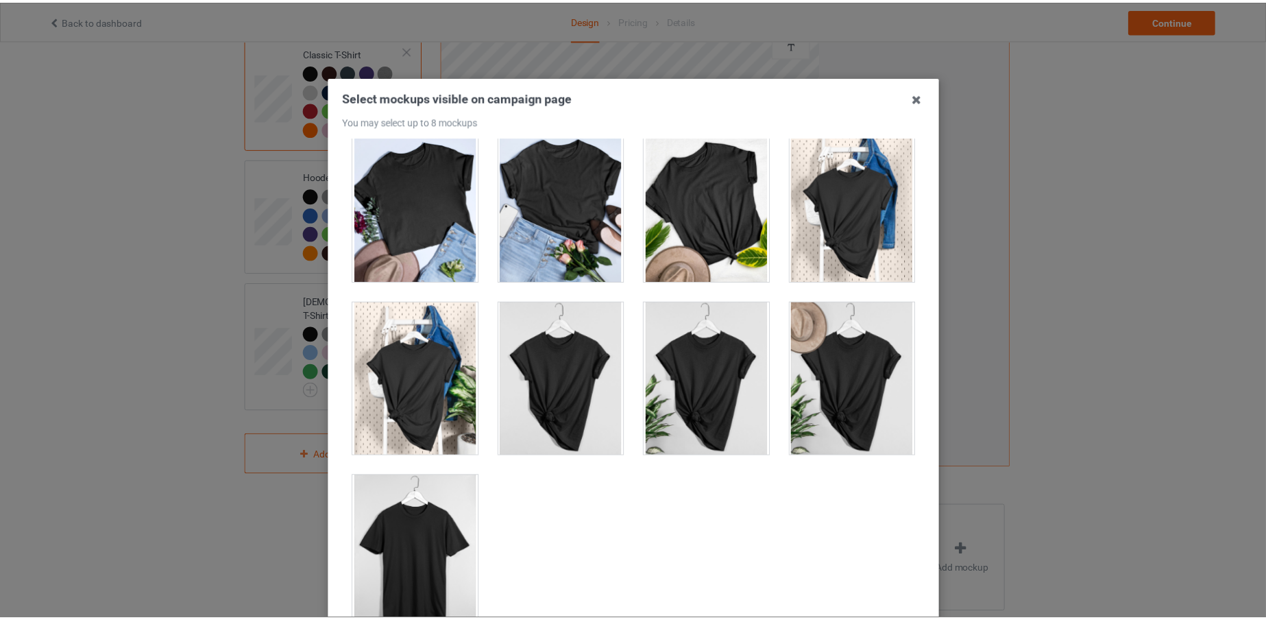
scroll to position [152, 0]
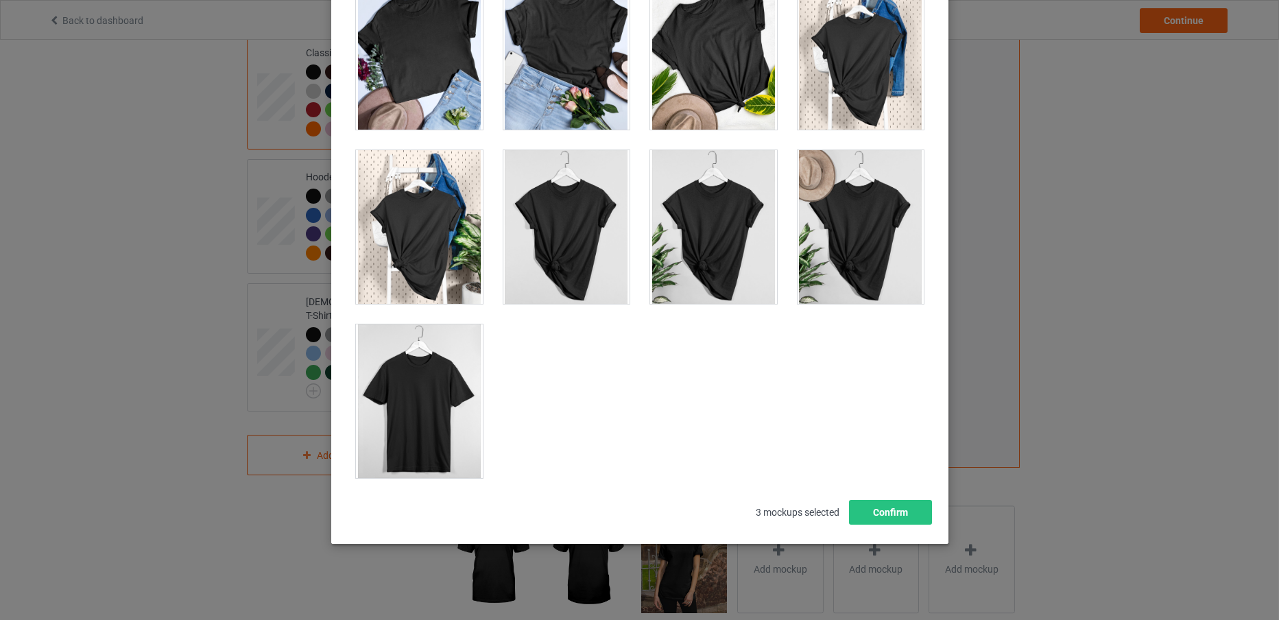
click at [883, 450] on div "Select mockups visible on campaign page You may select up to 8 mockups 1 2 3 3 …" at bounding box center [639, 234] width 617 height 619
click at [884, 450] on button "Confirm" at bounding box center [889, 512] width 83 height 25
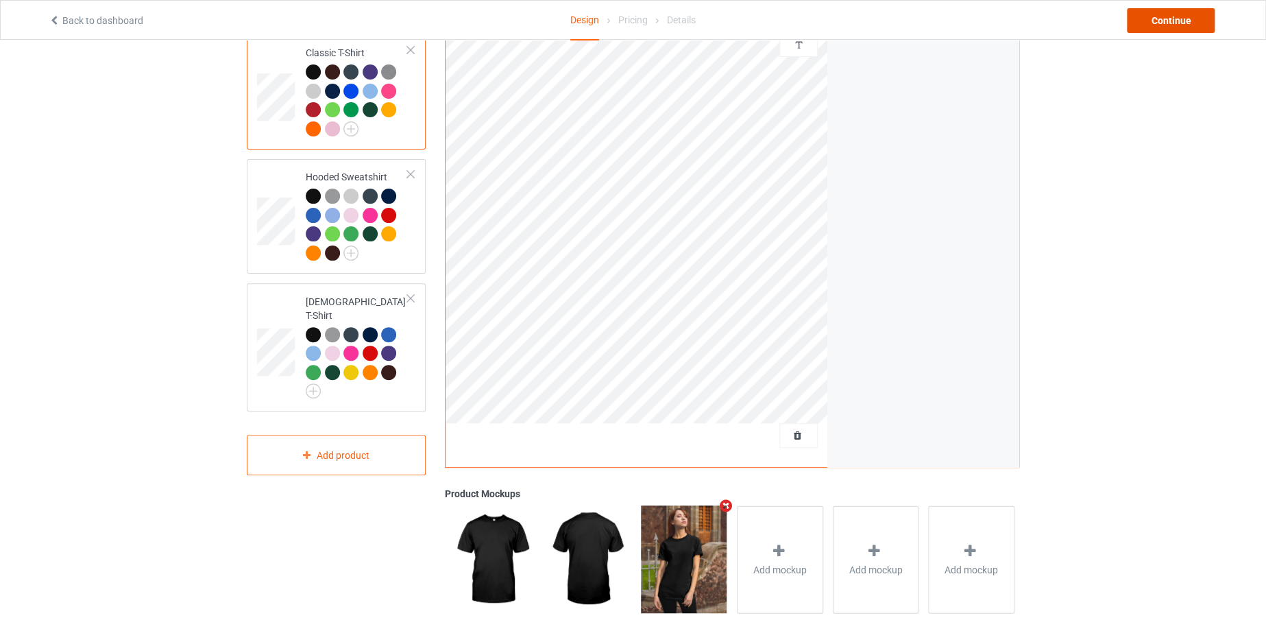
click at [929, 25] on div "Continue" at bounding box center [1171, 20] width 88 height 25
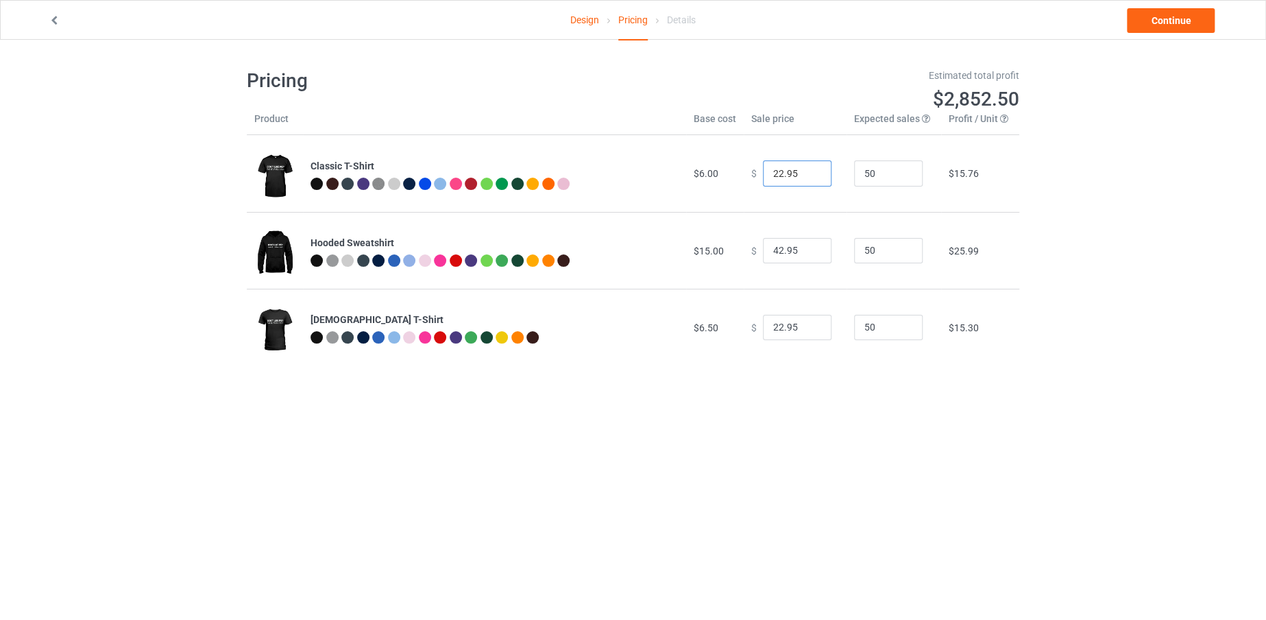
click at [775, 166] on input "22.95" at bounding box center [797, 173] width 69 height 26
type input "19.95"
click at [776, 250] on input "42.95" at bounding box center [797, 251] width 69 height 26
type input "38.95"
click at [779, 322] on input "22.95" at bounding box center [797, 328] width 69 height 26
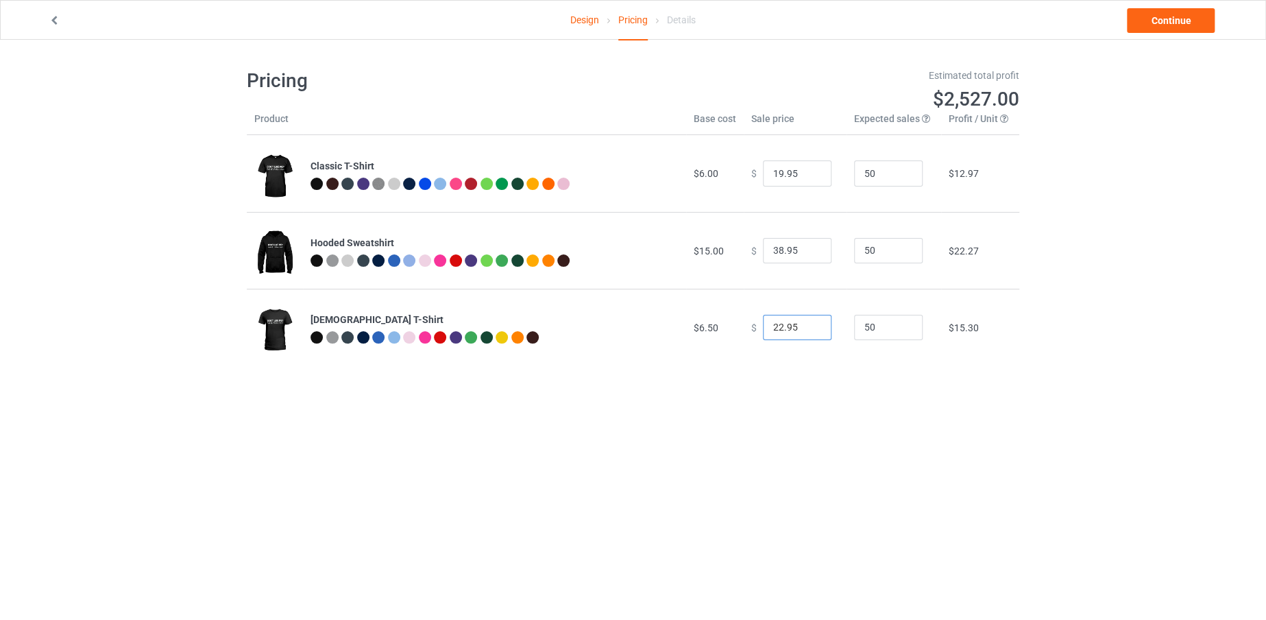
click at [774, 322] on input "22.95" at bounding box center [797, 328] width 69 height 26
type input "19.95"
click at [929, 26] on link "Continue" at bounding box center [1171, 20] width 88 height 25
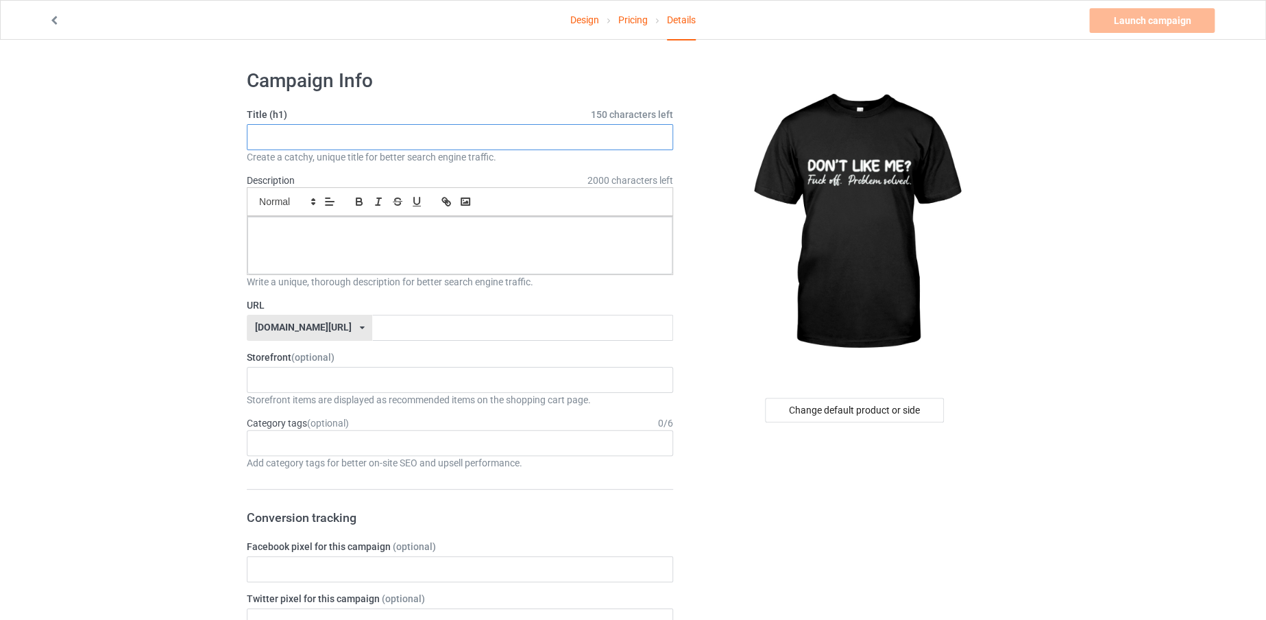
click at [633, 134] on input "text" at bounding box center [460, 137] width 426 height 26
type input "D"
drag, startPoint x: 422, startPoint y: 136, endPoint x: 251, endPoint y: 136, distance: 171.4
click at [251, 136] on input "FUCK OFF .PROBLEM SOLVED" at bounding box center [460, 137] width 426 height 26
type input "FUCK OFF .PROBLEM SOLVED"
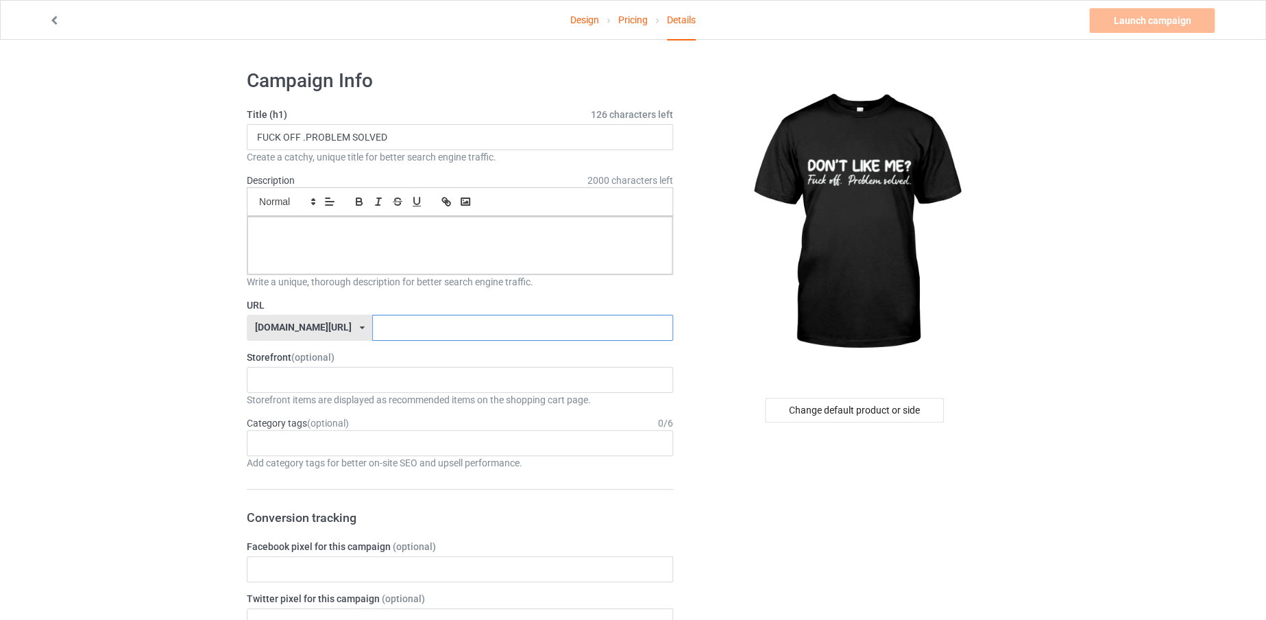
click at [391, 326] on input "text" at bounding box center [522, 328] width 300 height 26
paste input "FUCK OFF .PROBLEM SOLVED"
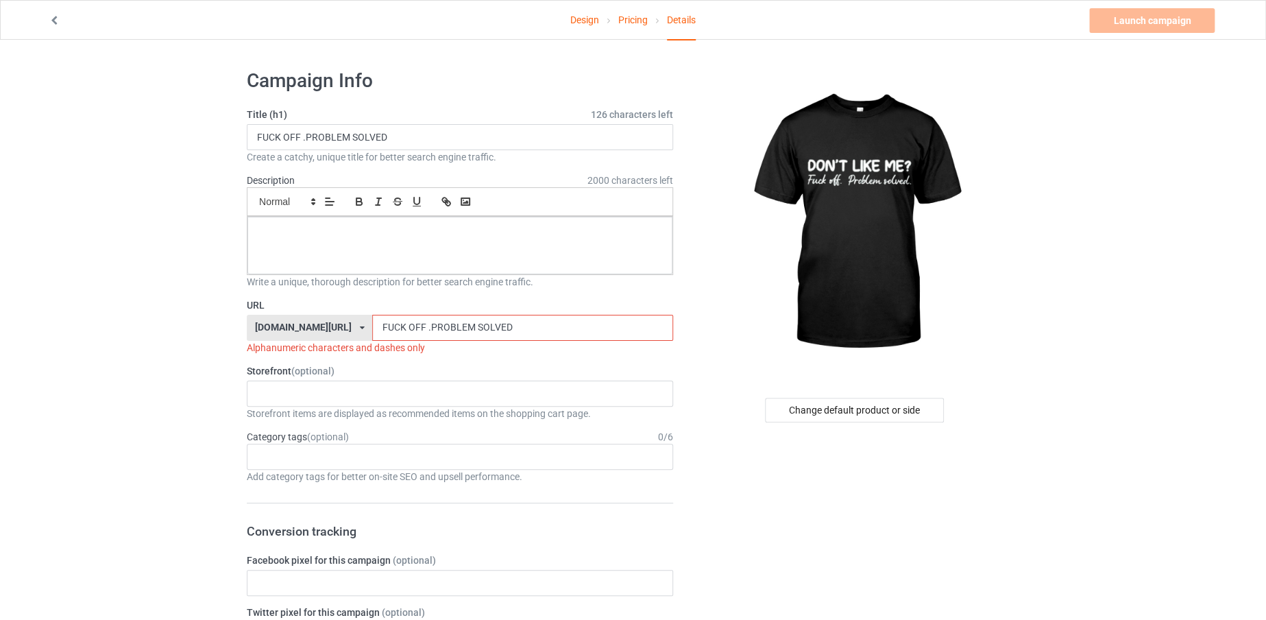
click at [437, 319] on input "FUCK OFF .PROBLEM SOLVED" at bounding box center [522, 328] width 300 height 26
click at [474, 330] on input "FUCKOFF PROBLEMSOLVED" at bounding box center [522, 328] width 300 height 26
click at [384, 317] on input "FUCKOFF PROBLEMSOLVED" at bounding box center [522, 328] width 300 height 26
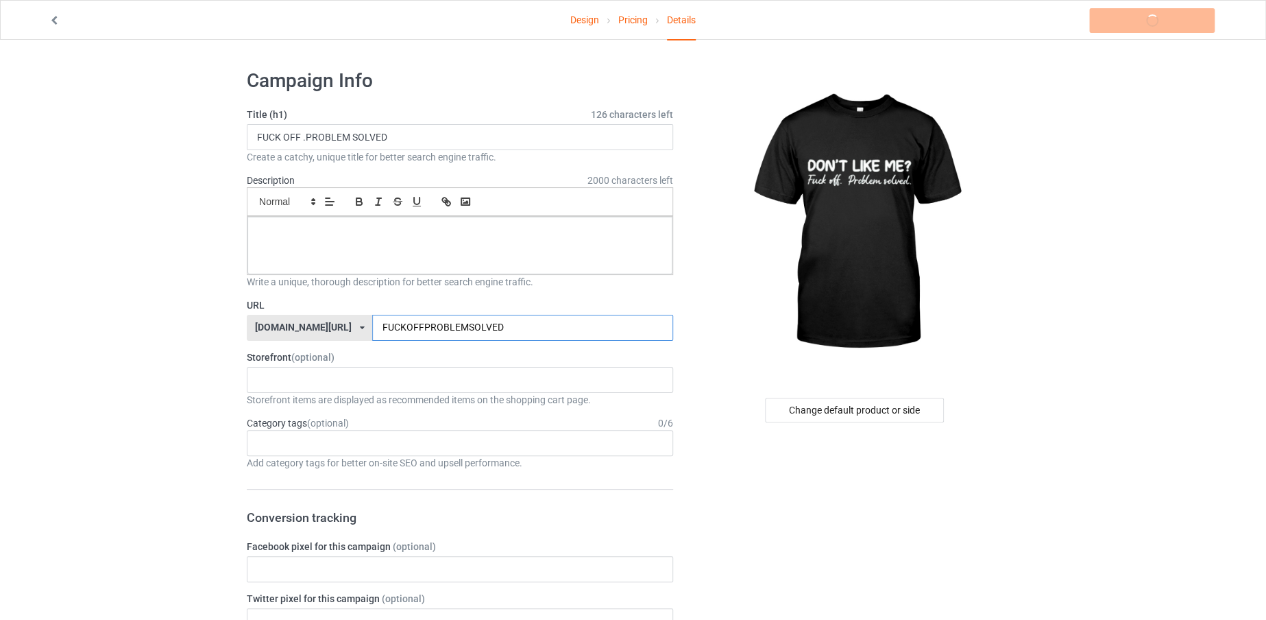
type input "FUCKOFFPROBLEMSOLVED"
click at [412, 232] on p at bounding box center [459, 232] width 403 height 13
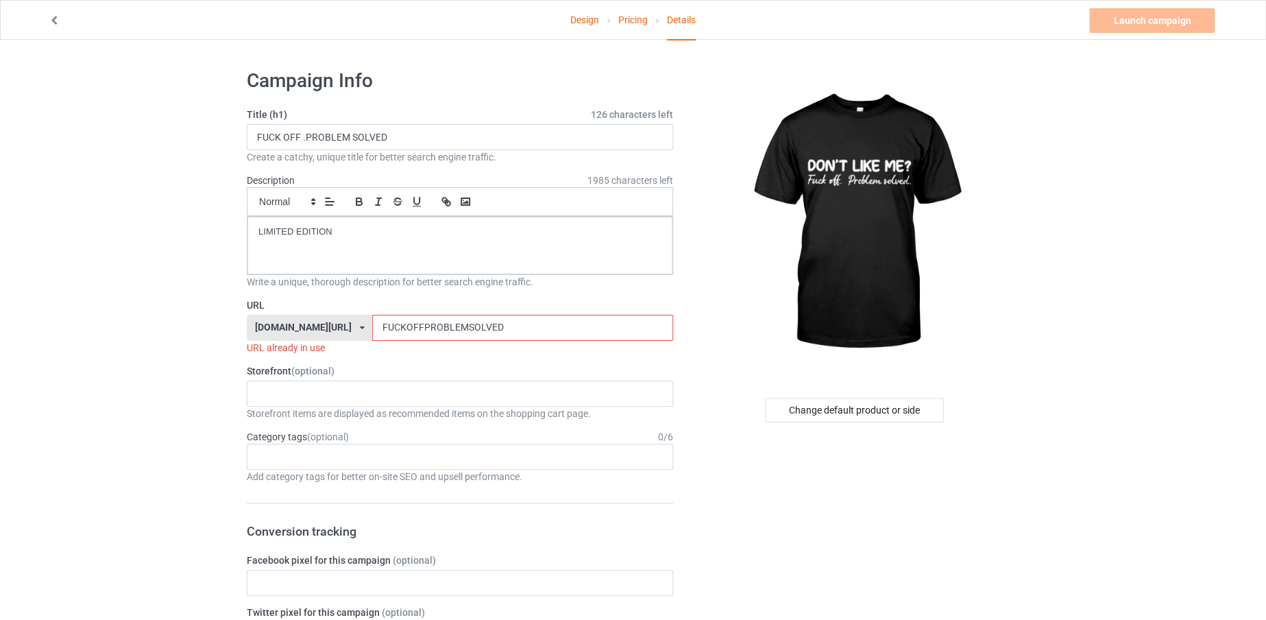
click at [502, 336] on input "FUCKOFFPROBLEMSOLVED" at bounding box center [522, 328] width 300 height 26
type input "FUCKOFFPROBLEMSOLVED12"
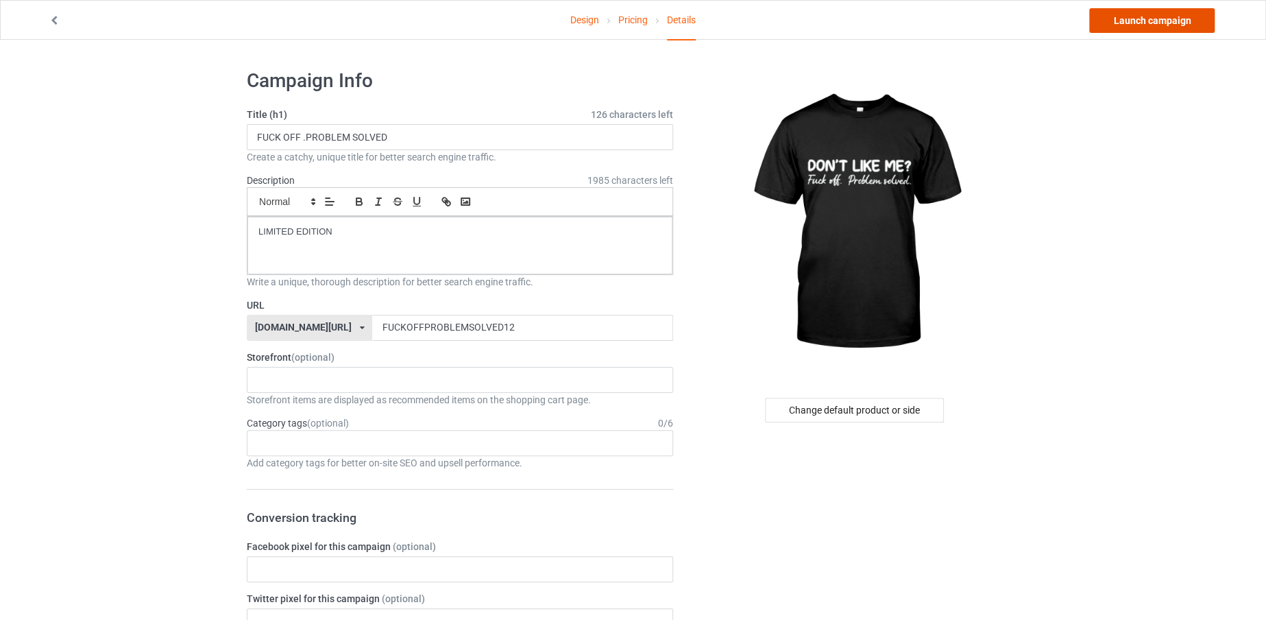
click at [929, 25] on link "Launch campaign" at bounding box center [1151, 20] width 125 height 25
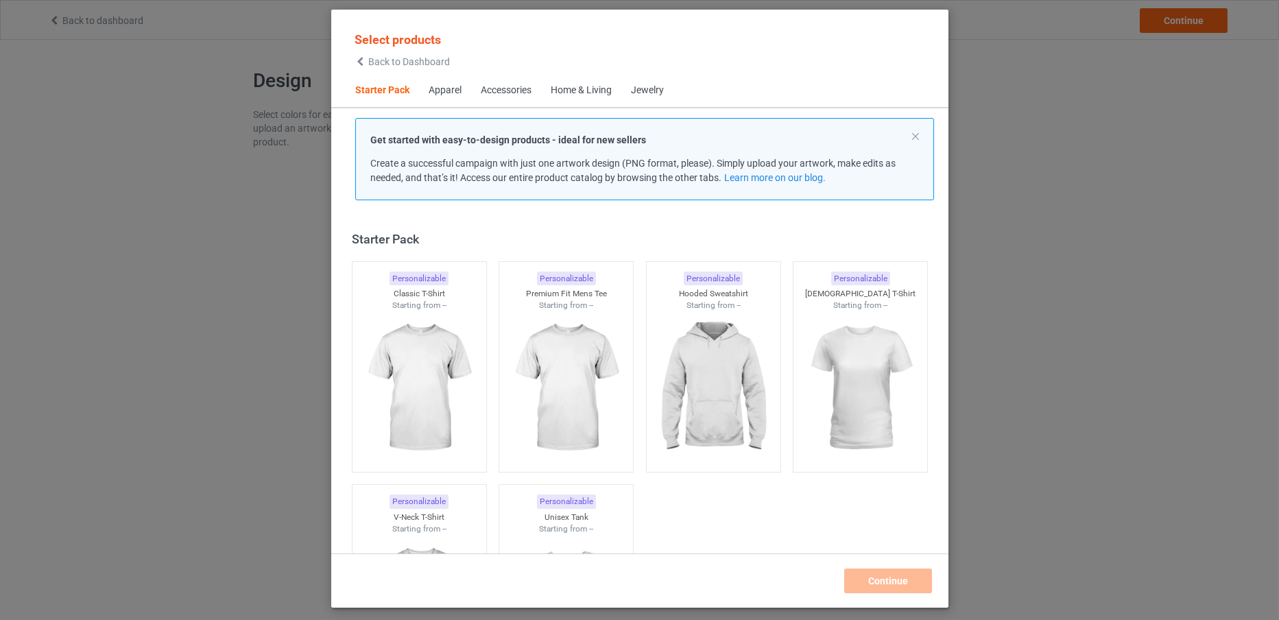
scroll to position [17, 0]
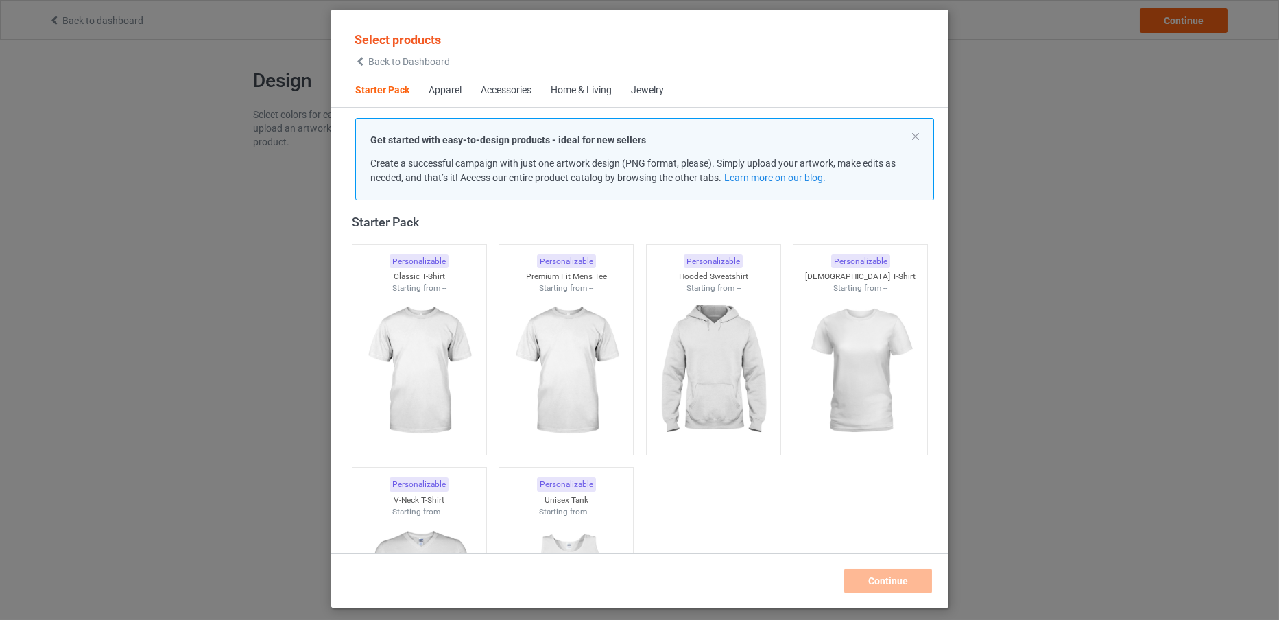
click at [428, 57] on span "Back to Dashboard" at bounding box center [409, 61] width 82 height 11
